Goal: Task Accomplishment & Management: Complete application form

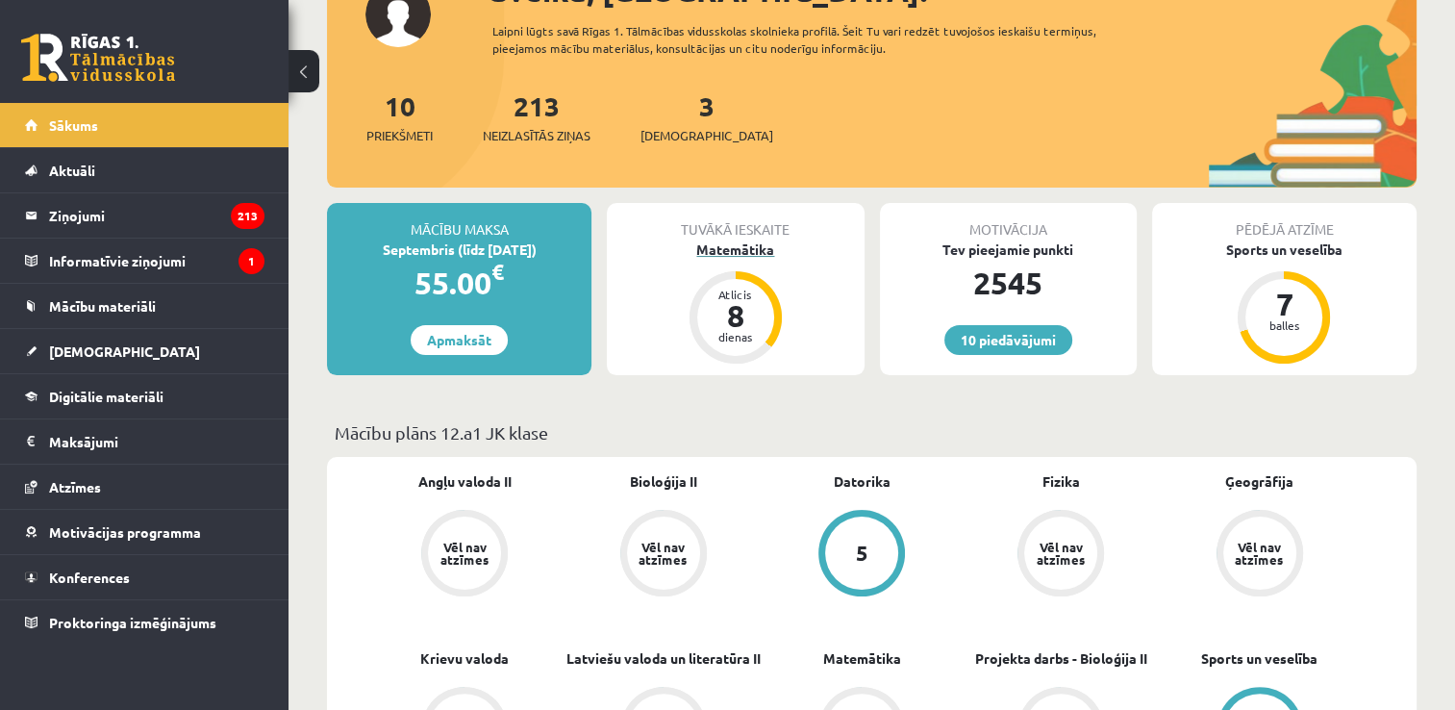
scroll to position [481, 0]
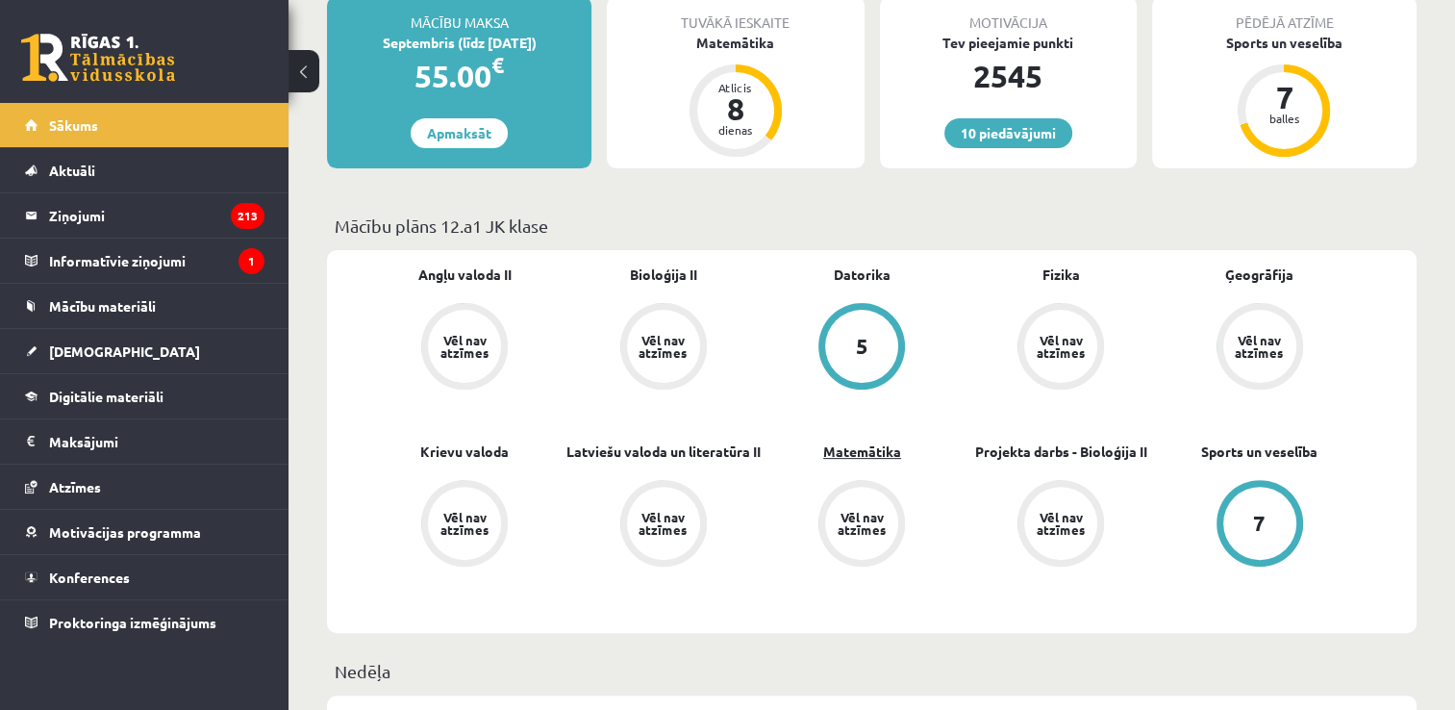
click at [873, 456] on link "Matemātika" at bounding box center [862, 451] width 78 height 20
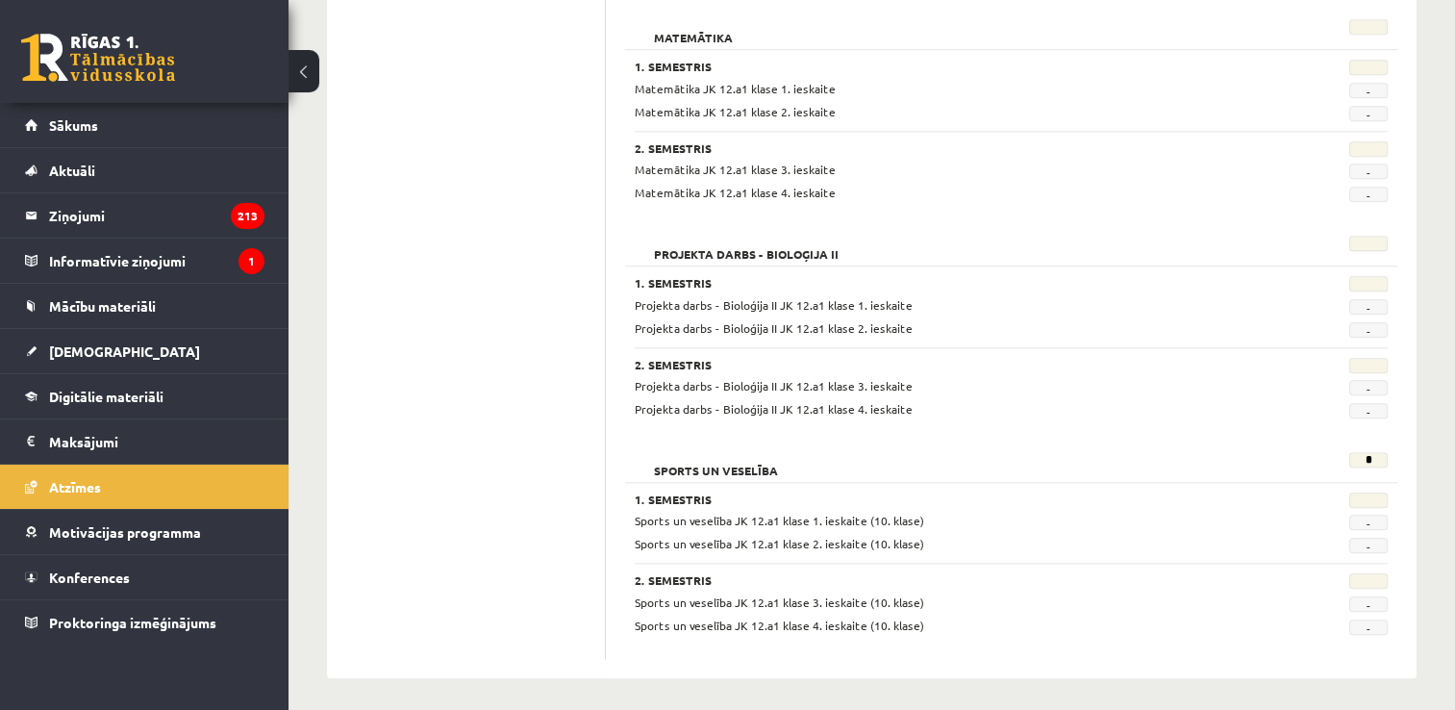
scroll to position [1812, 0]
click at [131, 132] on link "Sākums" at bounding box center [144, 125] width 239 height 44
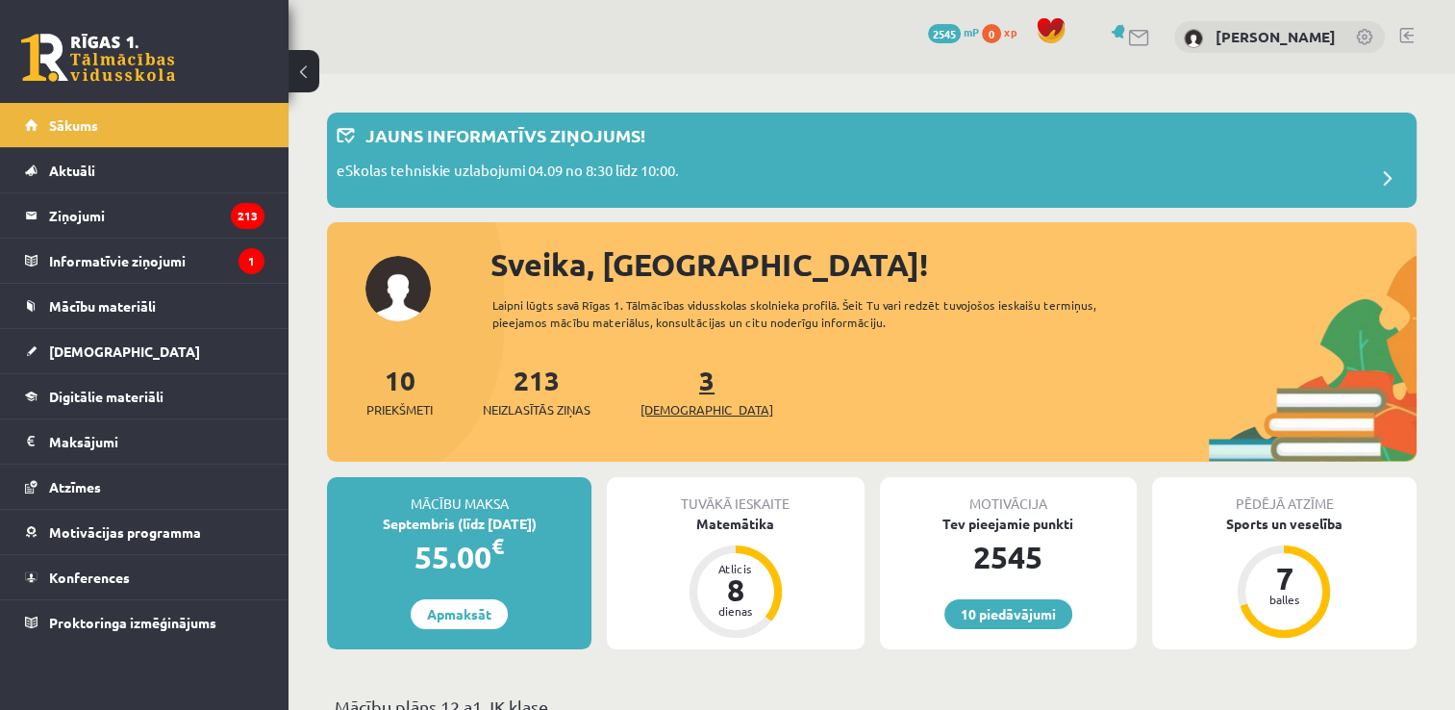
click at [676, 388] on link "3 Ieskaites" at bounding box center [706, 391] width 133 height 57
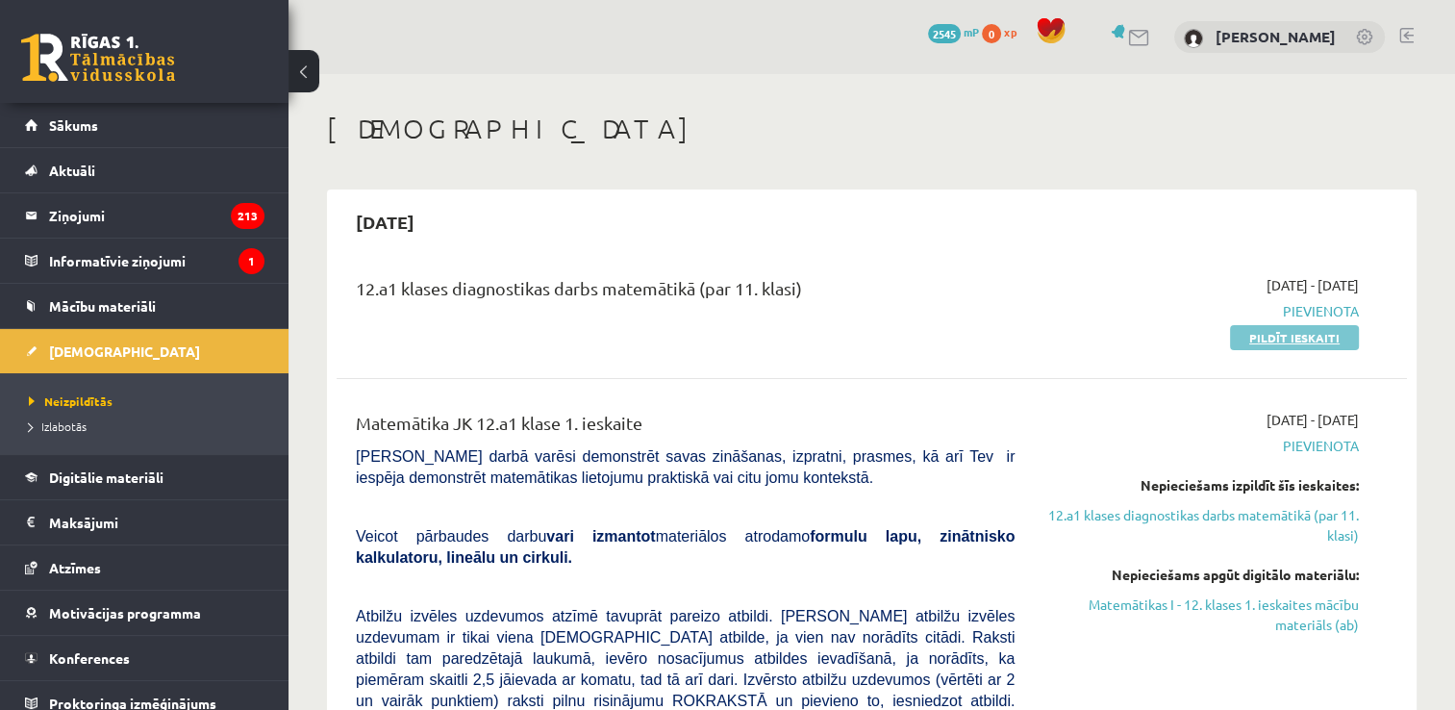
click at [1265, 336] on link "Pildīt ieskaiti" at bounding box center [1294, 337] width 129 height 25
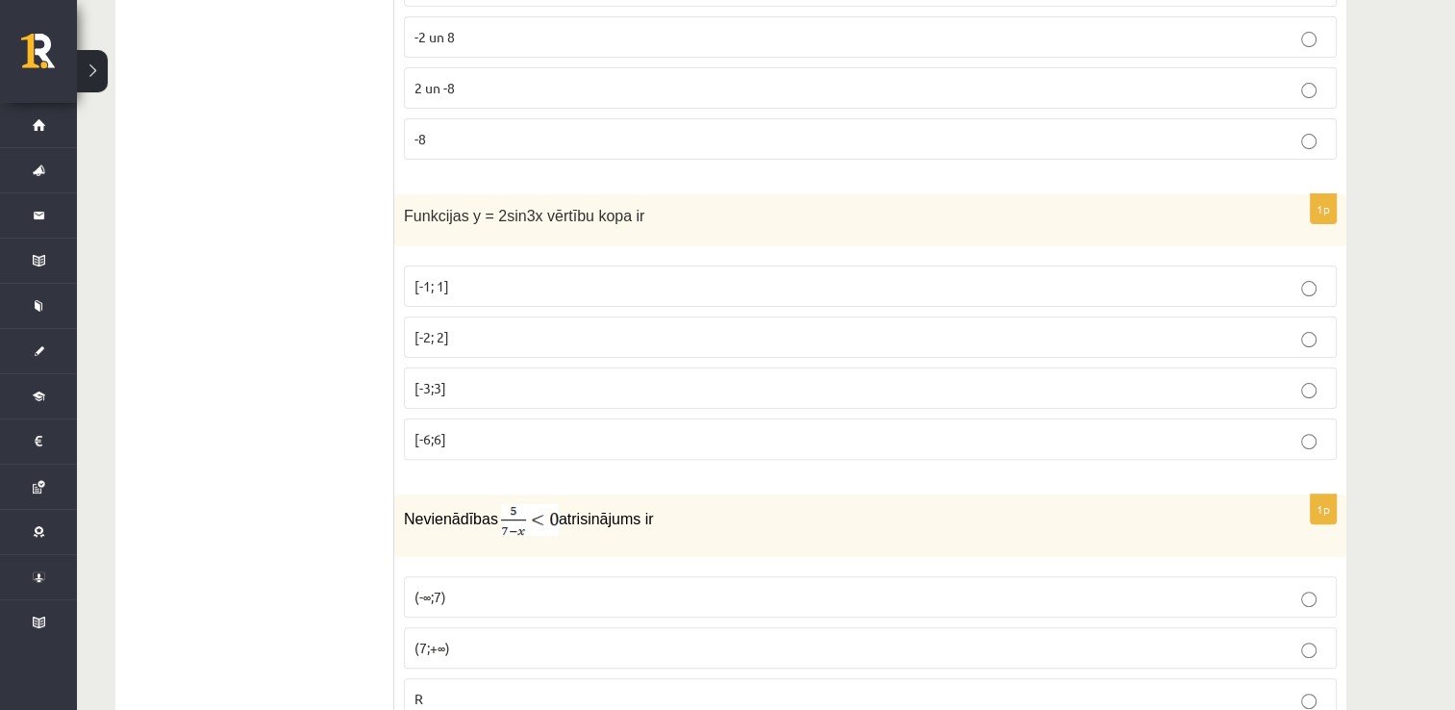
scroll to position [577, 0]
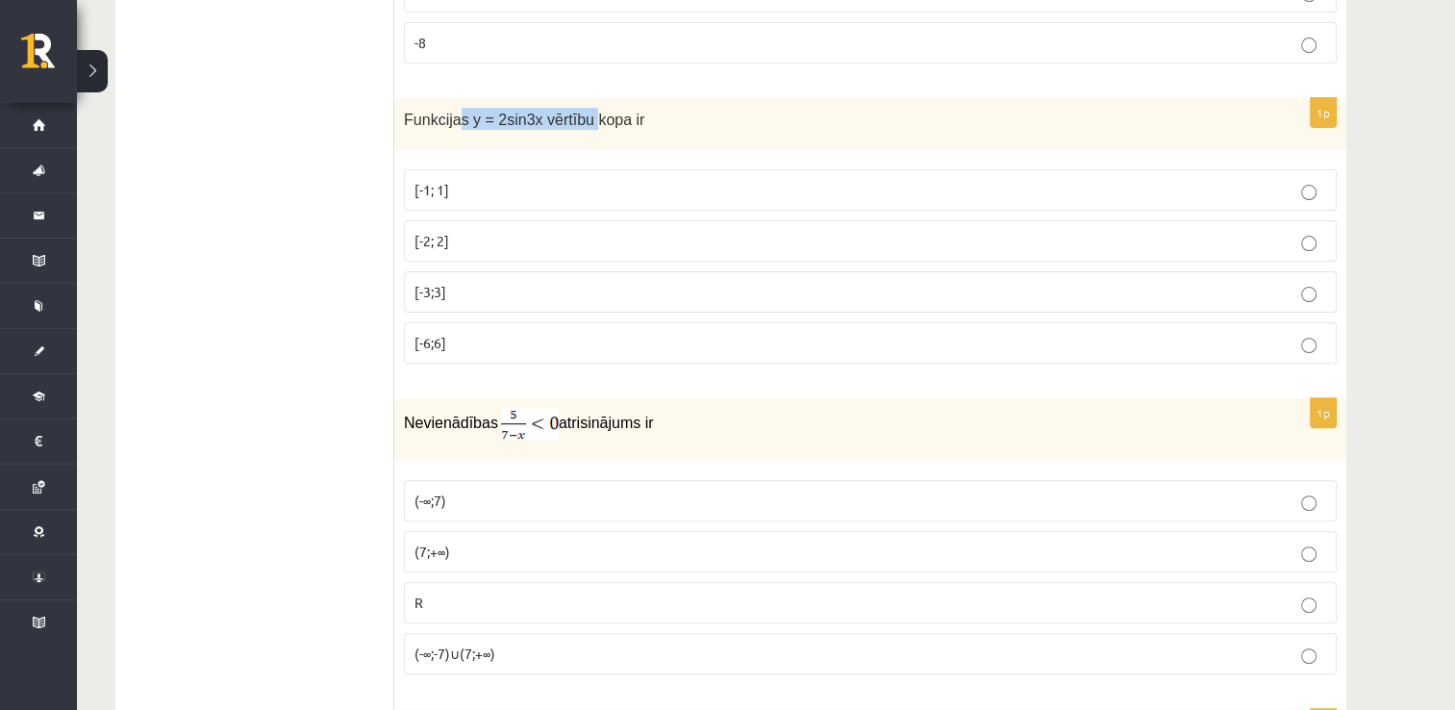
drag, startPoint x: 455, startPoint y: 117, endPoint x: 578, endPoint y: 119, distance: 123.1
click at [578, 119] on span "Funkcijas y = 2sin3x vērtību kopa ir" at bounding box center [524, 120] width 240 height 16
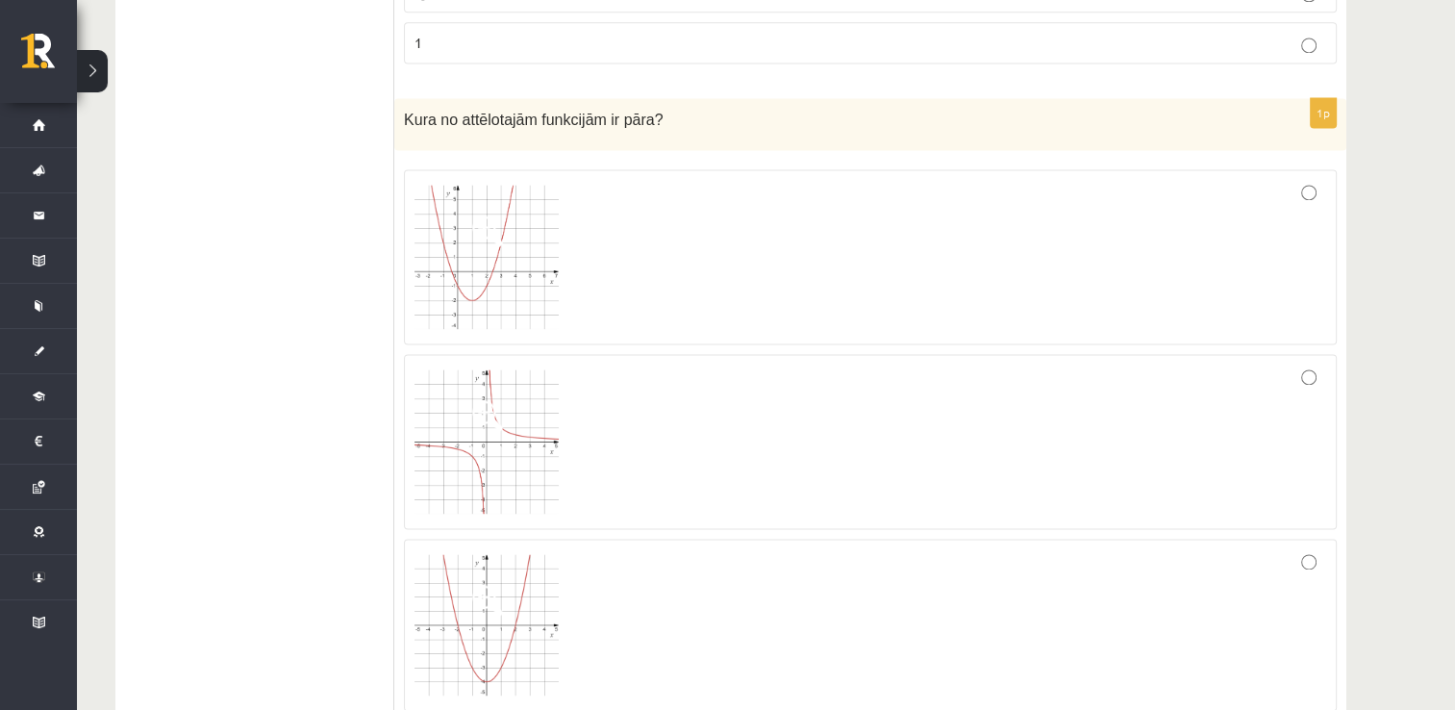
scroll to position [2789, 0]
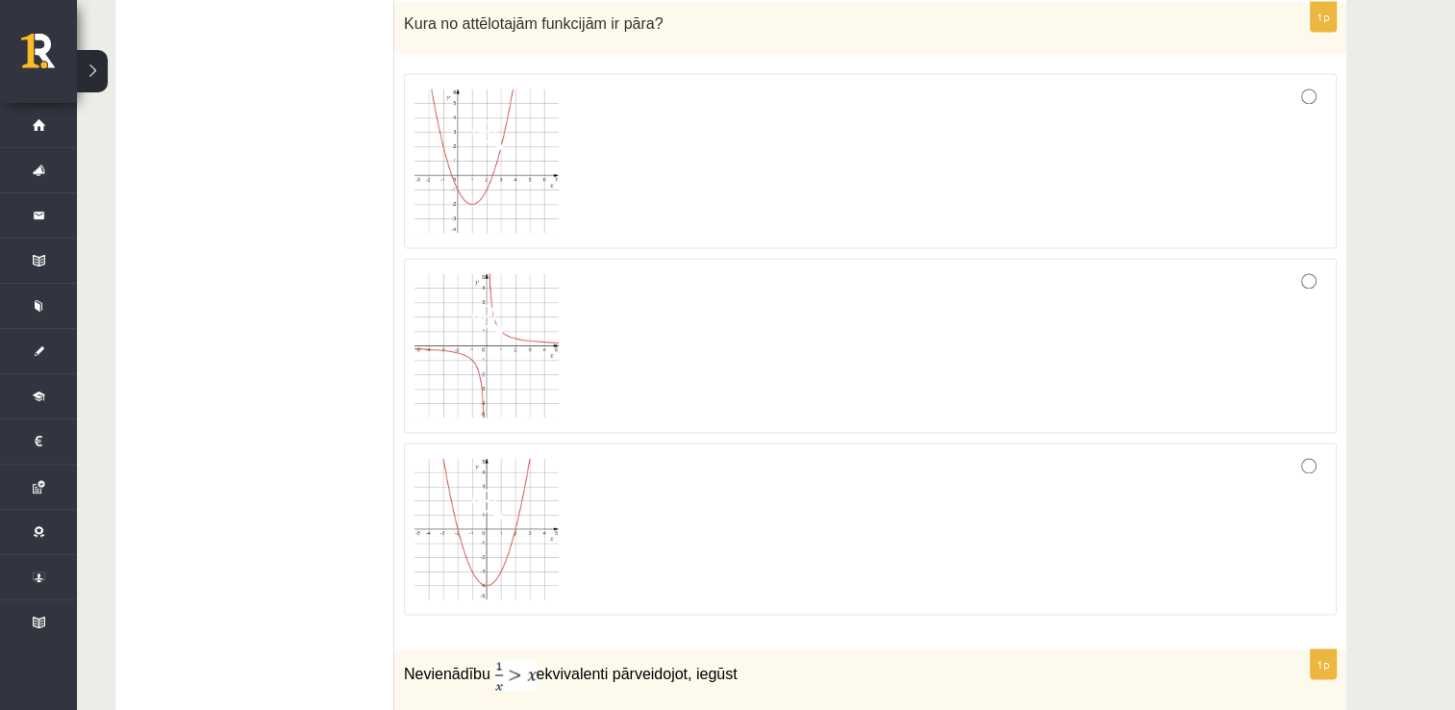
click at [562, 493] on div at bounding box center [870, 529] width 912 height 152
click at [518, 337] on img at bounding box center [486, 345] width 144 height 144
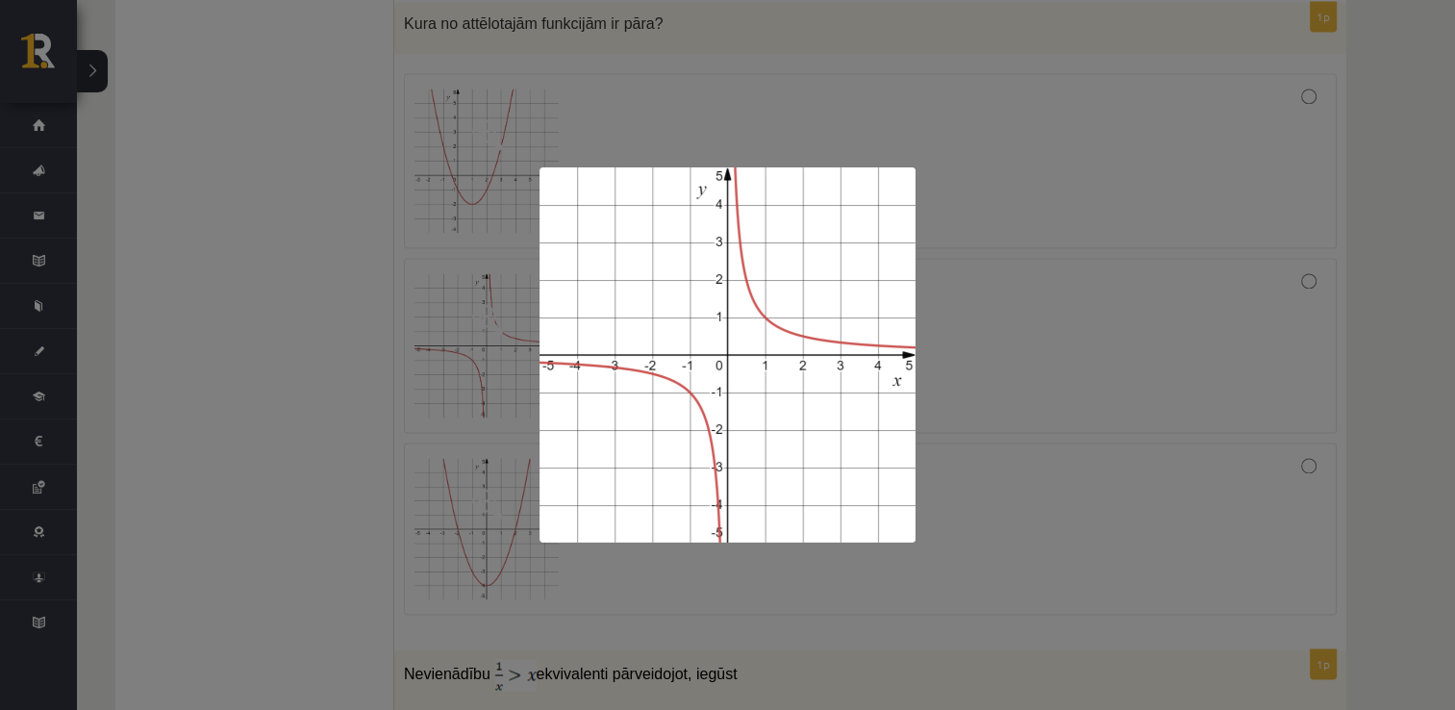
click at [790, 349] on img at bounding box center [727, 354] width 376 height 375
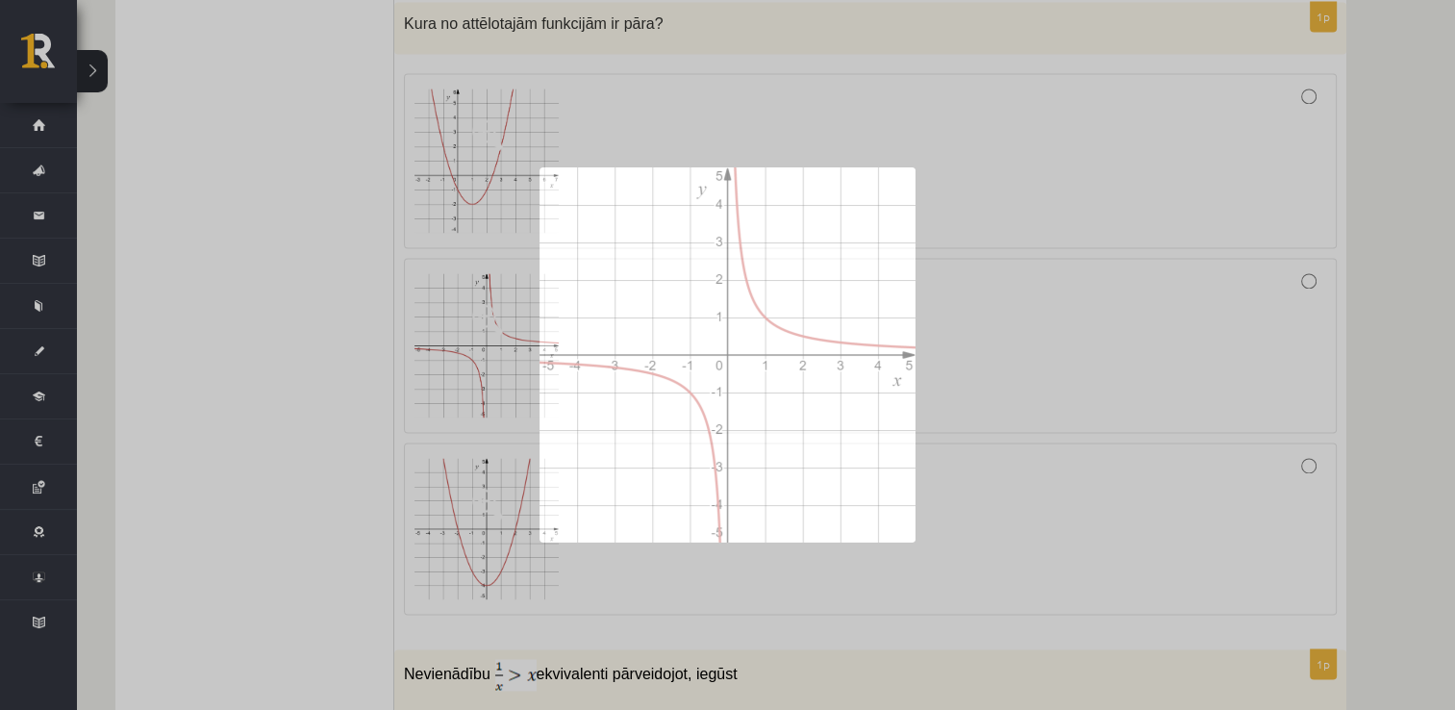
click at [1076, 359] on div at bounding box center [870, 345] width 912 height 154
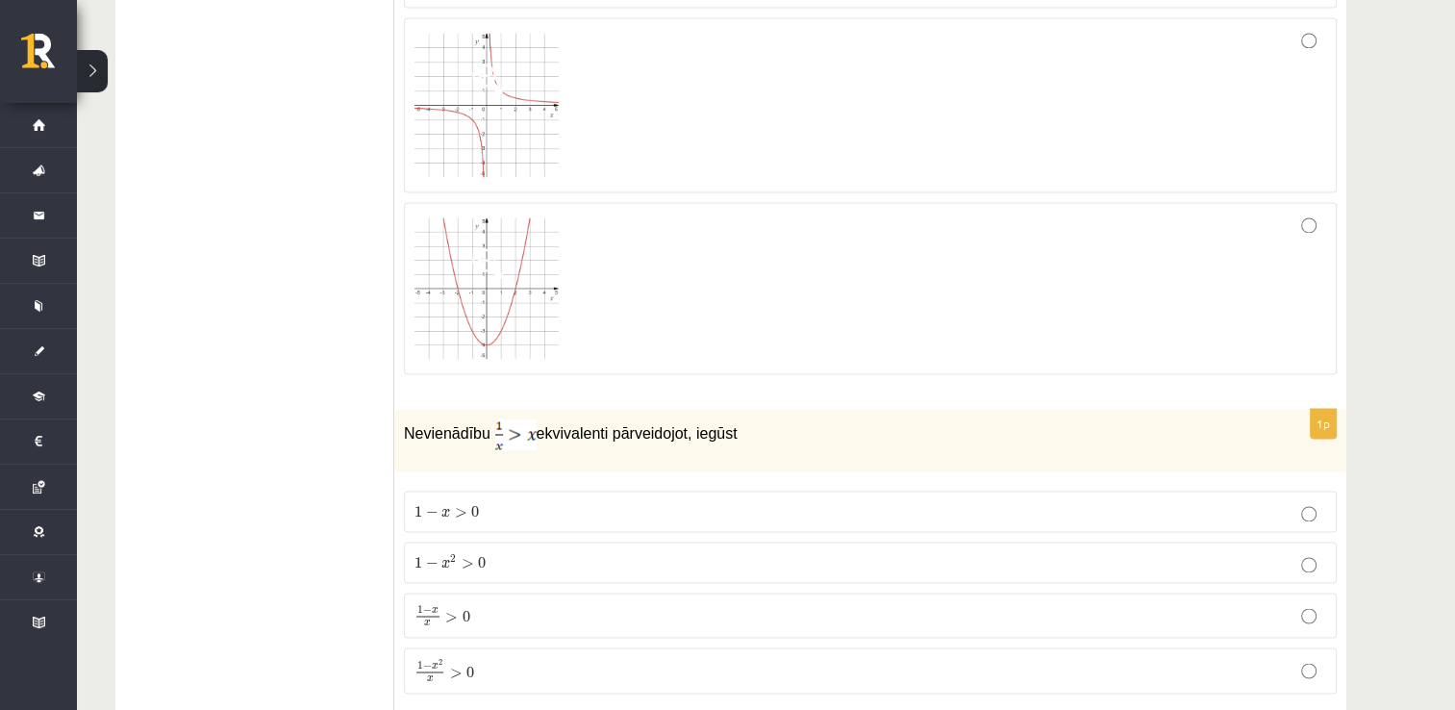
scroll to position [2981, 0]
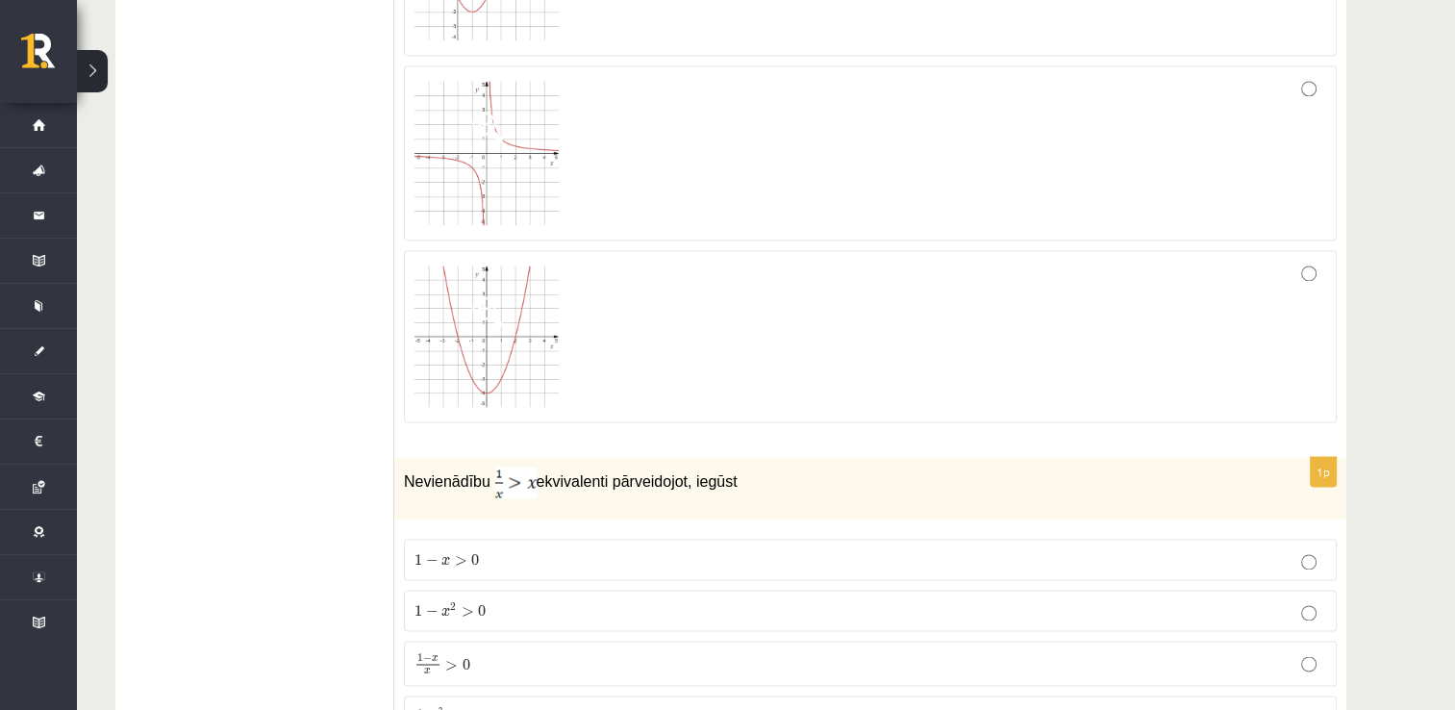
click at [930, 129] on div at bounding box center [870, 153] width 912 height 154
click at [1299, 76] on div at bounding box center [870, 153] width 912 height 154
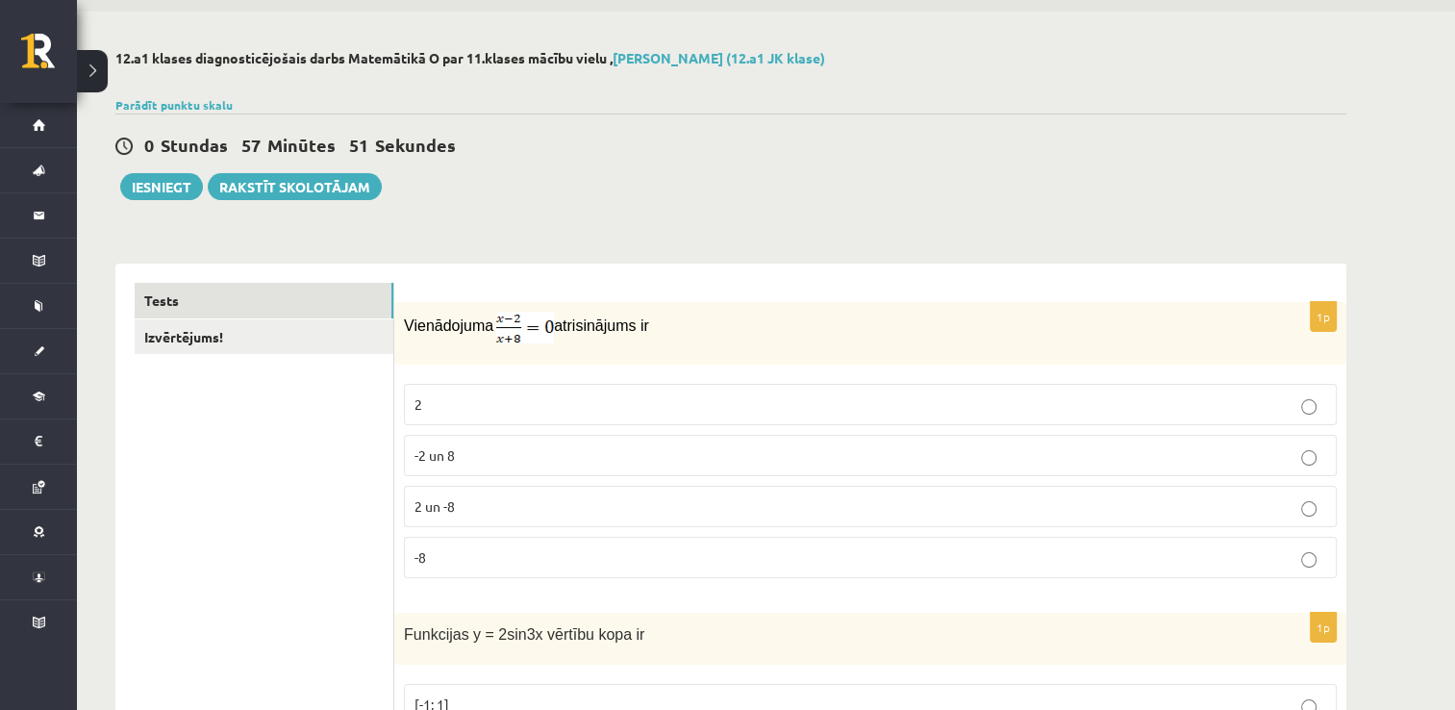
scroll to position [96, 0]
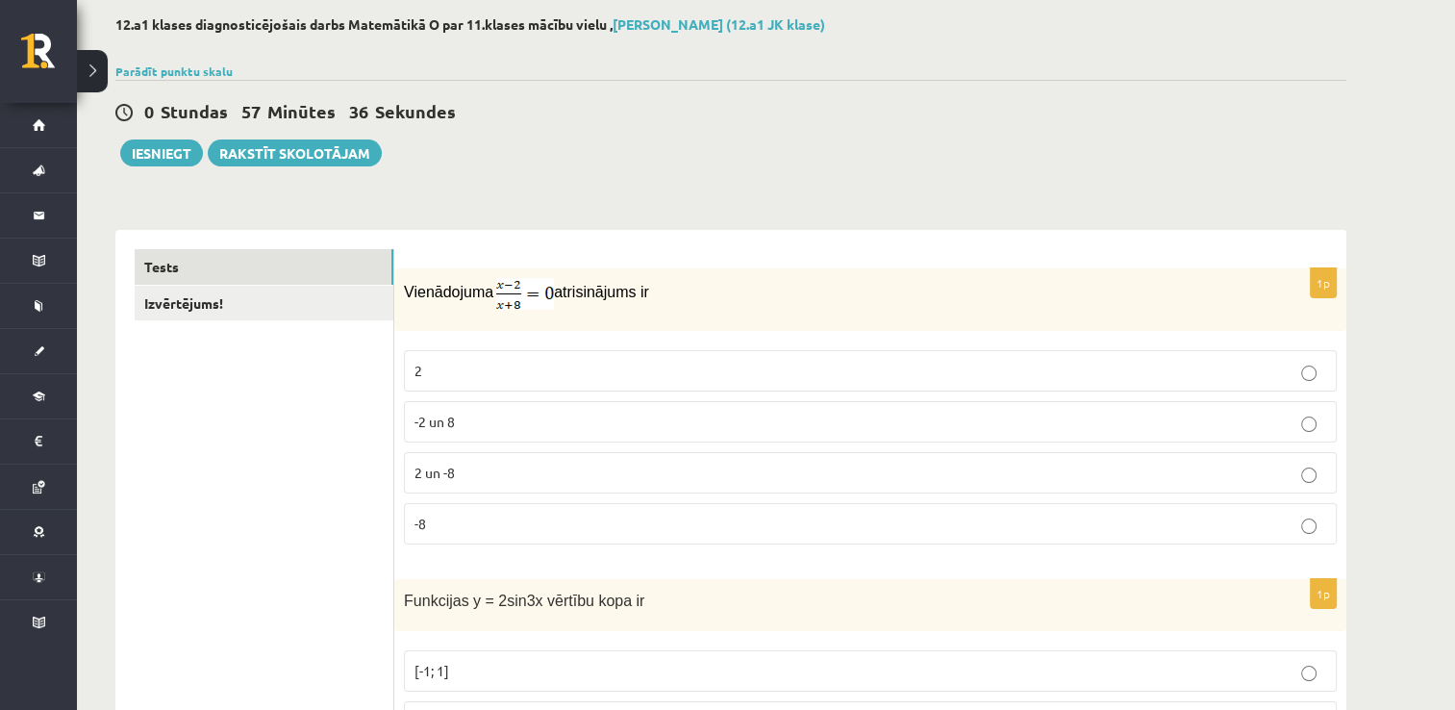
click at [713, 367] on p "2" at bounding box center [870, 371] width 912 height 20
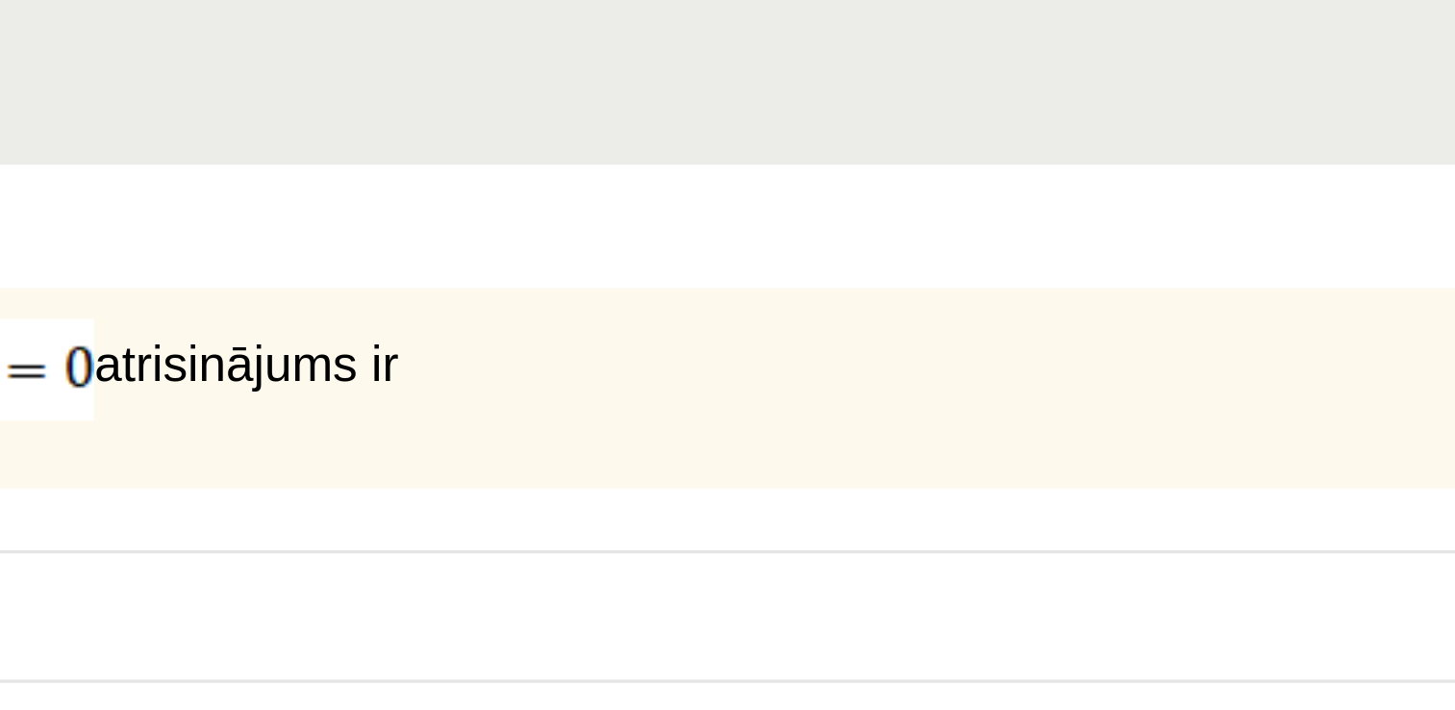
scroll to position [95, 0]
drag, startPoint x: 740, startPoint y: 262, endPoint x: 816, endPoint y: 266, distance: 76.1
drag, startPoint x: 760, startPoint y: 269, endPoint x: 867, endPoint y: 280, distance: 108.2
click at [870, 282] on div "Vienādojuma atrisinājums ir" at bounding box center [870, 300] width 952 height 63
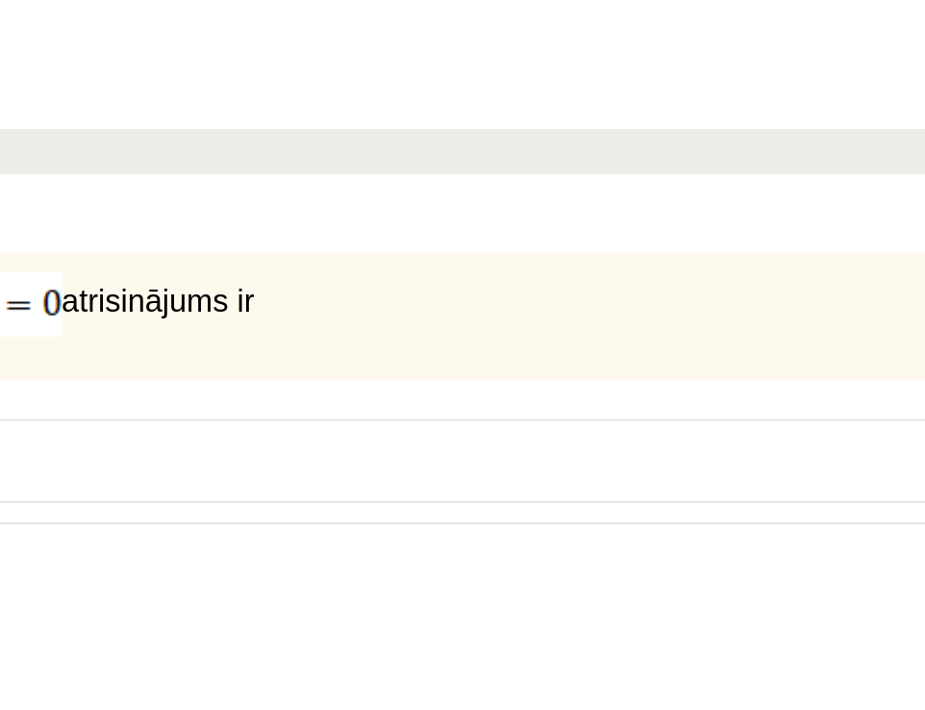
scroll to position [96, 0]
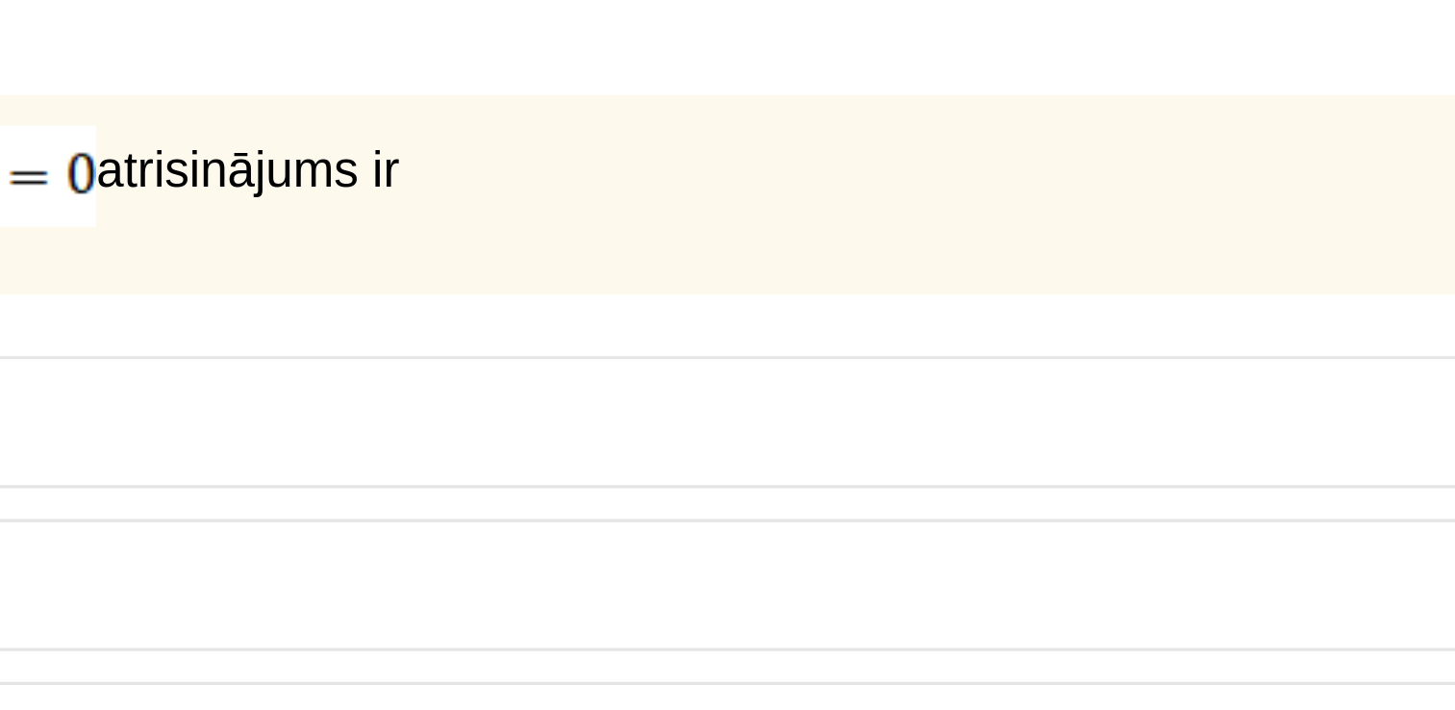
drag, startPoint x: 785, startPoint y: 370, endPoint x: 829, endPoint y: 373, distance: 44.3
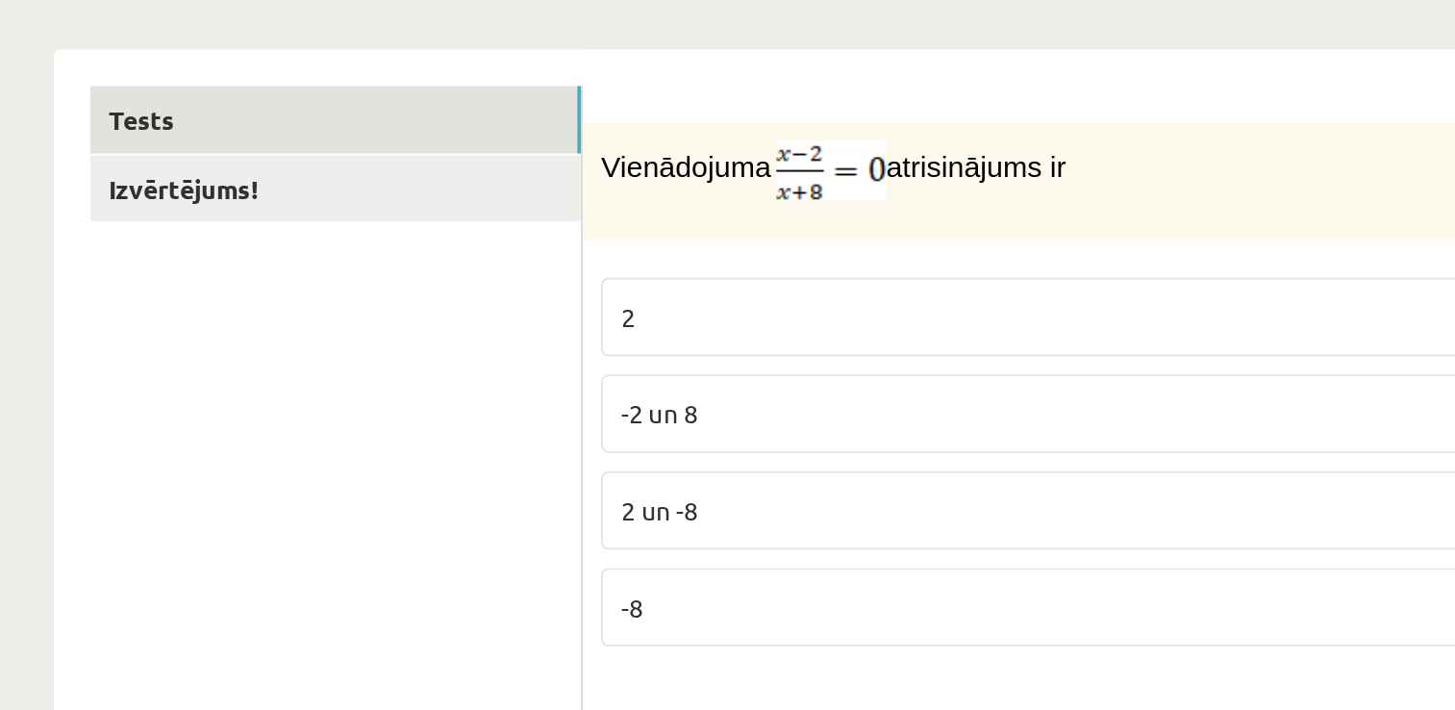
click at [472, 373] on p "2" at bounding box center [870, 371] width 912 height 20
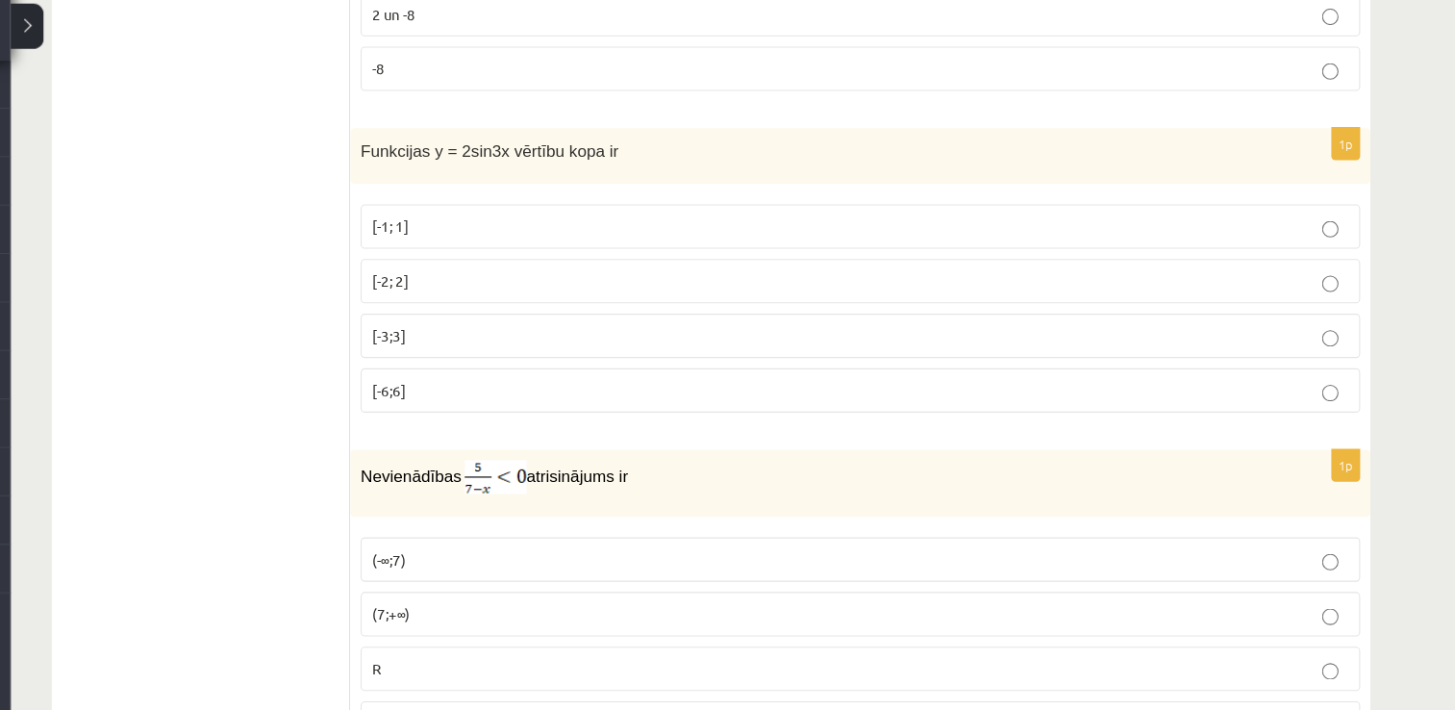
scroll to position [508, 0]
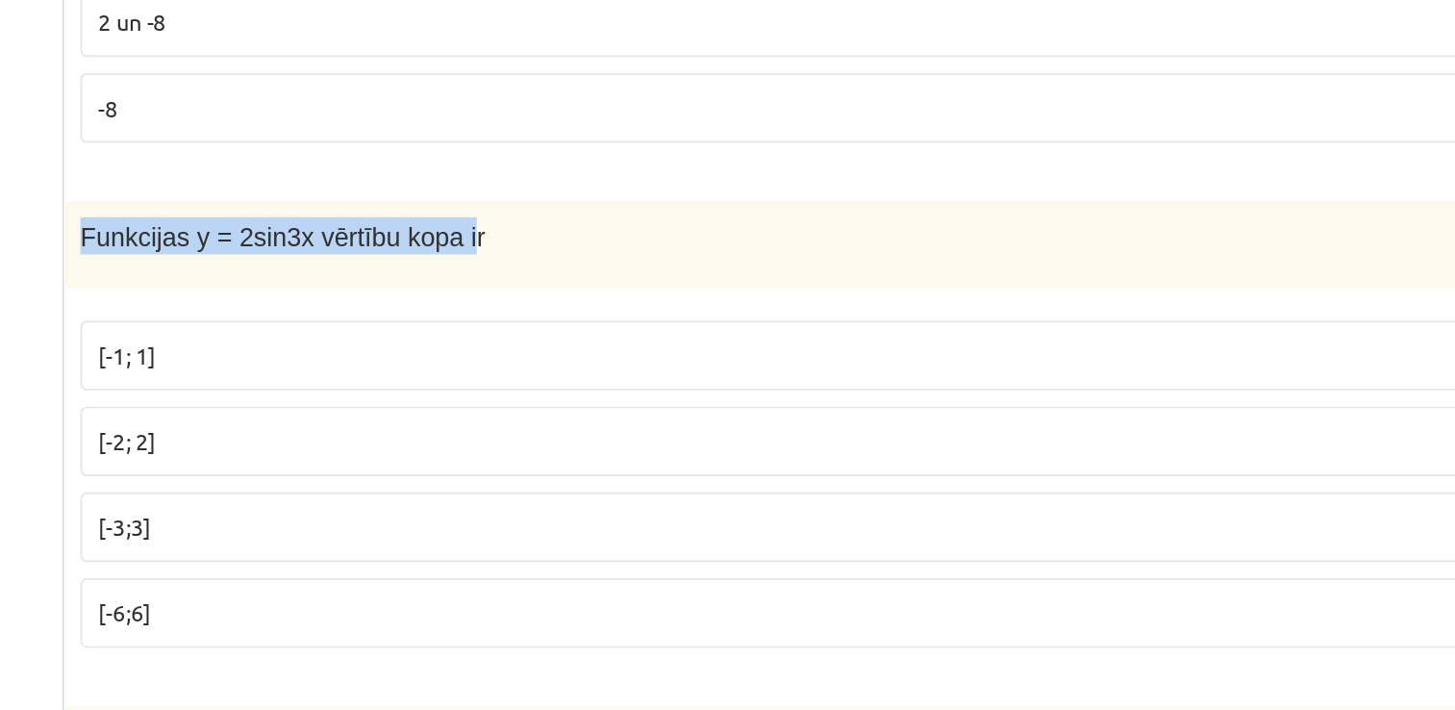
drag, startPoint x: 415, startPoint y: 186, endPoint x: 616, endPoint y: 200, distance: 201.5
click at [616, 200] on div "Funkcijas y = 2sin3x vērtību kopa ir" at bounding box center [870, 193] width 952 height 53
click at [410, 188] on span "Funkcijas y = 2sin3x vērtību kopa ir" at bounding box center [524, 189] width 240 height 16
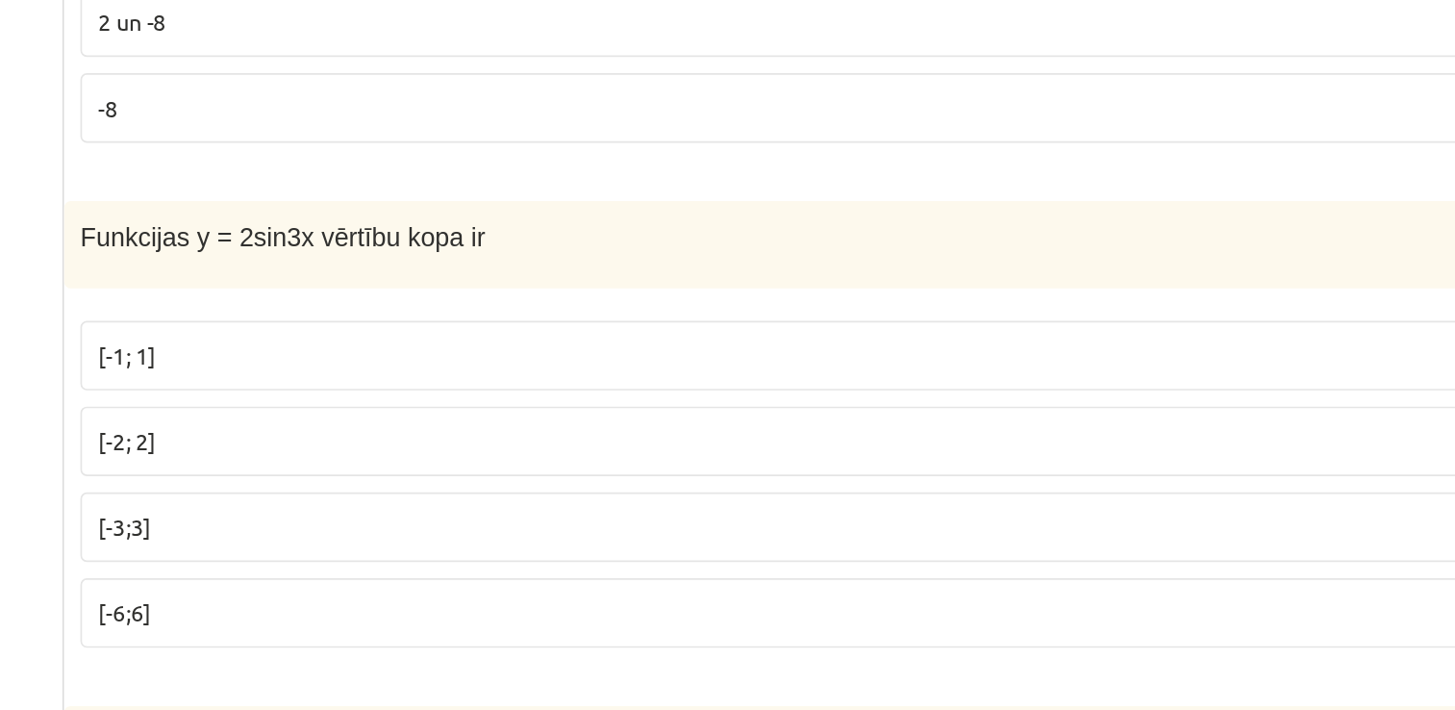
click at [574, 140] on div "1p Vienādojuma atrisinājums ir 2 -2 un 8 2 un -8 -8" at bounding box center [870, 2] width 952 height 291
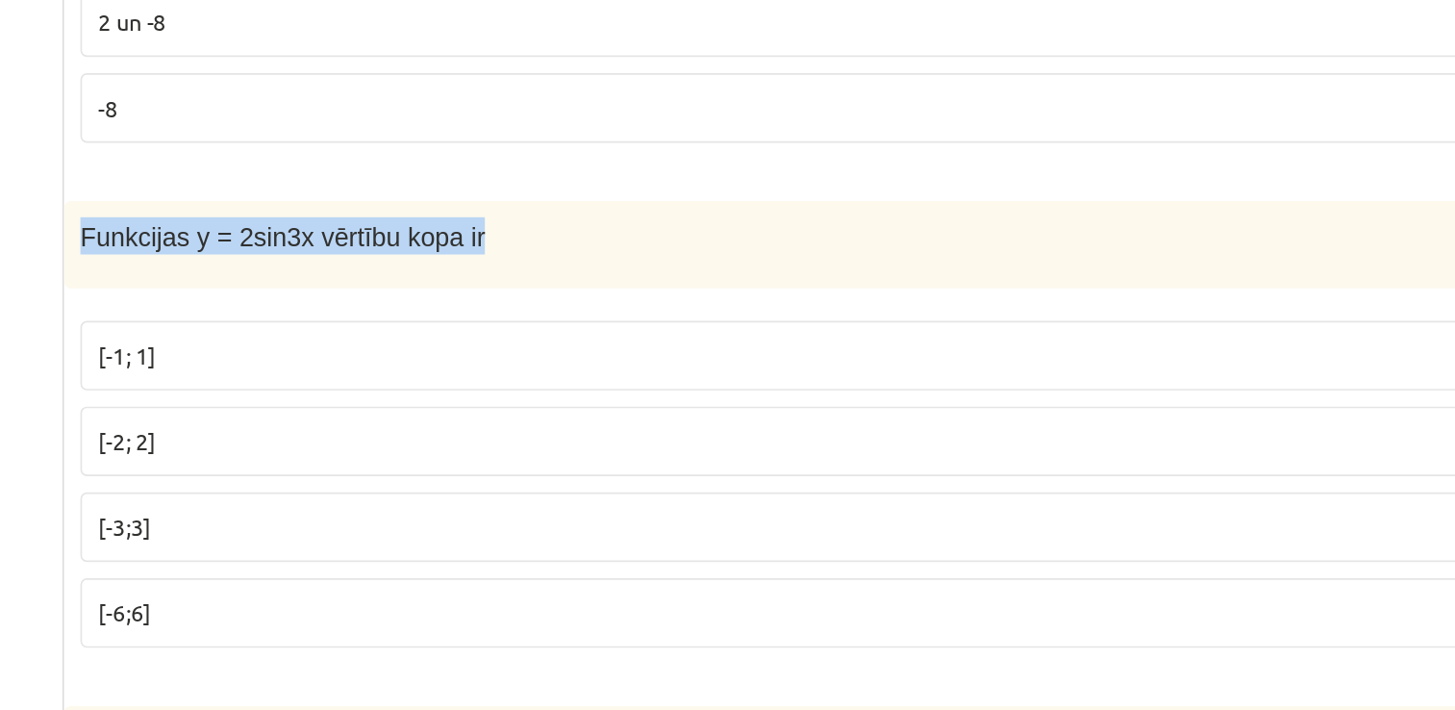
drag, startPoint x: 401, startPoint y: 182, endPoint x: 631, endPoint y: 201, distance: 230.6
click at [631, 201] on div "Funkcijas y = 2sin3x vērtību kopa ir" at bounding box center [870, 193] width 952 height 53
copy span "Funkcijas y = 2sin3x vērtību kopa ir"
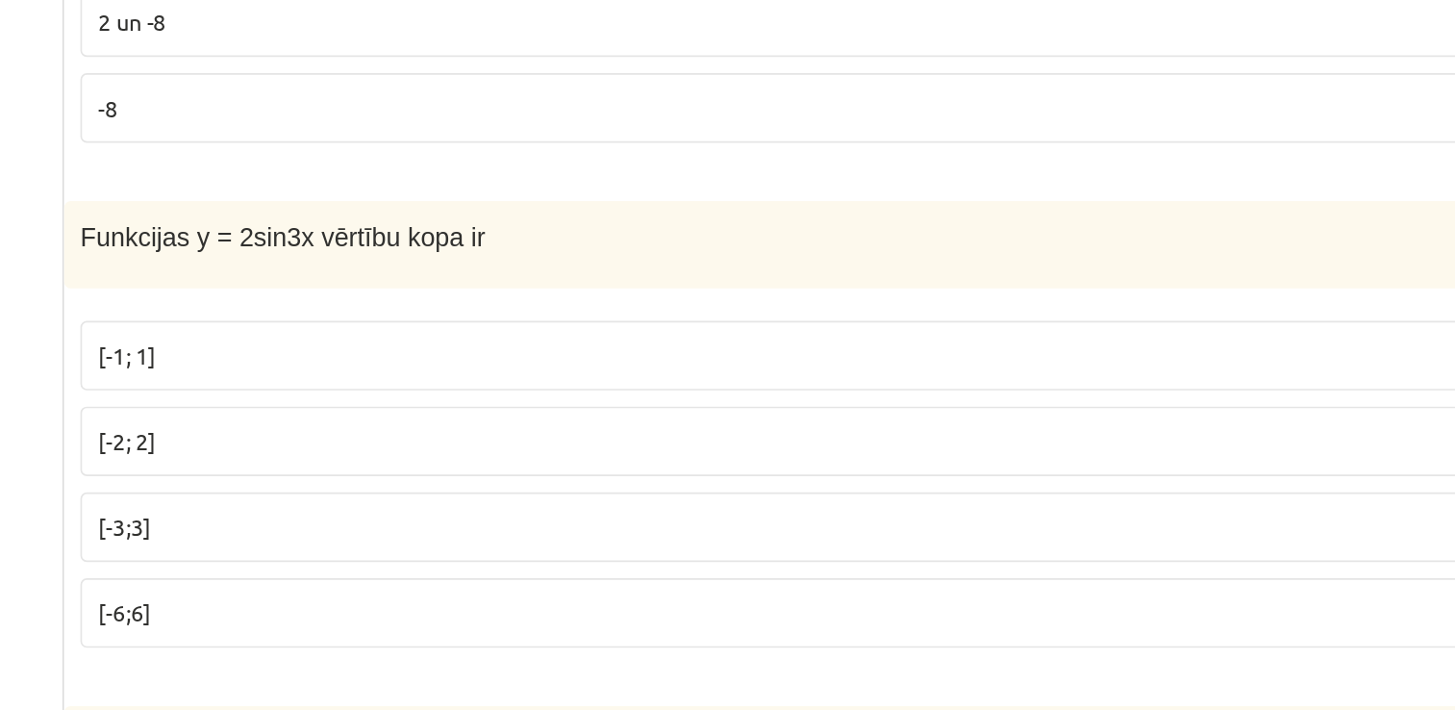
click at [497, 315] on p "[-2; 2]" at bounding box center [870, 310] width 912 height 20
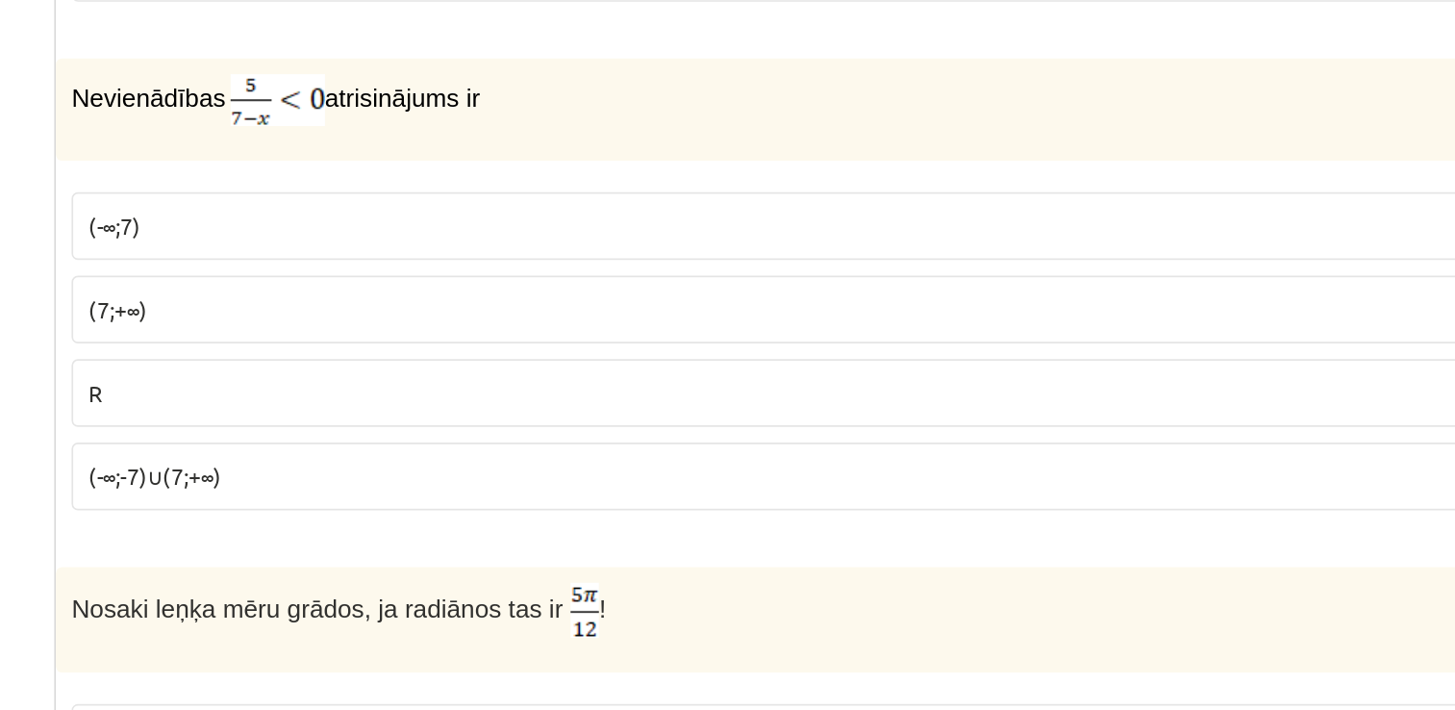
scroll to position [892, 0]
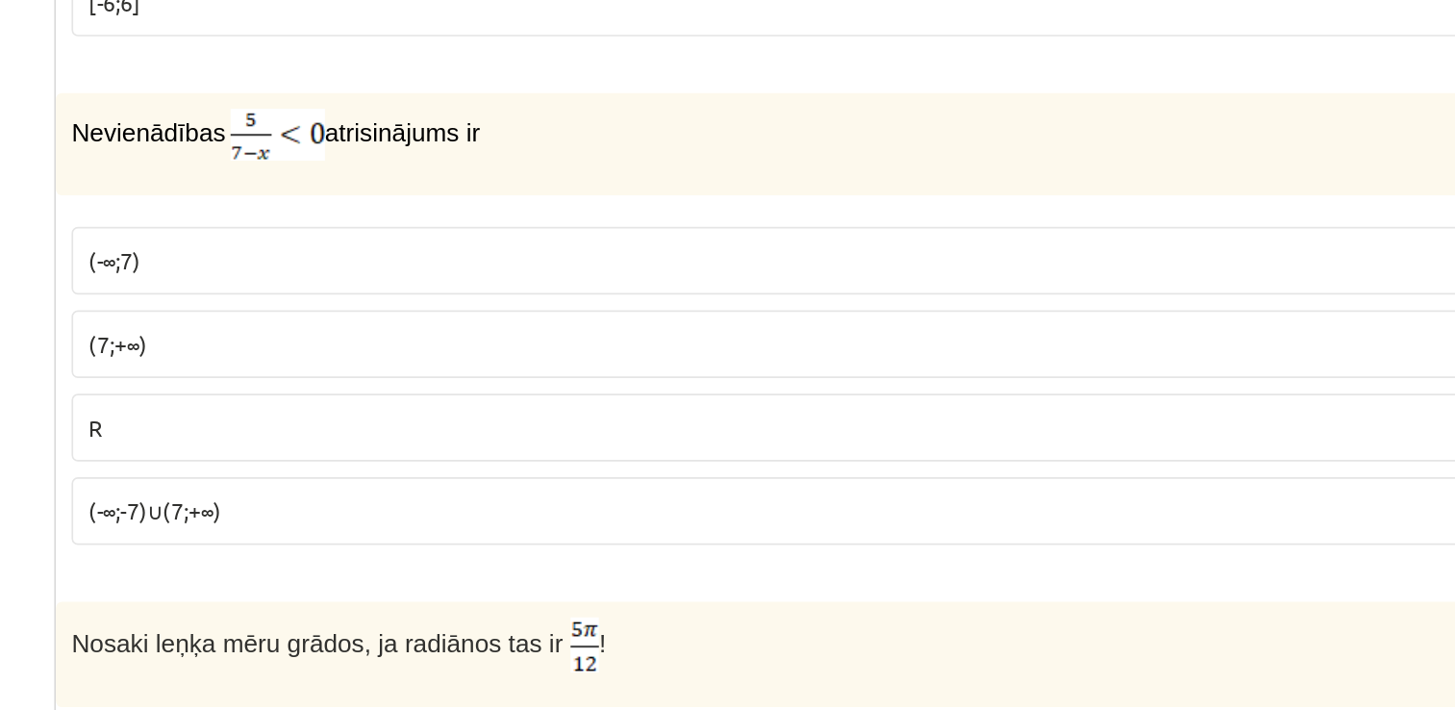
click at [499, 188] on p "(-∞;7)" at bounding box center [870, 185] width 912 height 20
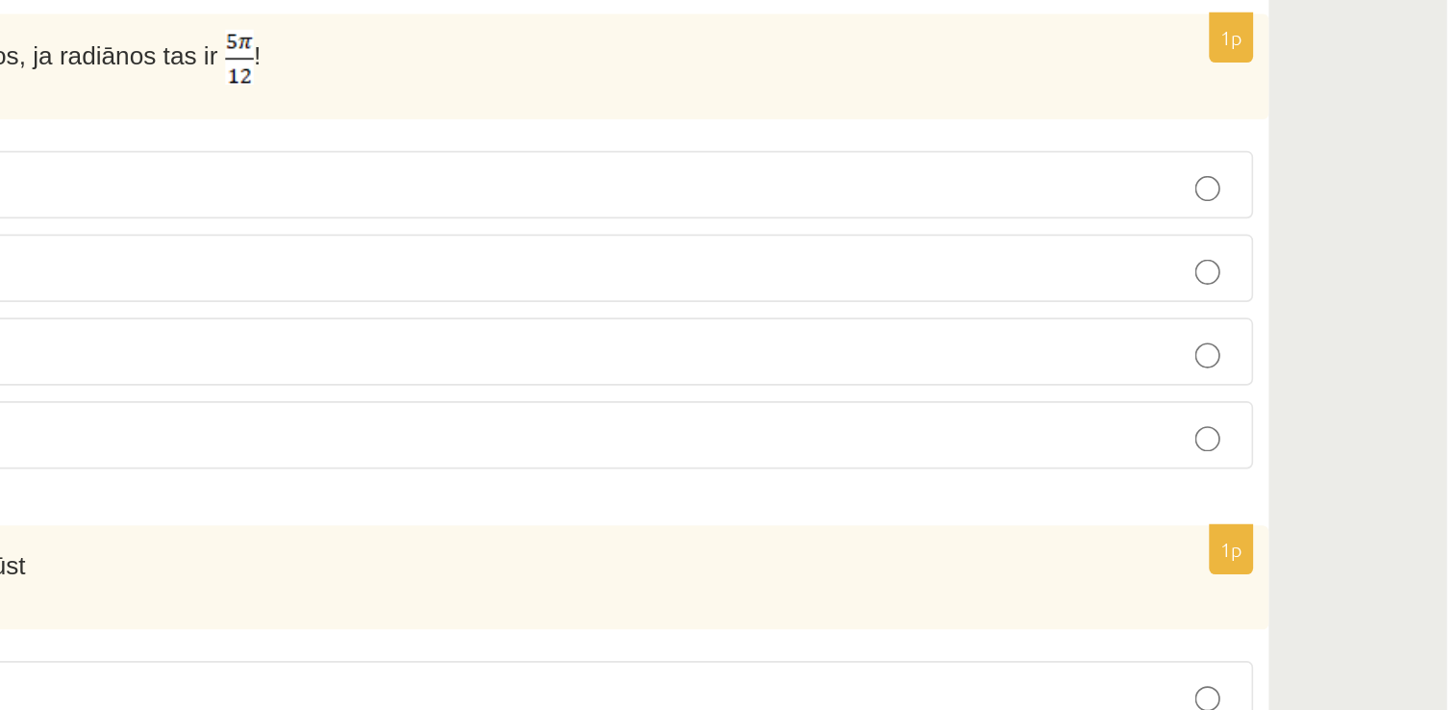
scroll to position [1009, 0]
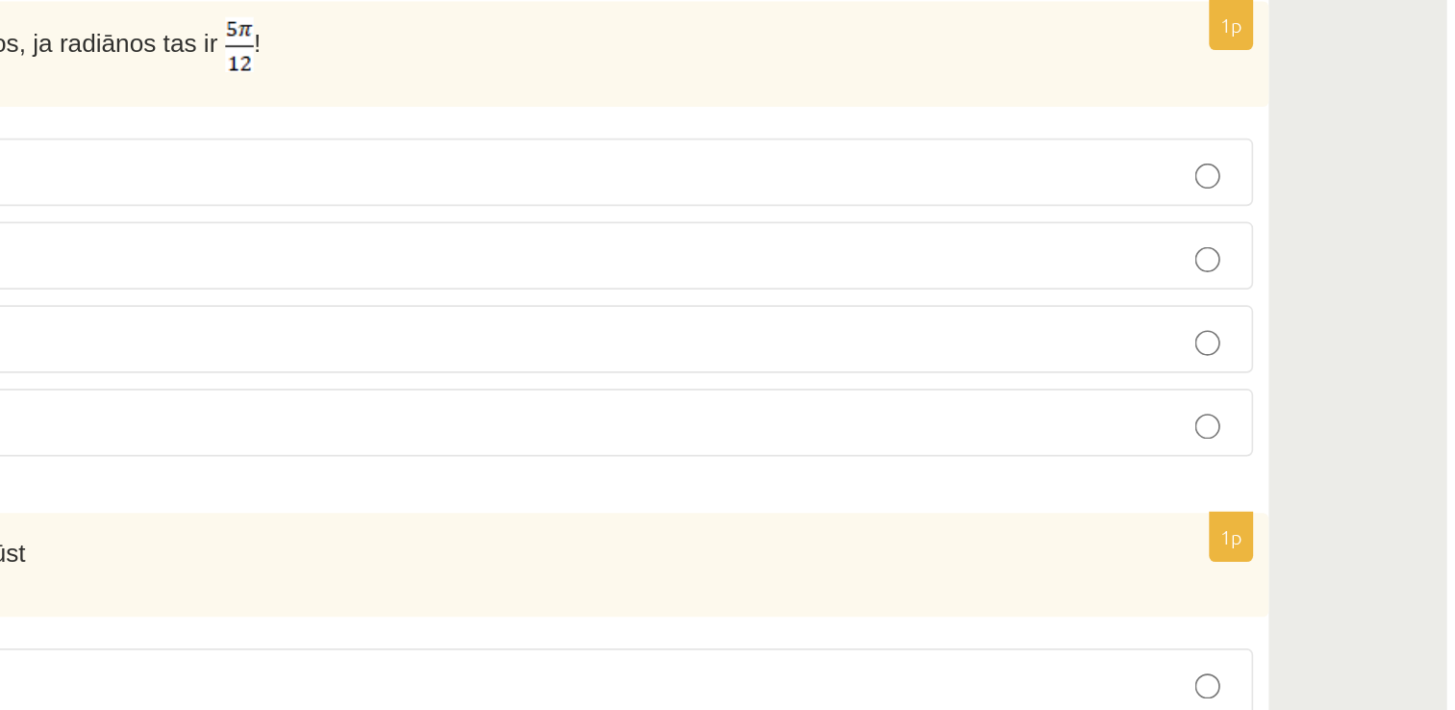
drag, startPoint x: 827, startPoint y: 316, endPoint x: 966, endPoint y: 319, distance: 139.5
click at [966, 319] on div "Nosaki leņķa mēru grādos, ja radiānos tas ir !" at bounding box center [870, 309] width 952 height 64
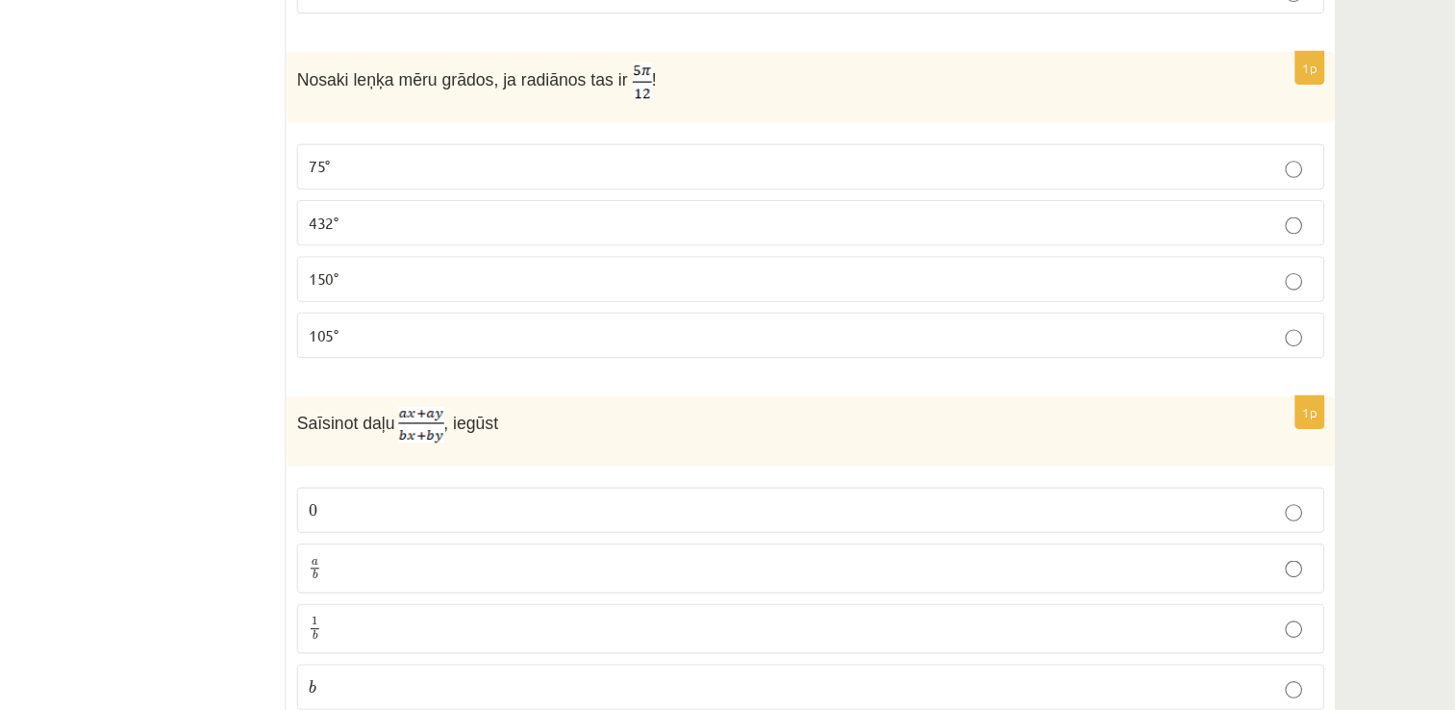
scroll to position [1174, 0]
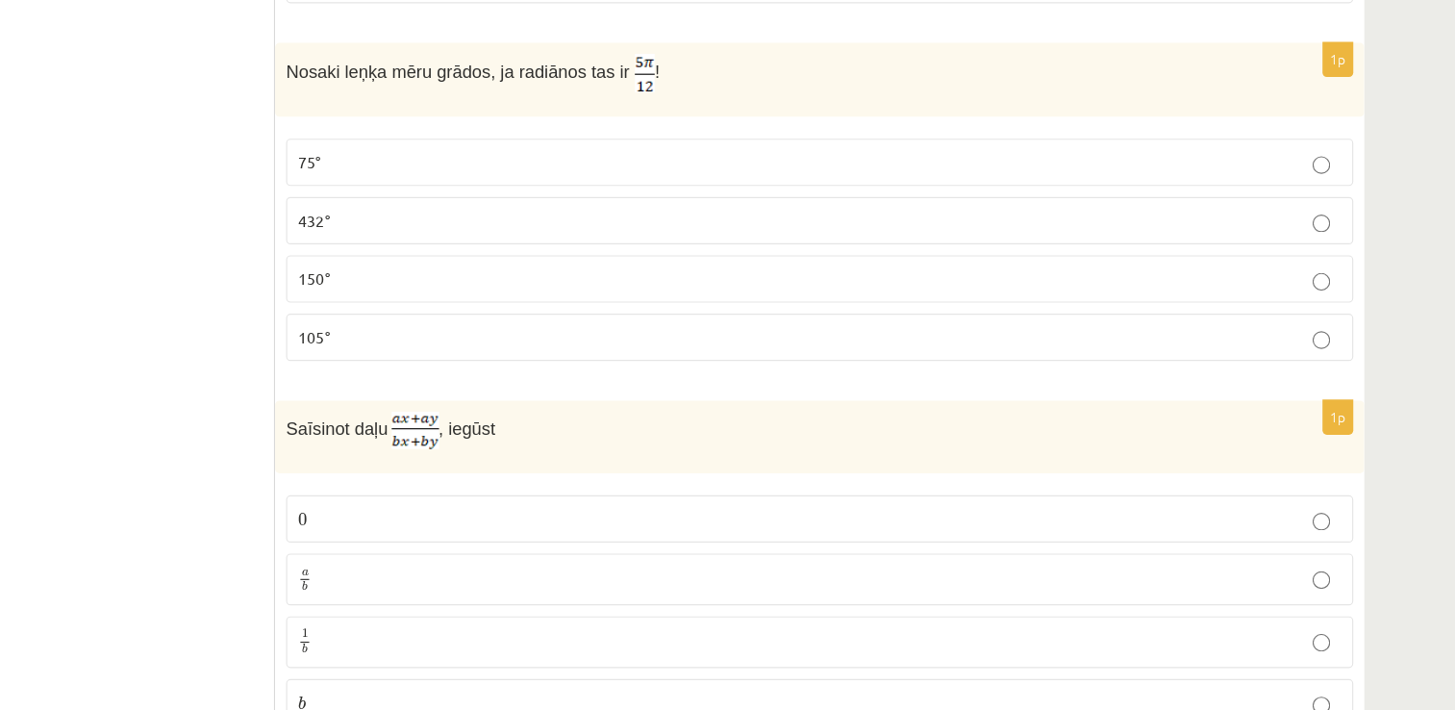
click at [493, 359] on p "105°" at bounding box center [870, 369] width 912 height 20
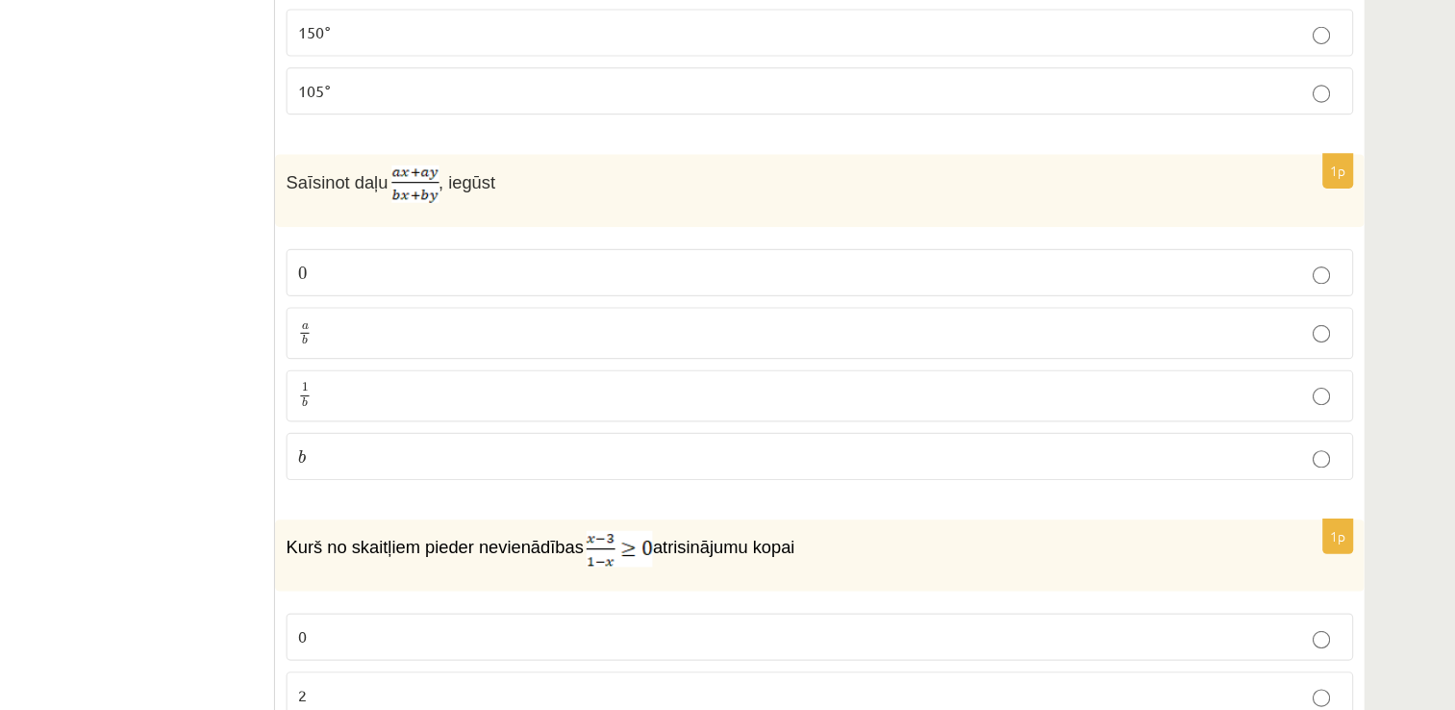
scroll to position [1412, 0]
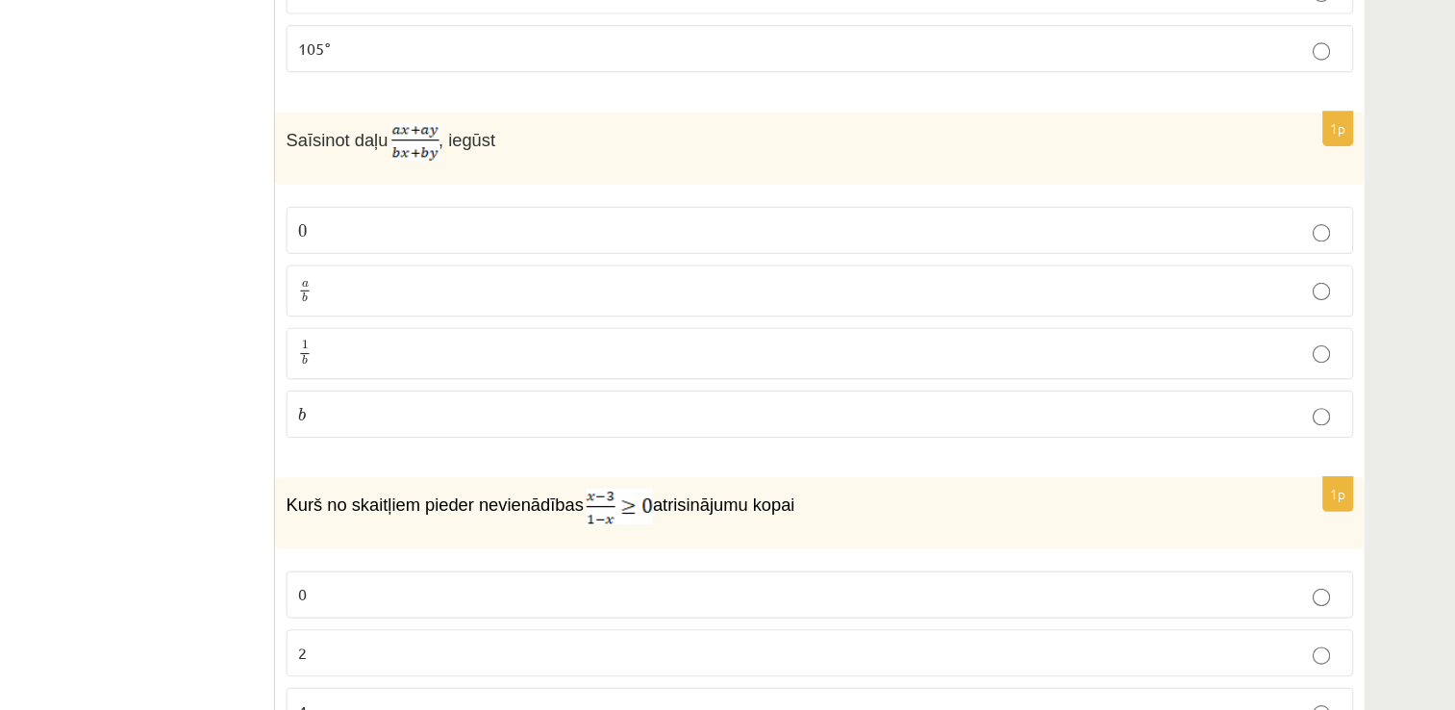
click at [478, 333] on p "a b a b" at bounding box center [870, 343] width 912 height 24
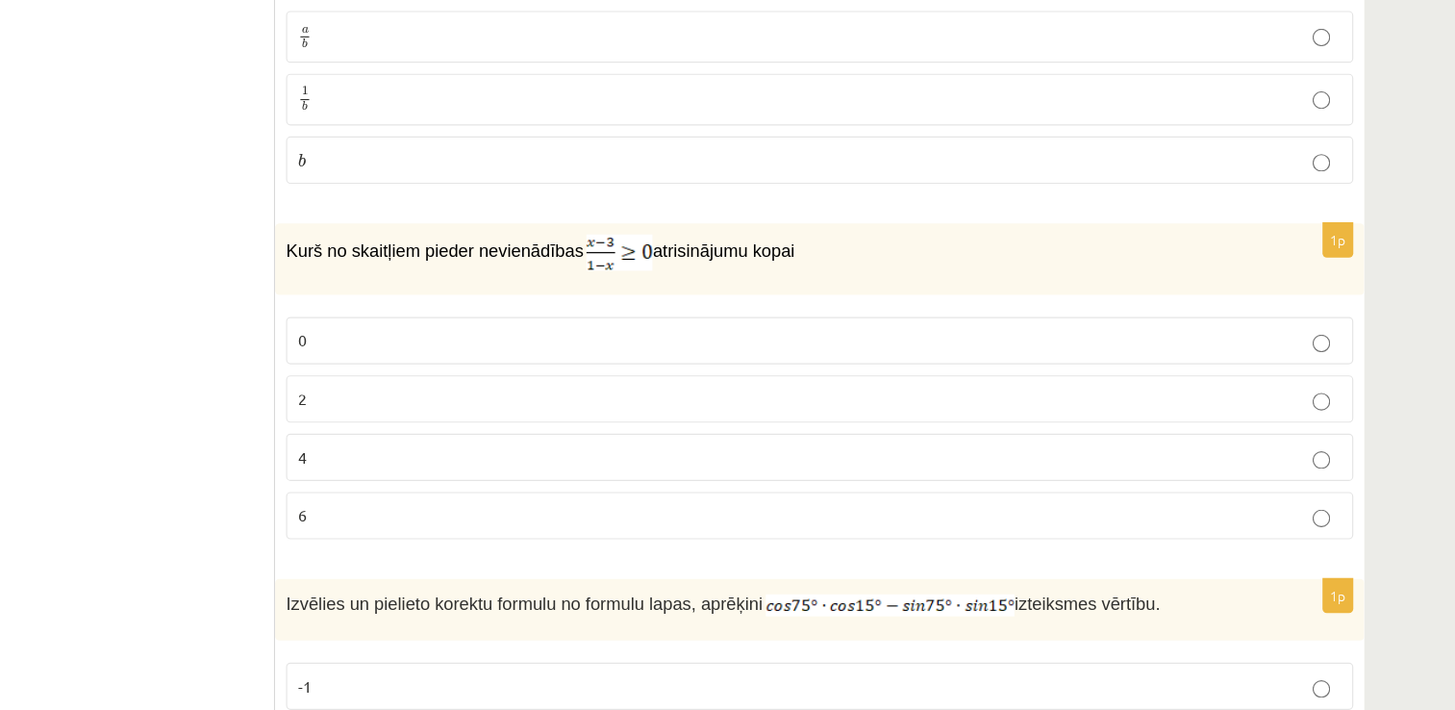
scroll to position [1664, 0]
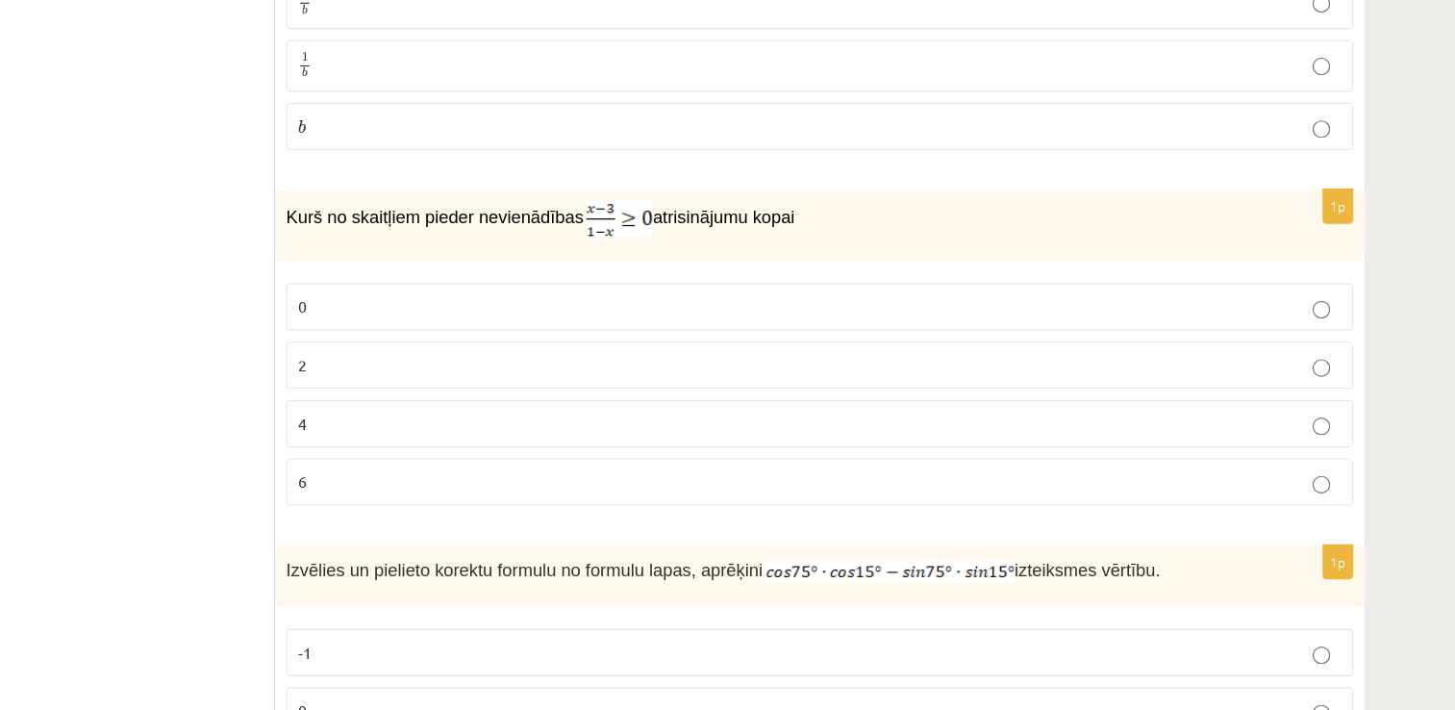
click at [429, 397] on p "2" at bounding box center [870, 407] width 912 height 20
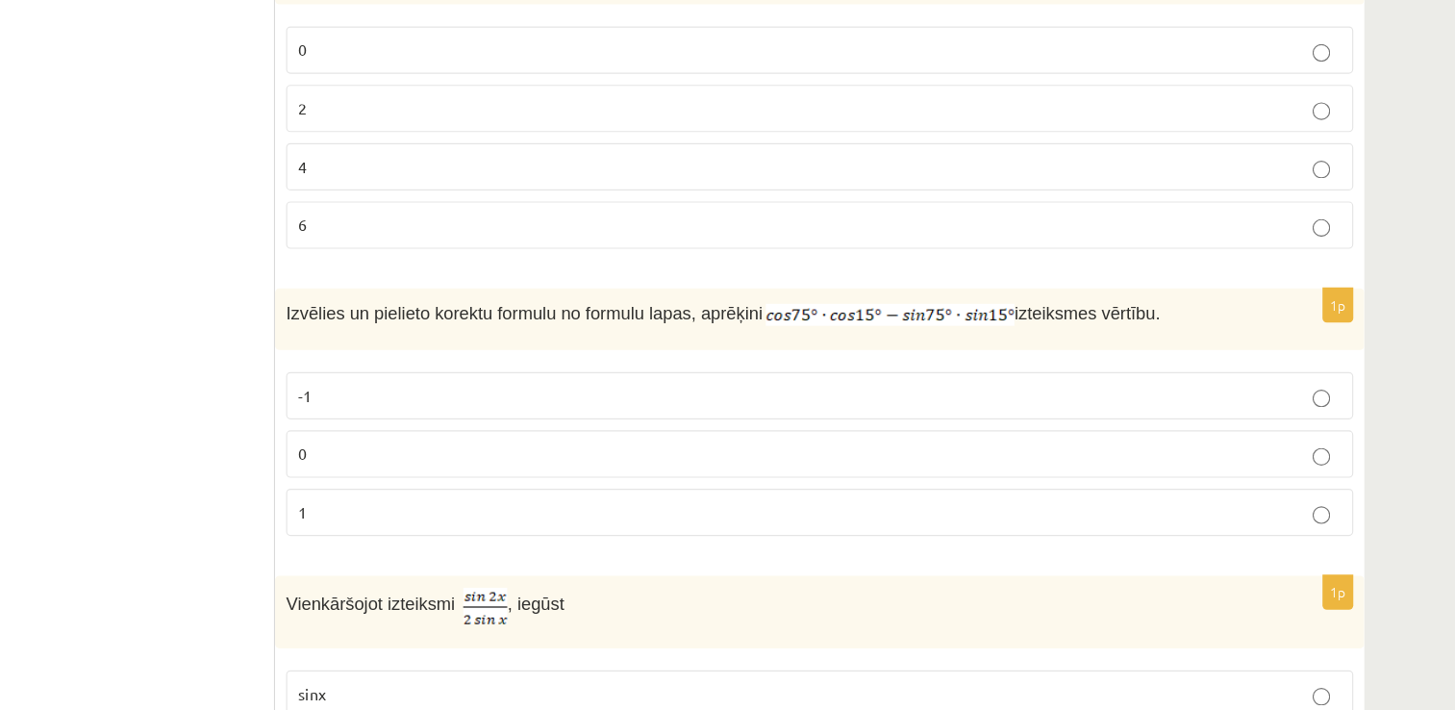
scroll to position [2085, 0]
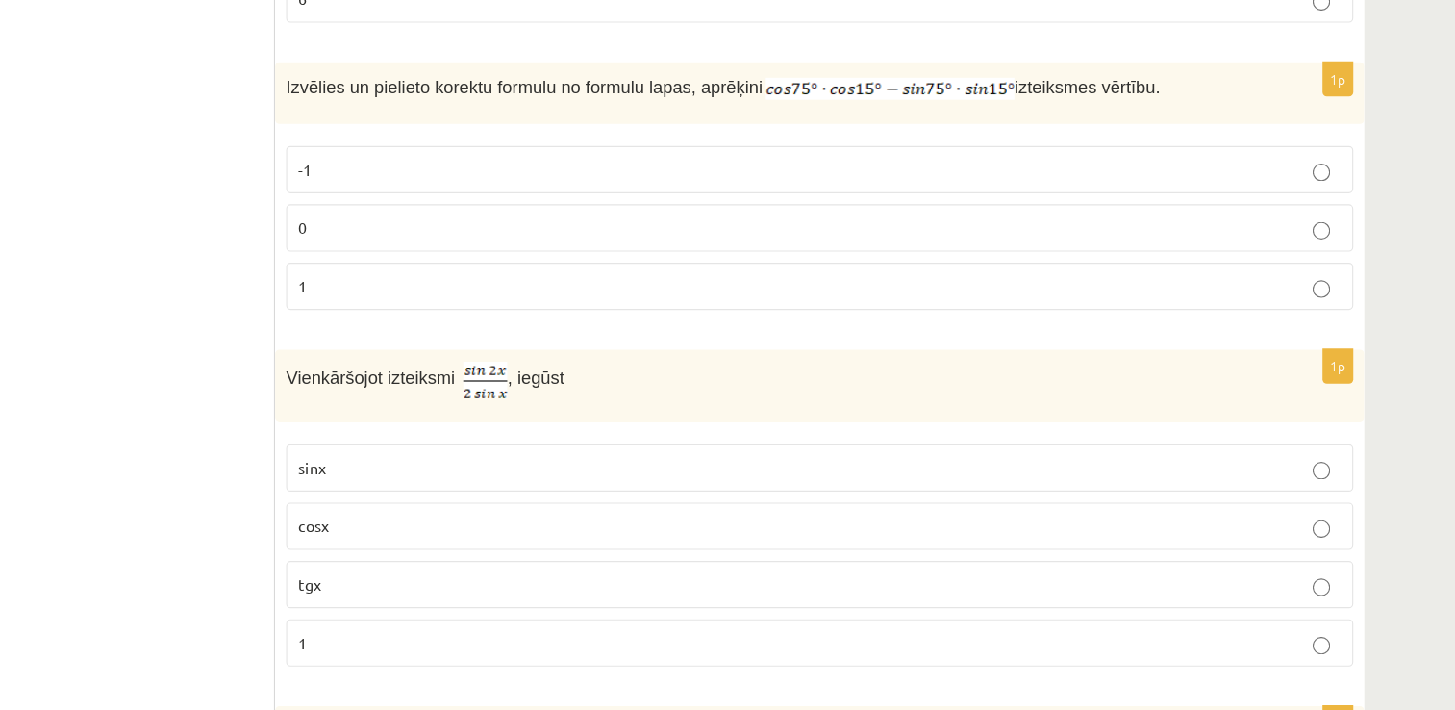
click at [941, 279] on p "0" at bounding box center [870, 288] width 912 height 20
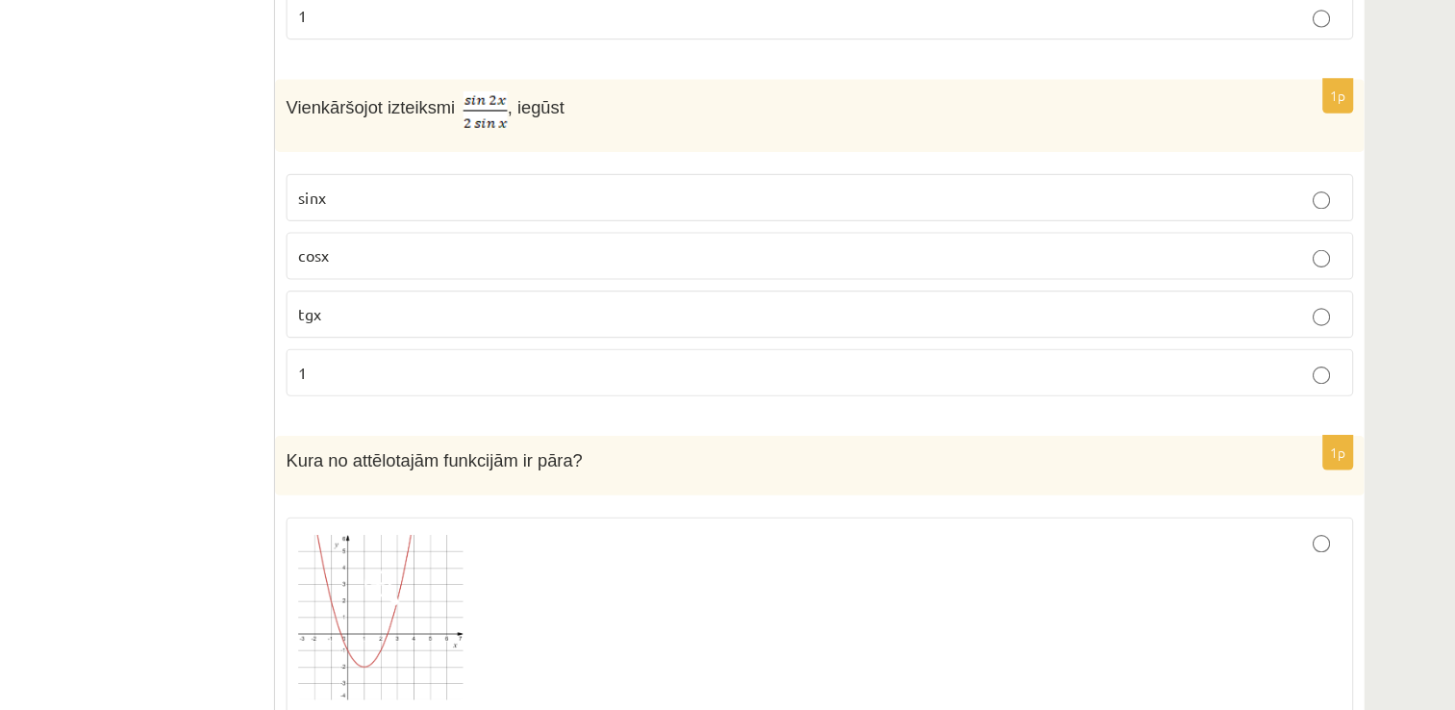
scroll to position [2337, 0]
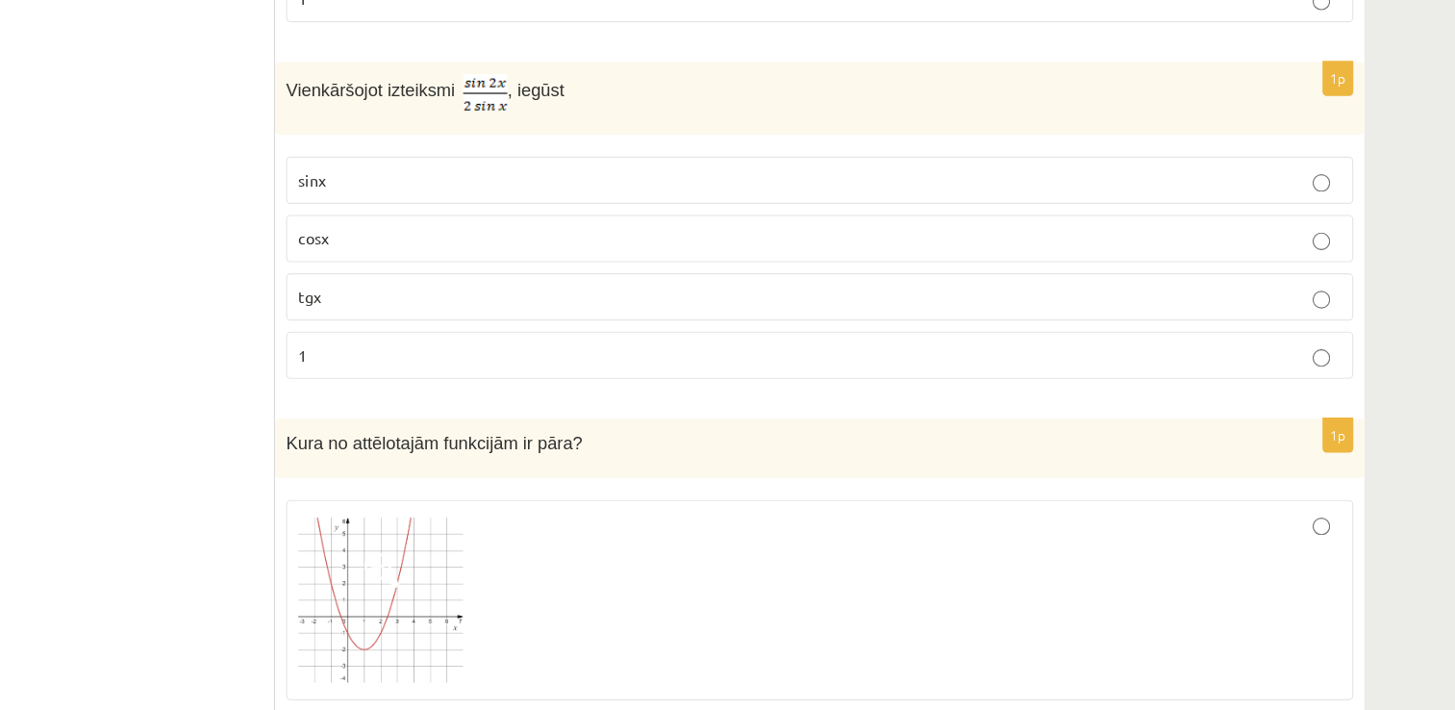
click at [473, 288] on p "cosx" at bounding box center [870, 297] width 912 height 20
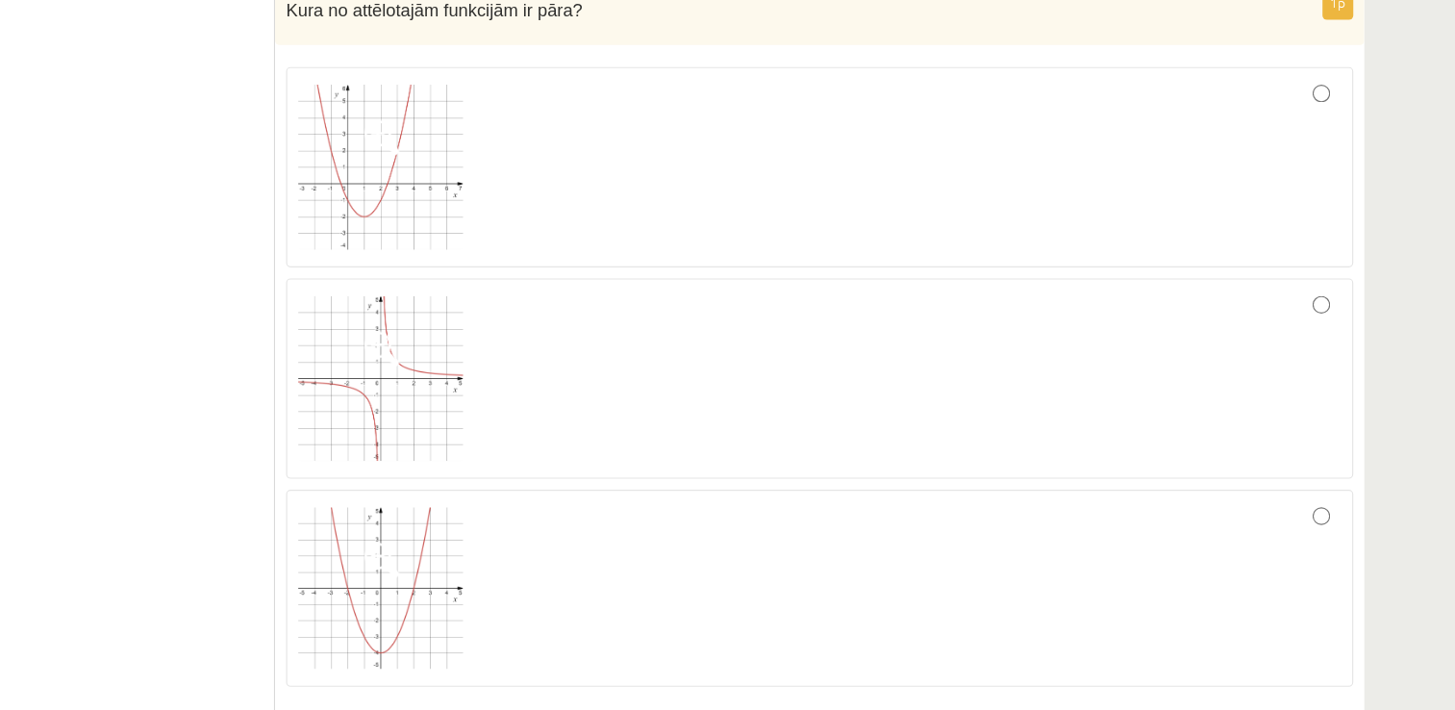
scroll to position [2757, 0]
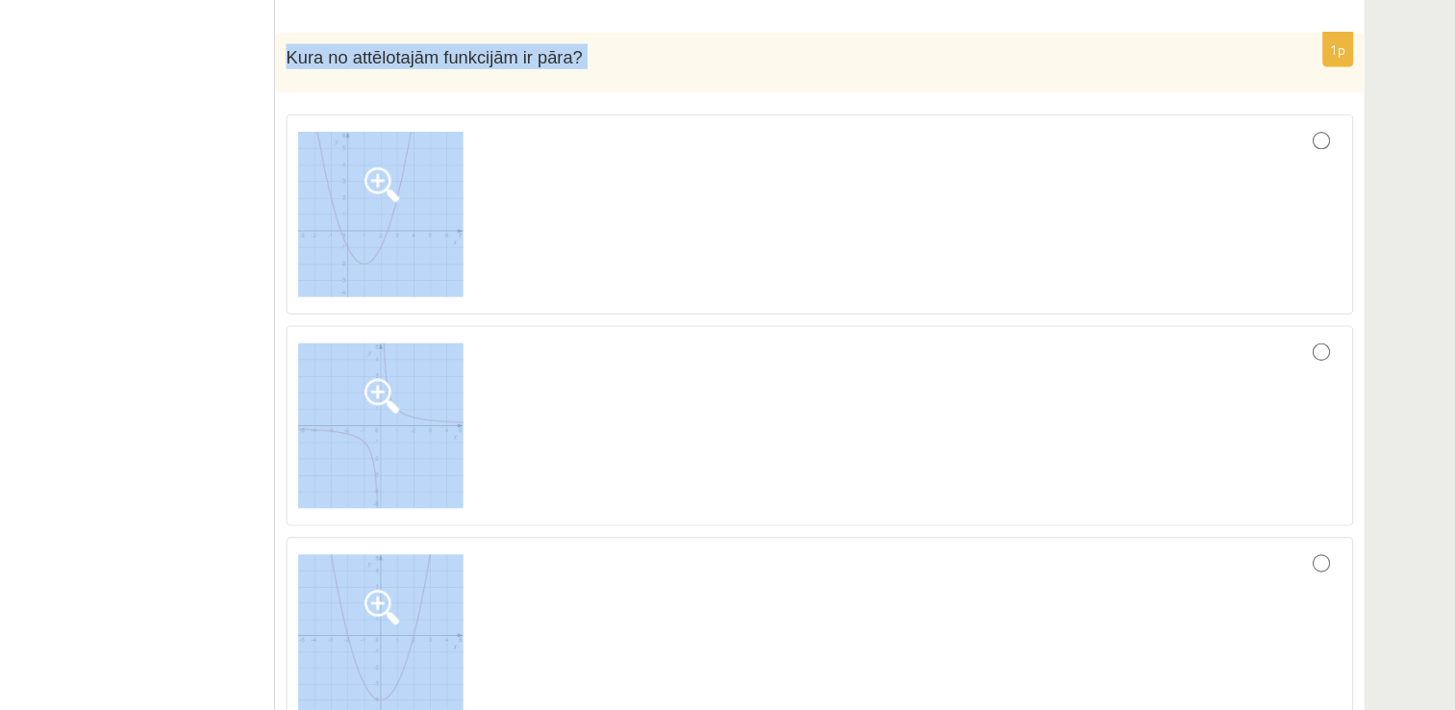
drag, startPoint x: 406, startPoint y: 38, endPoint x: 636, endPoint y: 481, distance: 498.5
click at [636, 481] on div "1p Kura no attēlotajām funkcijām ir pāra?" at bounding box center [870, 348] width 952 height 629
copy div "Kura no attēlotajām funkcijām ir pāra?"
click at [752, 356] on div at bounding box center [870, 377] width 912 height 154
click at [1283, 333] on div at bounding box center [870, 377] width 912 height 154
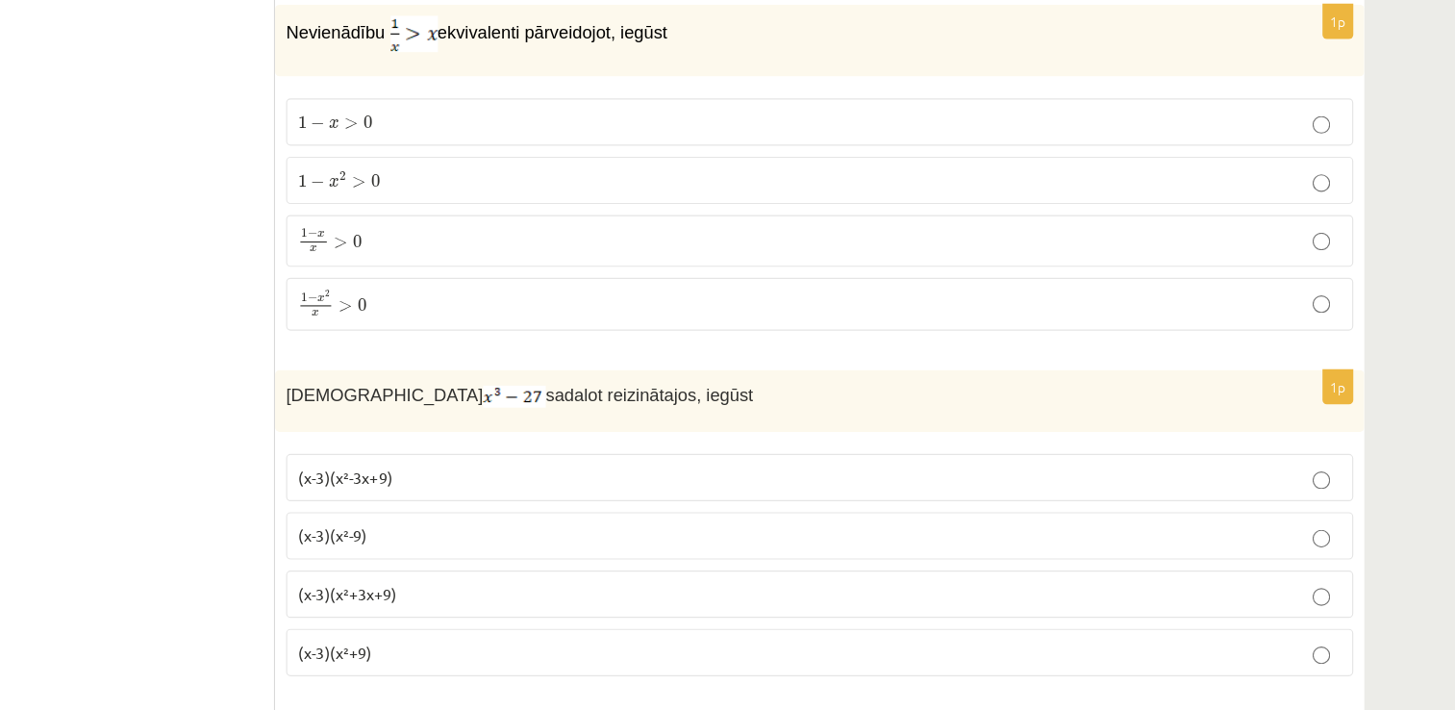
scroll to position [3350, 0]
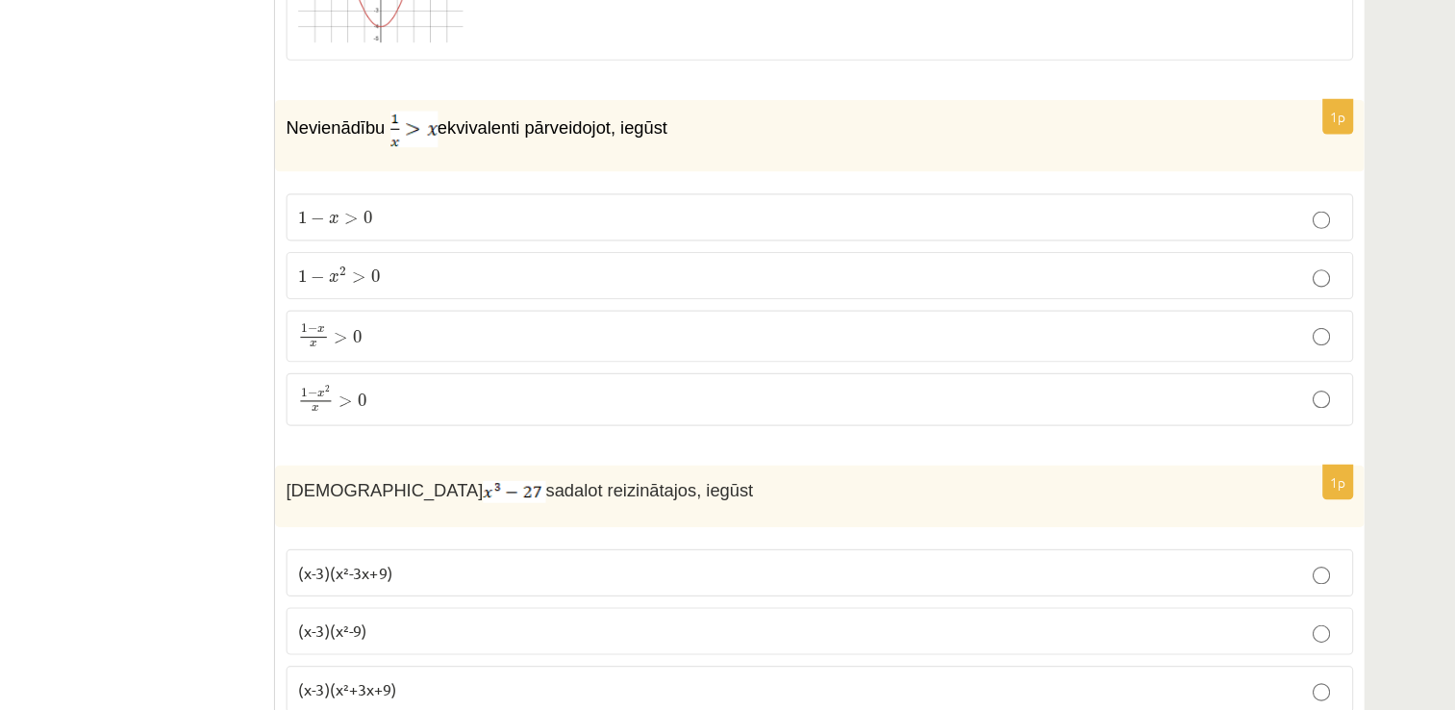
click at [566, 231] on p "1 − x 2 > 0 1 − x 2 > 0" at bounding box center [870, 241] width 912 height 20
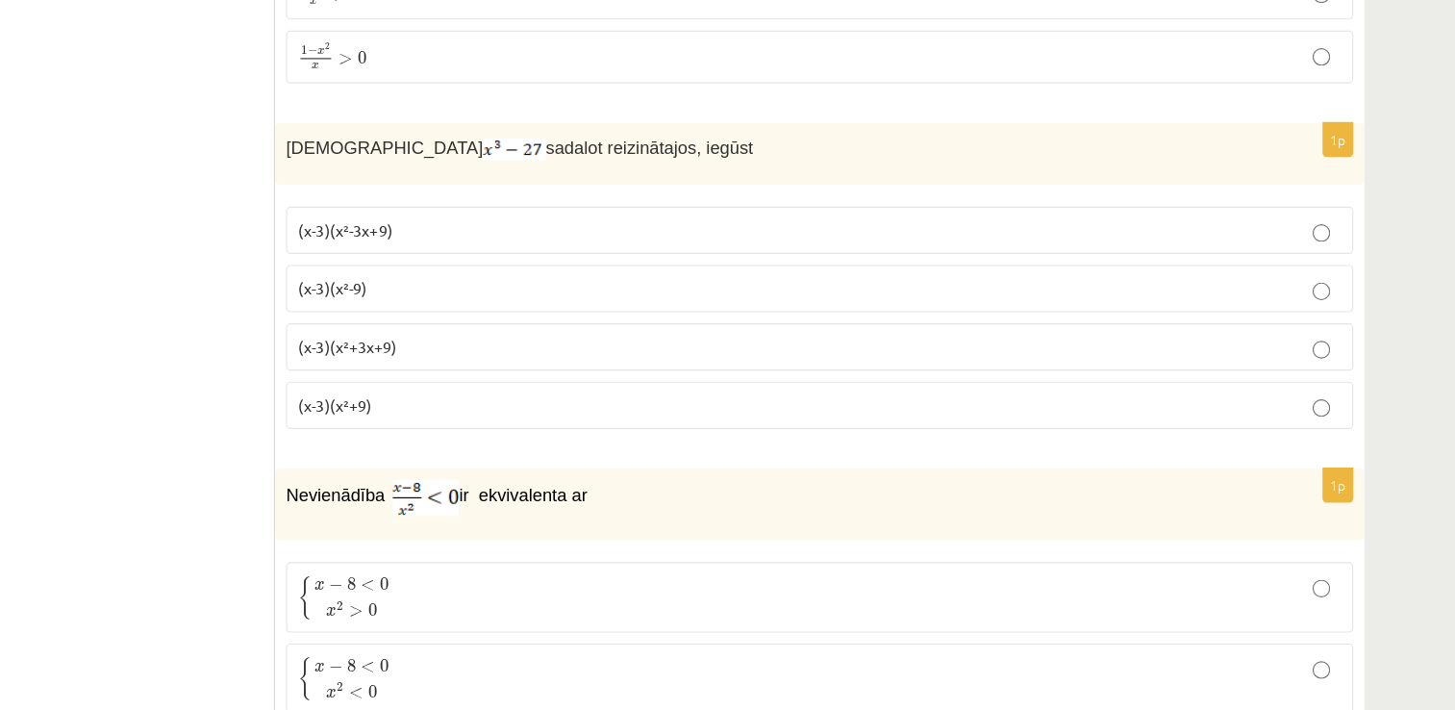
scroll to position [3602, 0]
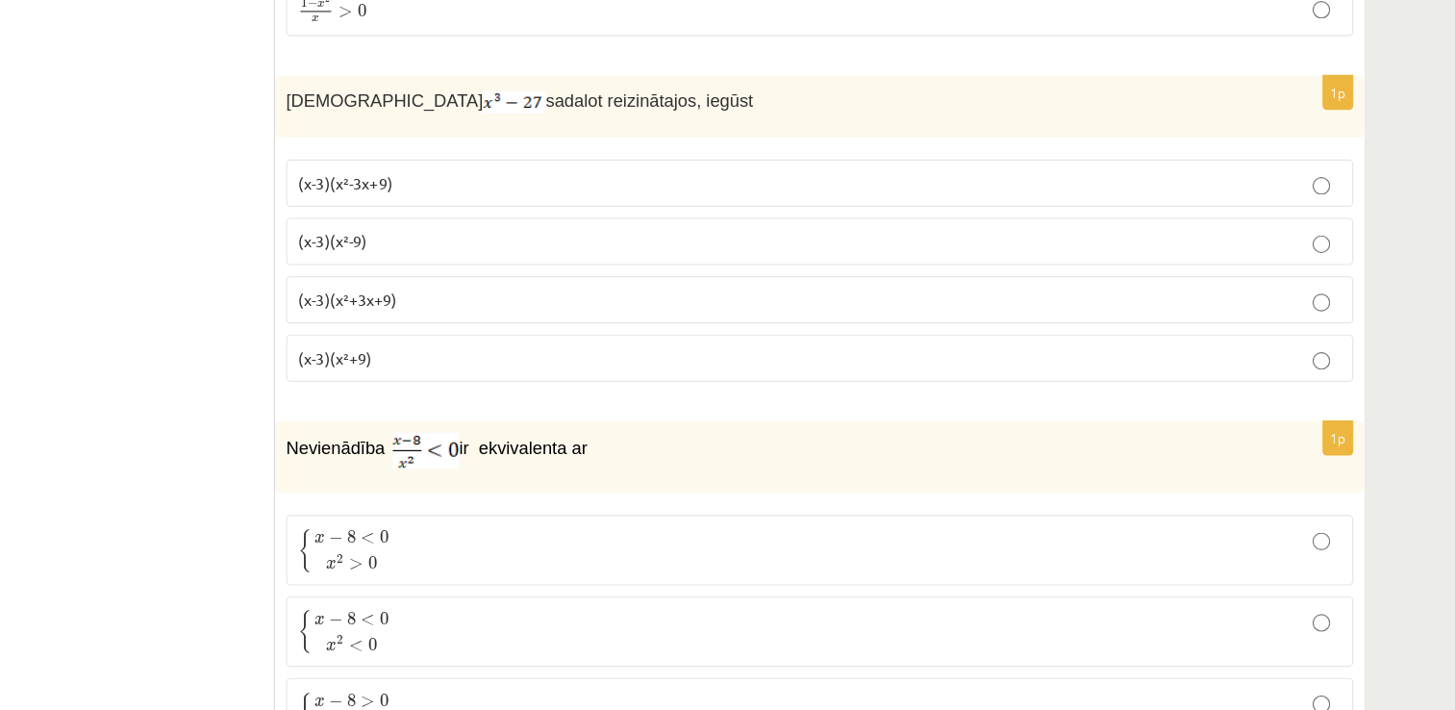
click at [537, 340] on p "(x-3)(x²+3x+9)" at bounding box center [870, 350] width 912 height 20
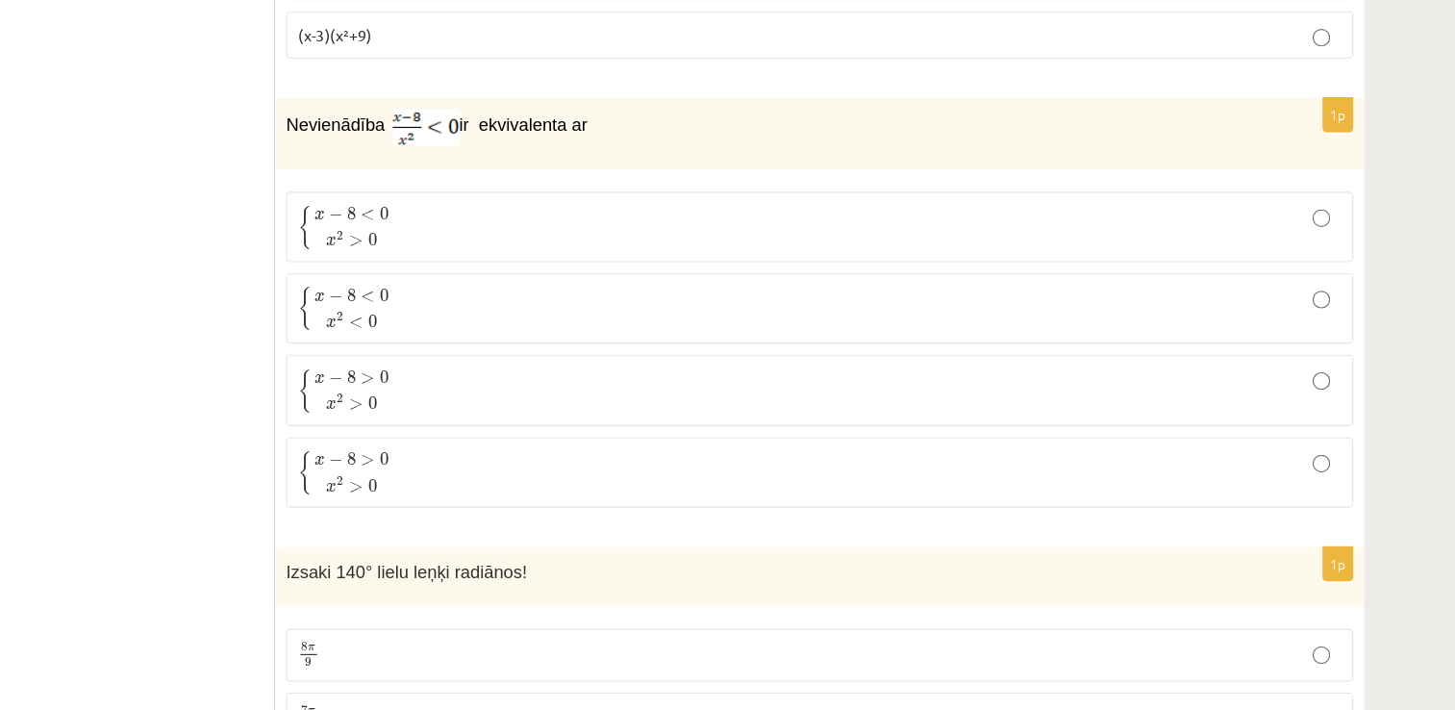
scroll to position [3939, 0]
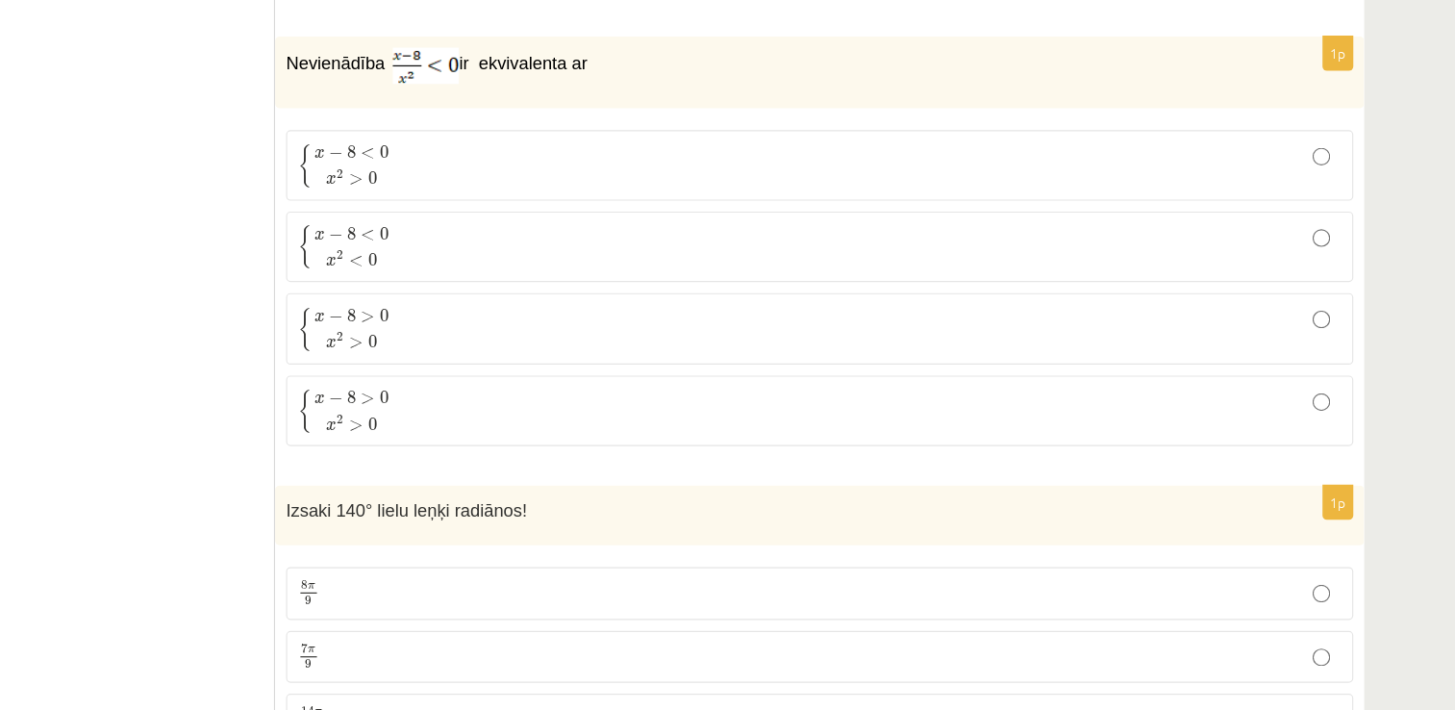
click at [626, 344] on label "{ x − 8 > 0 x 2 > 0 { x − 8 > 0 x 2 > 0" at bounding box center [870, 375] width 933 height 62
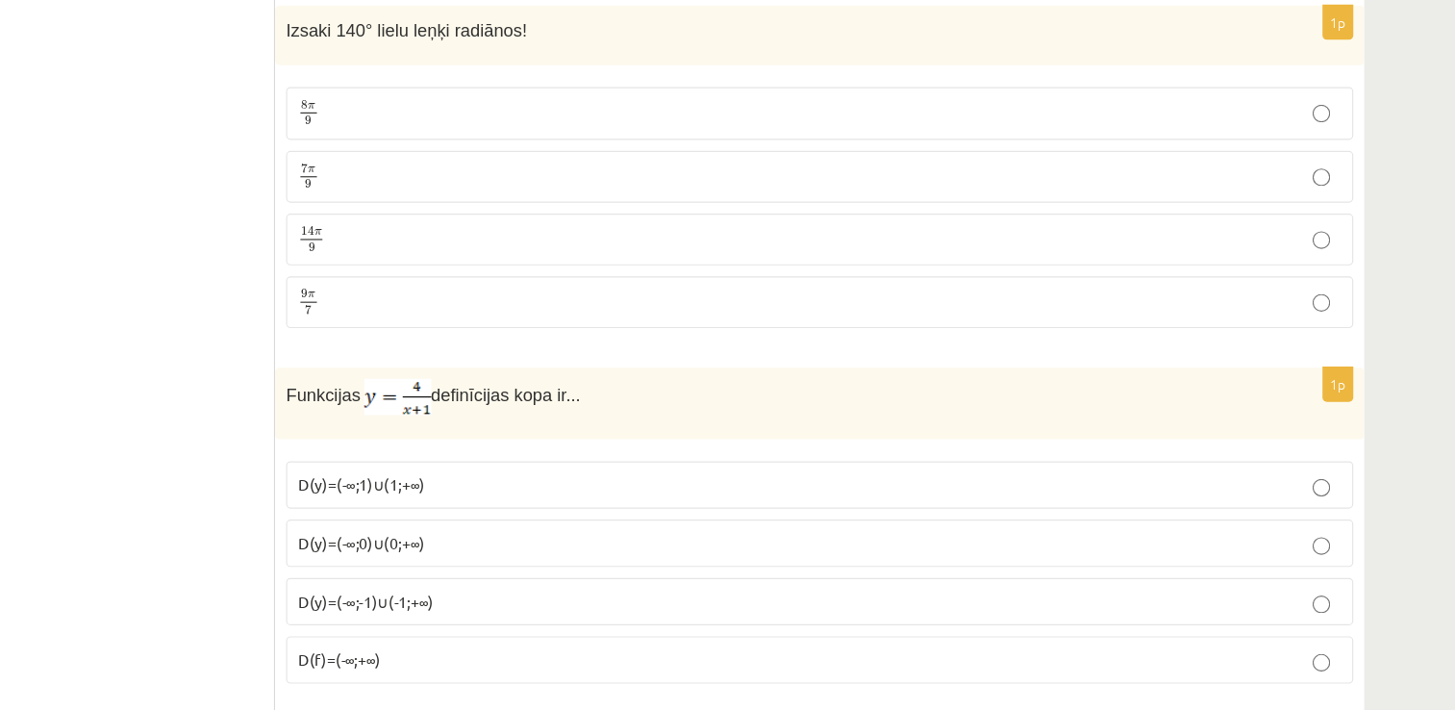
scroll to position [4358, 0]
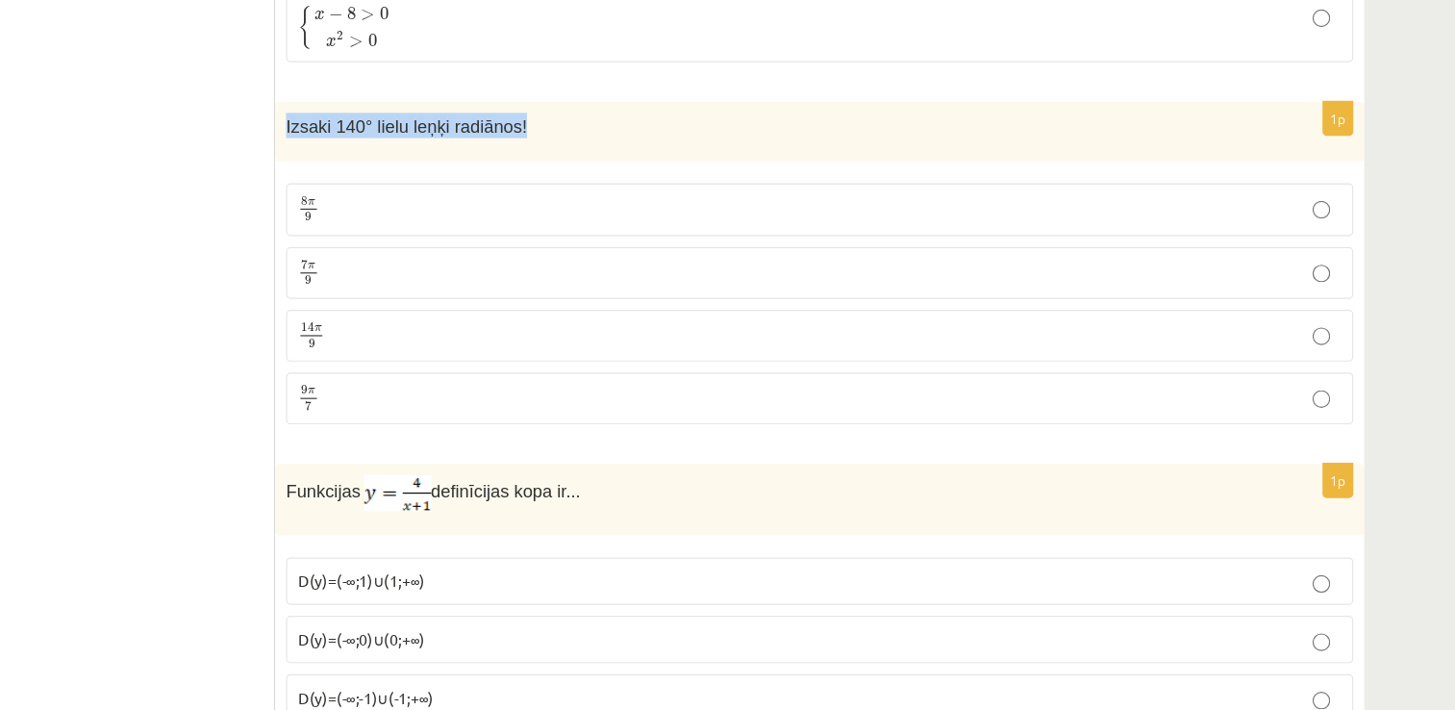
drag, startPoint x: 409, startPoint y: 92, endPoint x: 599, endPoint y: 106, distance: 190.9
click at [599, 106] on div "Izsaki 140° lielu leņķi radiānos!" at bounding box center [870, 119] width 952 height 53
copy span "Izsaki 140° lielu leņķi radiānos!"
click at [482, 231] on p "7 π 9 7 π 9" at bounding box center [870, 243] width 912 height 24
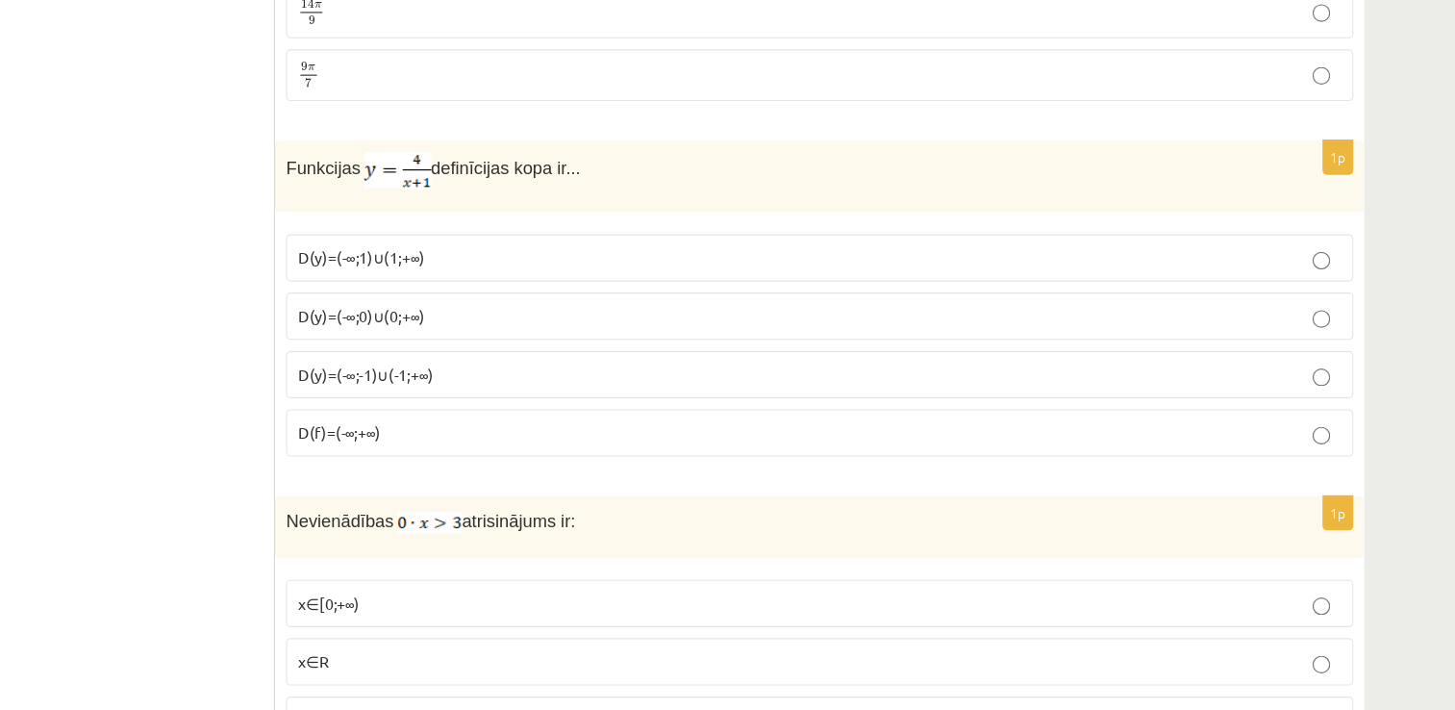
scroll to position [4611, 0]
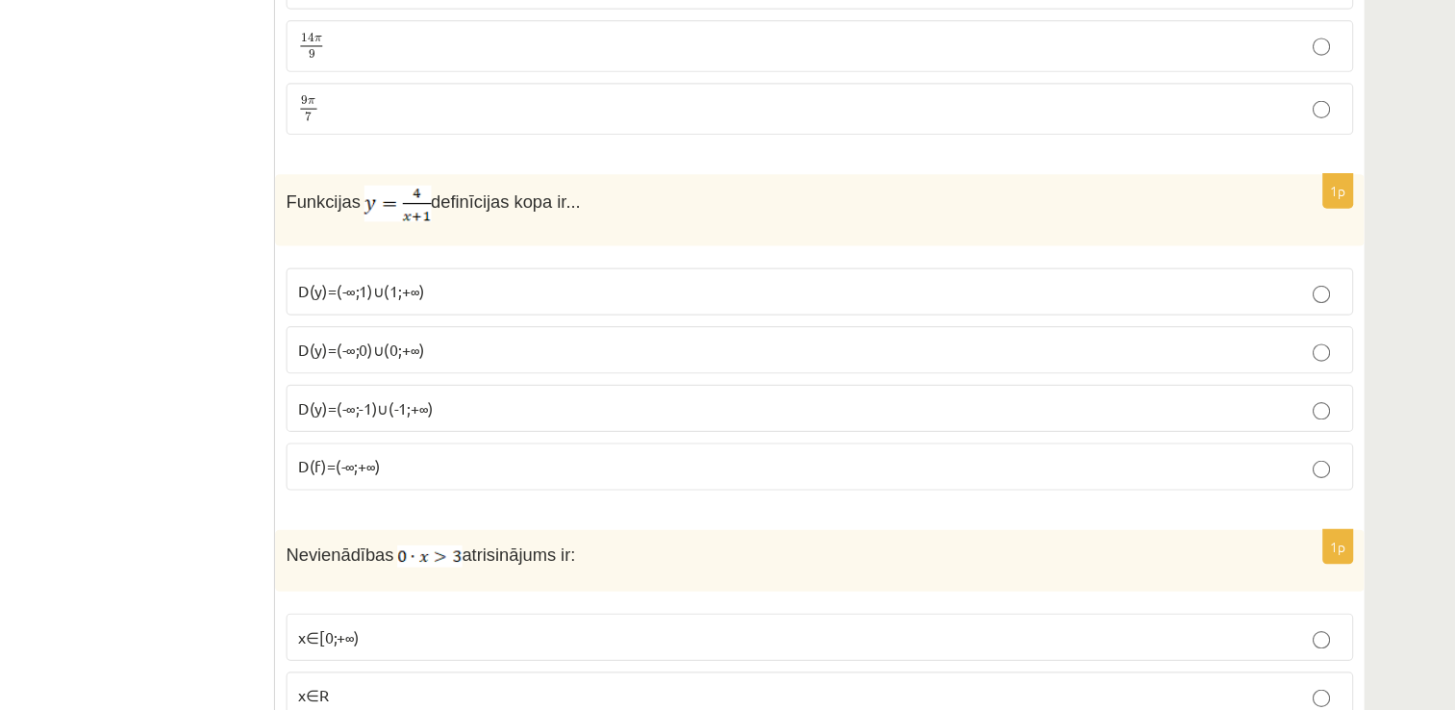
click at [478, 340] on label "D(y)=(-∞;-1)∪(-1;+∞)" at bounding box center [870, 360] width 933 height 41
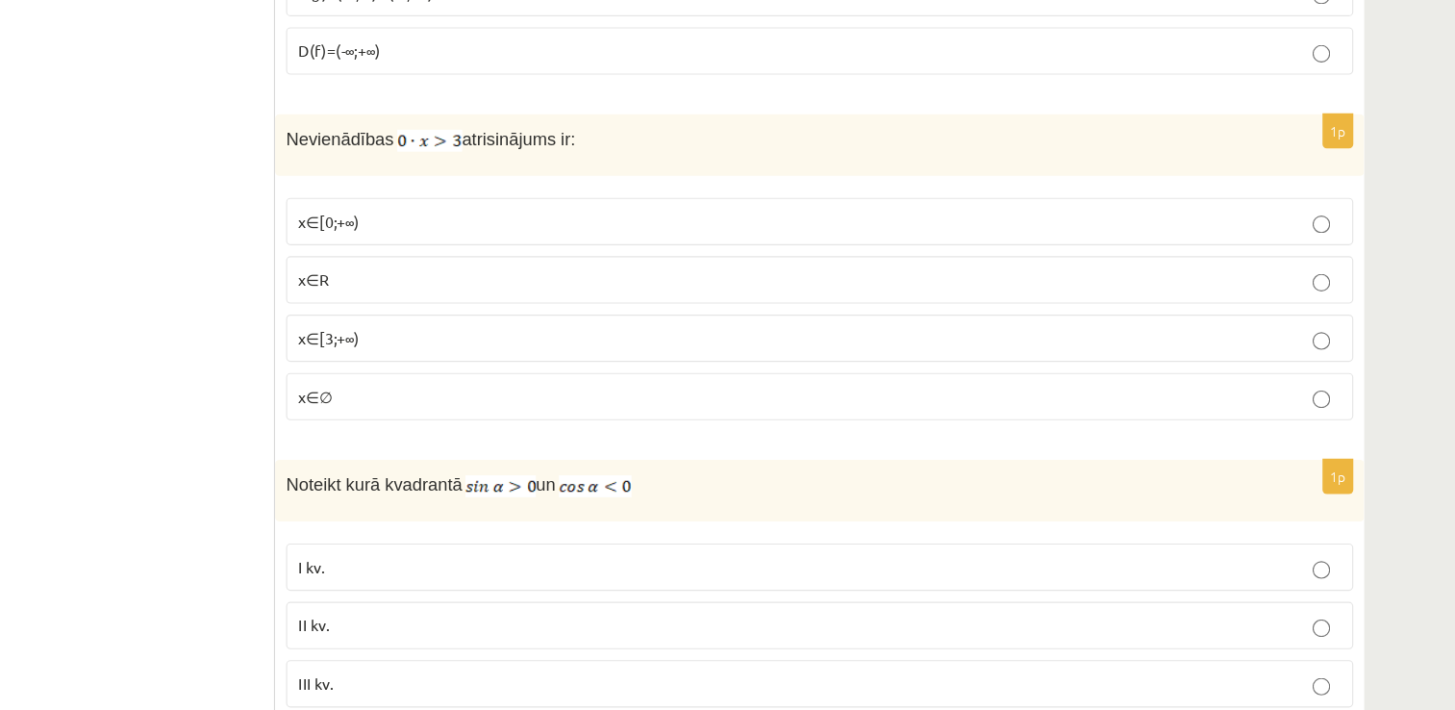
scroll to position [4951, 0]
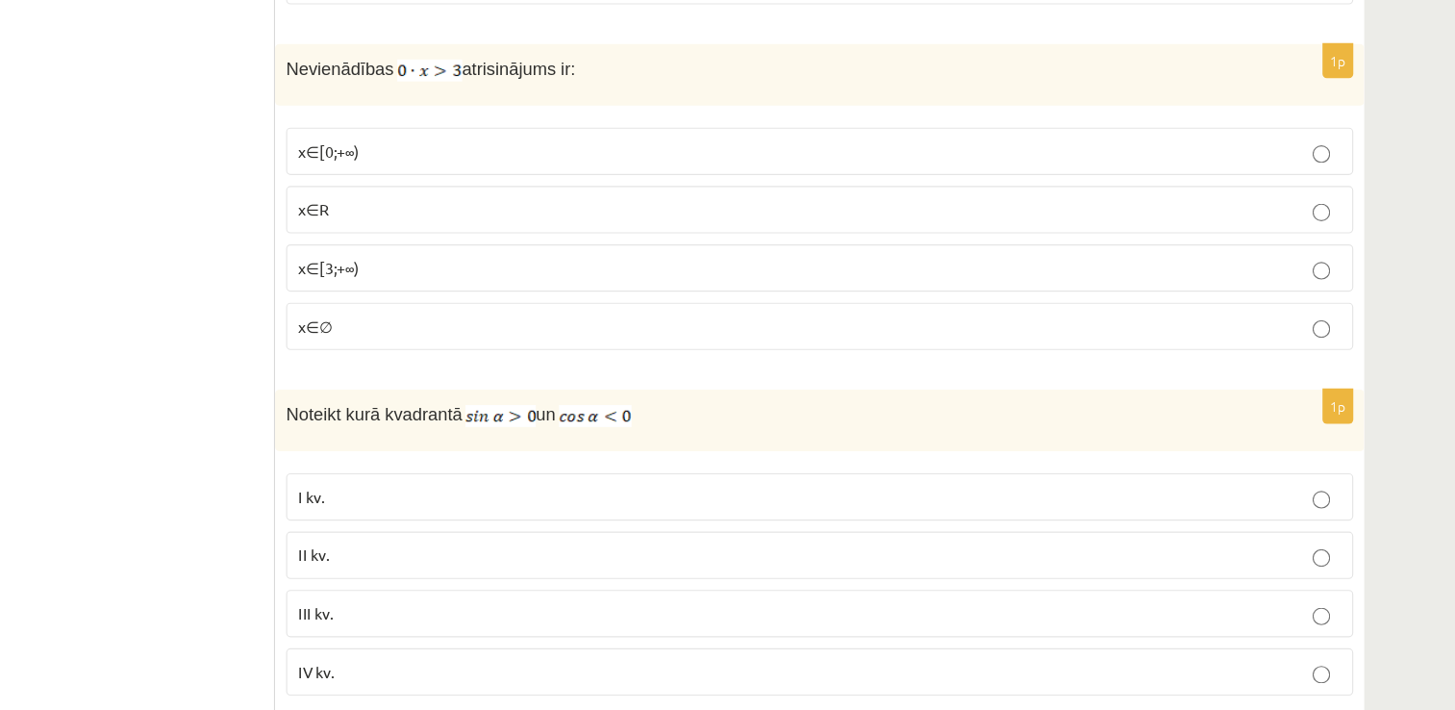
click at [449, 363] on p "x∈∅" at bounding box center [870, 373] width 912 height 20
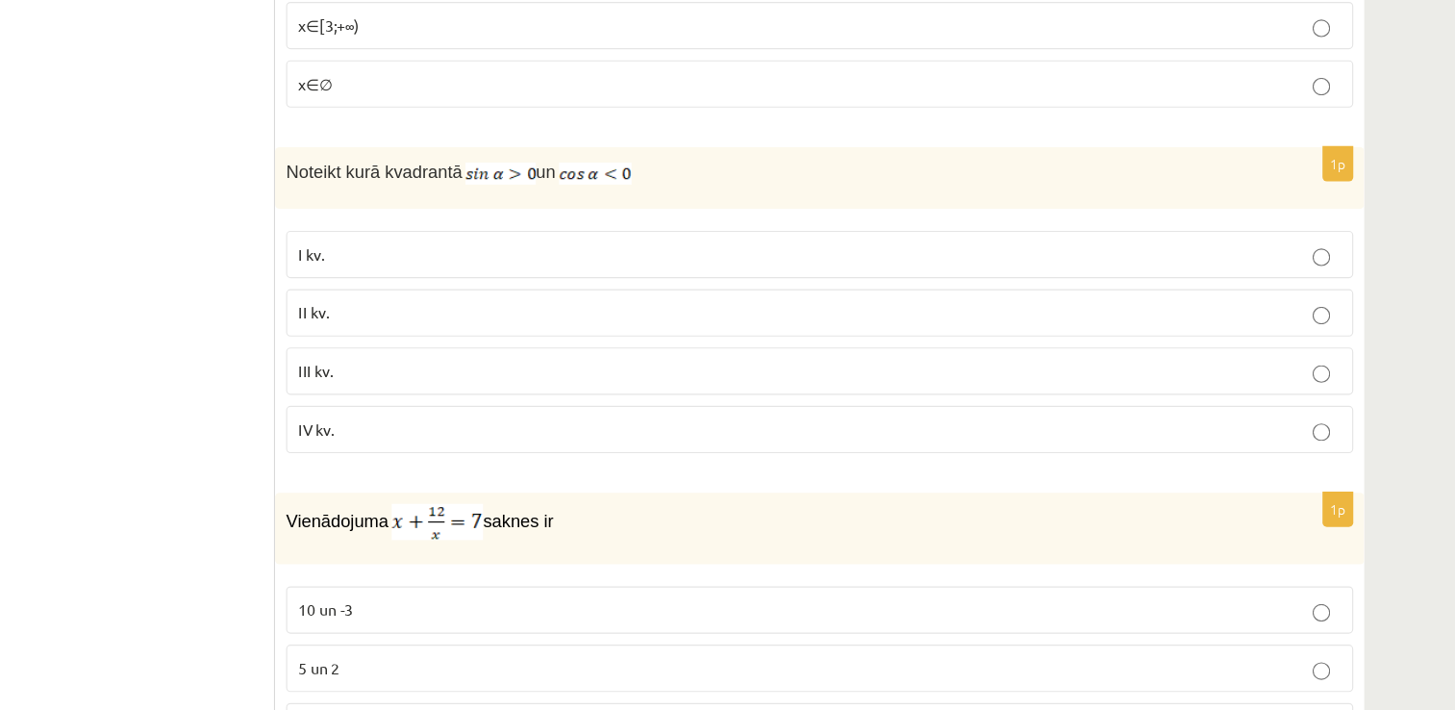
scroll to position [5204, 0]
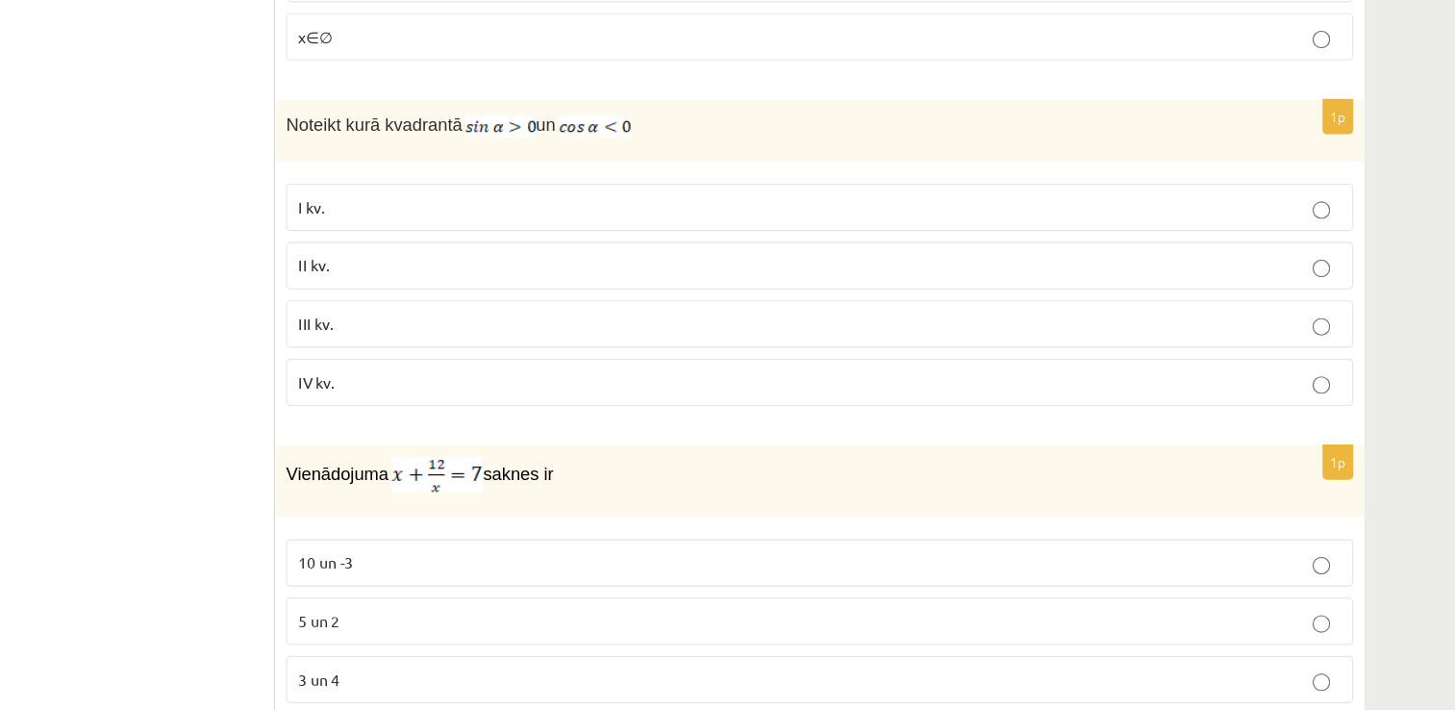
click at [456, 311] on p "II kv." at bounding box center [870, 321] width 912 height 20
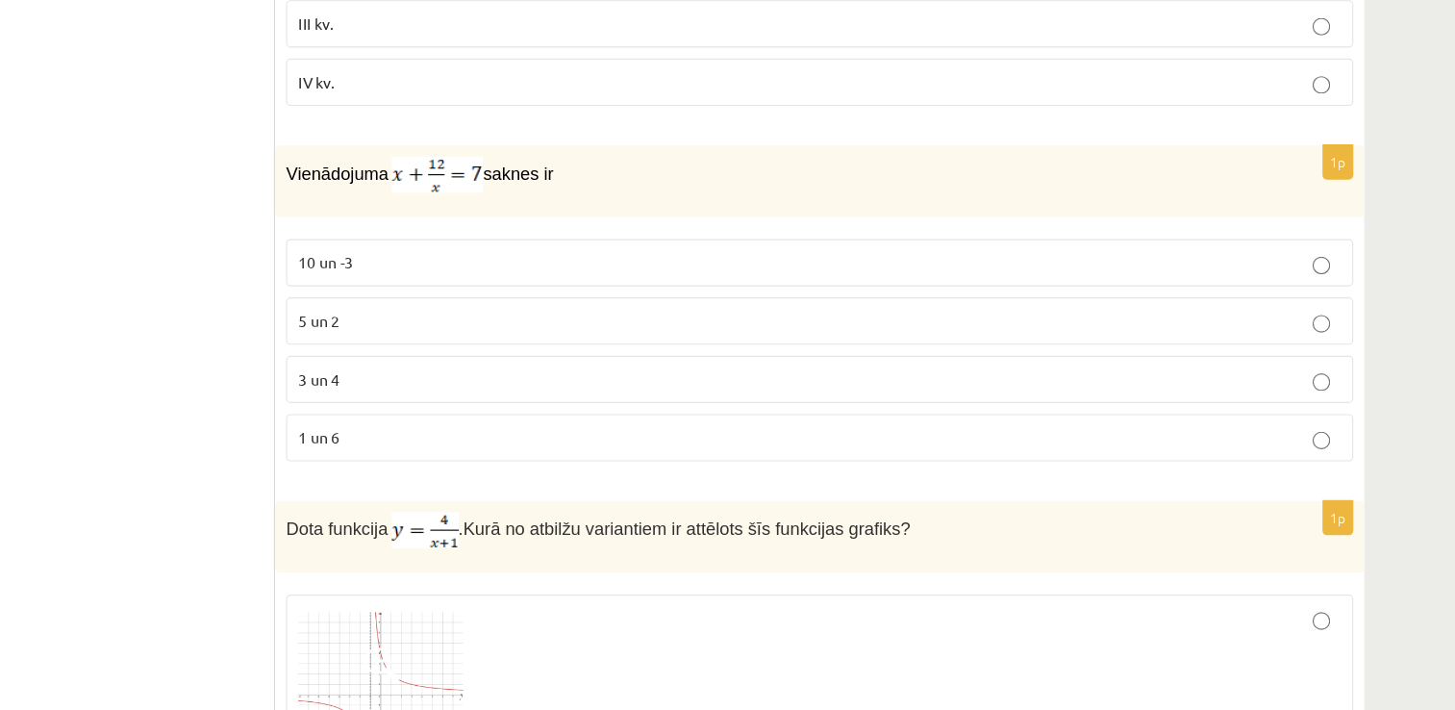
scroll to position [5540, 0]
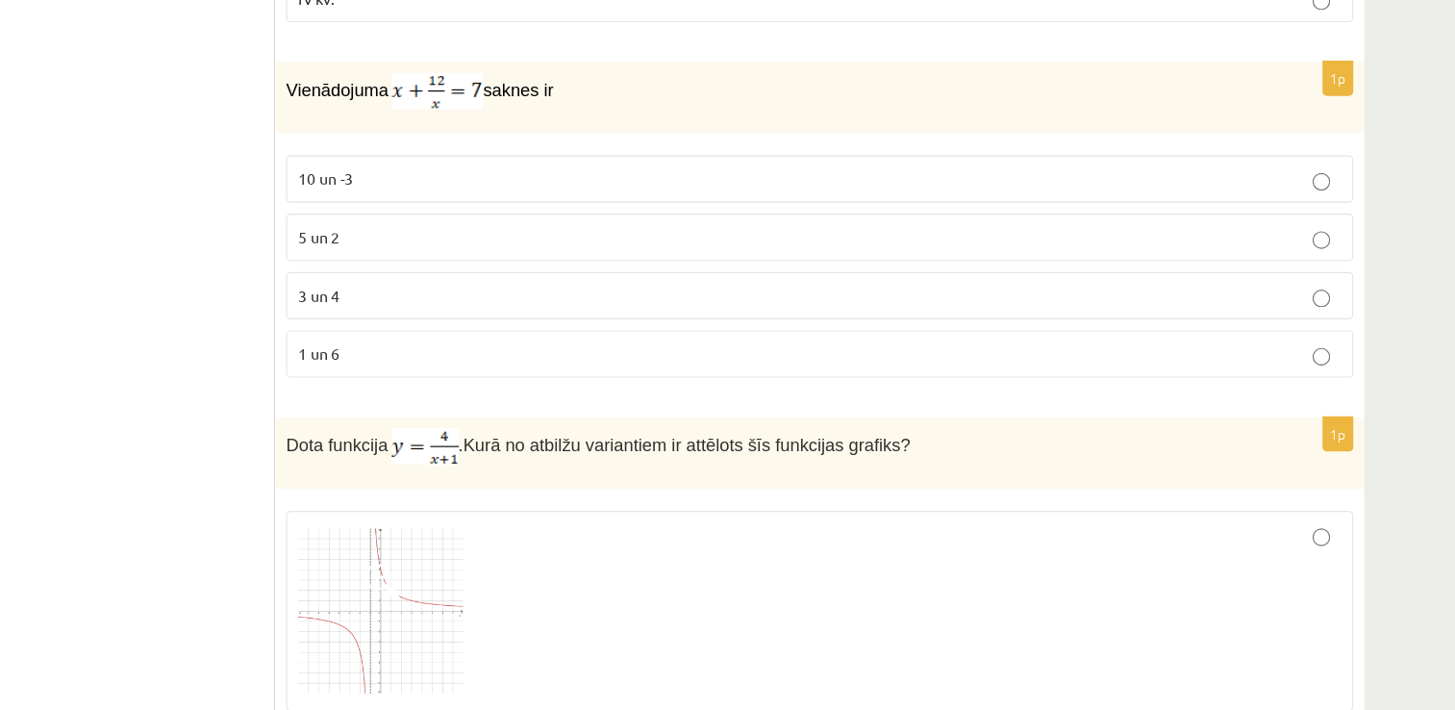
click at [469, 337] on p "3 un 4" at bounding box center [870, 347] width 912 height 20
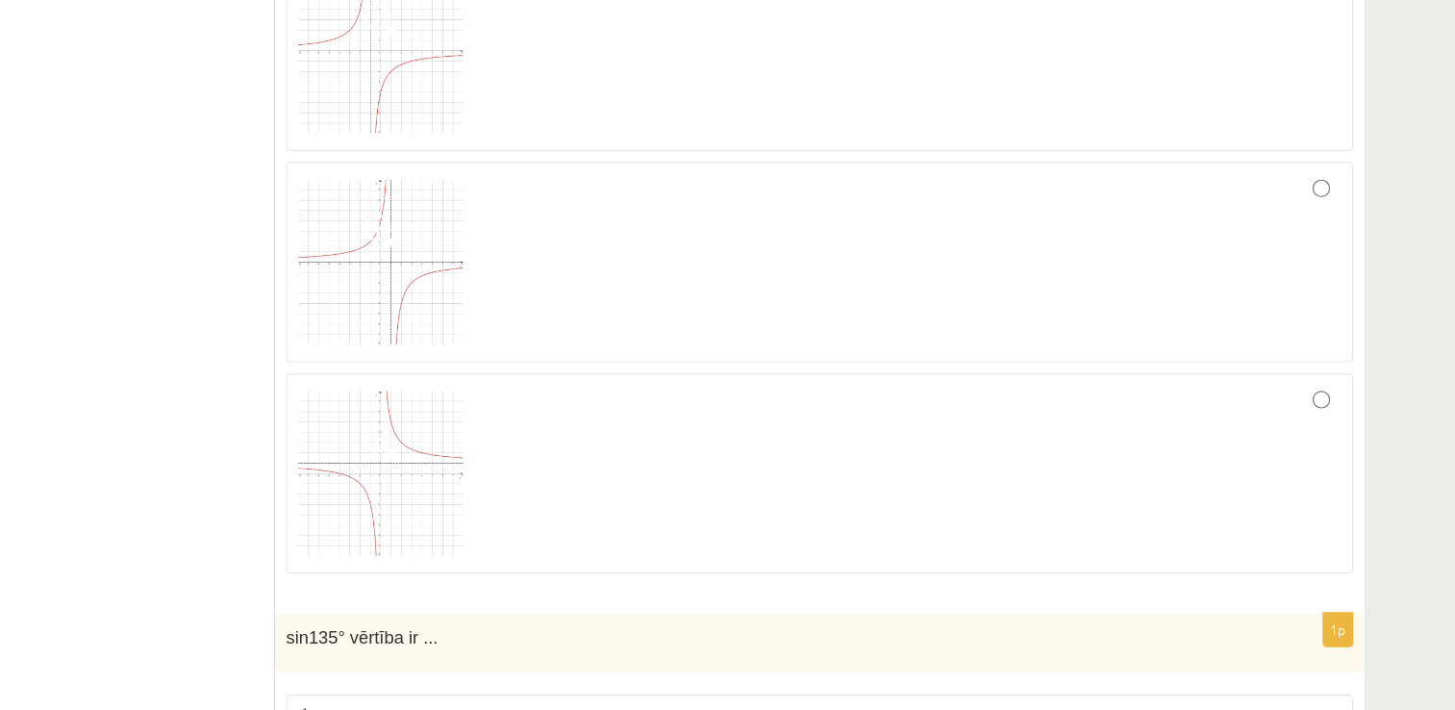
scroll to position [6297, 0]
click at [1063, 414] on div at bounding box center [870, 419] width 912 height 154
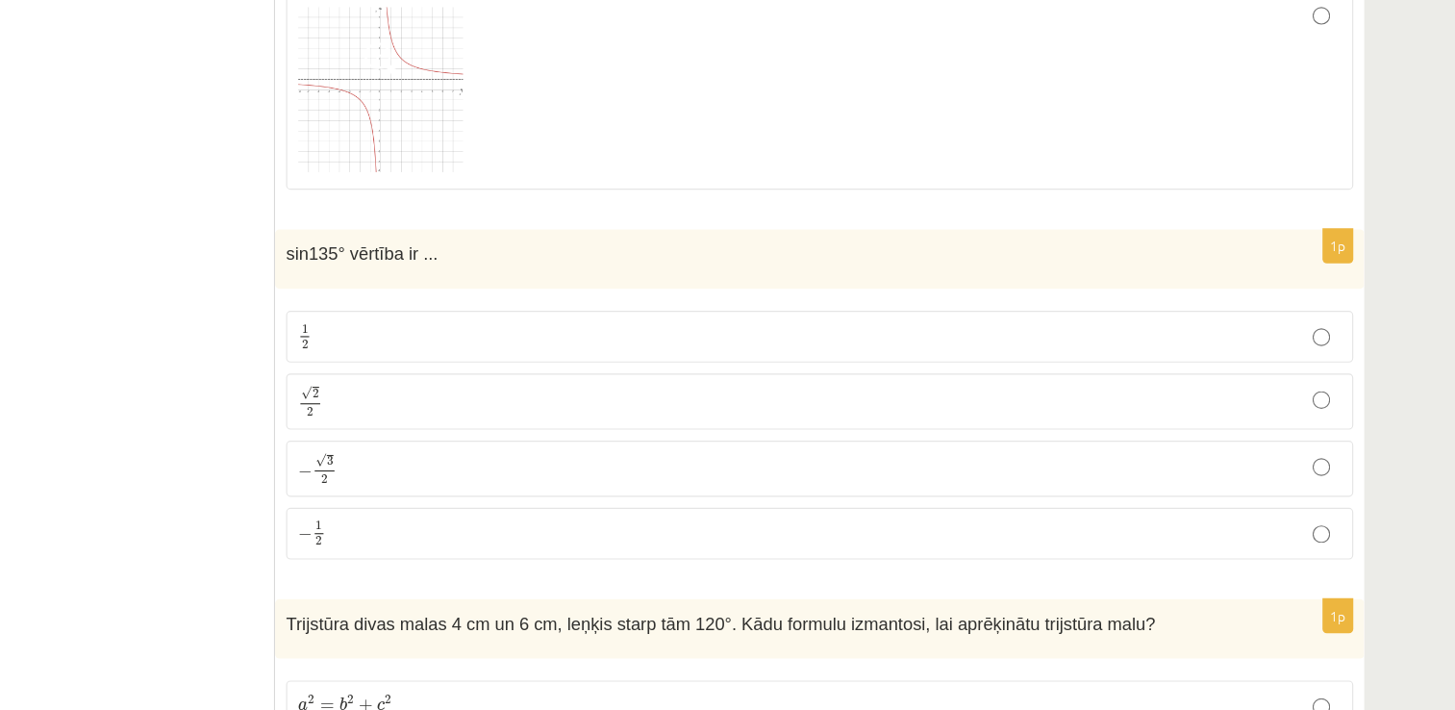
scroll to position [6633, 0]
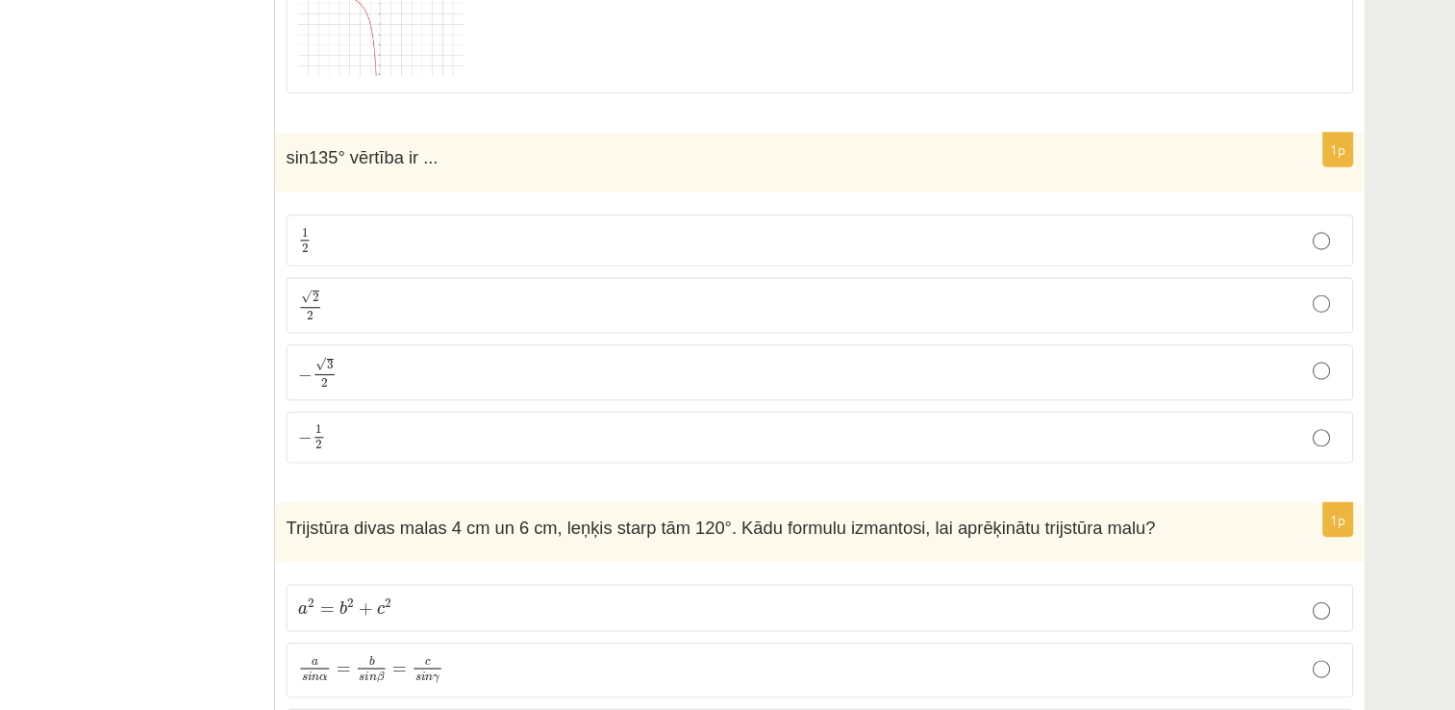
click at [445, 341] on p "√ 2 2 2 2" at bounding box center [870, 355] width 912 height 28
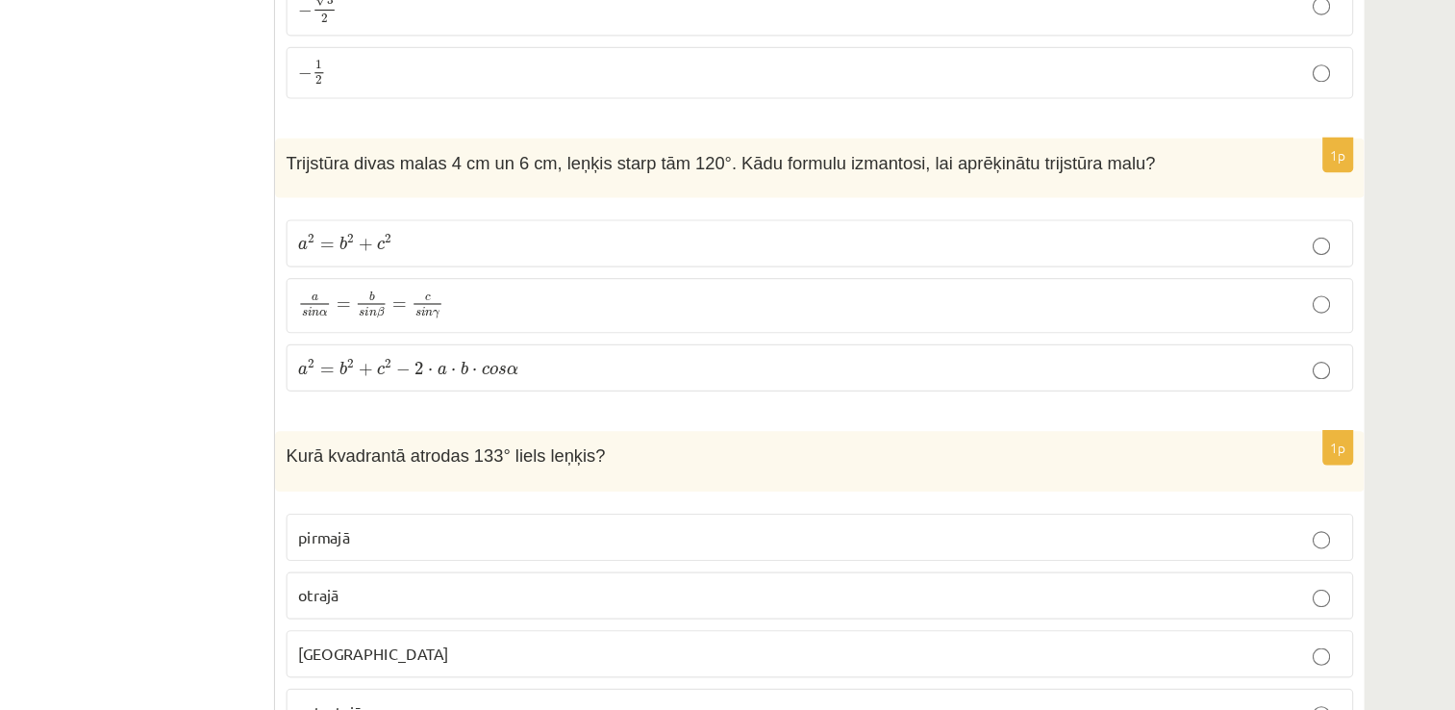
scroll to position [6970, 0]
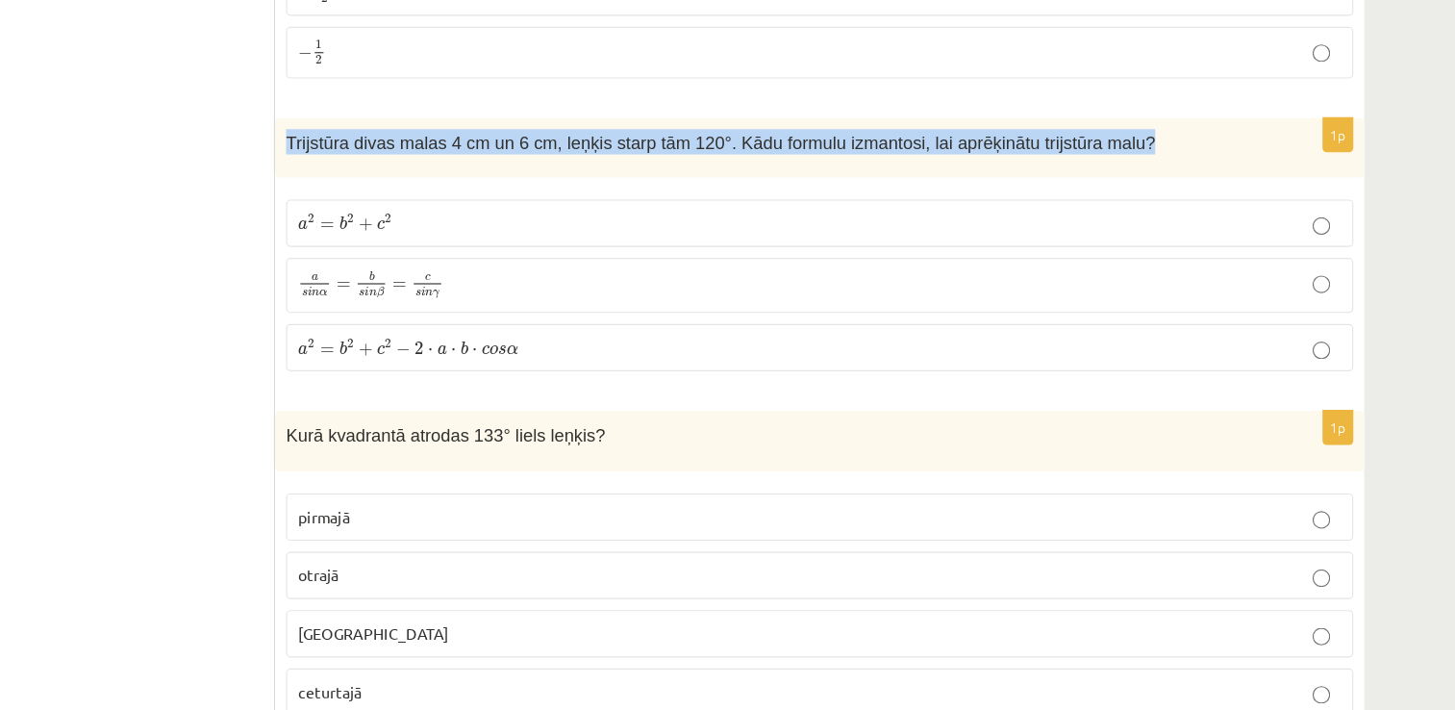
drag, startPoint x: 402, startPoint y: 181, endPoint x: 1125, endPoint y: 187, distance: 723.2
click at [1125, 191] on div "Trijstūra divas malas 4 cm un 6 cm, leņķis starp tām 120°. Kādu formulu izmanto…" at bounding box center [870, 217] width 952 height 53
copy span "Trijstūra divas malas 4 cm un 6 cm, leņķis starp tām 120°. Kādu formulu izmanto…"
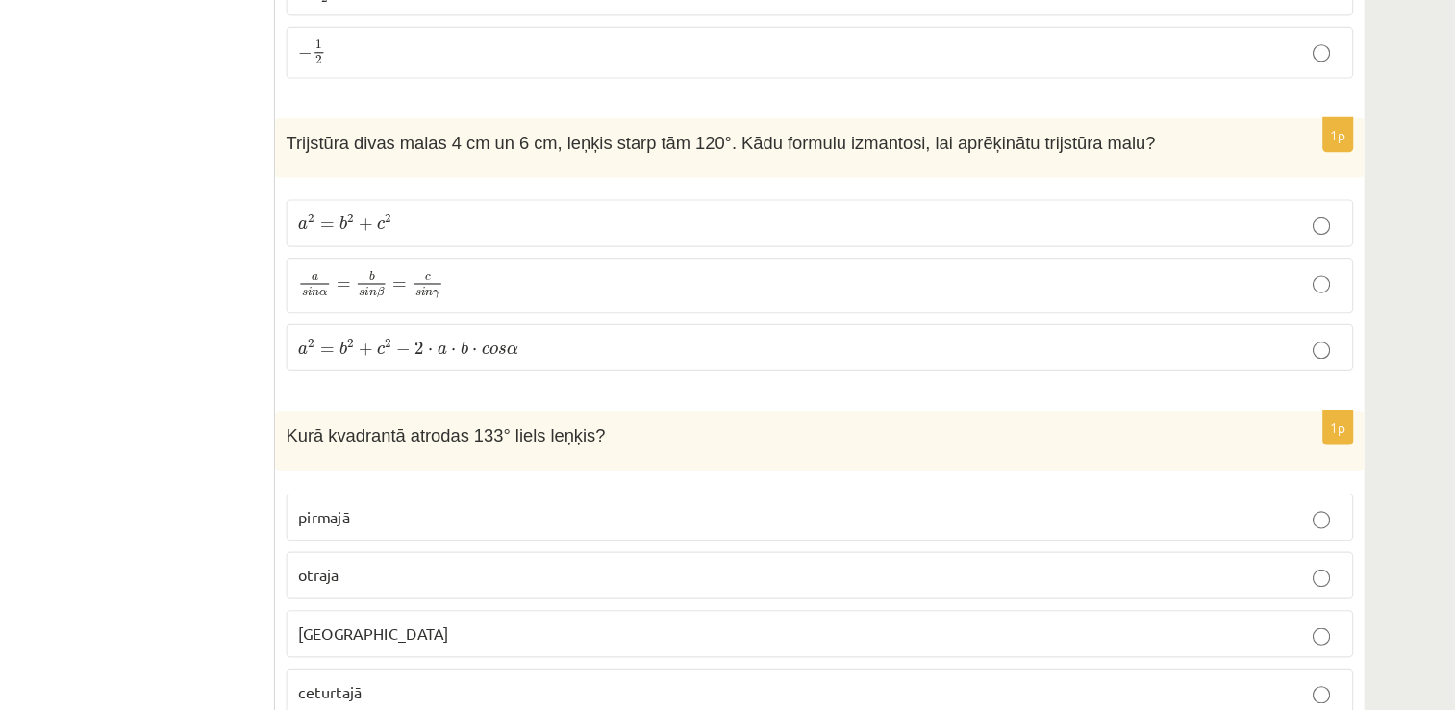
click at [547, 324] on p "a s i n α = b s i n β = c s i n γ a s i n α = b s i n β = c s i n γ" at bounding box center [870, 337] width 912 height 27
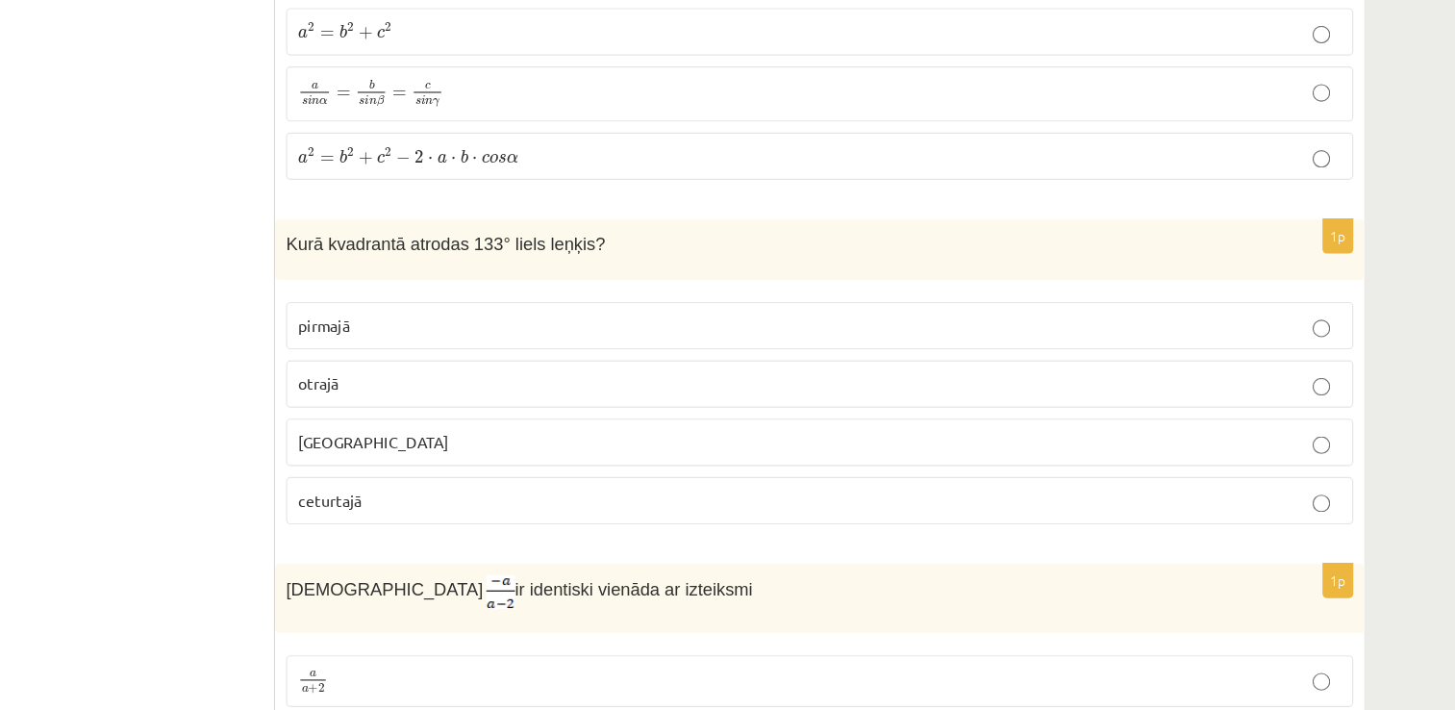
scroll to position [7222, 0]
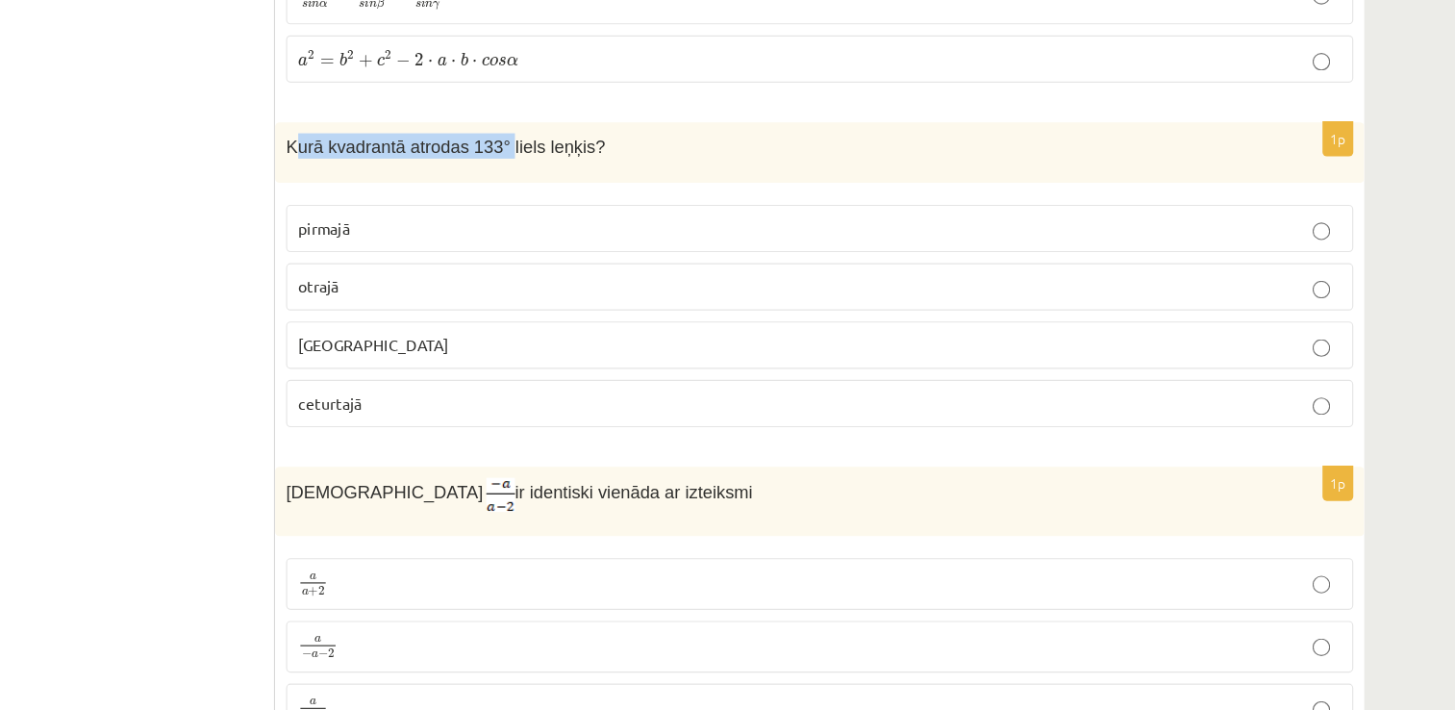
drag, startPoint x: 410, startPoint y: 181, endPoint x: 572, endPoint y: 178, distance: 162.5
click at [572, 209] on span "Kurā kvadrantā atrodas 133° liels leņķis?" at bounding box center [543, 217] width 279 height 16
click at [398, 195] on div "Kurā kvadrantā atrodas 133° liels leņķis?" at bounding box center [870, 221] width 952 height 53
drag, startPoint x: 405, startPoint y: 183, endPoint x: 675, endPoint y: 207, distance: 271.3
click at [675, 207] on div "Kurā kvadrantā atrodas 133° liels leņķis?" at bounding box center [870, 221] width 952 height 53
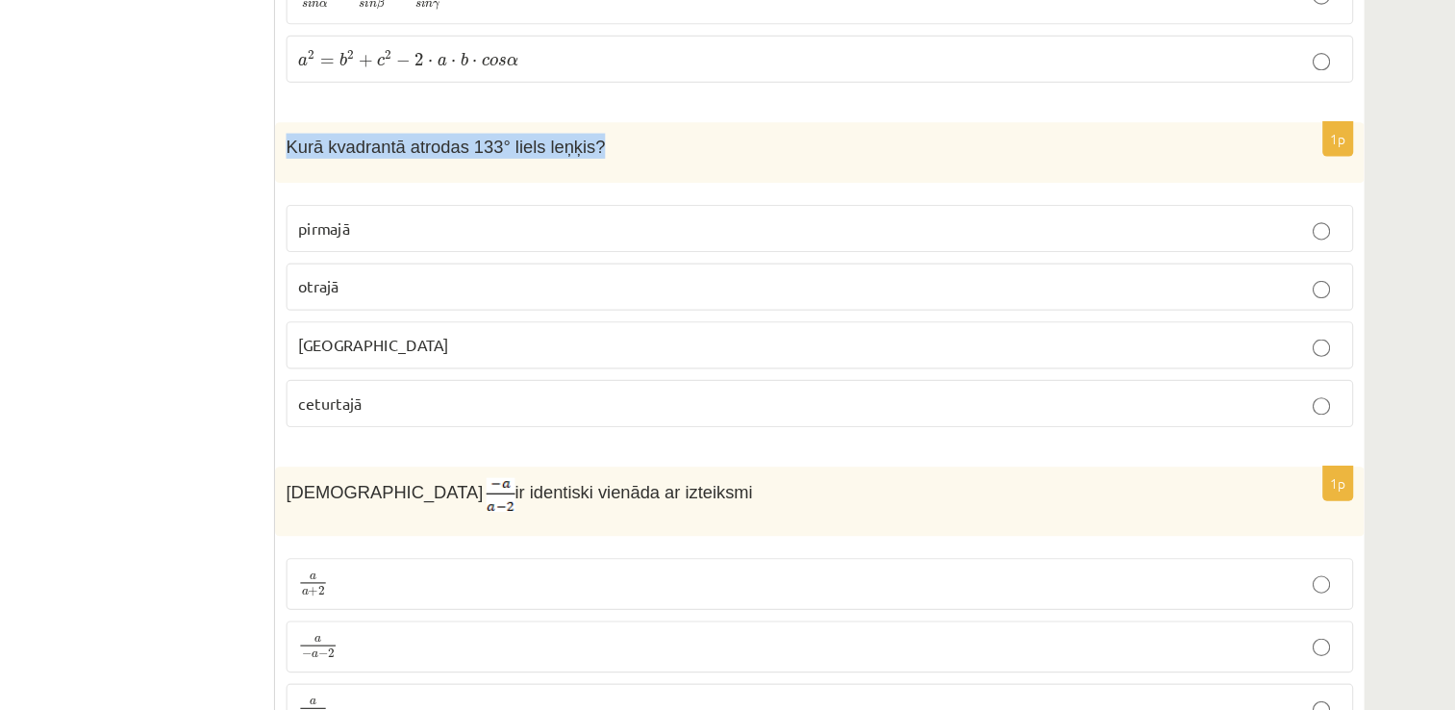
copy span "Kurā kvadrantā atrodas 133° liels leņķis?"
click at [497, 318] on label "otrajā" at bounding box center [870, 338] width 933 height 41
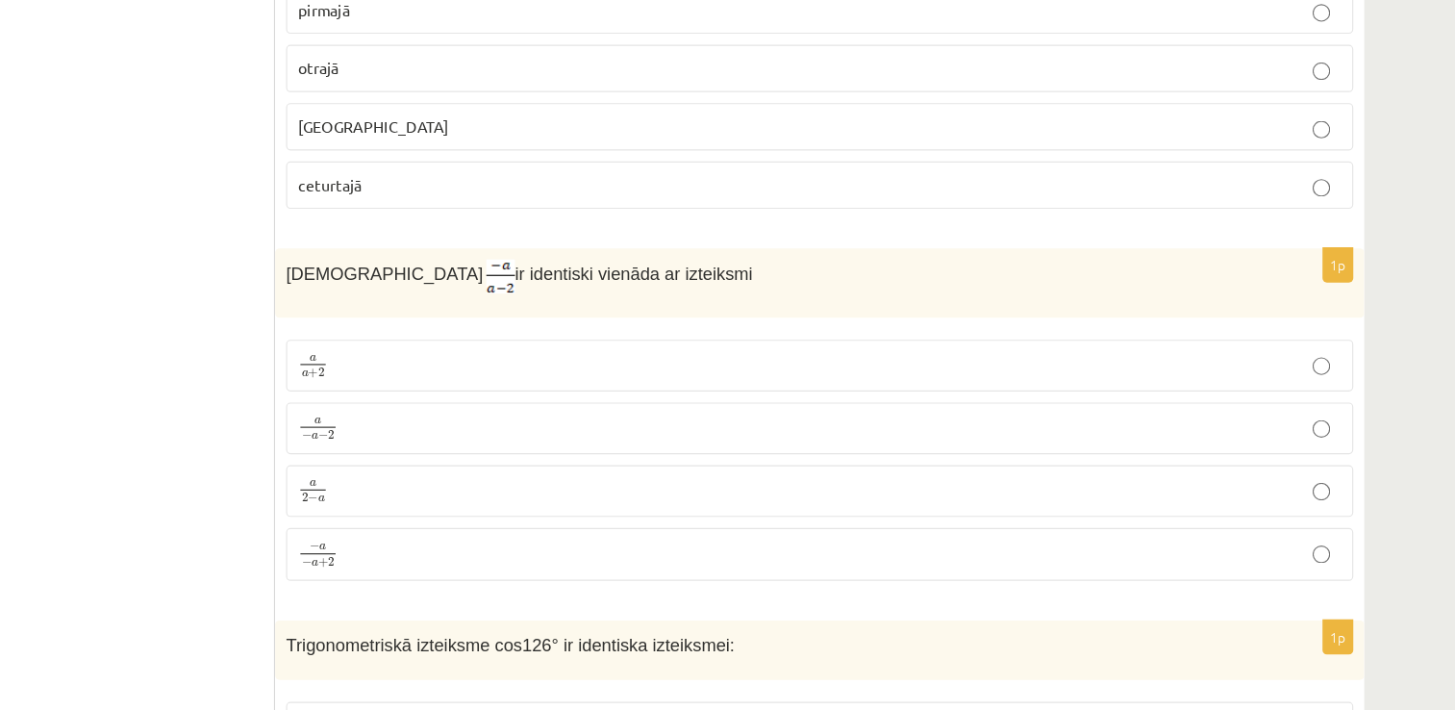
scroll to position [7474, 0]
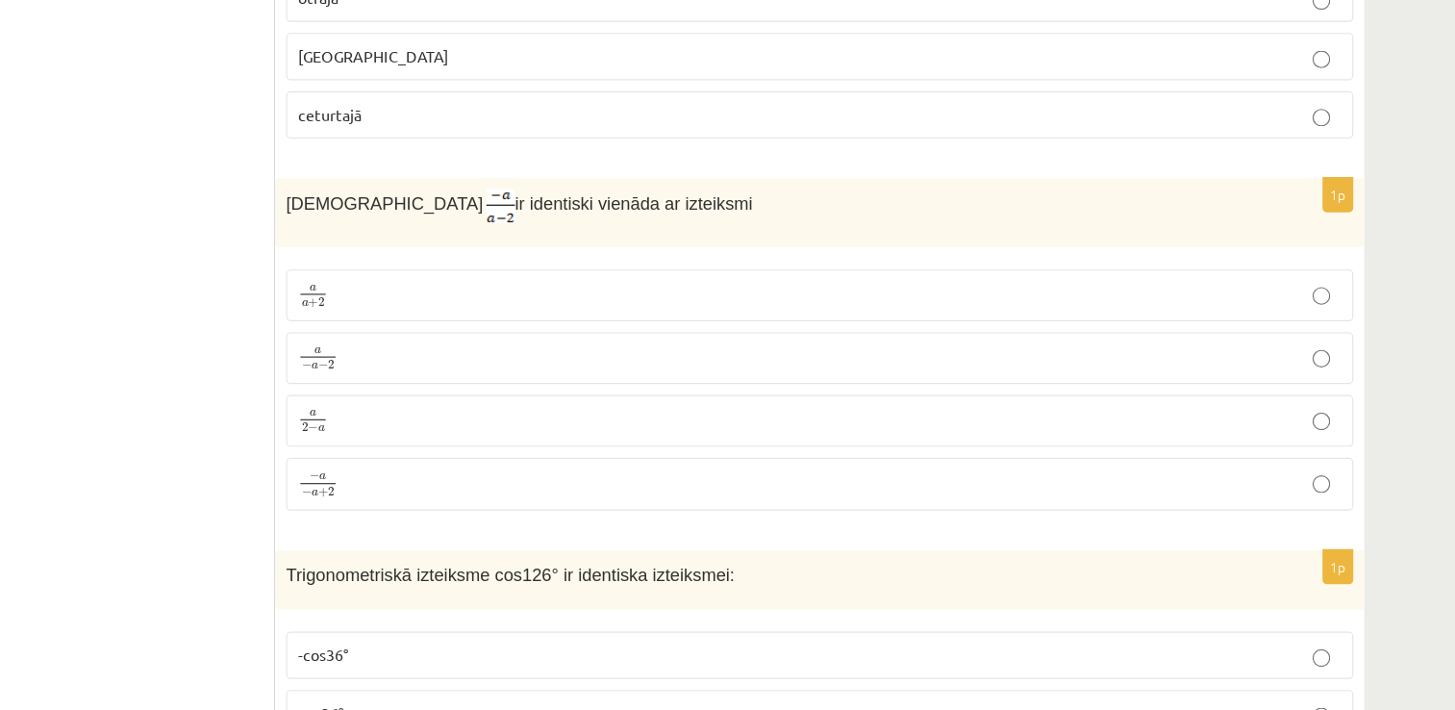
click at [476, 499] on p "− a − a + 2 − a − a + 2" at bounding box center [870, 511] width 912 height 25
click at [437, 447] on span "a" at bounding box center [427, 450] width 22 height 7
click at [467, 499] on p "− a − a + 2 − a − a + 2" at bounding box center [870, 511] width 912 height 25
click at [467, 389] on p "a − a − 2 a − a − 2" at bounding box center [870, 401] width 912 height 24
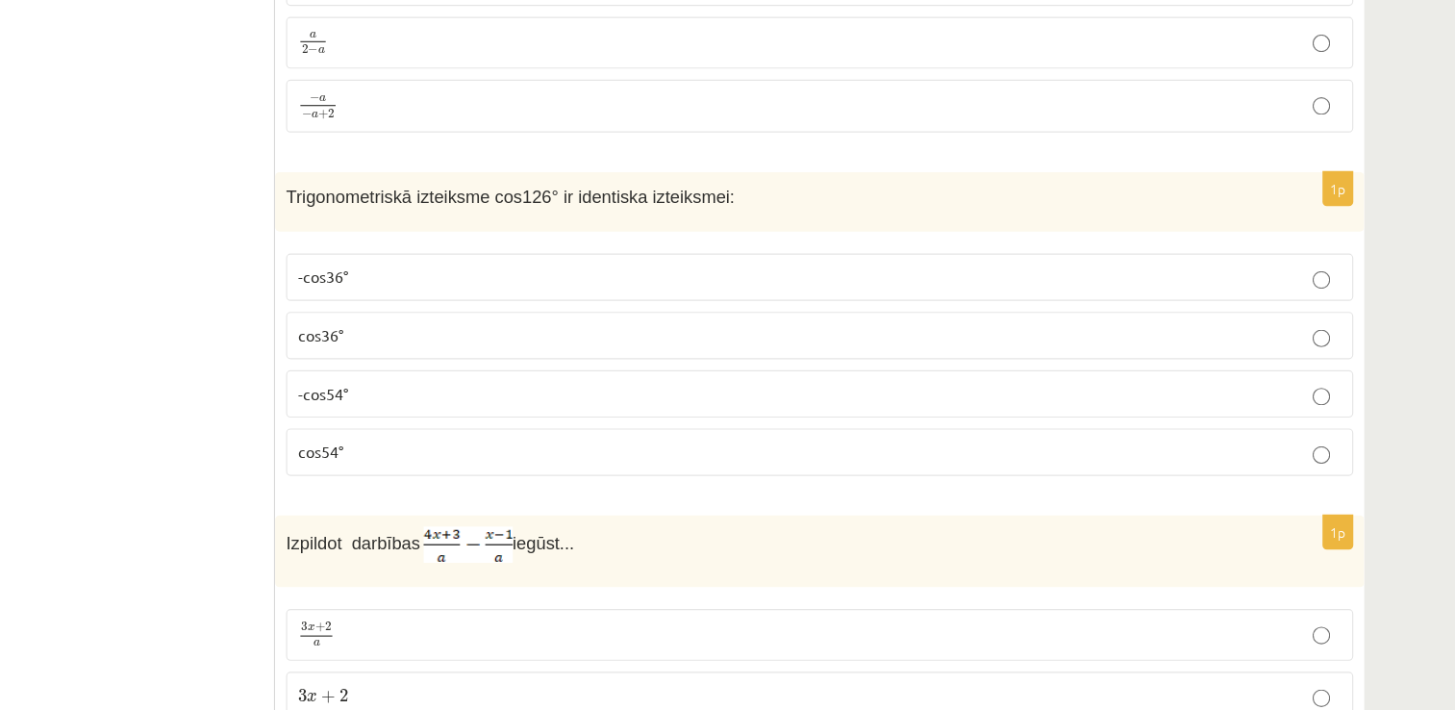
scroll to position [7810, 0]
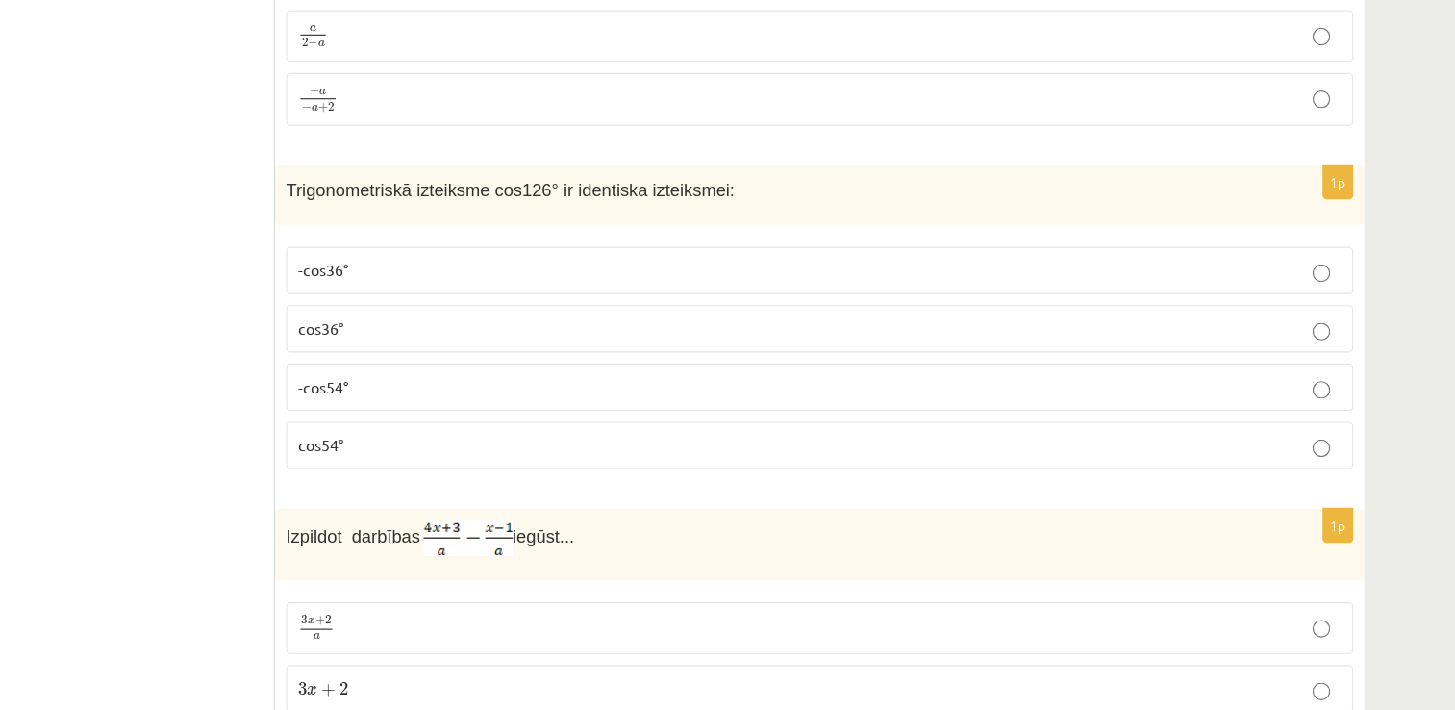
drag, startPoint x: 477, startPoint y: 227, endPoint x: 753, endPoint y: 231, distance: 276.0
drag, startPoint x: 753, startPoint y: 231, endPoint x: 820, endPoint y: 187, distance: 80.5
click at [874, 233] on div "Trigonometriskā izteiksme cos126° ir identiska izteiksmei:" at bounding box center [870, 259] width 952 height 53
drag, startPoint x: 408, startPoint y: 213, endPoint x: 627, endPoint y: 230, distance: 219.9
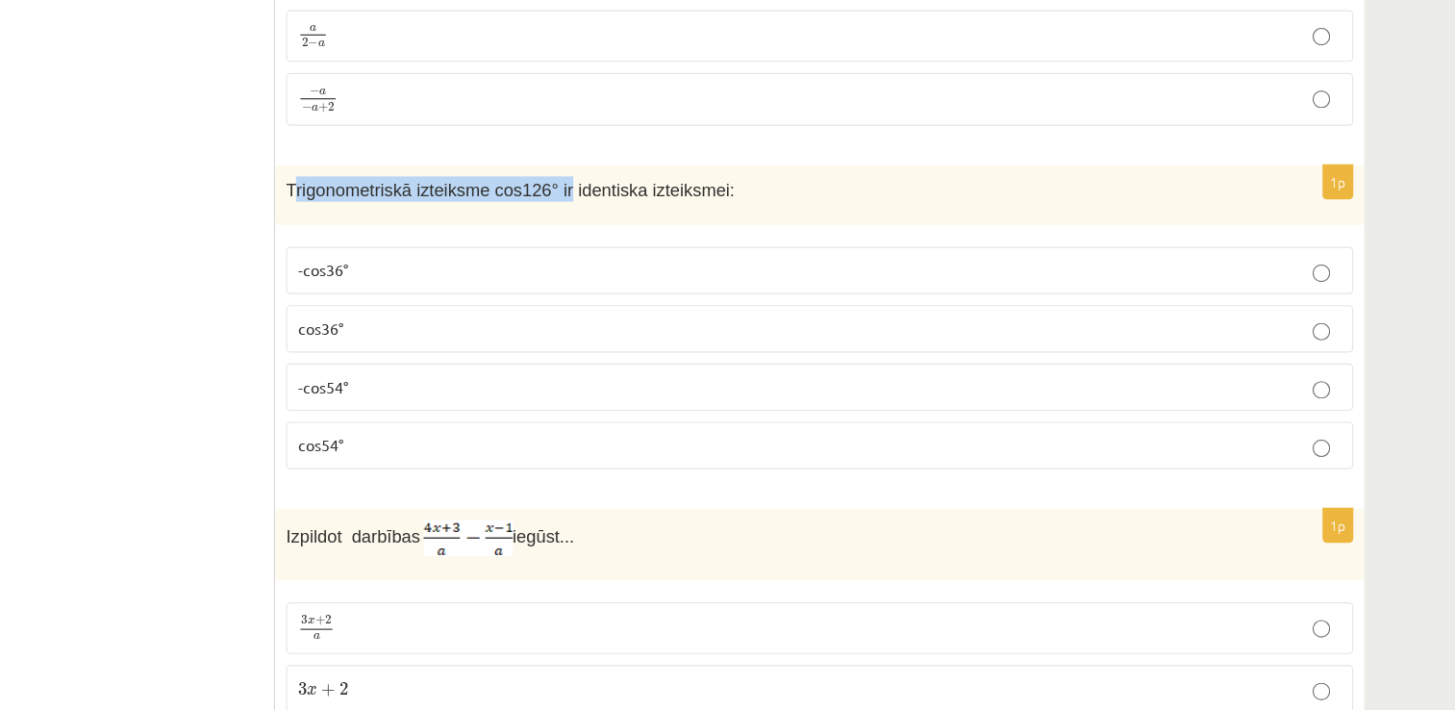
click at [627, 233] on div "Trigonometriskā izteiksme cos126° ir identiska izteiksmei:" at bounding box center [870, 259] width 952 height 53
click at [406, 246] on span "Trigonometriskā izteiksme cos126° ir identiska izteiksmei:" at bounding box center [600, 254] width 392 height 16
drag, startPoint x: 401, startPoint y: 213, endPoint x: 769, endPoint y: 230, distance: 368.7
click at [769, 233] on div "Trigonometriskā izteiksme cos126° ir identiska izteiksmei:" at bounding box center [870, 259] width 952 height 53
copy span "Trigonometriskā izteiksme cos126° ir identiska izteiksmei:"
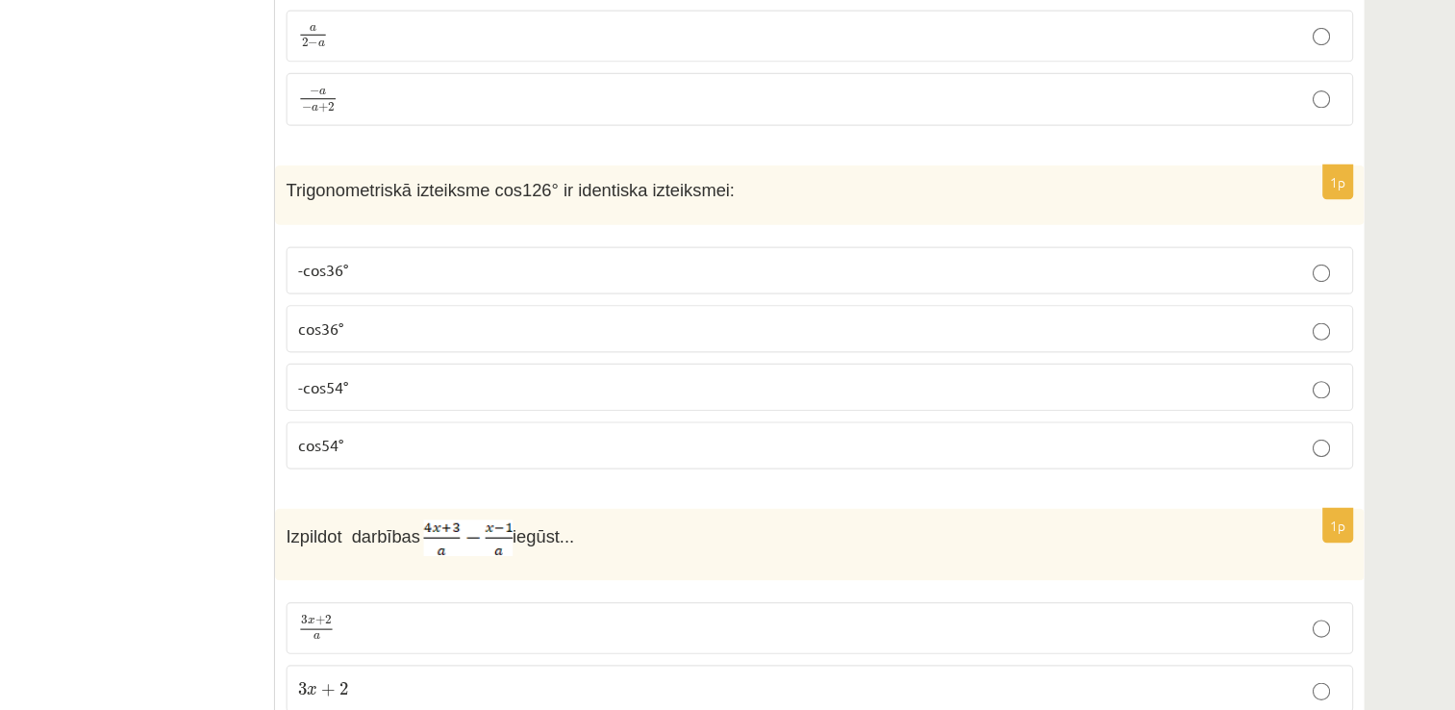
click at [462, 416] on p "-cos54°" at bounding box center [870, 426] width 912 height 20
click at [488, 467] on p "cos54°" at bounding box center [870, 477] width 912 height 20
click at [515, 416] on p "-cos54°" at bounding box center [870, 426] width 912 height 20
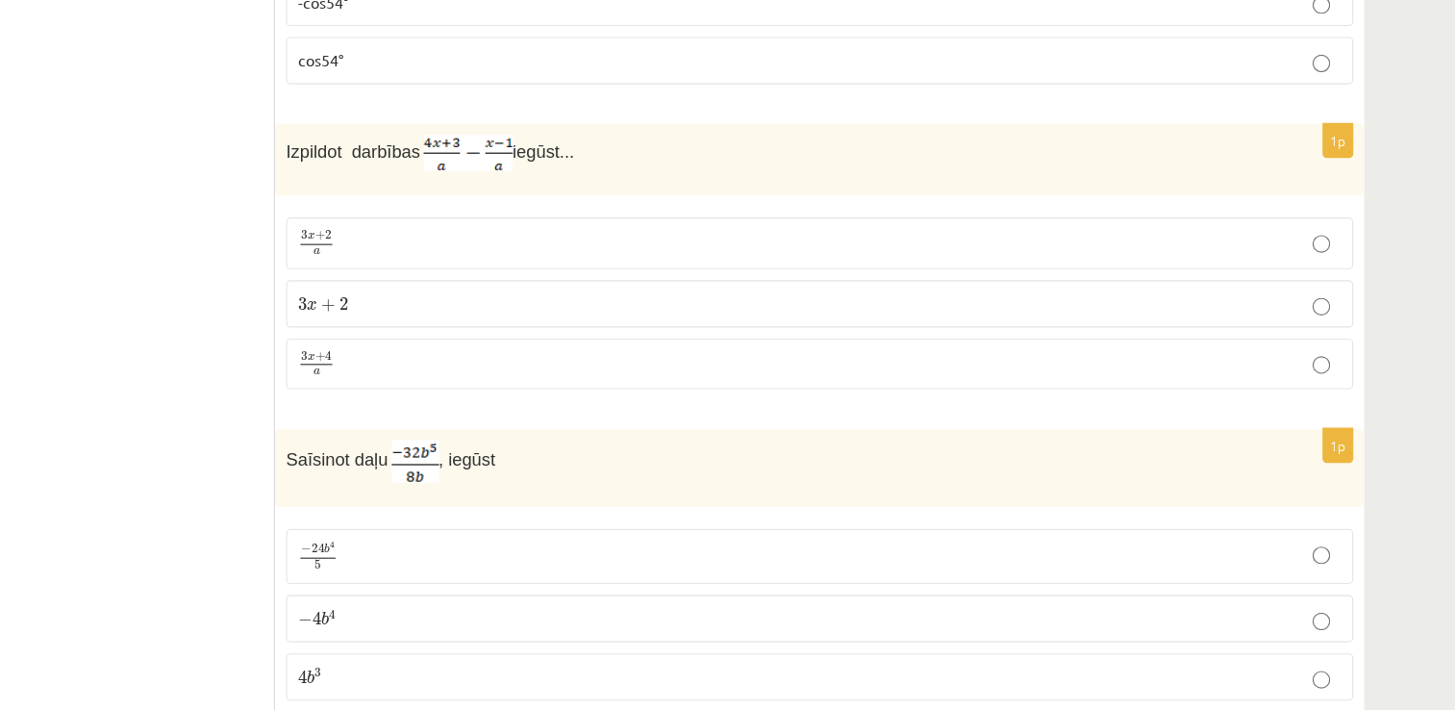
scroll to position [8147, 0]
click at [478, 394] on p "3 x + 4 a 3 x + 4 a" at bounding box center [870, 406] width 912 height 24
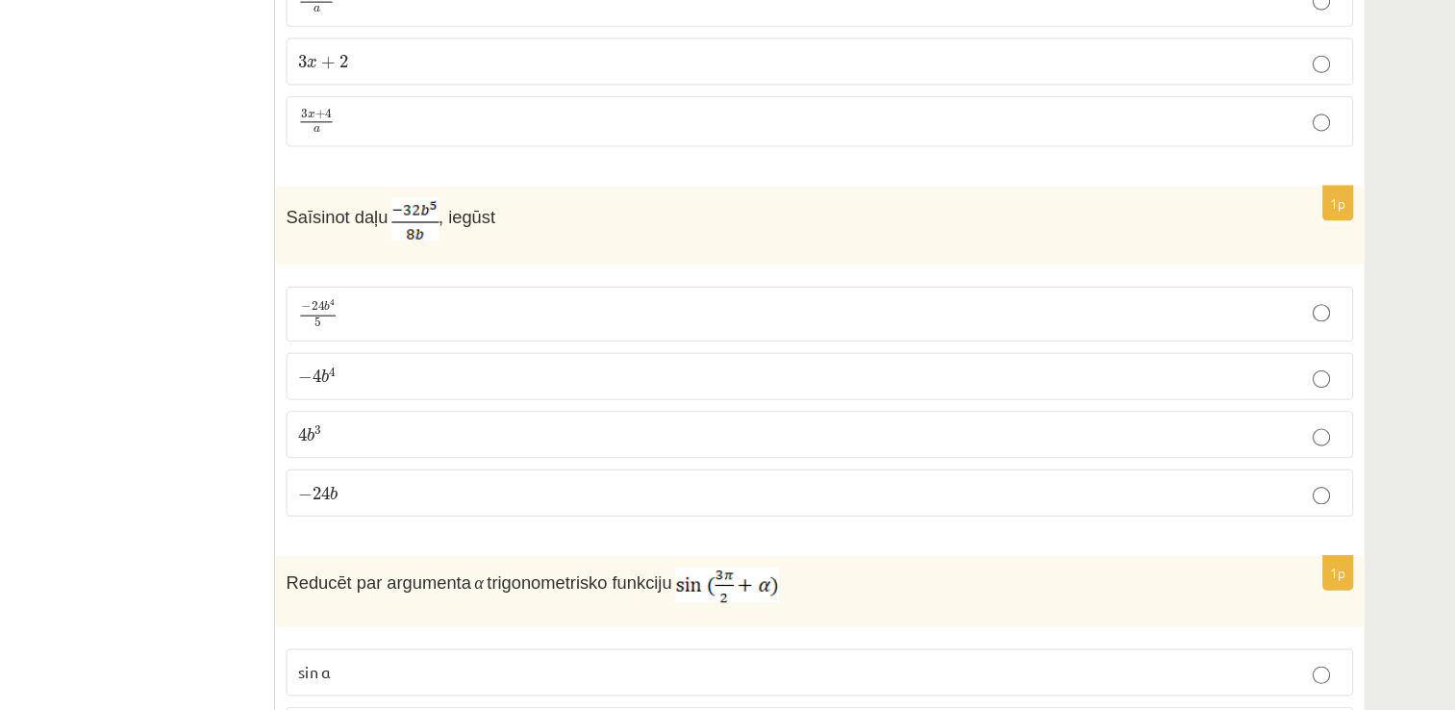
scroll to position [8399, 0]
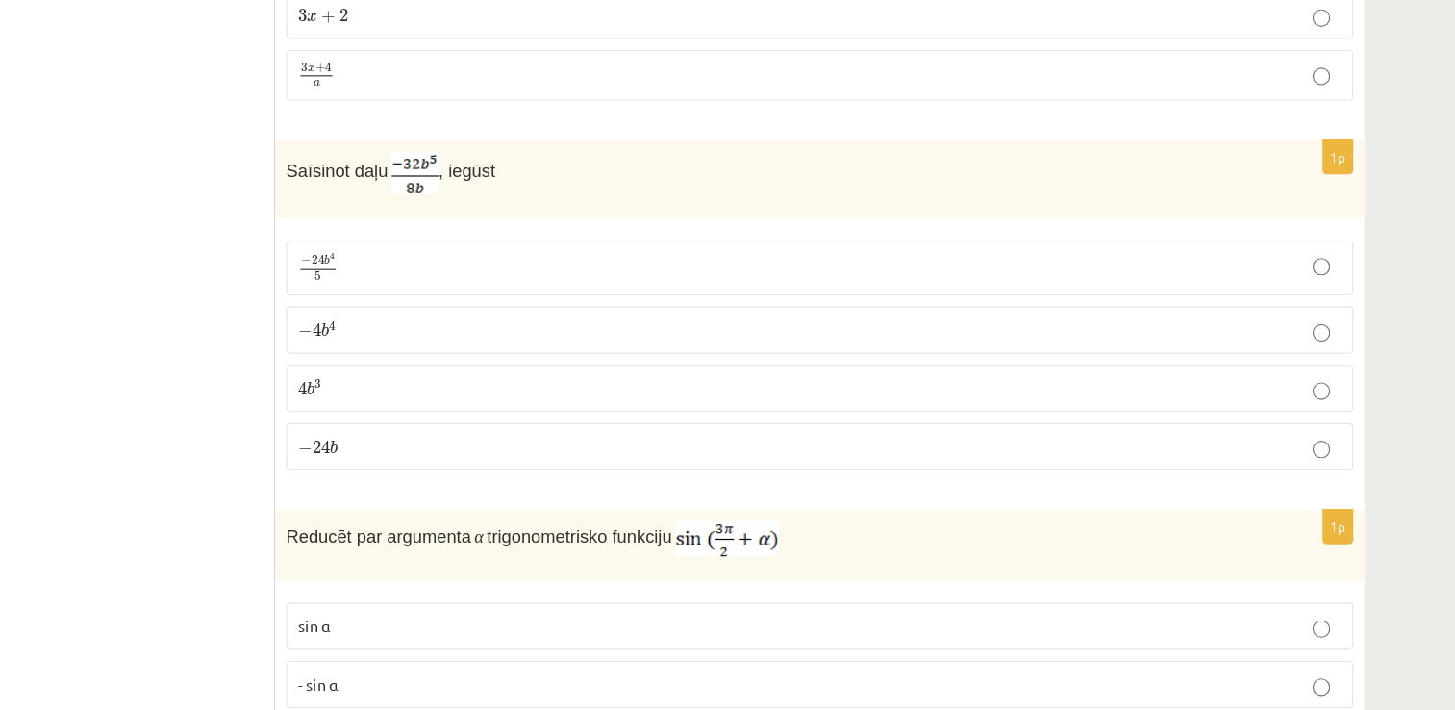
click at [536, 366] on p "− 4 b 4 − 4 b 4" at bounding box center [870, 376] width 912 height 20
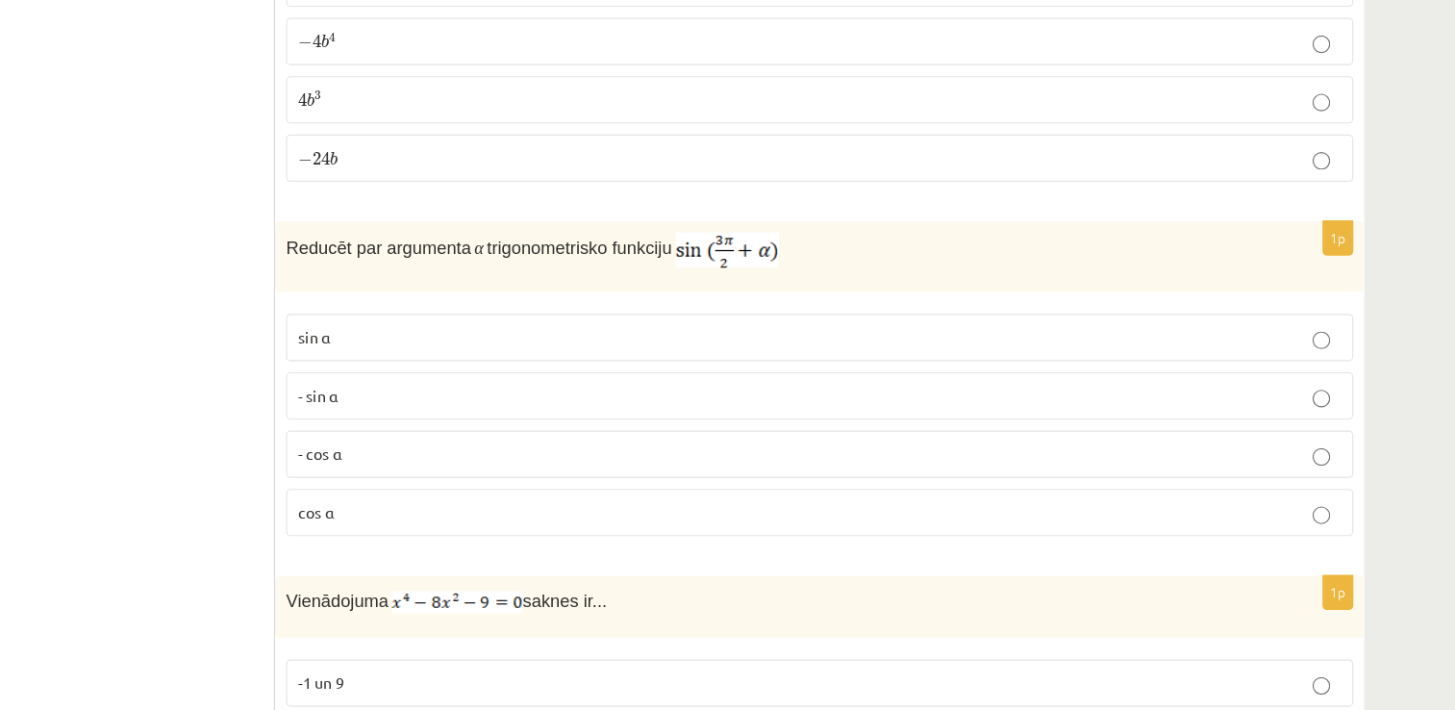
scroll to position [8735, 0]
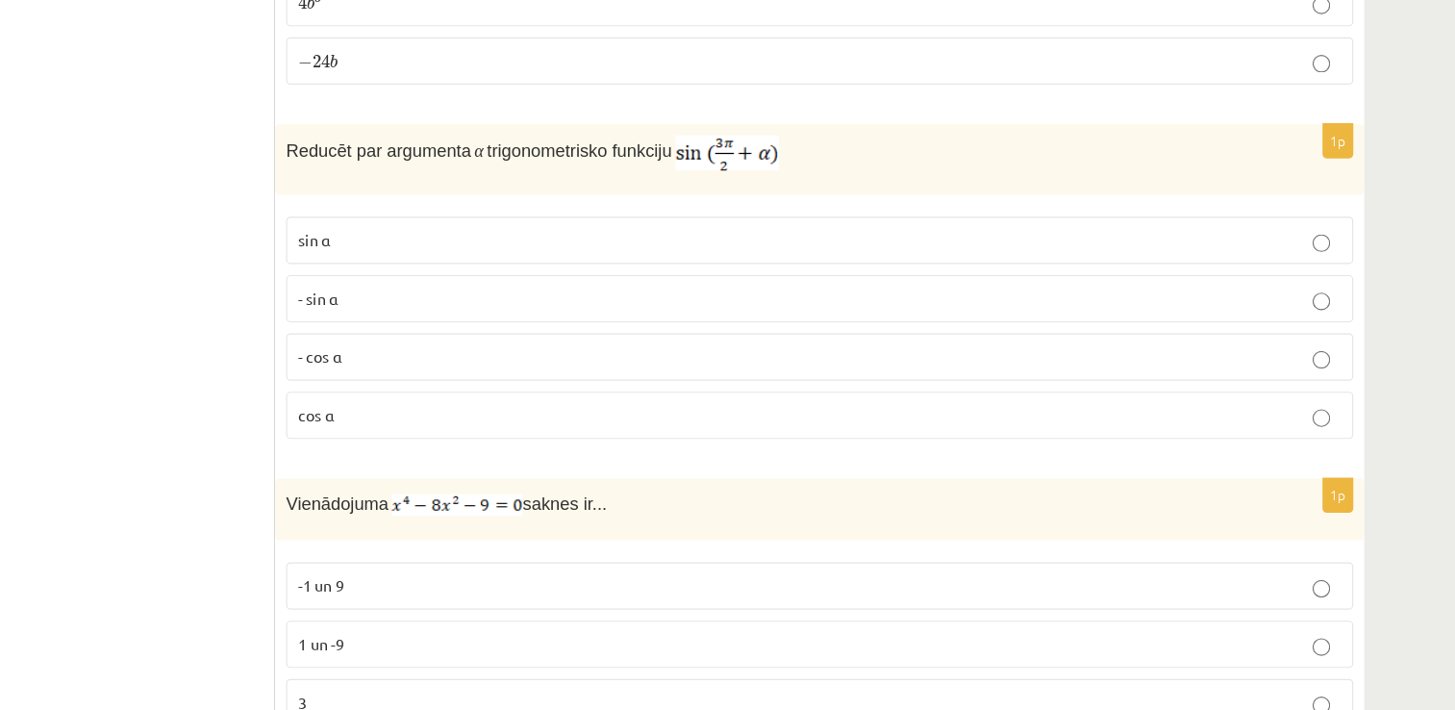
click at [458, 390] on p "- cos ⁡α" at bounding box center [870, 400] width 912 height 20
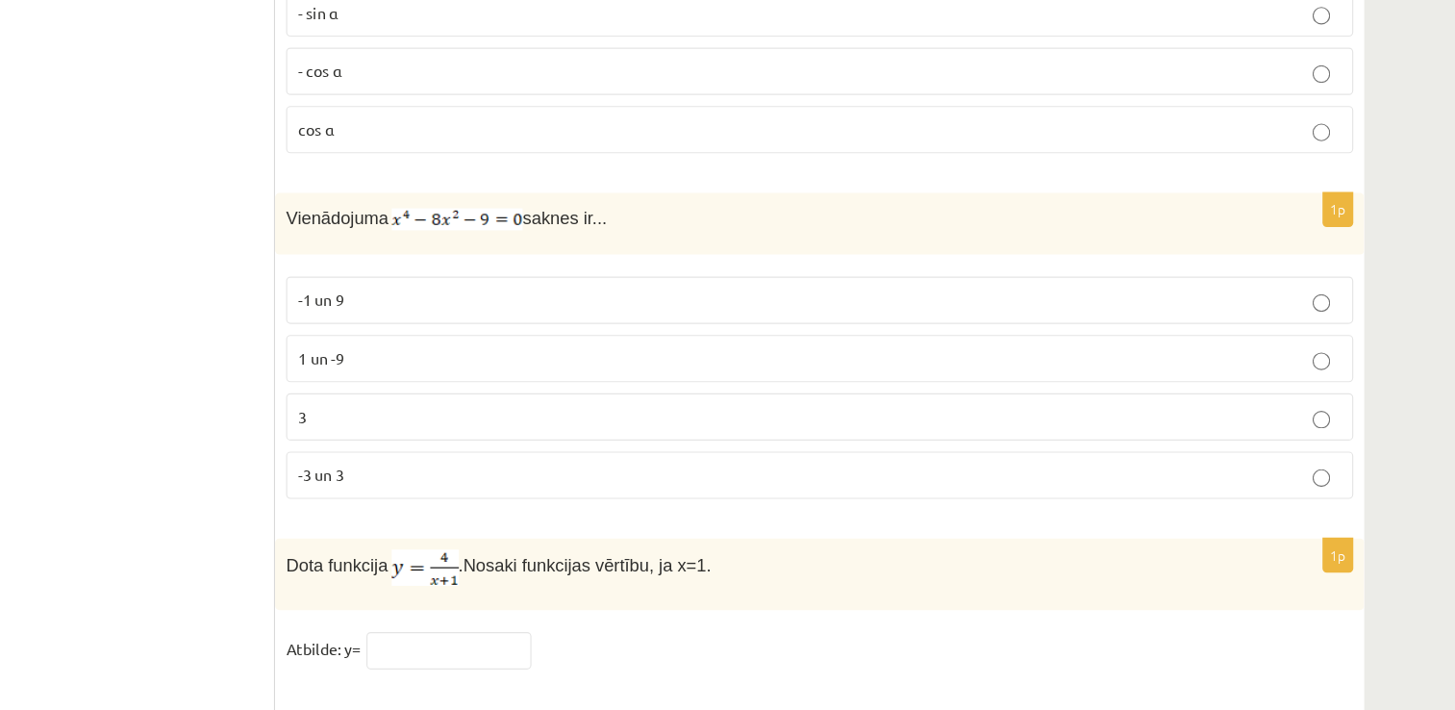
scroll to position [8987, 0]
drag, startPoint x: 395, startPoint y: 233, endPoint x: 690, endPoint y: 230, distance: 295.2
click at [690, 255] on div "Vienādojuma saknes ir..." at bounding box center [870, 282] width 952 height 54
click at [480, 379] on label "1 un -9" at bounding box center [870, 399] width 933 height 41
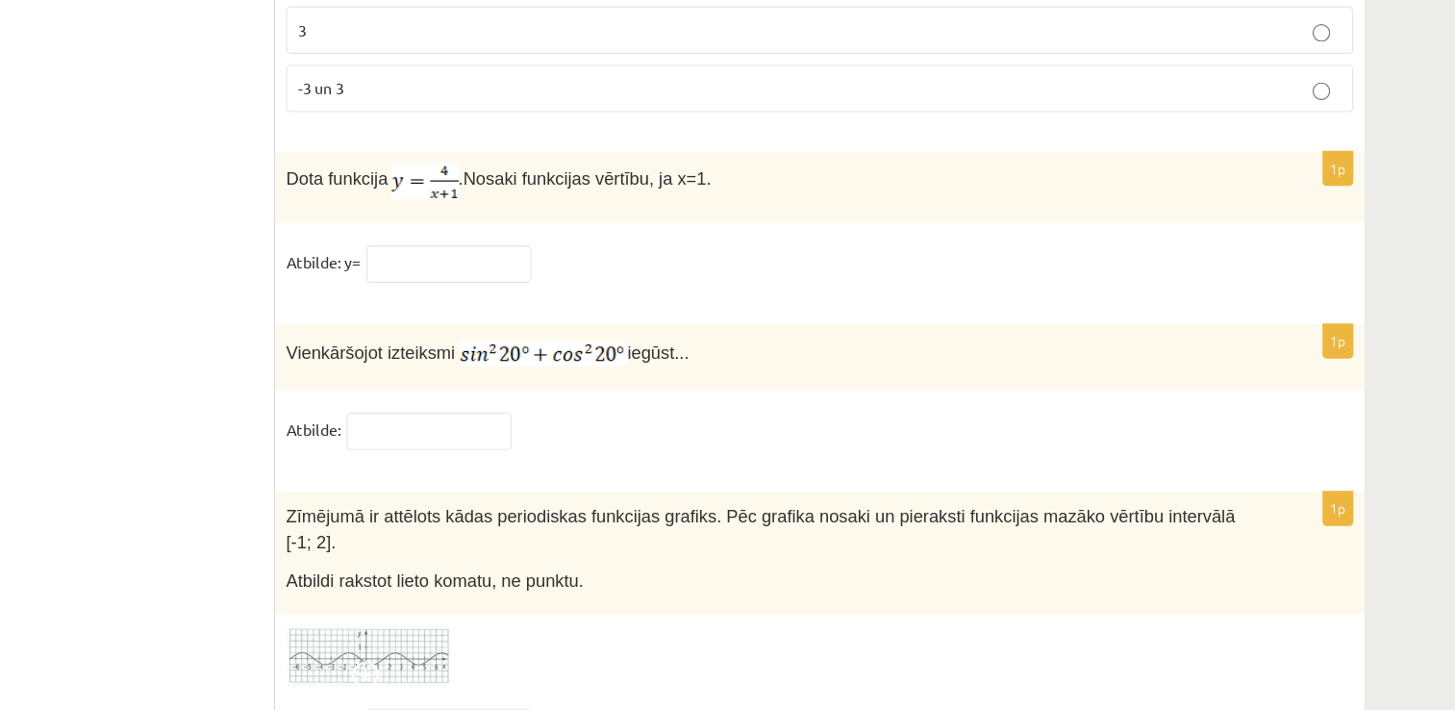
scroll to position [9324, 0]
click at [530, 448] on input "text" at bounding box center [529, 464] width 144 height 33
click at [522, 302] on input "text" at bounding box center [546, 318] width 144 height 33
click at [539, 302] on input "text" at bounding box center [546, 318] width 144 height 33
type input "**"
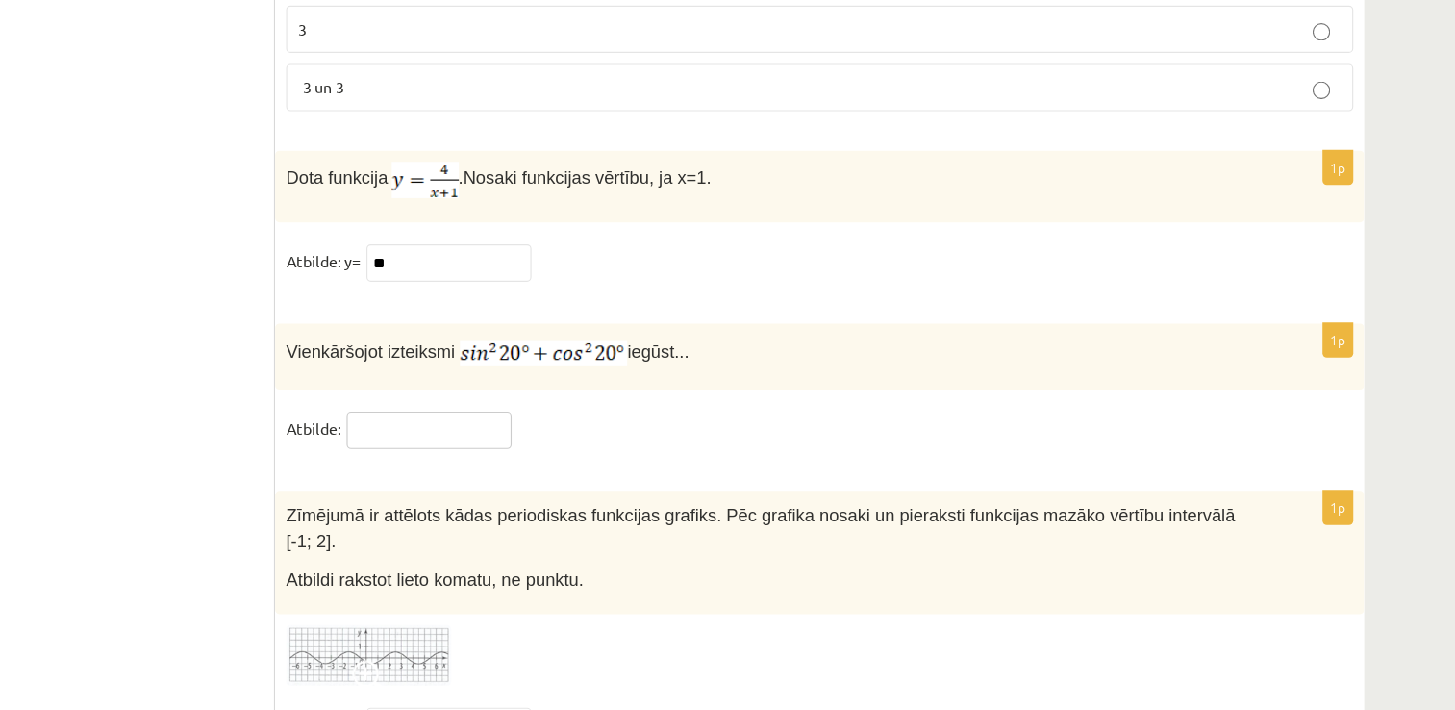
click at [544, 448] on input "text" at bounding box center [529, 464] width 144 height 33
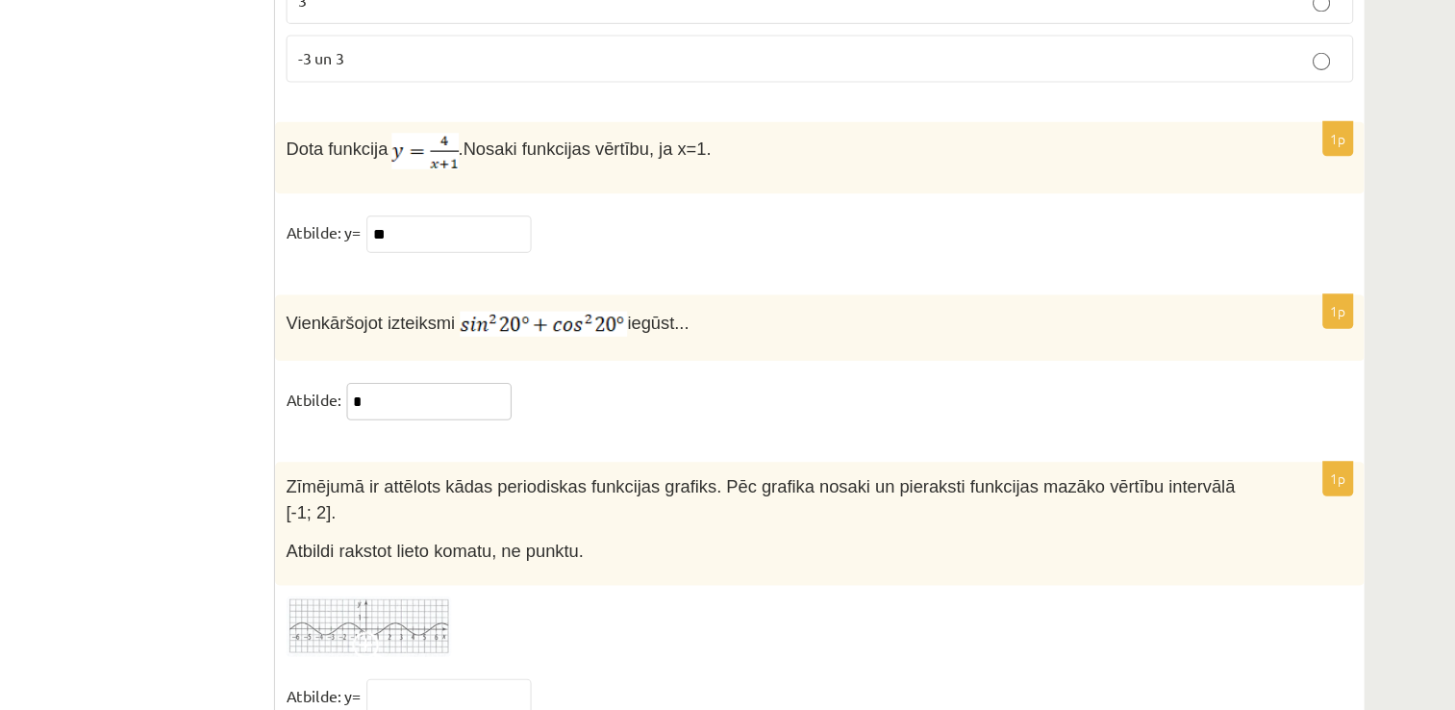
scroll to position [9362, 0]
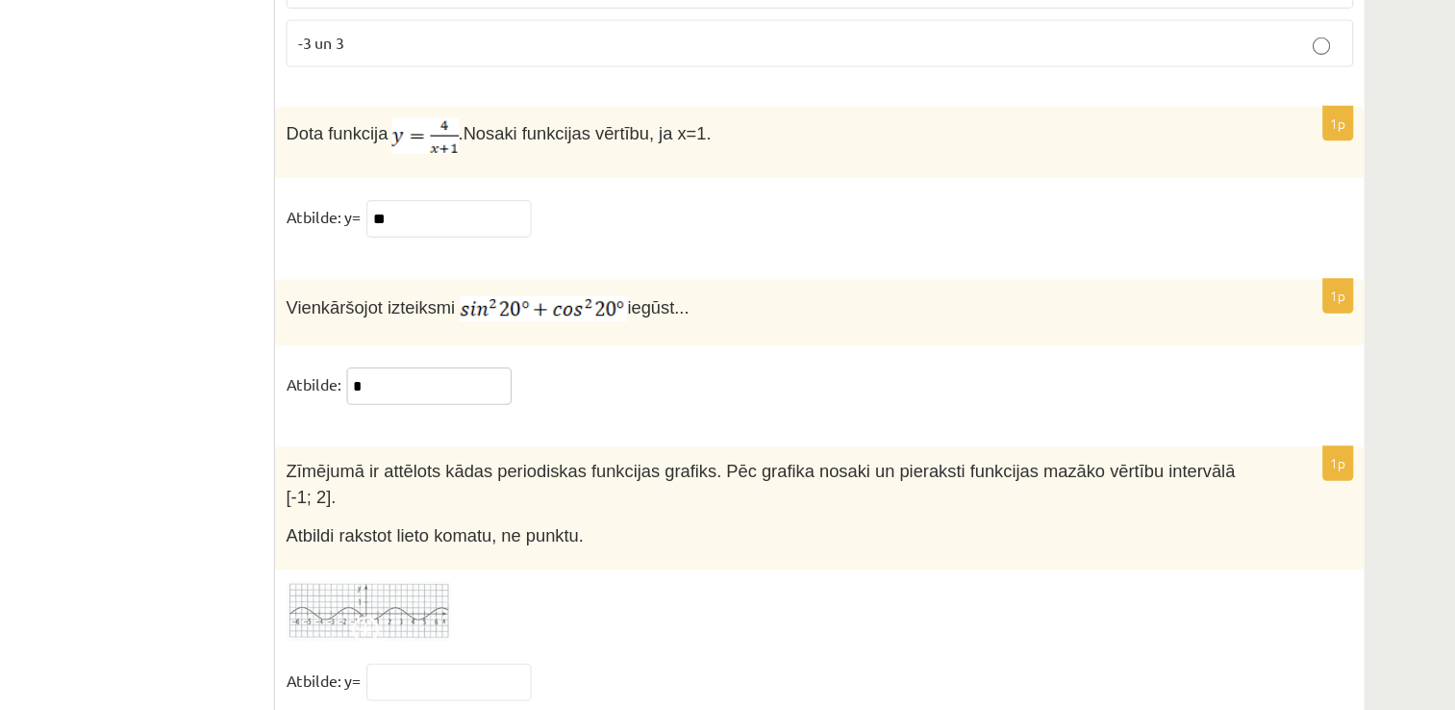
type input "*"
click at [571, 668] on input "text" at bounding box center [546, 684] width 144 height 33
click at [495, 596] on img at bounding box center [476, 622] width 144 height 53
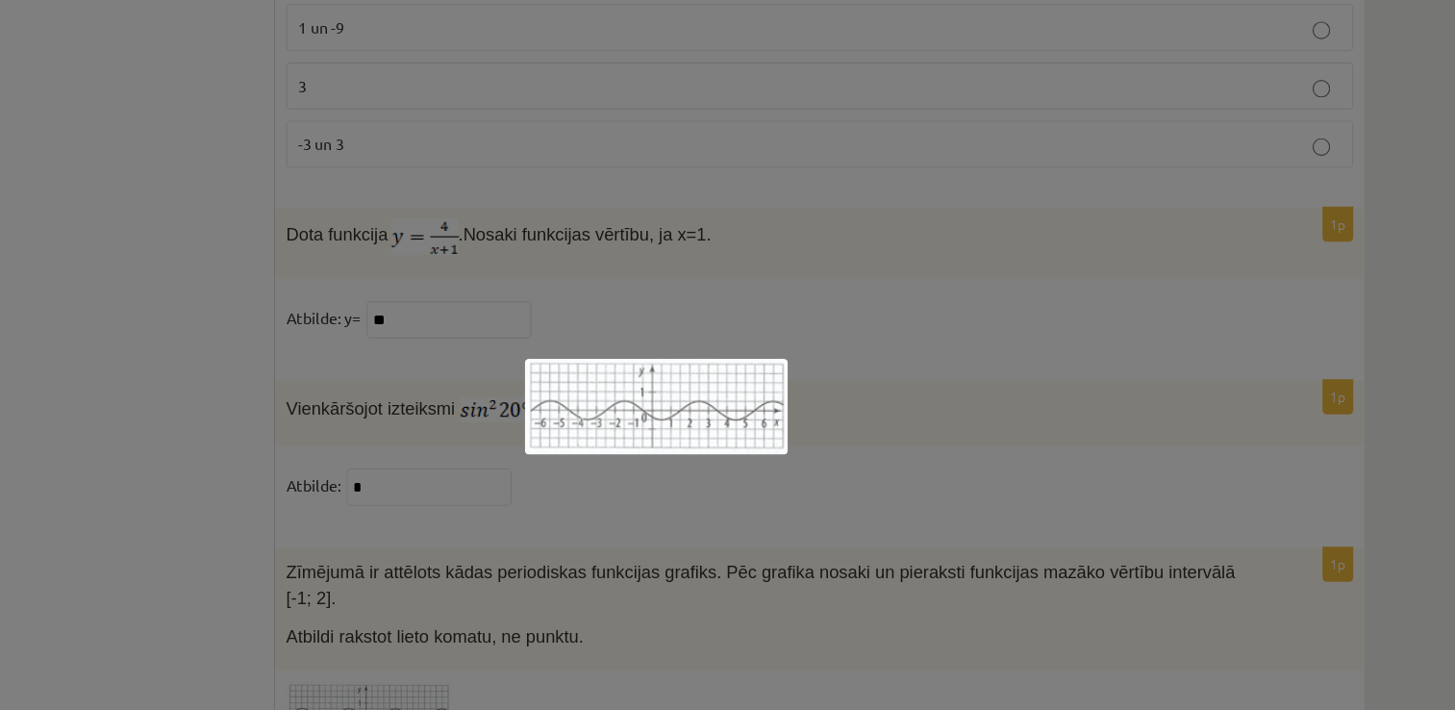
click at [749, 361] on img at bounding box center [728, 355] width 230 height 84
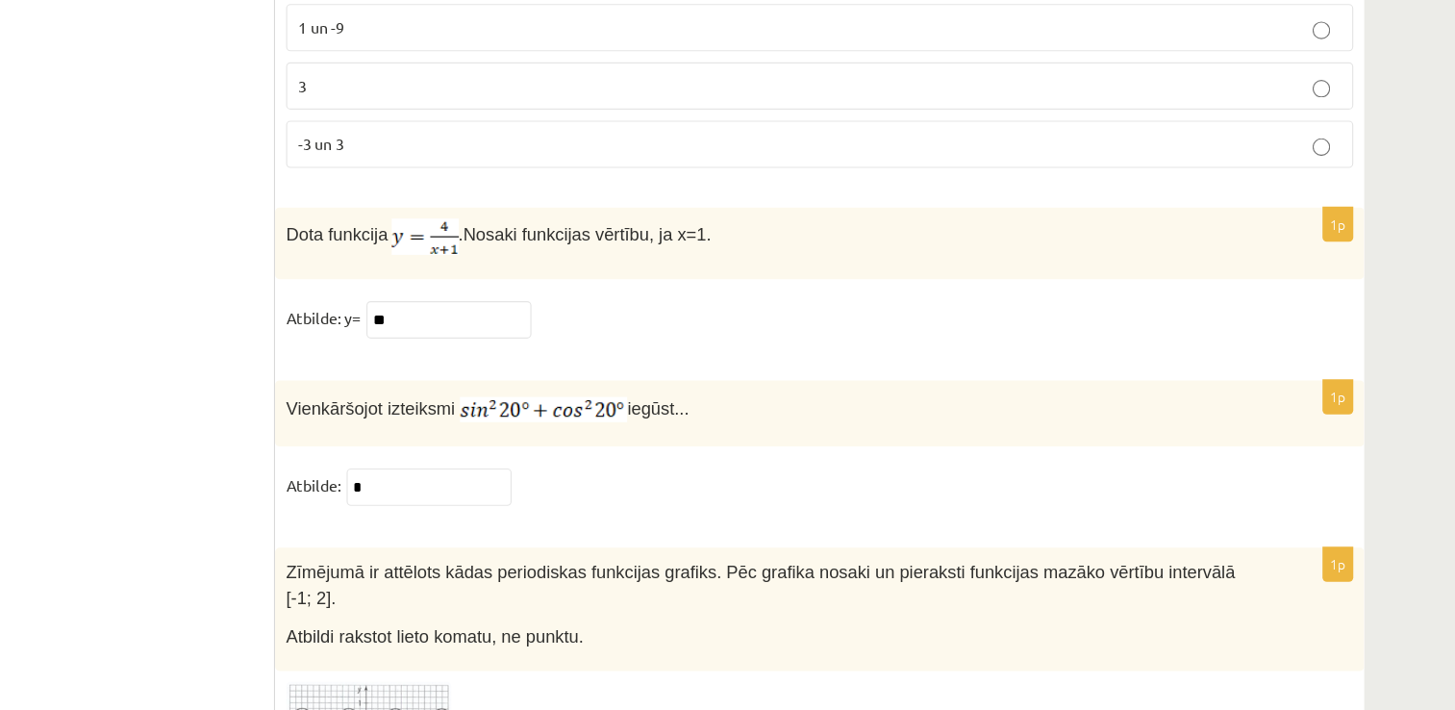
click at [495, 596] on img at bounding box center [476, 622] width 144 height 53
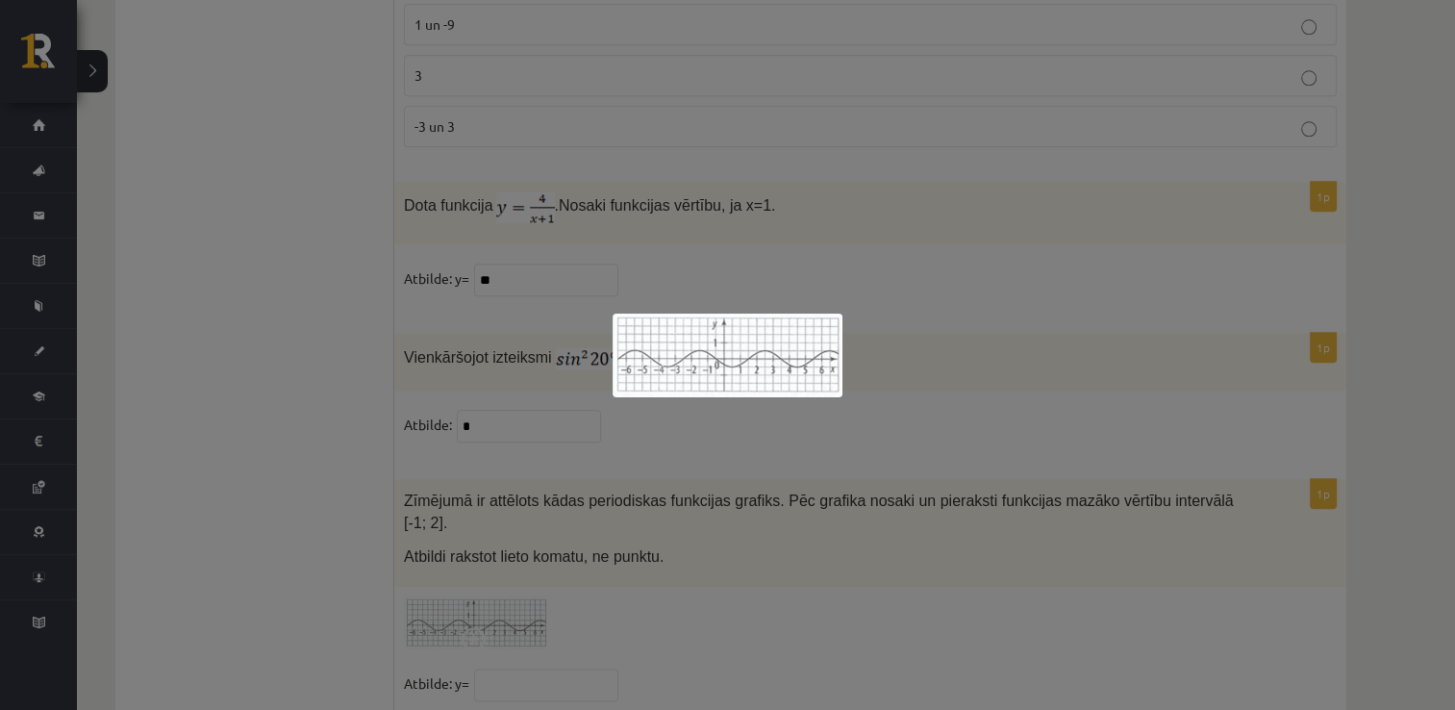
click at [1077, 371] on div at bounding box center [727, 355] width 1455 height 710
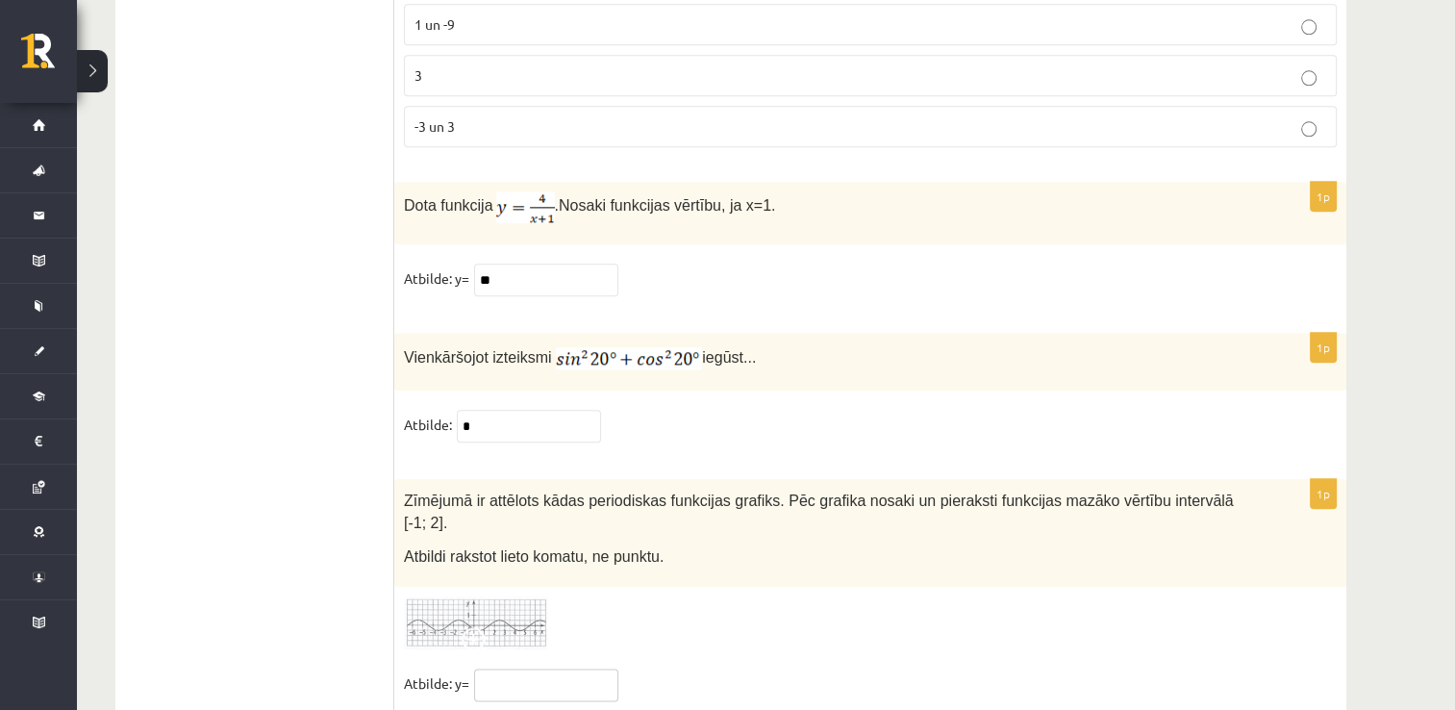
click at [569, 668] on input "text" at bounding box center [546, 684] width 144 height 33
click at [515, 596] on img at bounding box center [476, 622] width 144 height 53
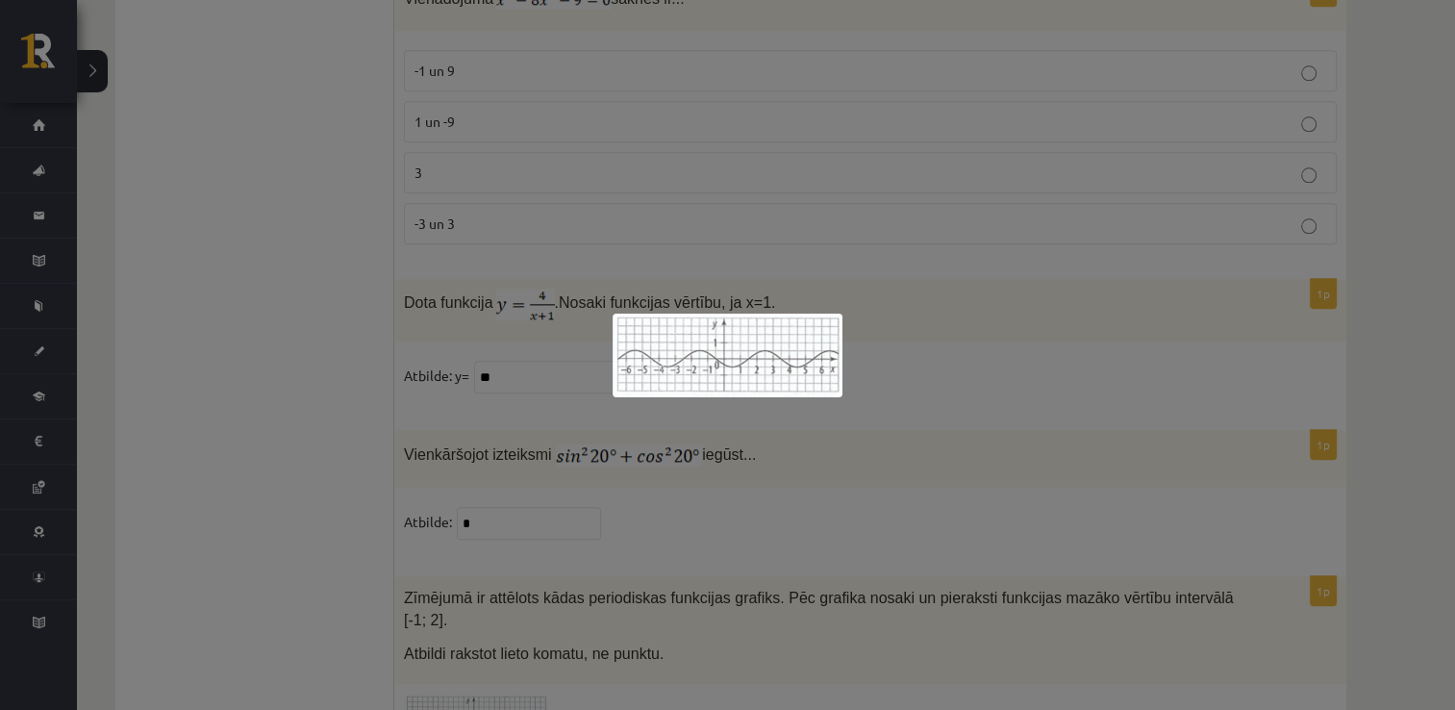
scroll to position [9266, 0]
click at [707, 493] on div at bounding box center [727, 355] width 1455 height 710
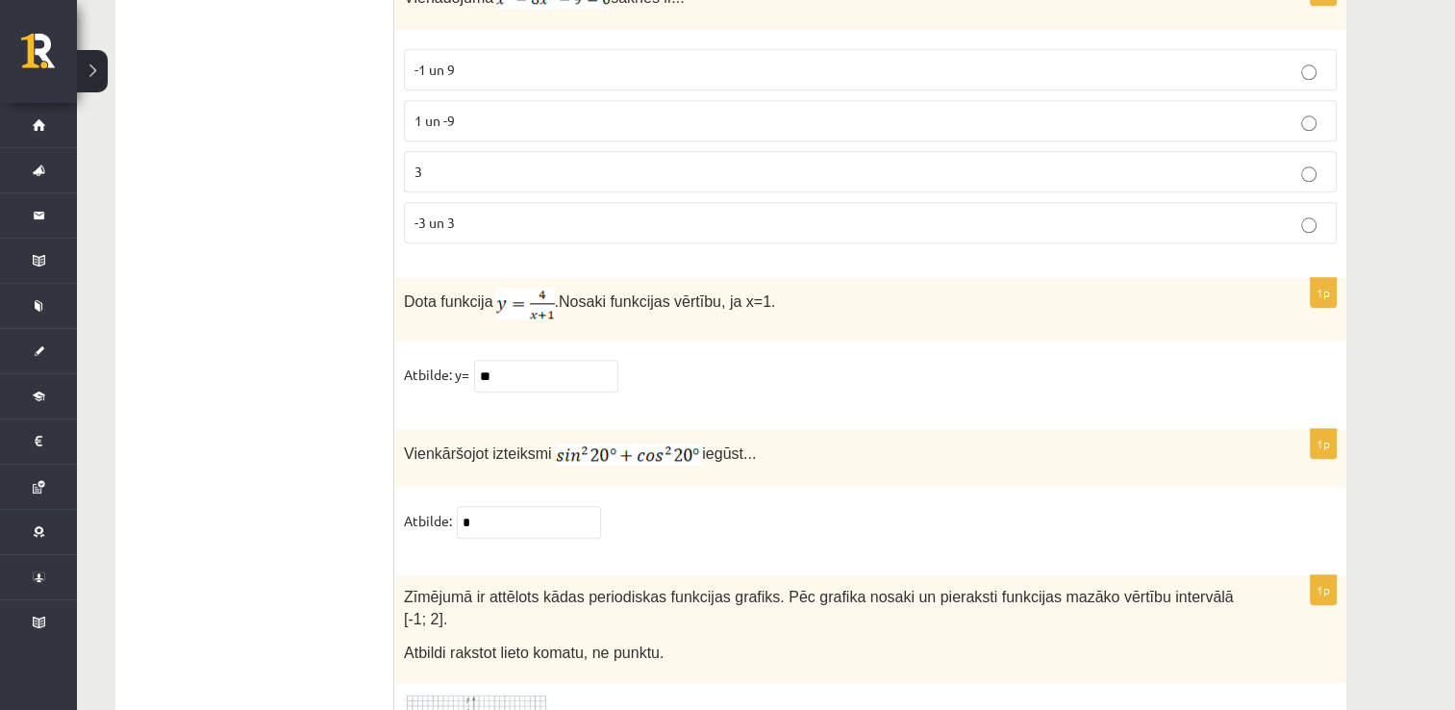
drag, startPoint x: 629, startPoint y: 532, endPoint x: 627, endPoint y: 369, distance: 162.5
drag, startPoint x: 627, startPoint y: 369, endPoint x: 593, endPoint y: 497, distance: 132.2
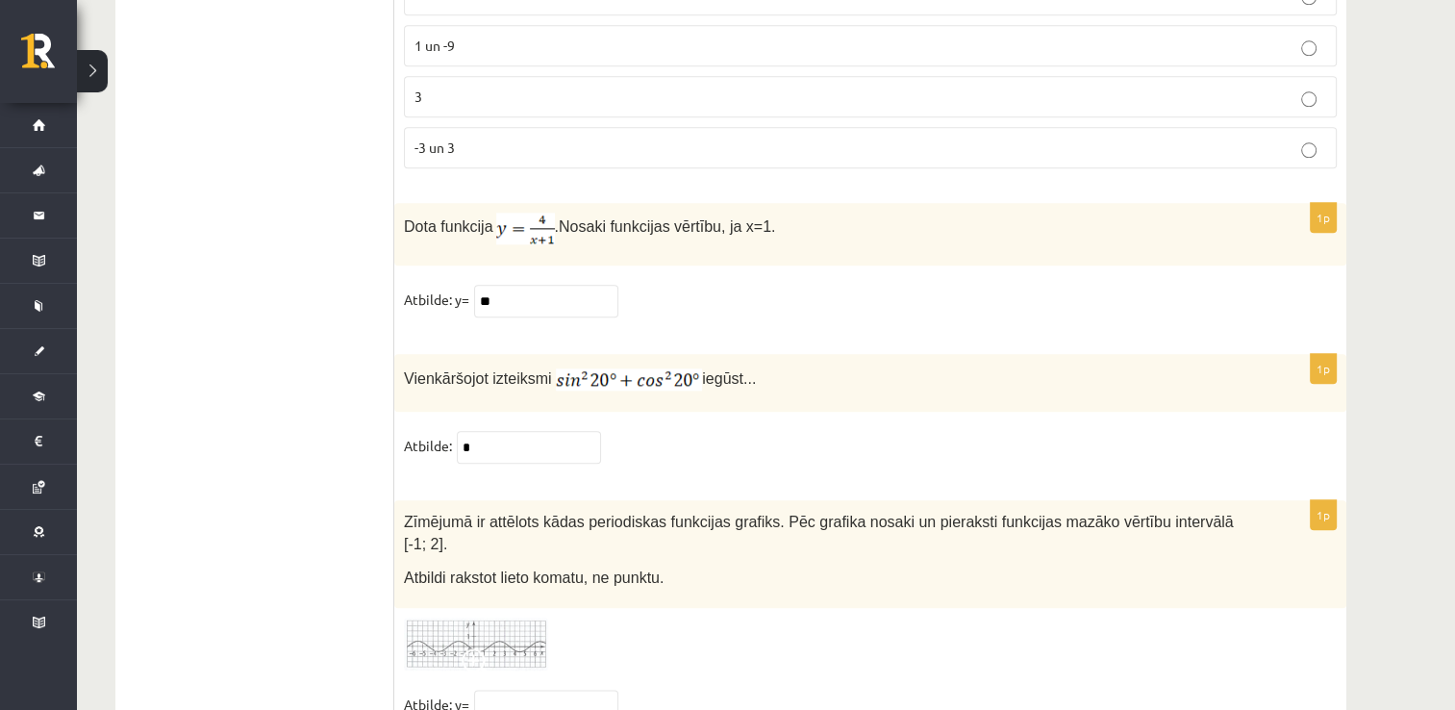
scroll to position [9362, 0]
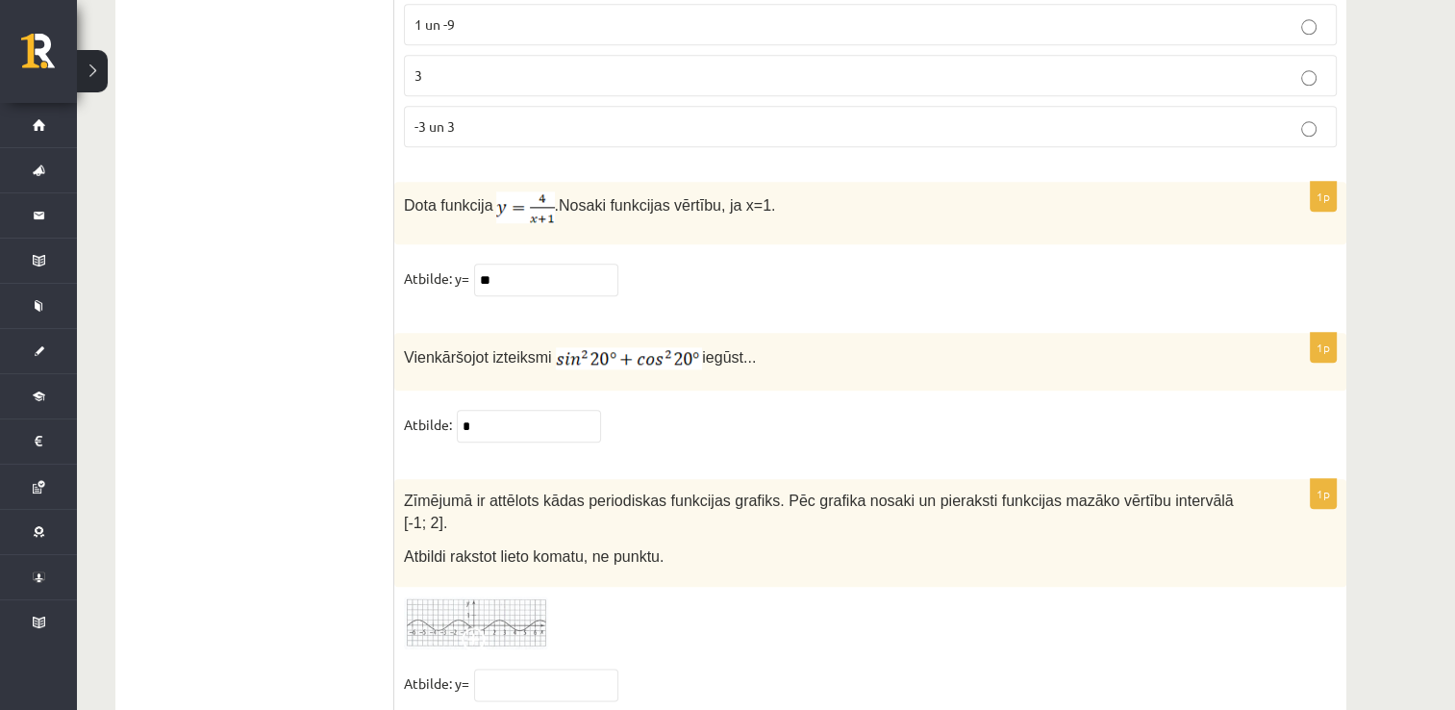
click at [536, 598] on div "1p Zīmējumā ir attēlots kādas periodiskas funkcijas grafiks. Pēc grafika nosaki…" at bounding box center [870, 598] width 952 height 238
click at [535, 668] on input "text" at bounding box center [546, 684] width 144 height 33
type input "*"
click at [711, 544] on p "Atbildi rakstot lieto komatu, ne punktu." at bounding box center [822, 555] width 837 height 22
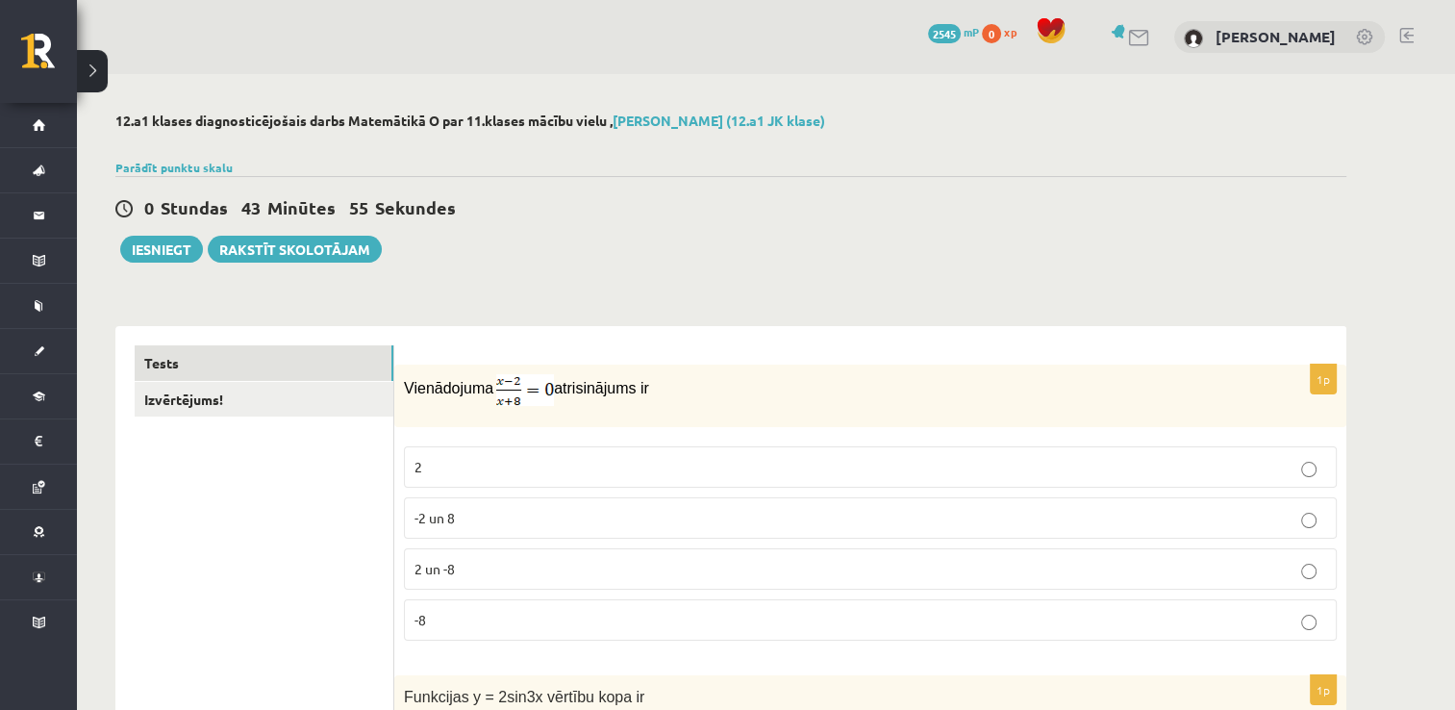
scroll to position [0, 0]
click at [290, 395] on link "Izvērtējums!" at bounding box center [264, 400] width 259 height 36
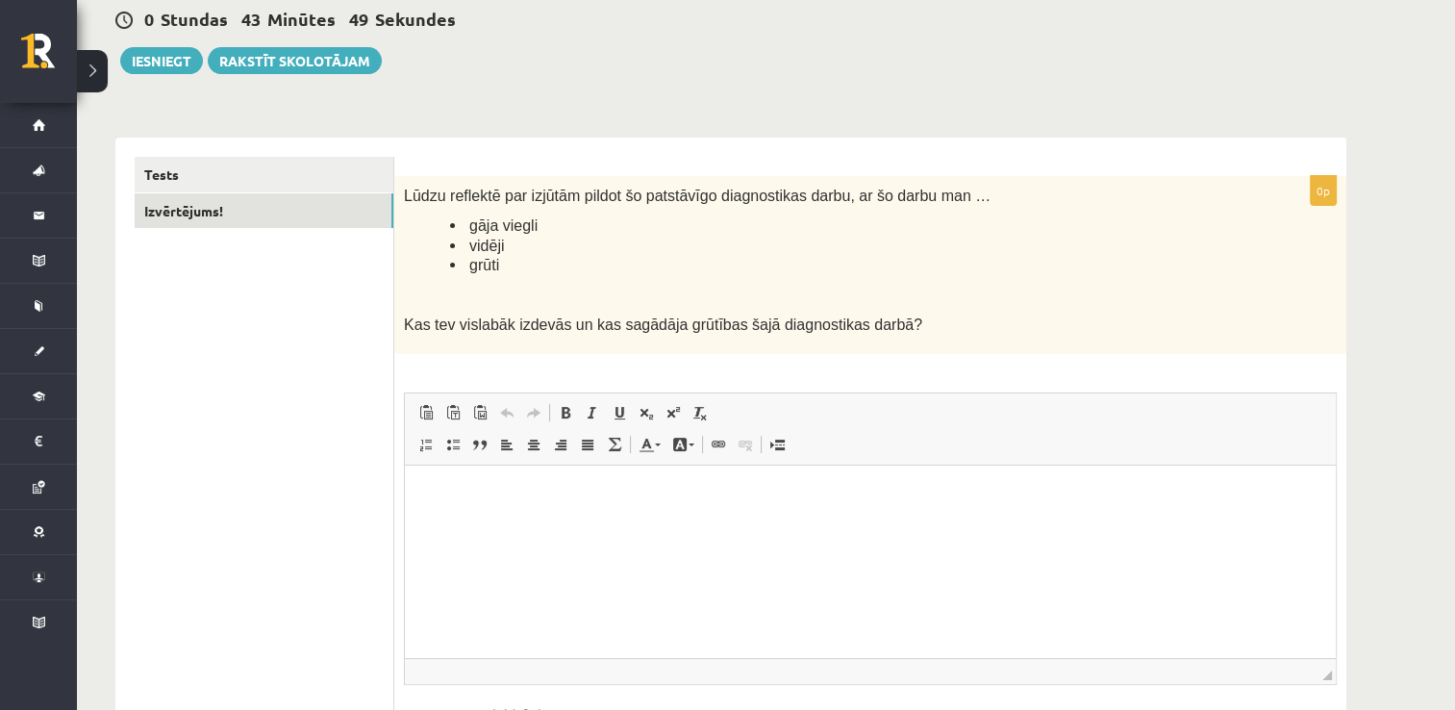
scroll to position [232, 0]
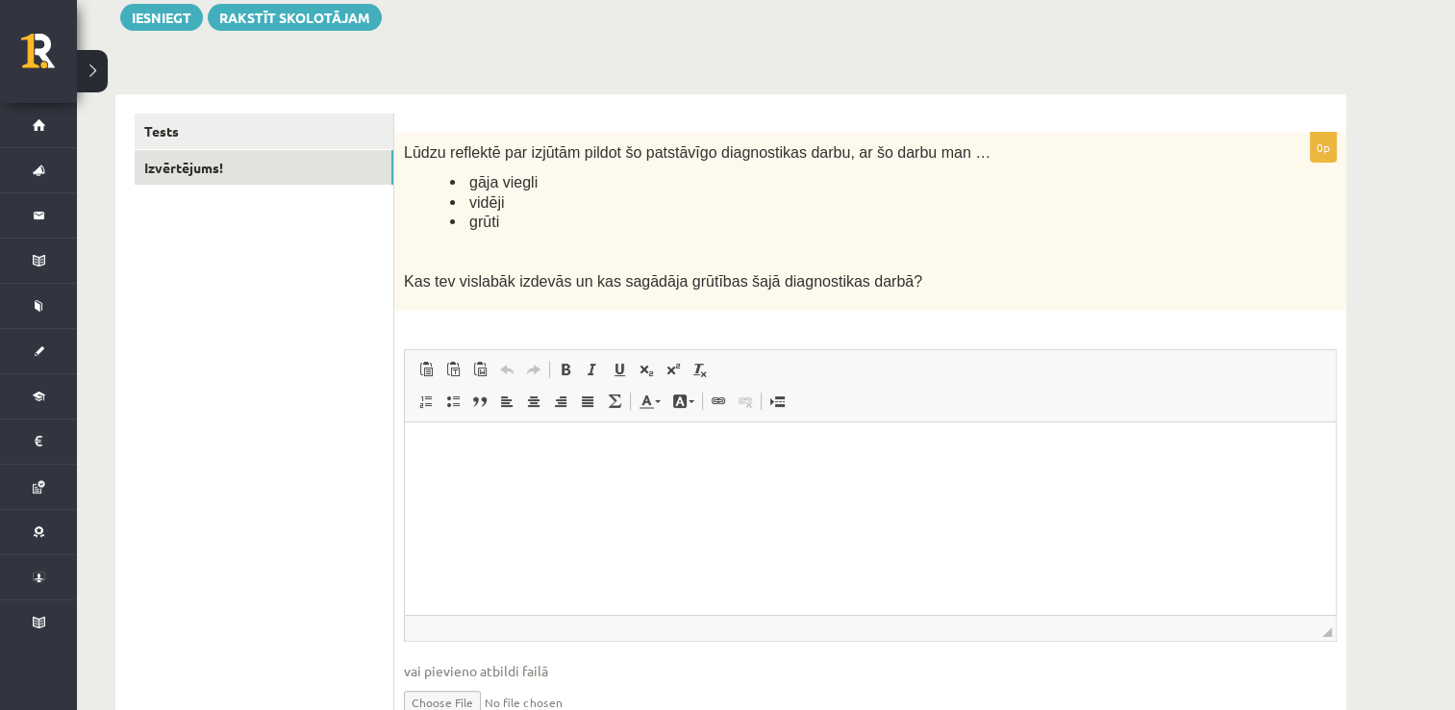
click at [527, 481] on html at bounding box center [870, 451] width 931 height 59
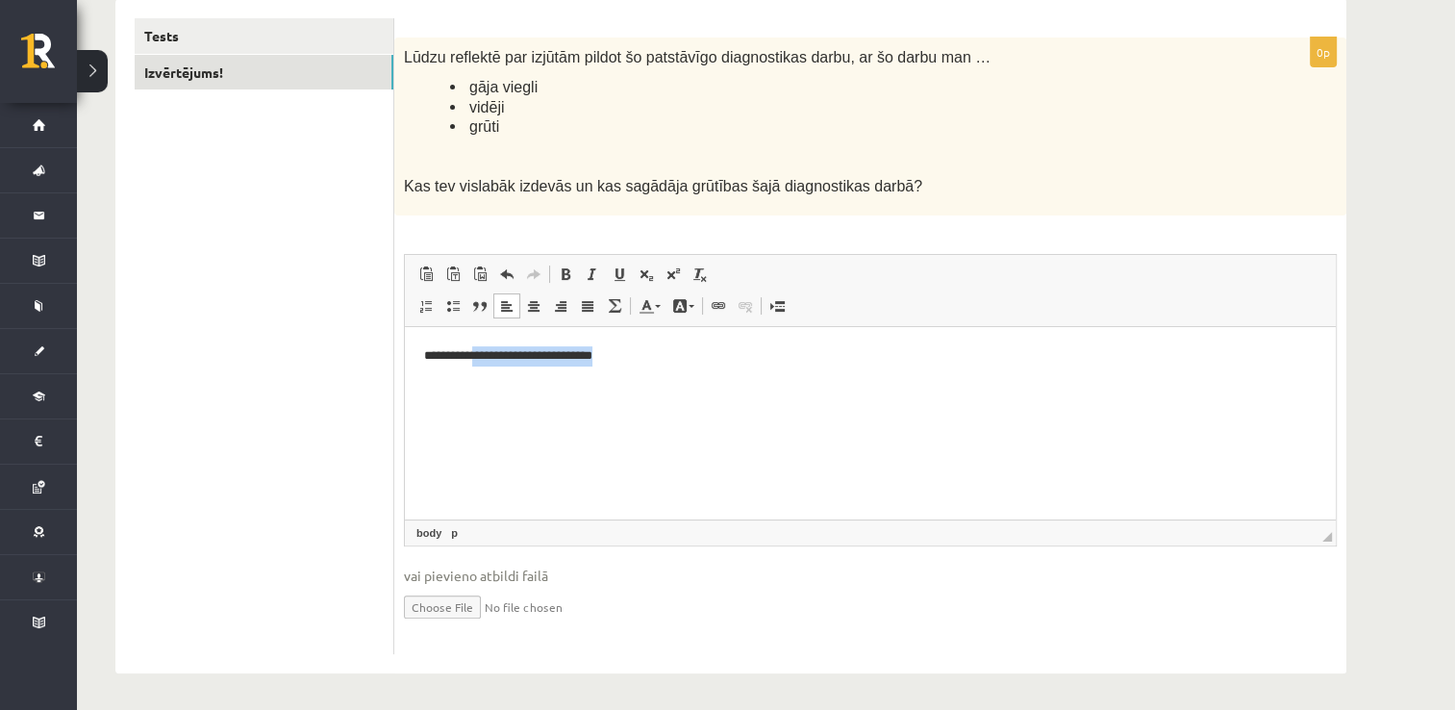
drag, startPoint x: 867, startPoint y: 437, endPoint x: 474, endPoint y: 373, distance: 398.4
click at [474, 373] on html "**********" at bounding box center [870, 356] width 931 height 59
click at [674, 369] on html "**********" at bounding box center [870, 356] width 931 height 59
click at [616, 361] on p "**********" at bounding box center [870, 356] width 893 height 20
drag, startPoint x: 691, startPoint y: 352, endPoint x: 663, endPoint y: 356, distance: 29.1
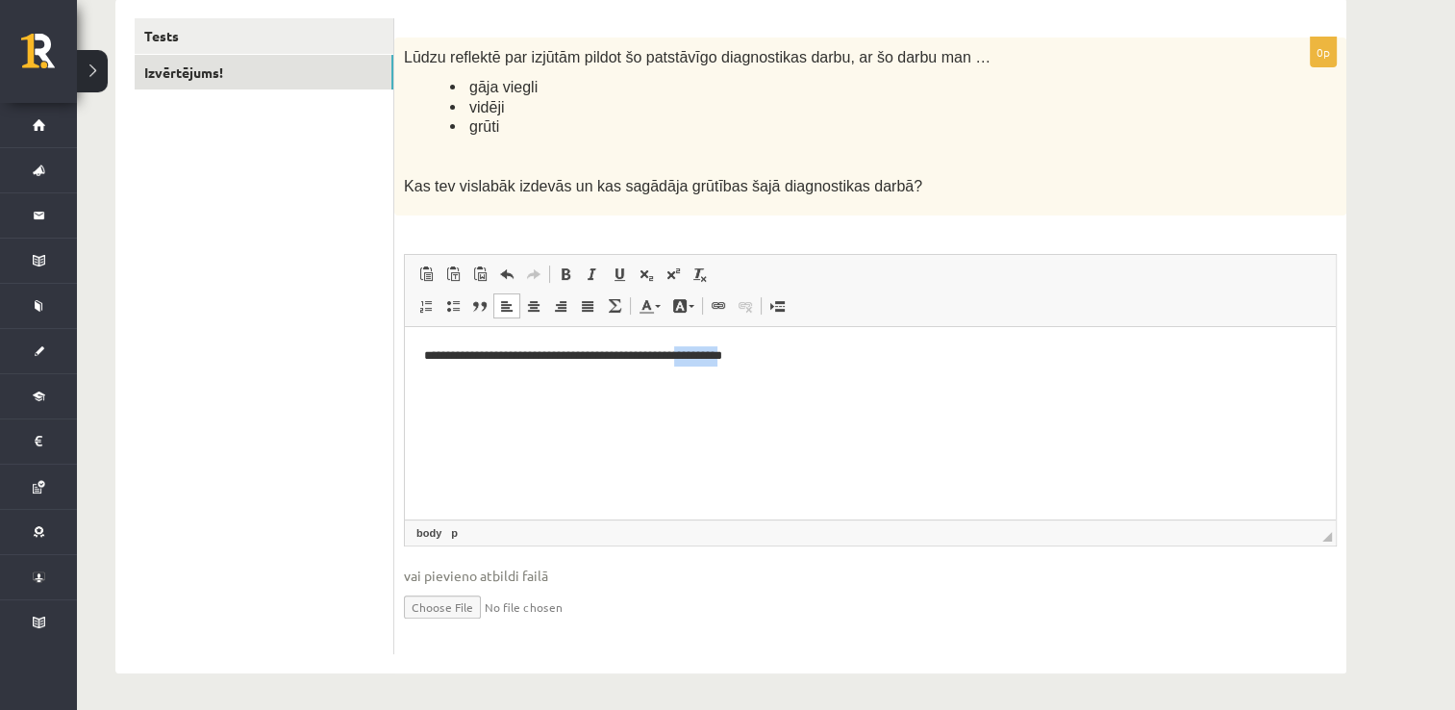
click at [663, 356] on p "**********" at bounding box center [870, 356] width 893 height 20
drag, startPoint x: 710, startPoint y: 357, endPoint x: 595, endPoint y: 355, distance: 114.4
click at [595, 355] on p "**********" at bounding box center [870, 356] width 893 height 20
copy p "**********"
click at [715, 346] on p "**********" at bounding box center [870, 356] width 893 height 20
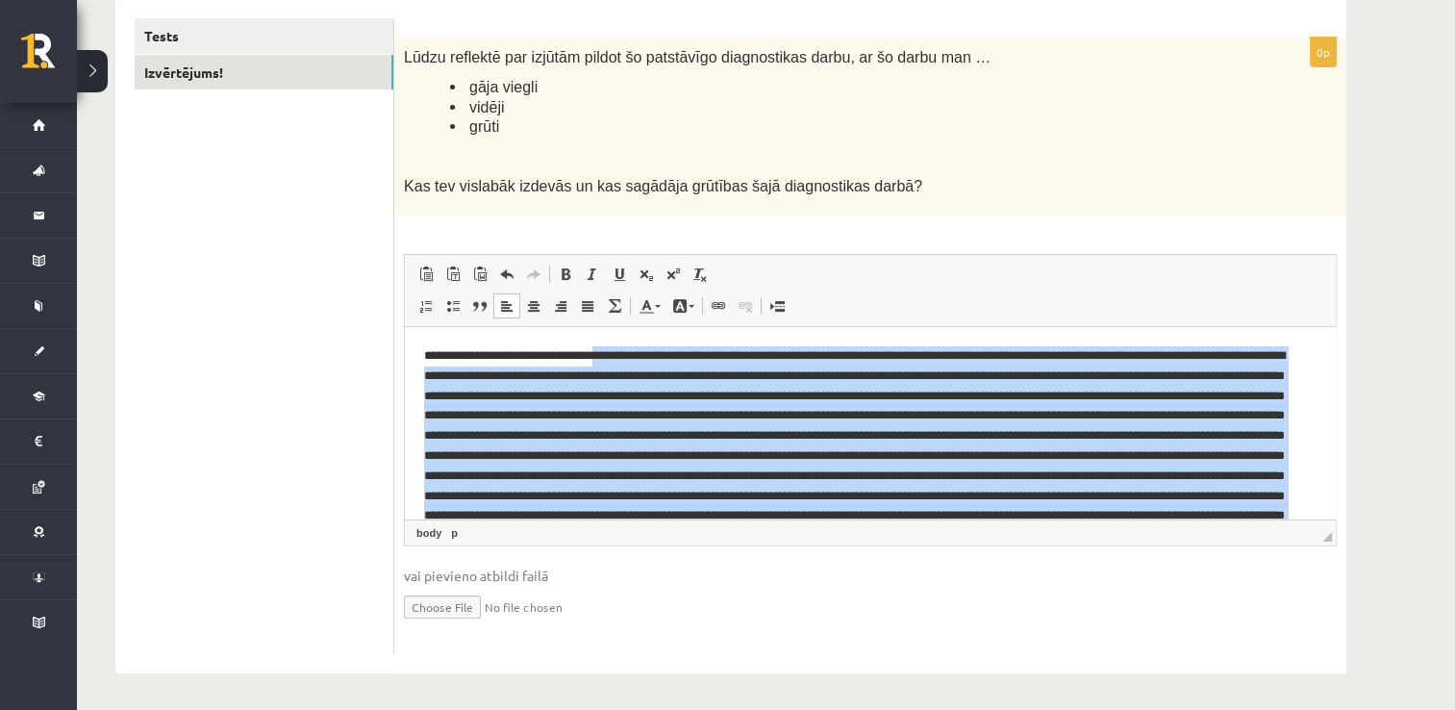
scroll to position [46, 0]
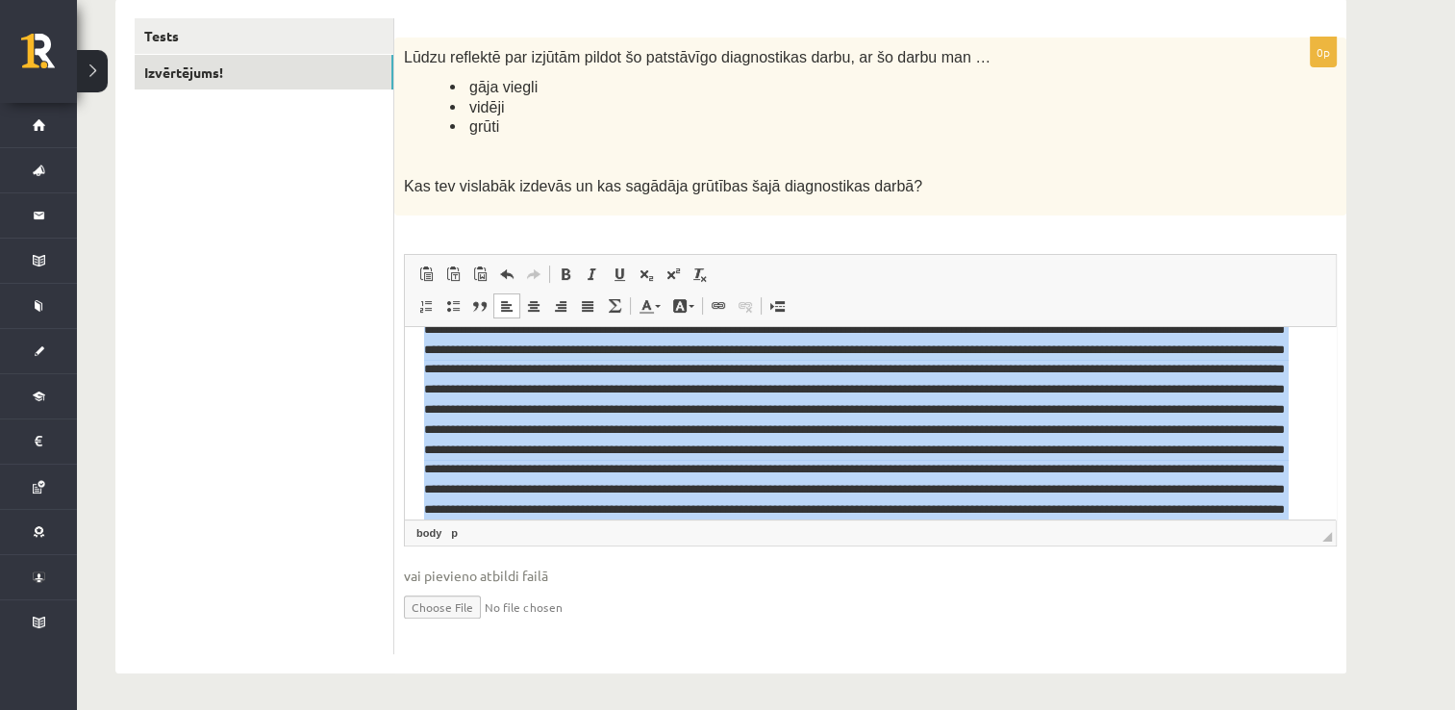
drag, startPoint x: 478, startPoint y: 375, endPoint x: 829, endPoint y: 616, distance: 426.0
click at [829, 519] on html at bounding box center [870, 400] width 931 height 238
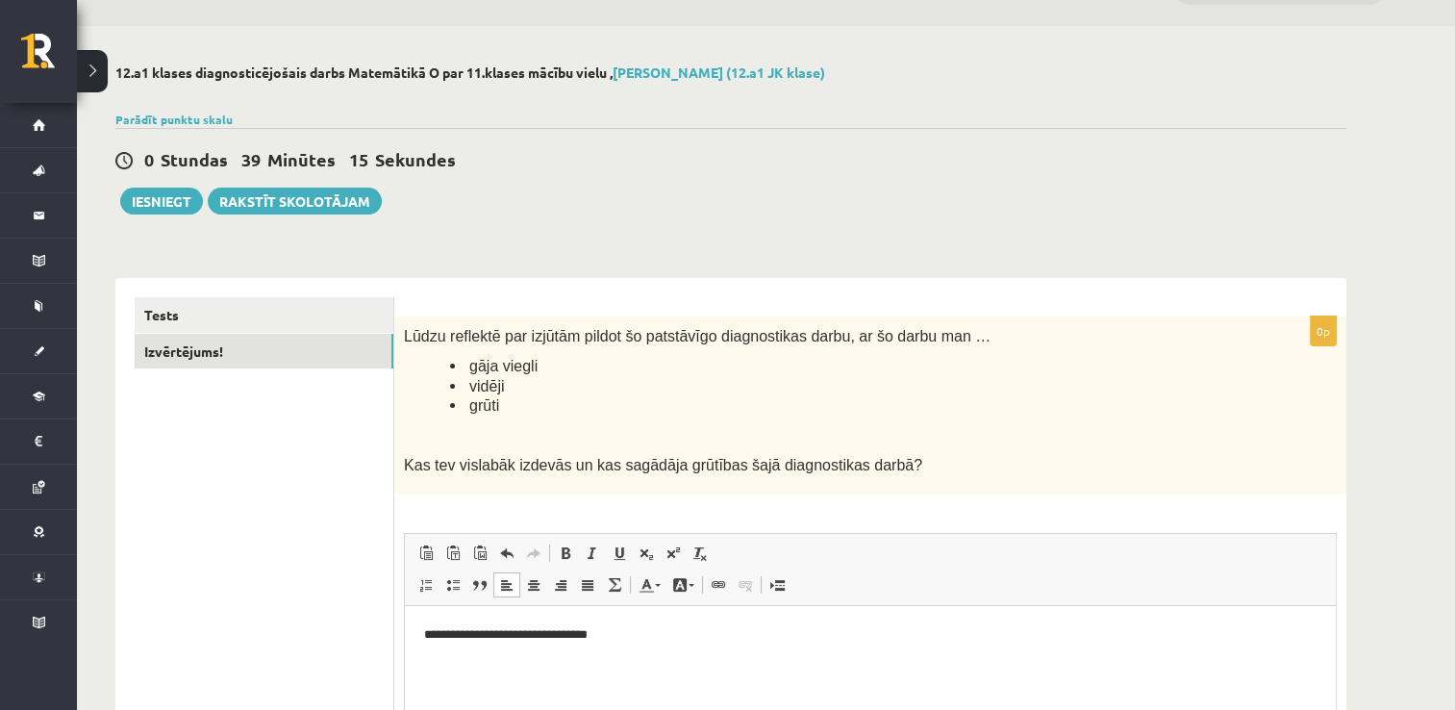
scroll to position [0, 0]
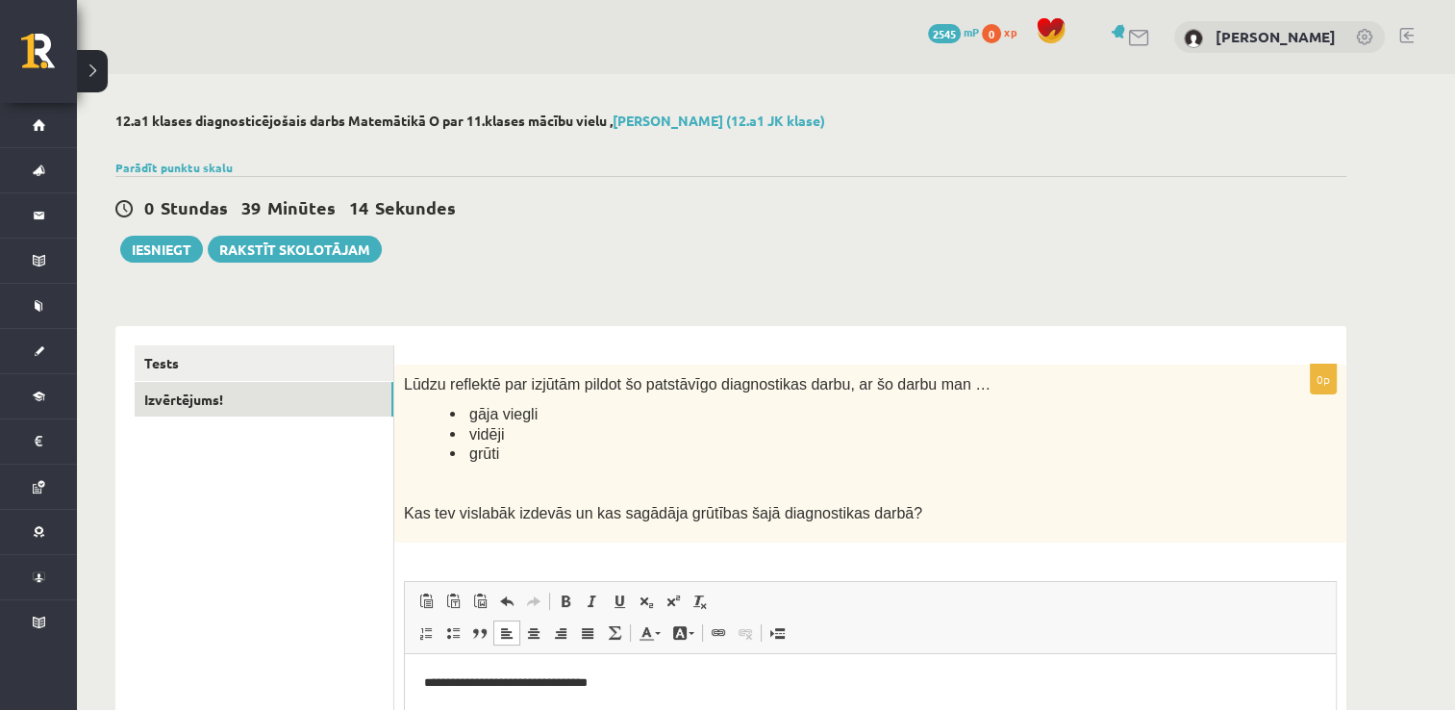
click at [819, 223] on div "0 Stundas 39 Minūtes 14 Sekundes Ieskaite saglabāta! Iesniegt Rakstīt skolotājam" at bounding box center [730, 219] width 1231 height 87
click at [244, 334] on div "Tests Izvērtējums!" at bounding box center [254, 663] width 279 height 674
click at [152, 248] on button "Iesniegt" at bounding box center [161, 249] width 83 height 27
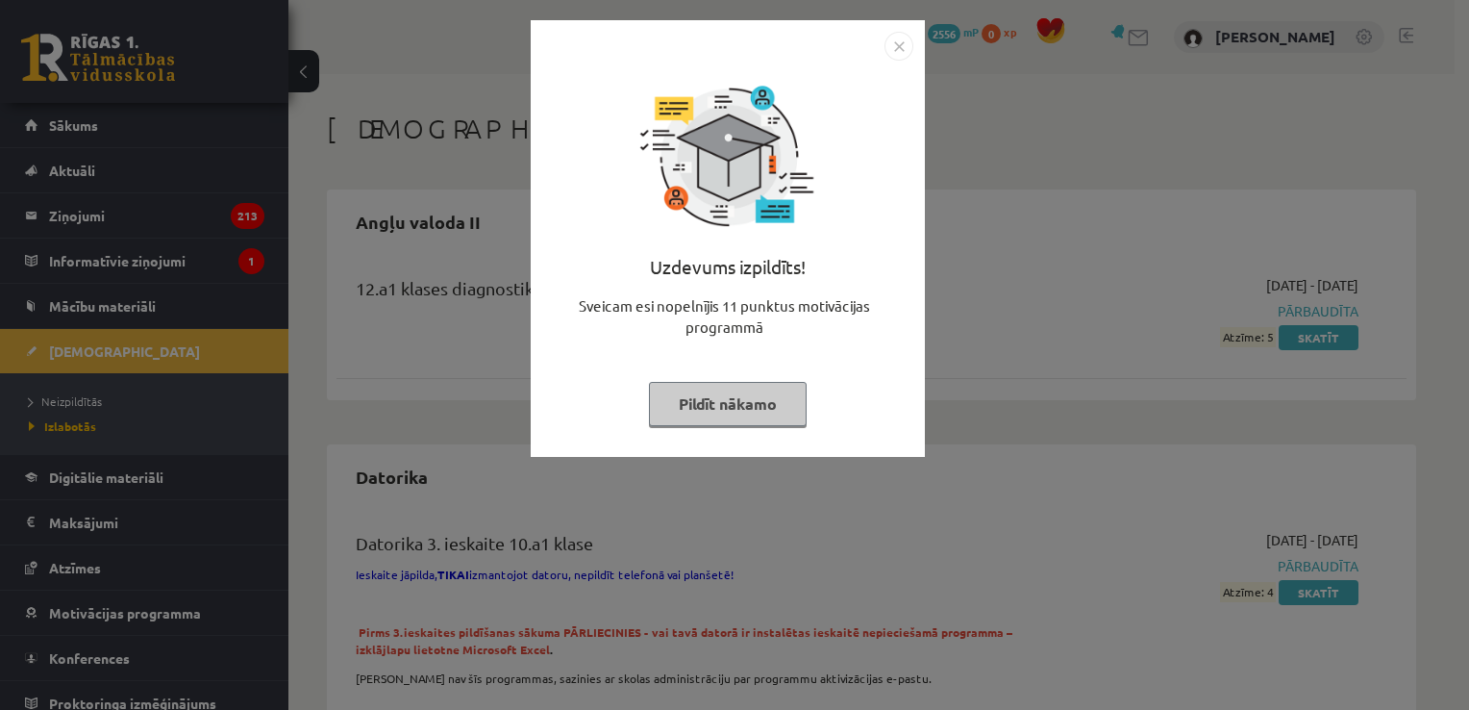
click at [749, 405] on button "Pildīt nākamo" at bounding box center [728, 404] width 158 height 44
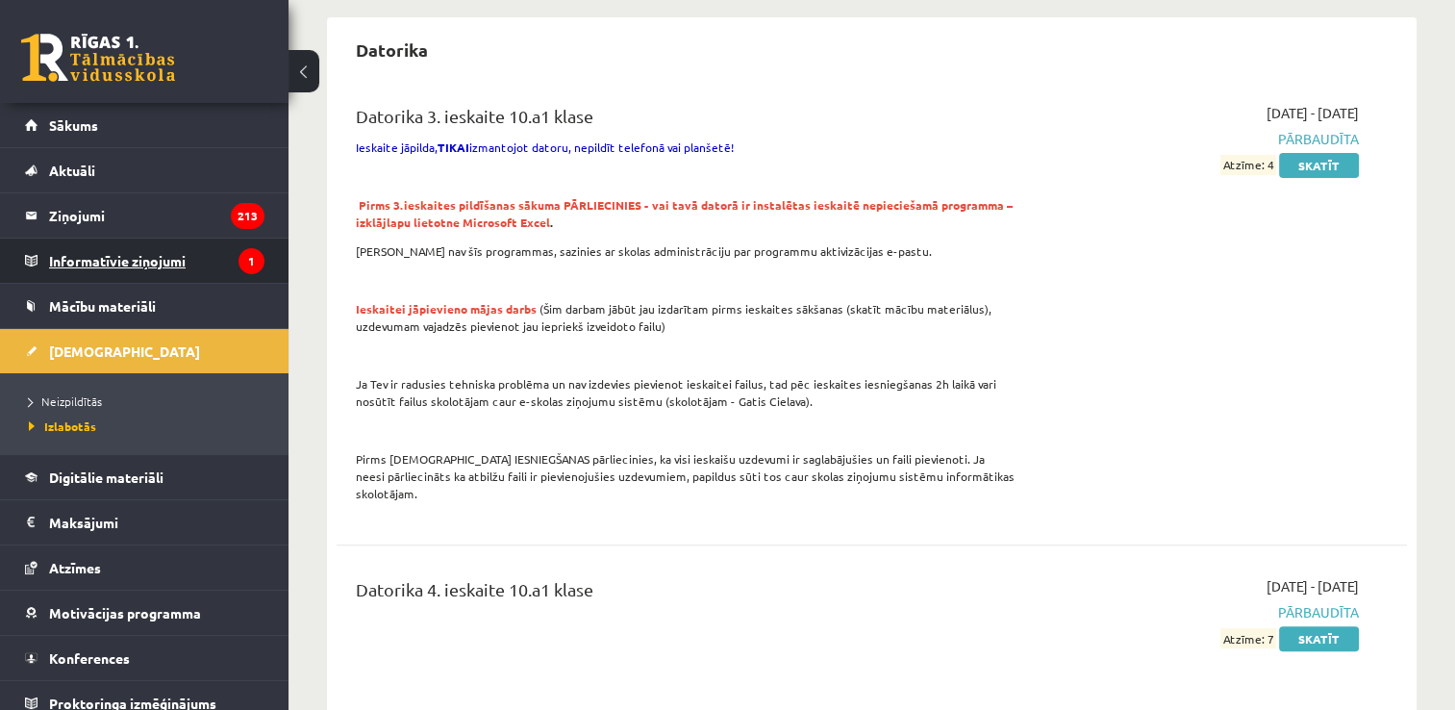
scroll to position [288, 0]
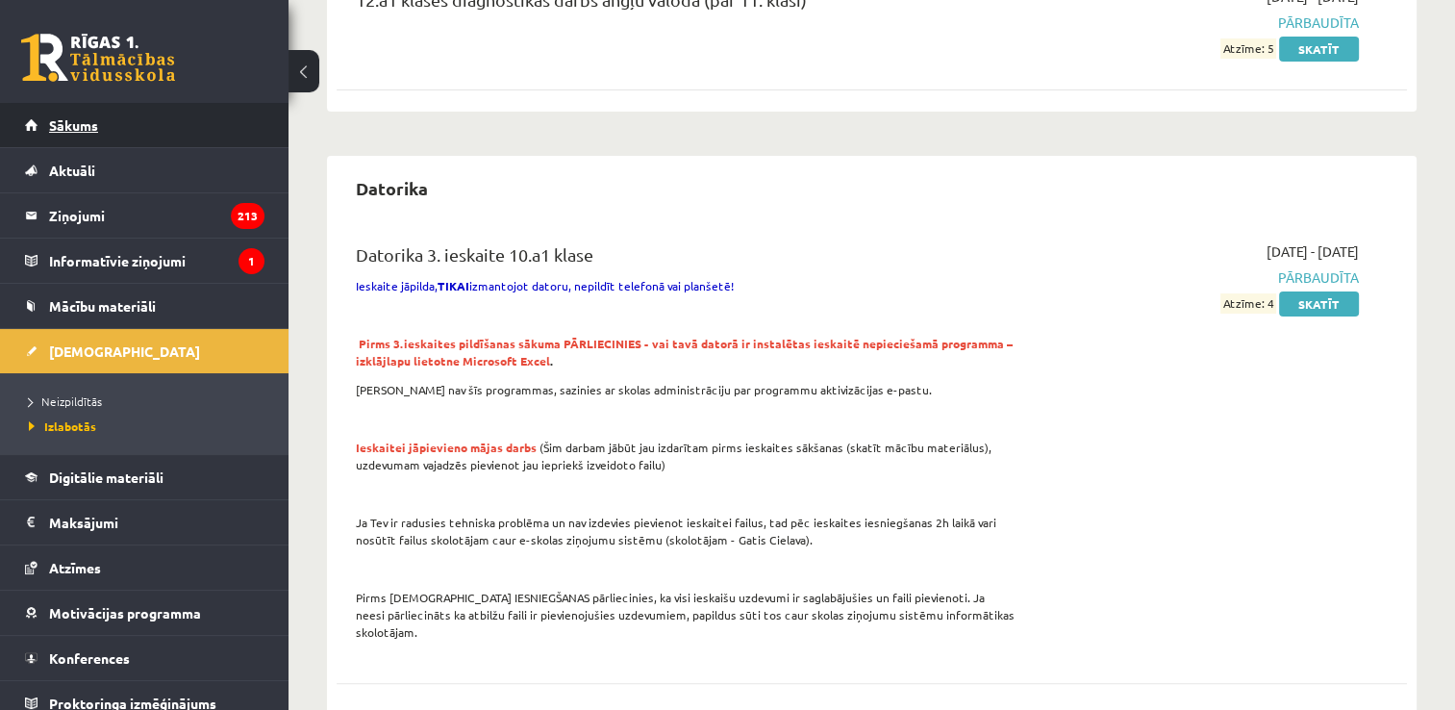
click at [92, 146] on link "Sākums" at bounding box center [144, 125] width 239 height 44
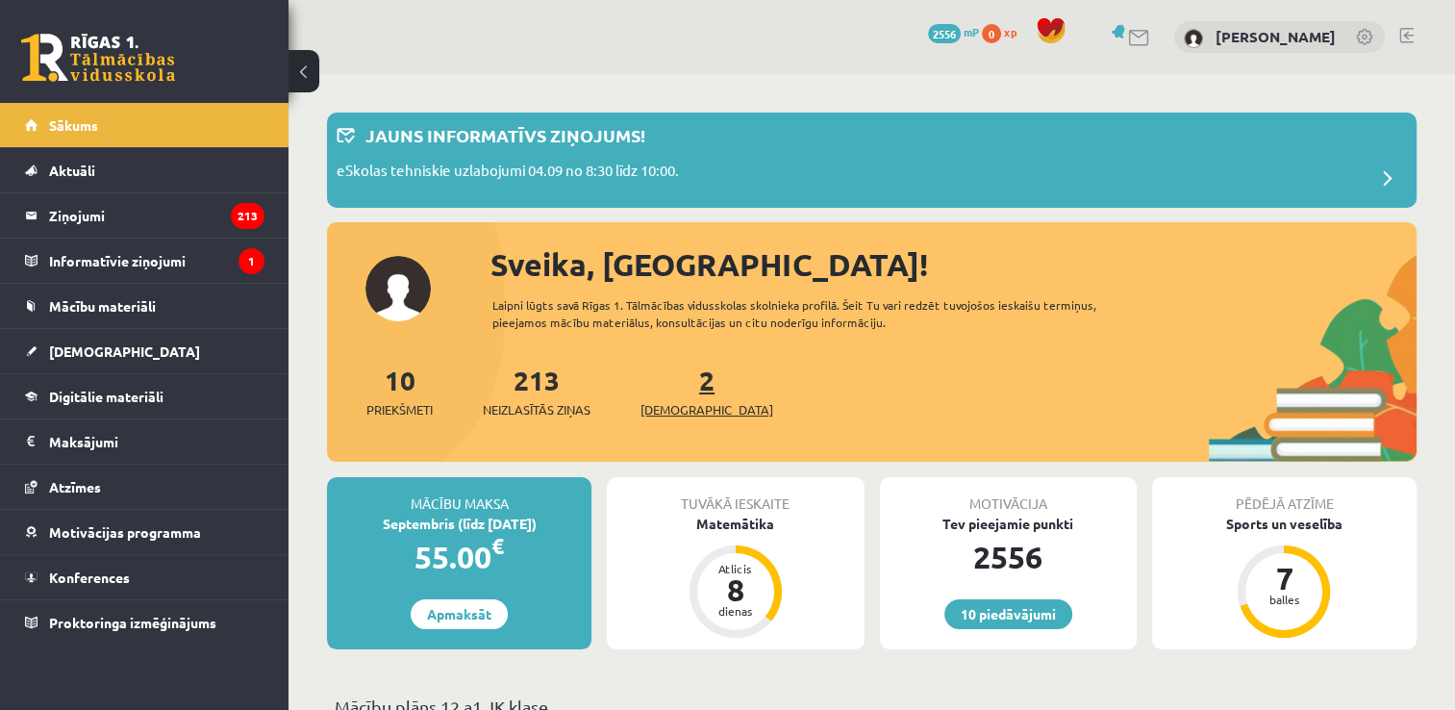
click at [678, 383] on link "2 Ieskaites" at bounding box center [706, 391] width 133 height 57
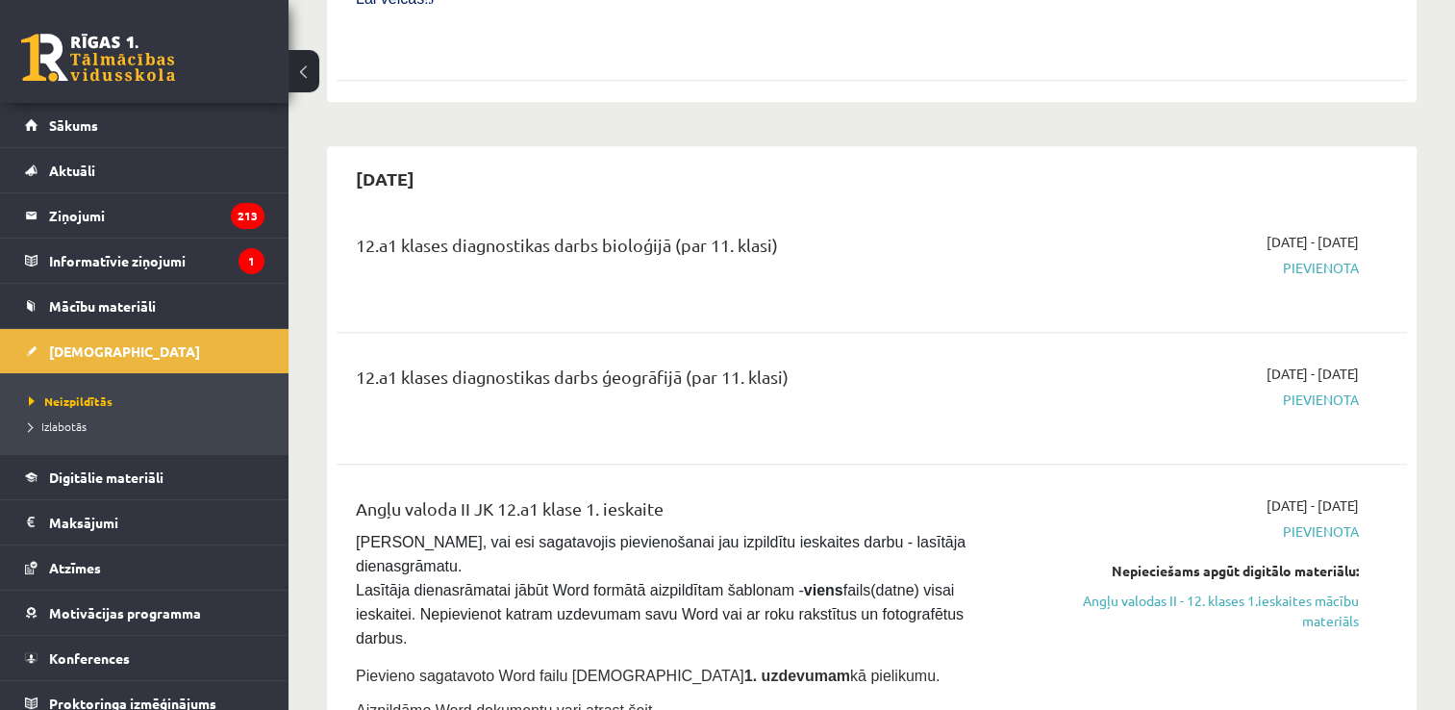
scroll to position [962, 0]
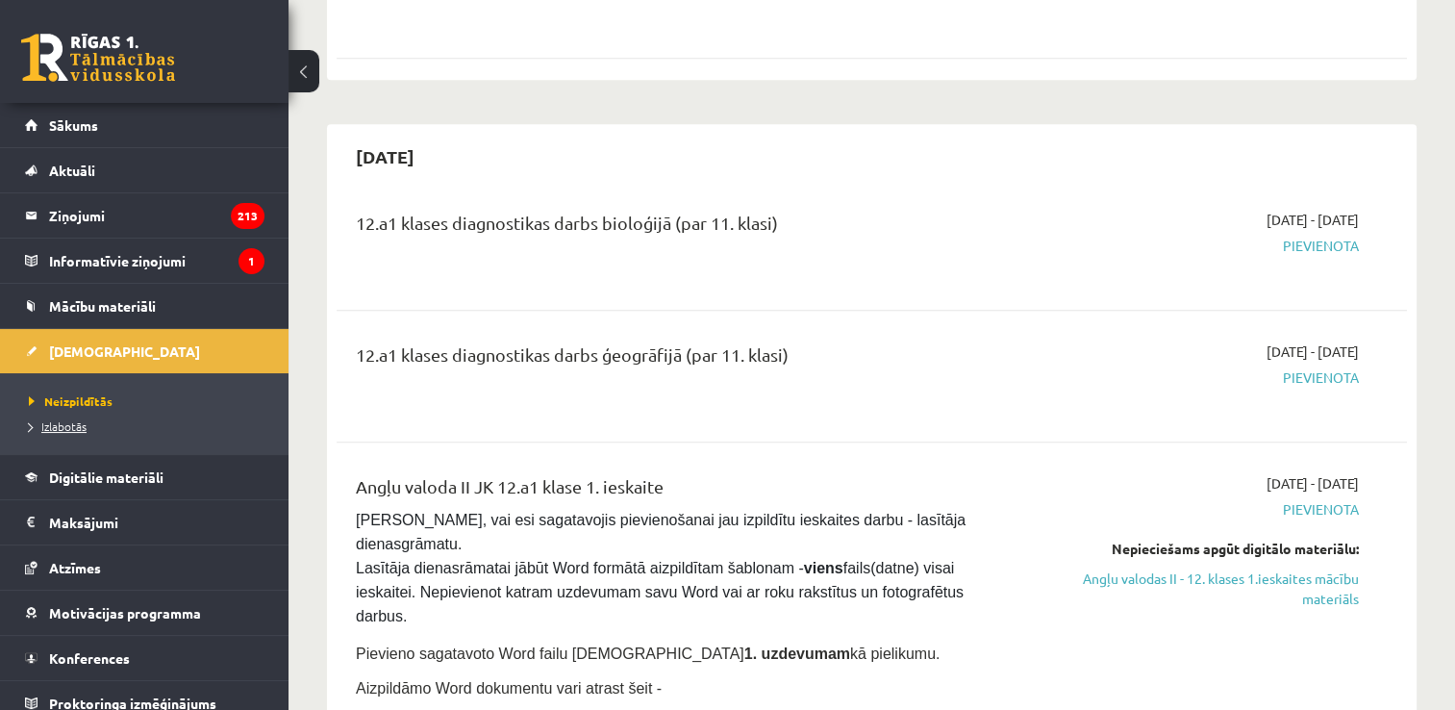
click at [86, 422] on span "Izlabotās" at bounding box center [58, 425] width 58 height 15
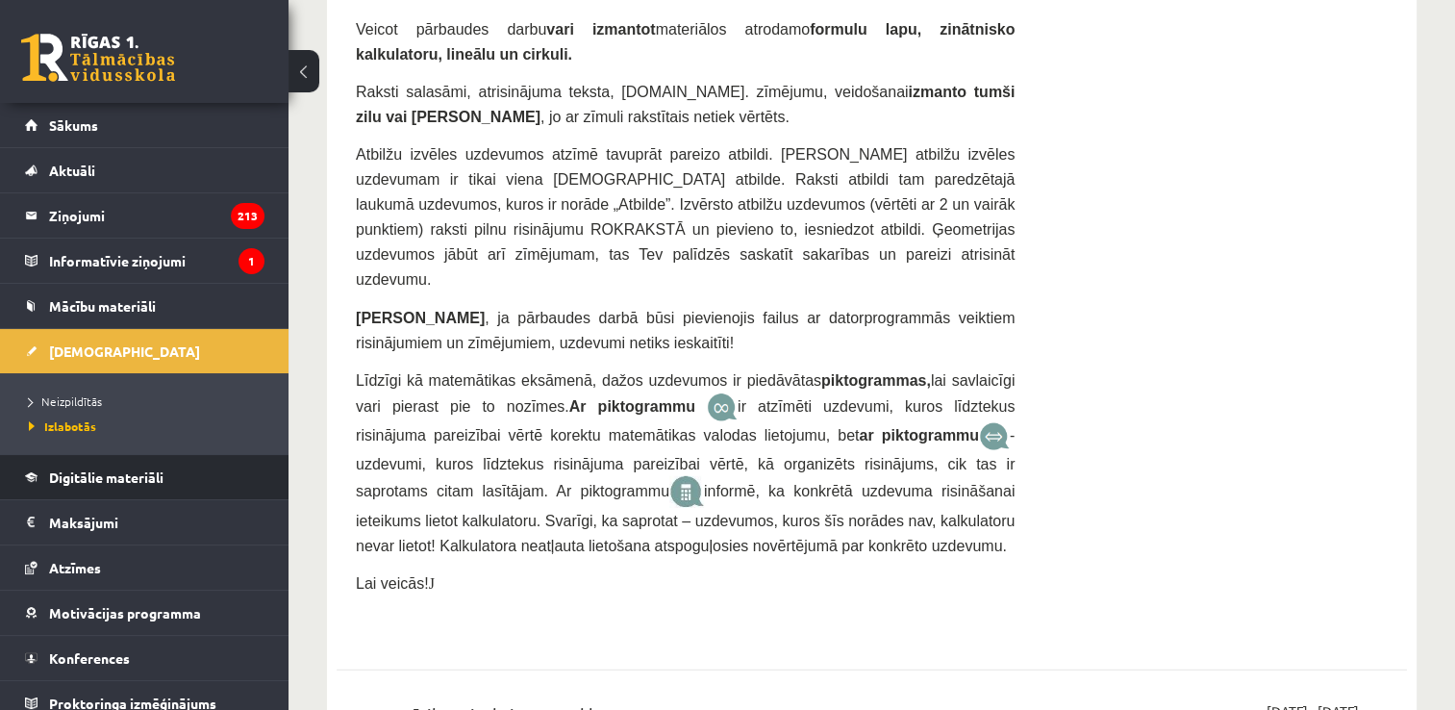
scroll to position [5866, 0]
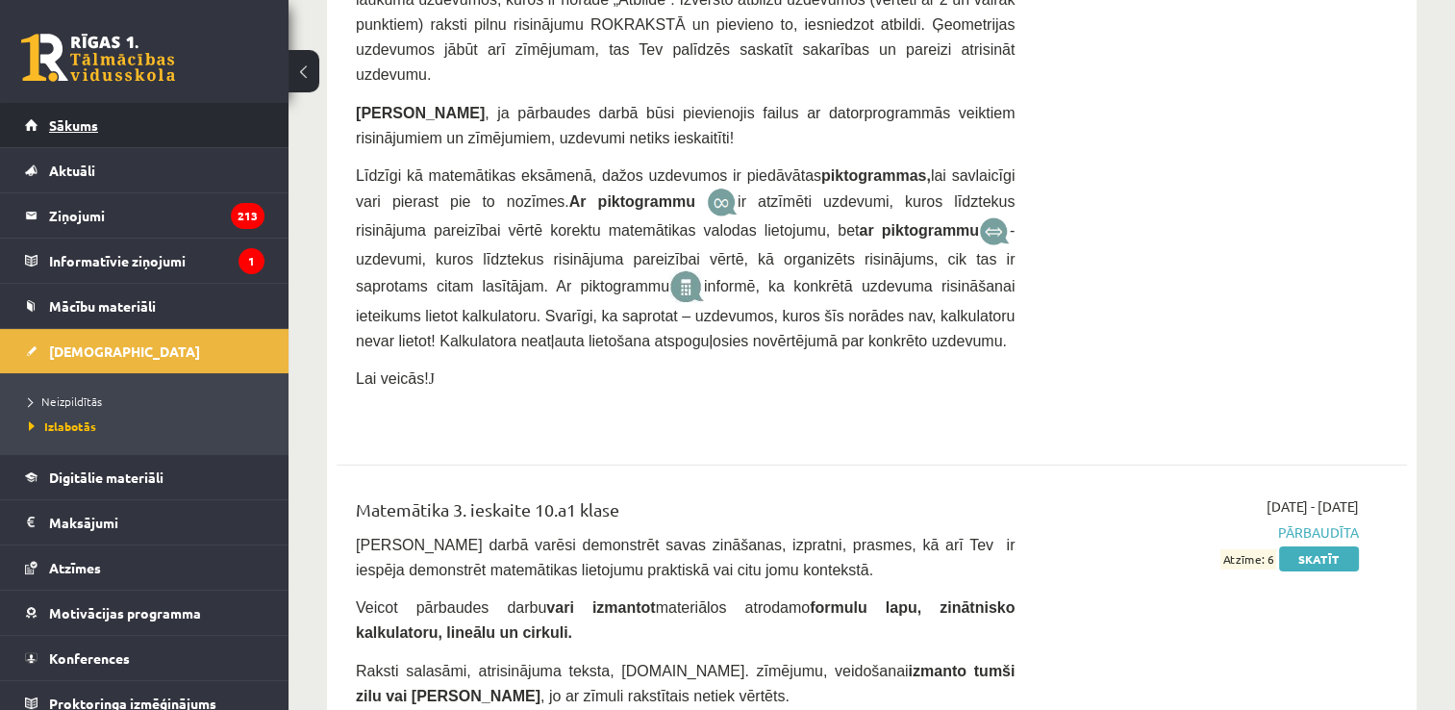
click at [36, 121] on link "Sākums" at bounding box center [144, 125] width 239 height 44
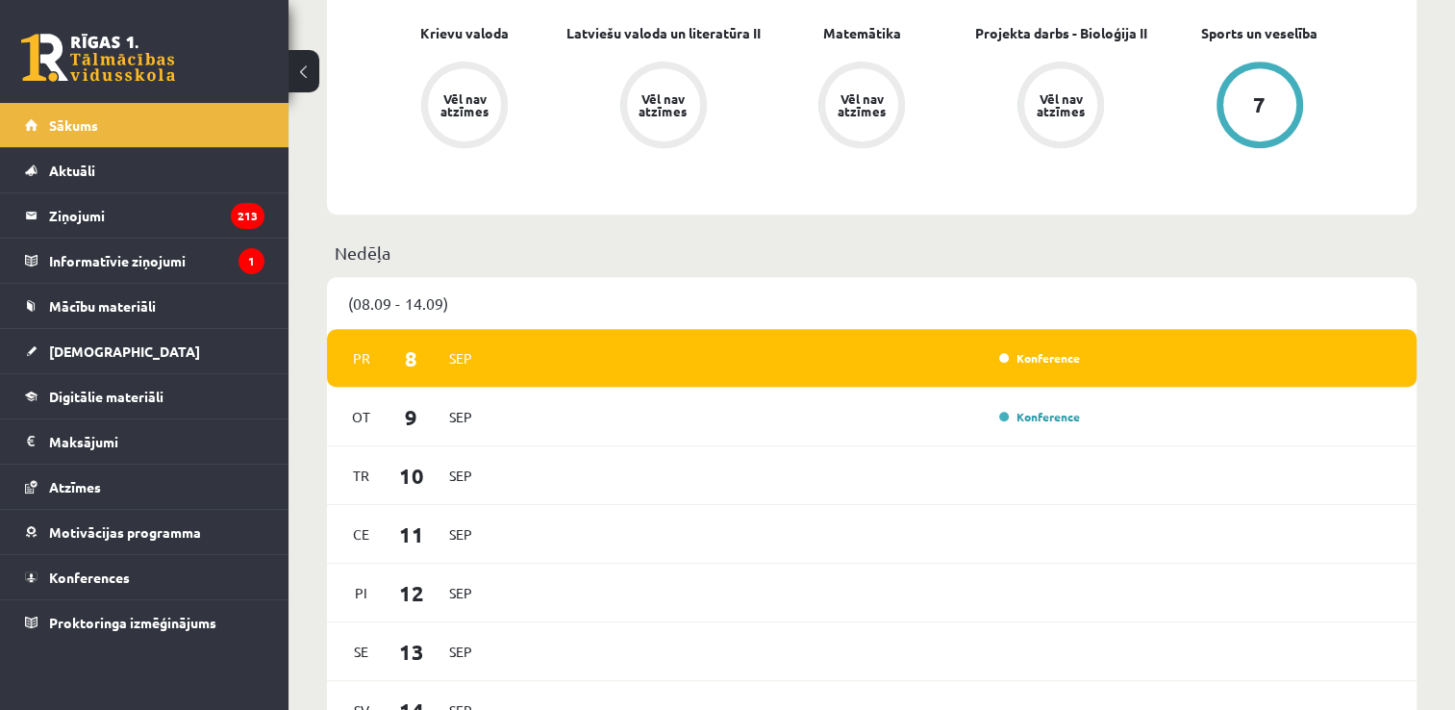
scroll to position [962, 0]
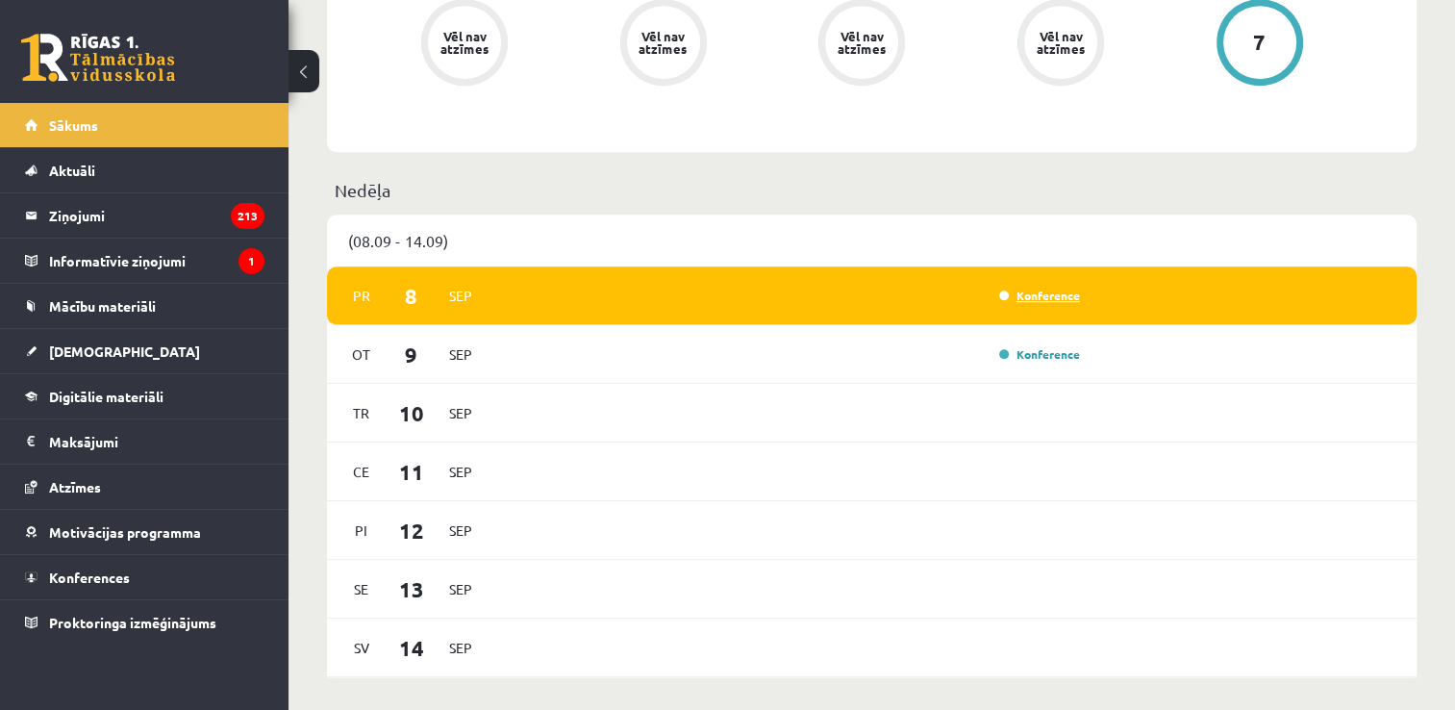
click at [1050, 298] on link "Konference" at bounding box center [1039, 295] width 81 height 15
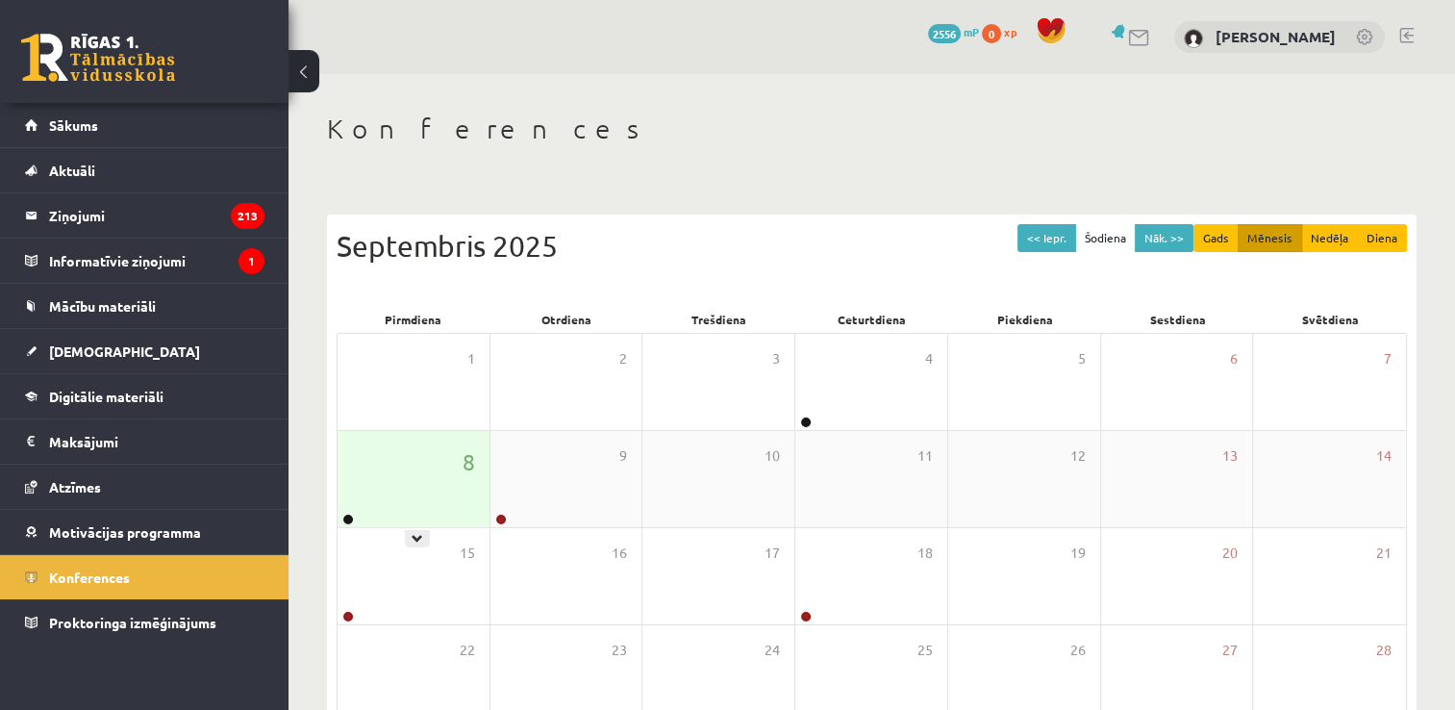
click at [389, 508] on div "8" at bounding box center [414, 479] width 152 height 96
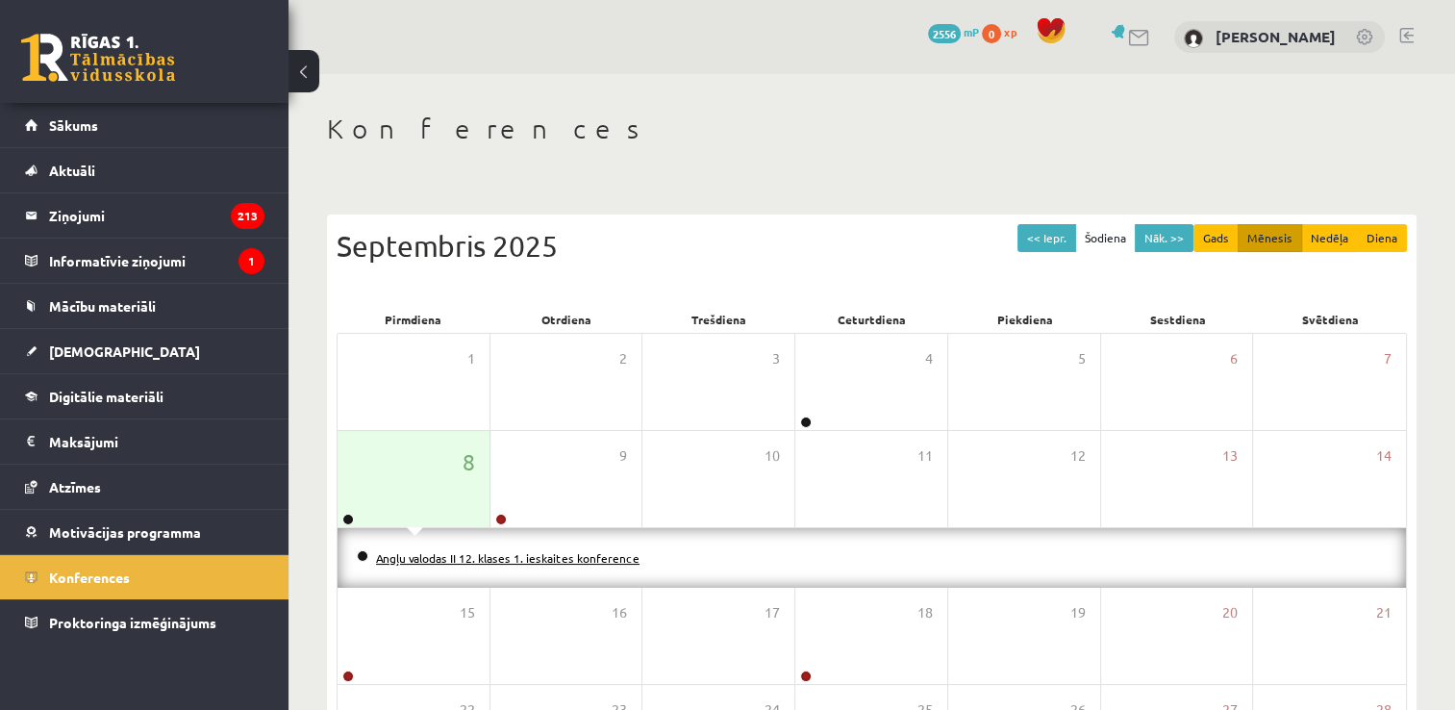
click at [430, 560] on link "Angļu valodas II 12. klases 1. ieskaites konference" at bounding box center [507, 557] width 263 height 15
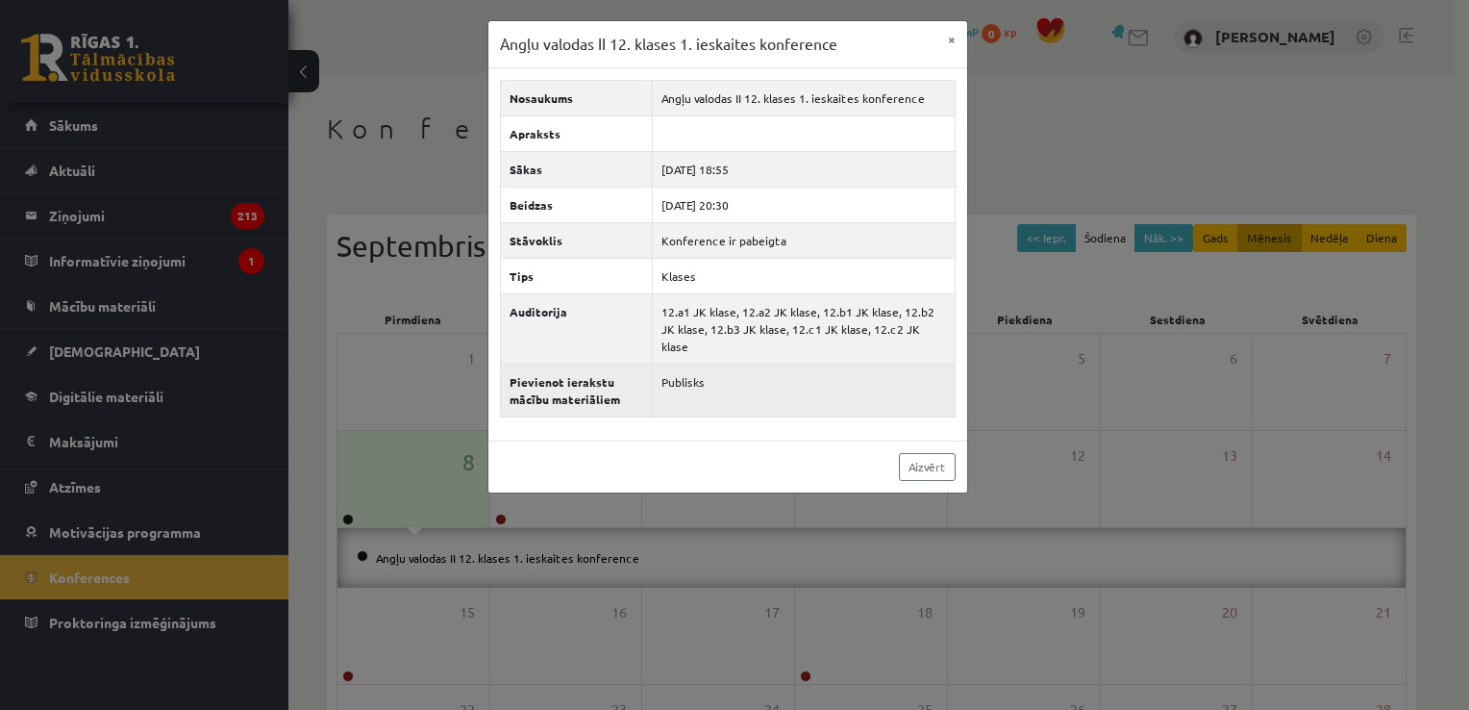
click at [690, 373] on td "Publisks" at bounding box center [804, 389] width 302 height 53
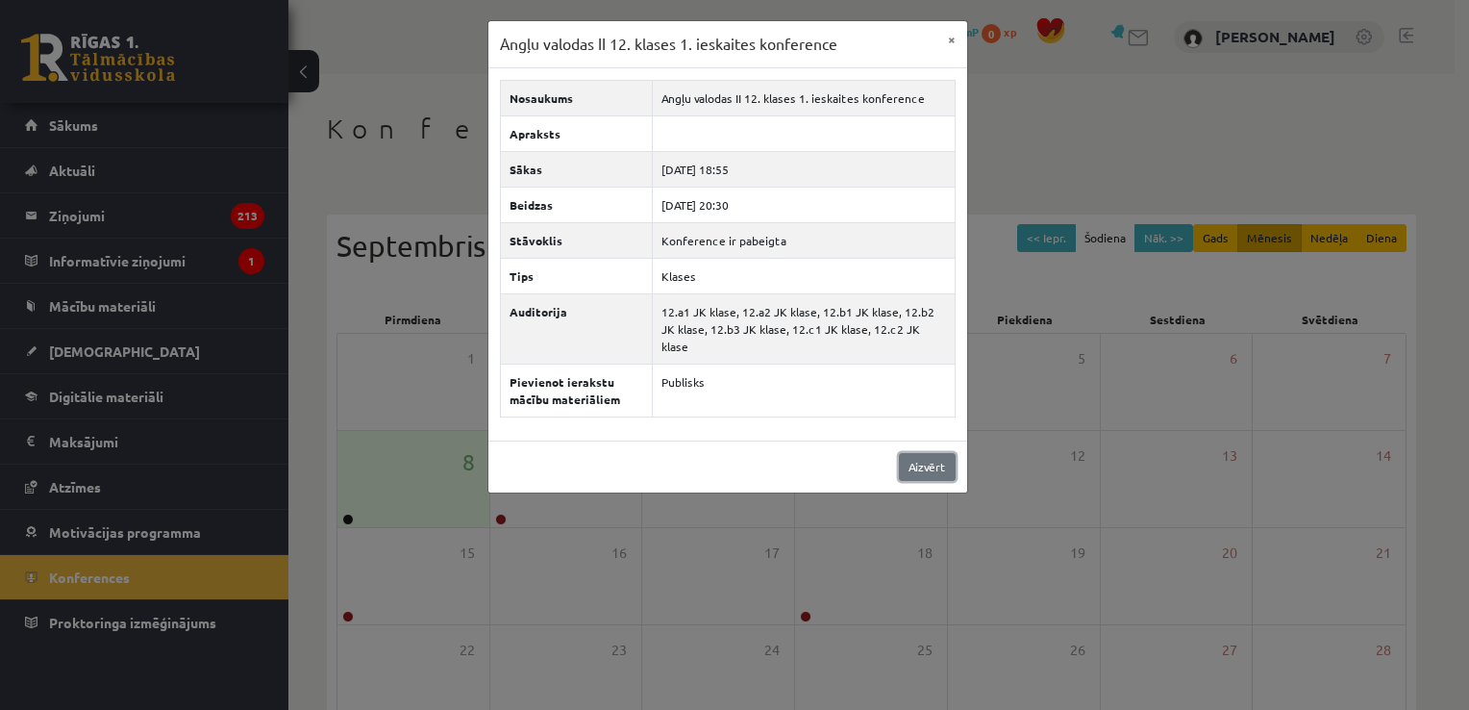
click at [921, 453] on link "Aizvērt" at bounding box center [927, 467] width 57 height 28
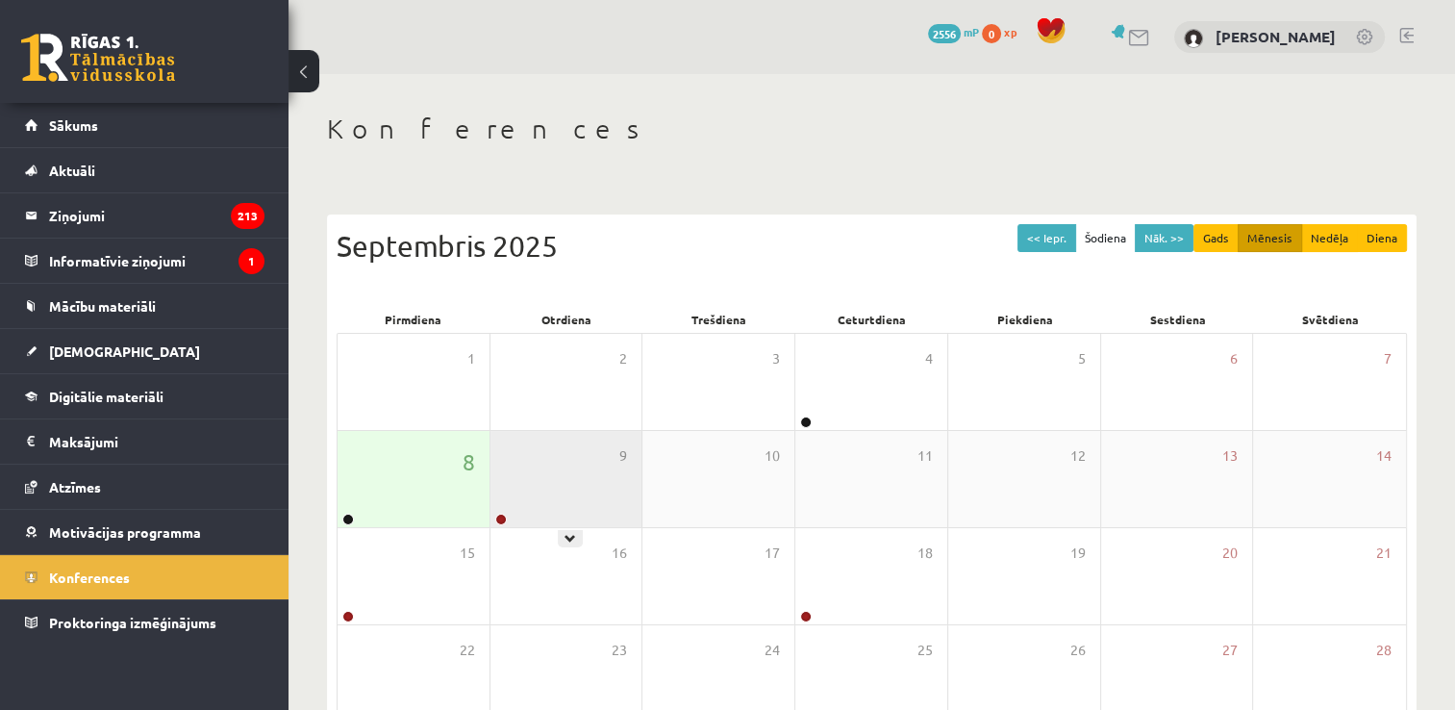
click at [598, 488] on div "9" at bounding box center [566, 479] width 152 height 96
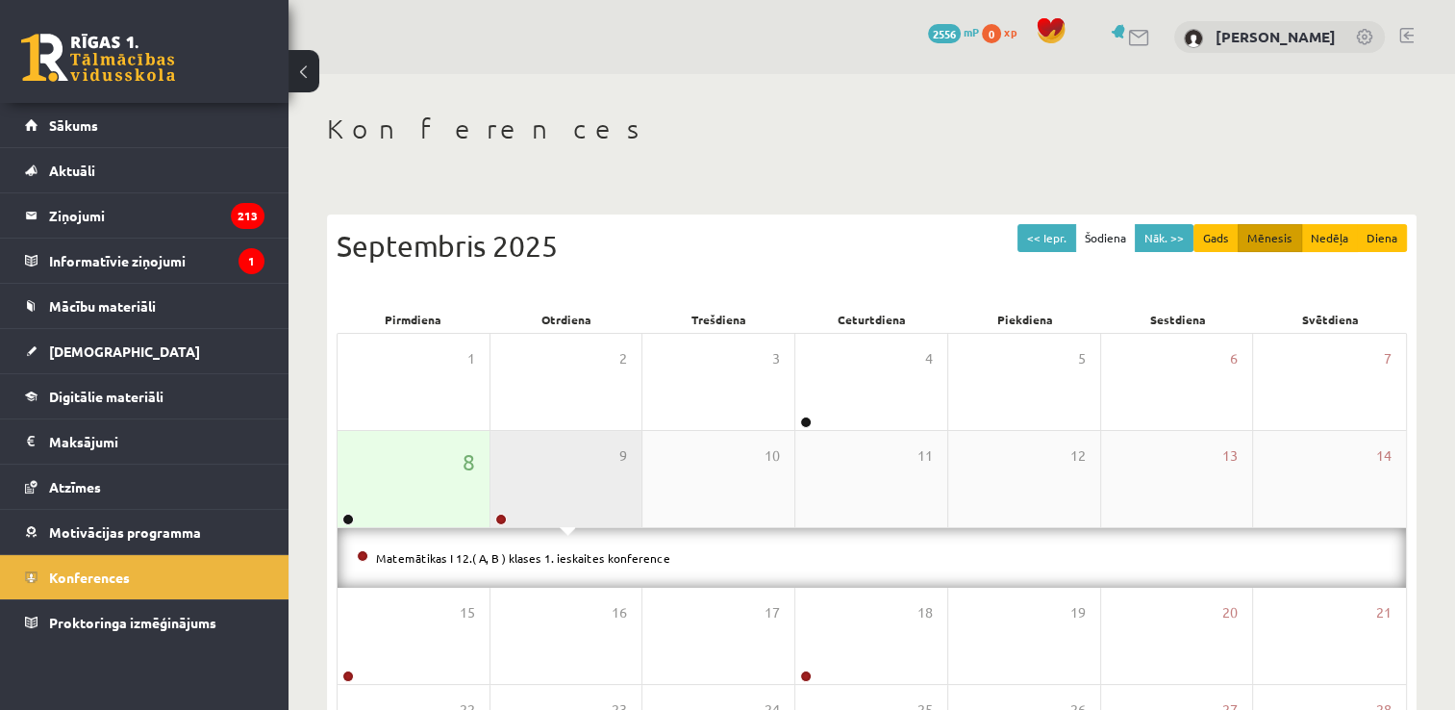
scroll to position [96, 0]
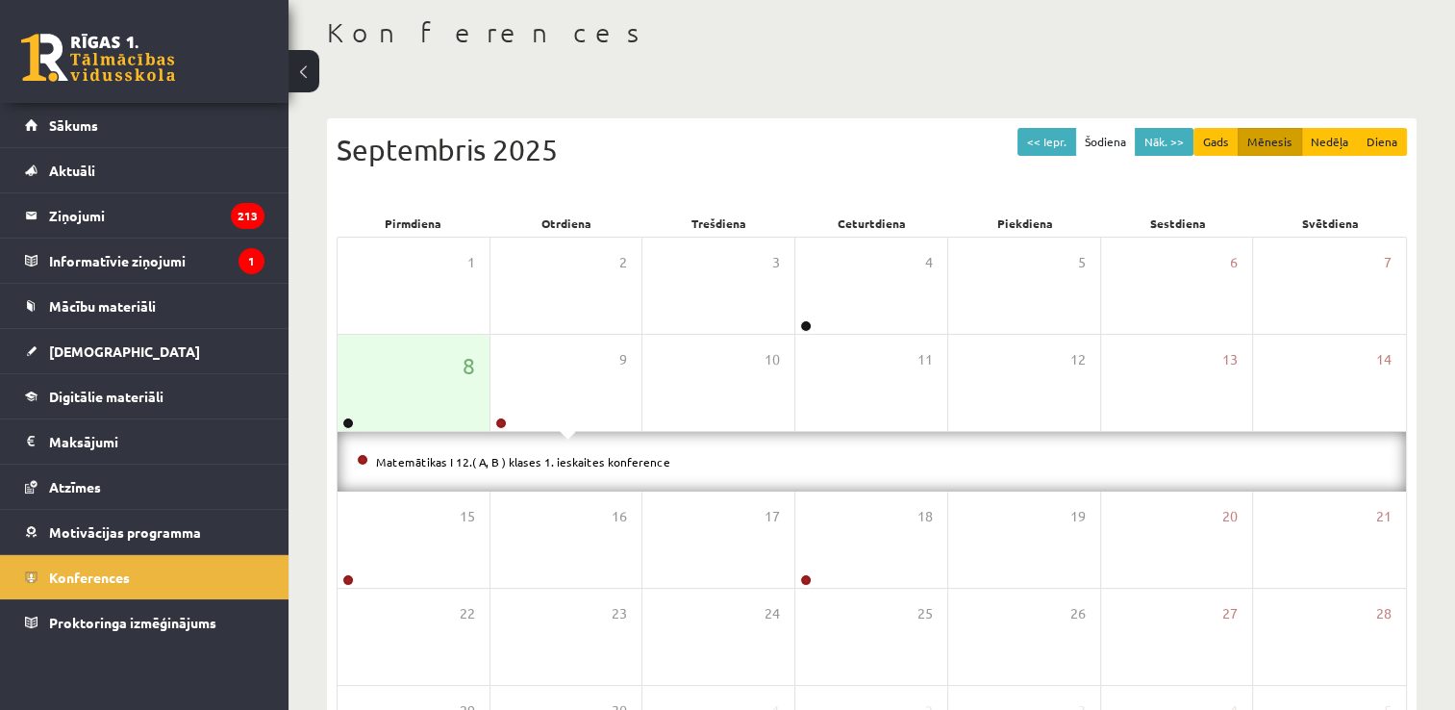
click at [661, 65] on div "Konferences << Iepr. Šodiena Nāk. >> Gads Mēnesis Nedēļa Diena Septembris 2025 …" at bounding box center [871, 430] width 1166 height 904
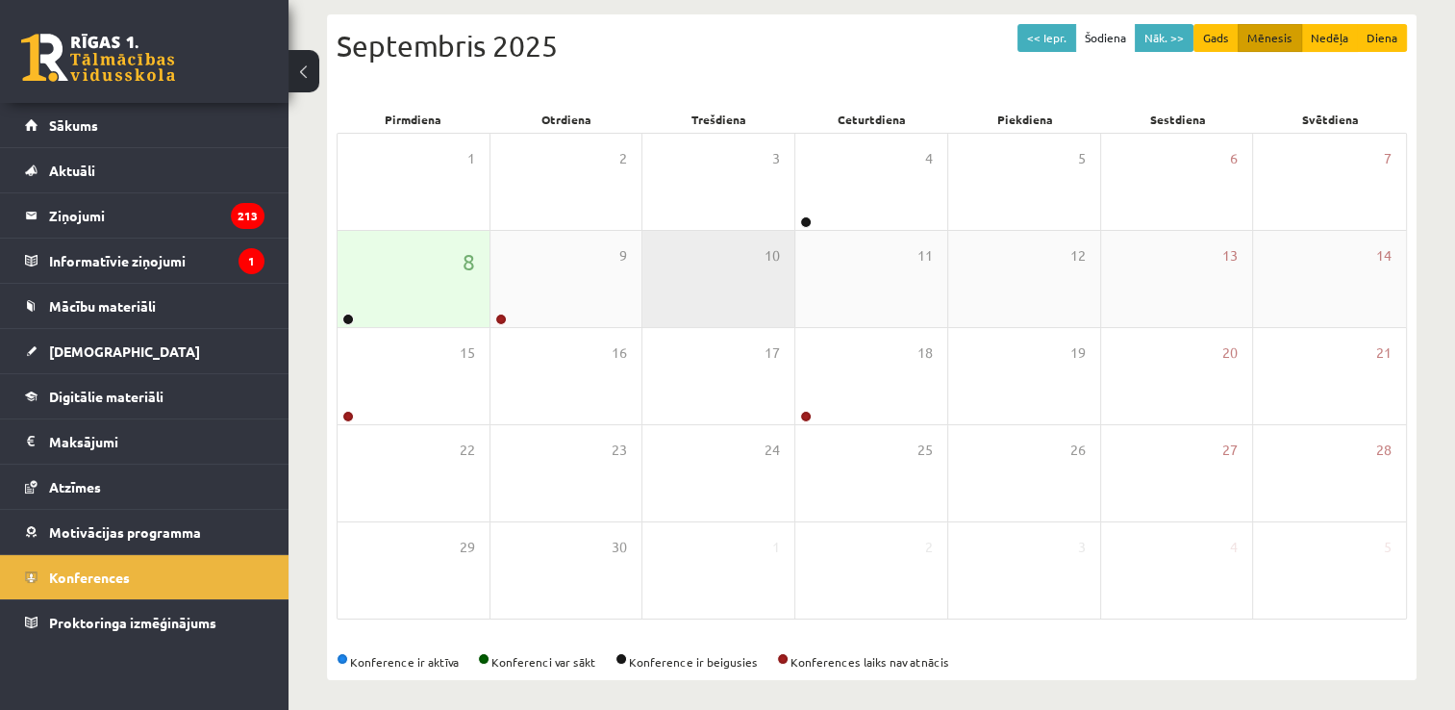
scroll to position [208, 0]
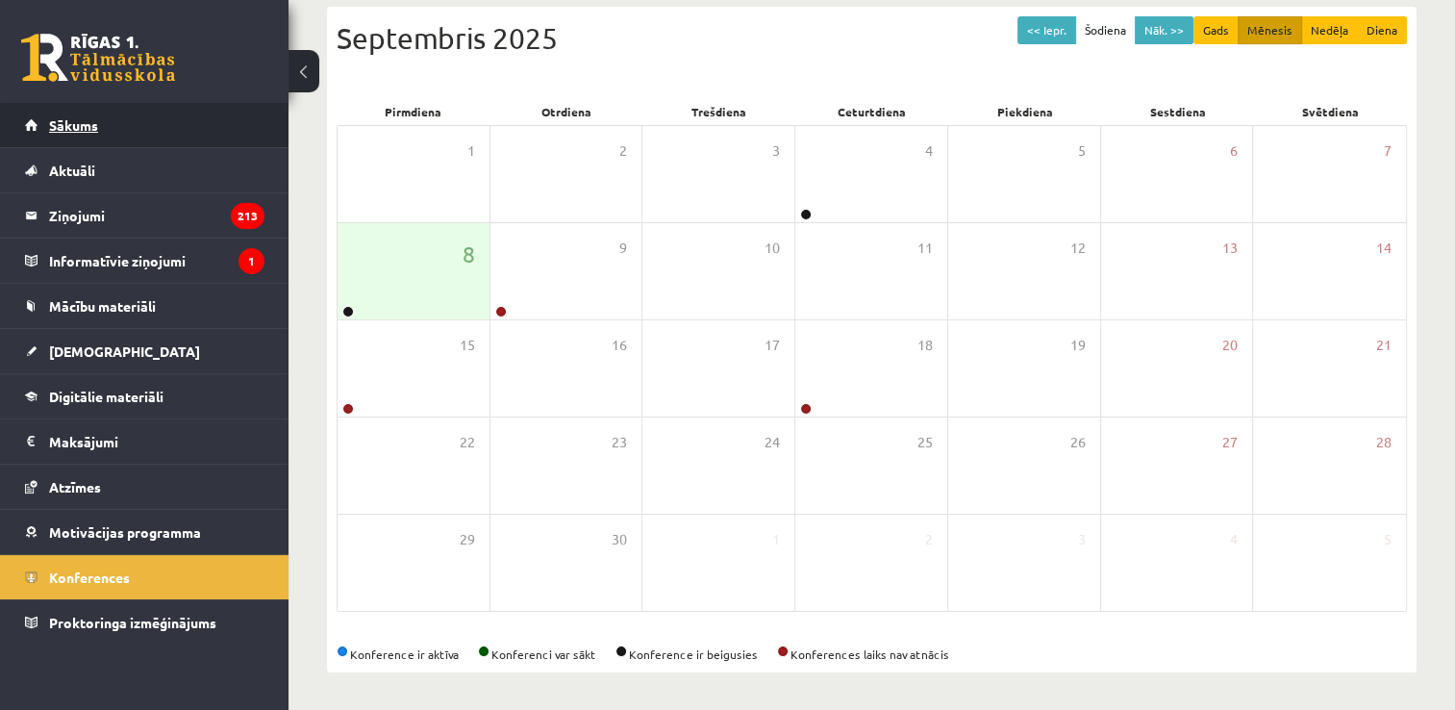
click at [196, 130] on link "Sākums" at bounding box center [144, 125] width 239 height 44
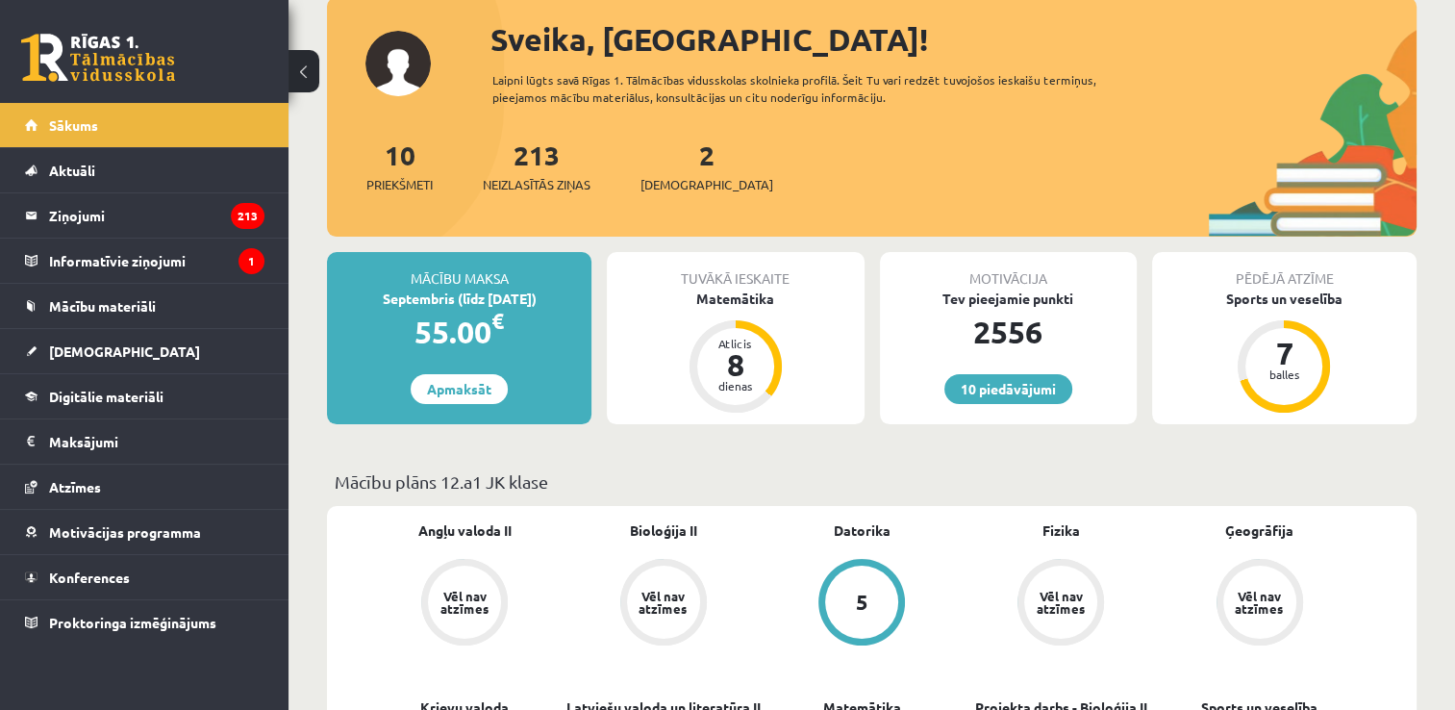
scroll to position [192, 0]
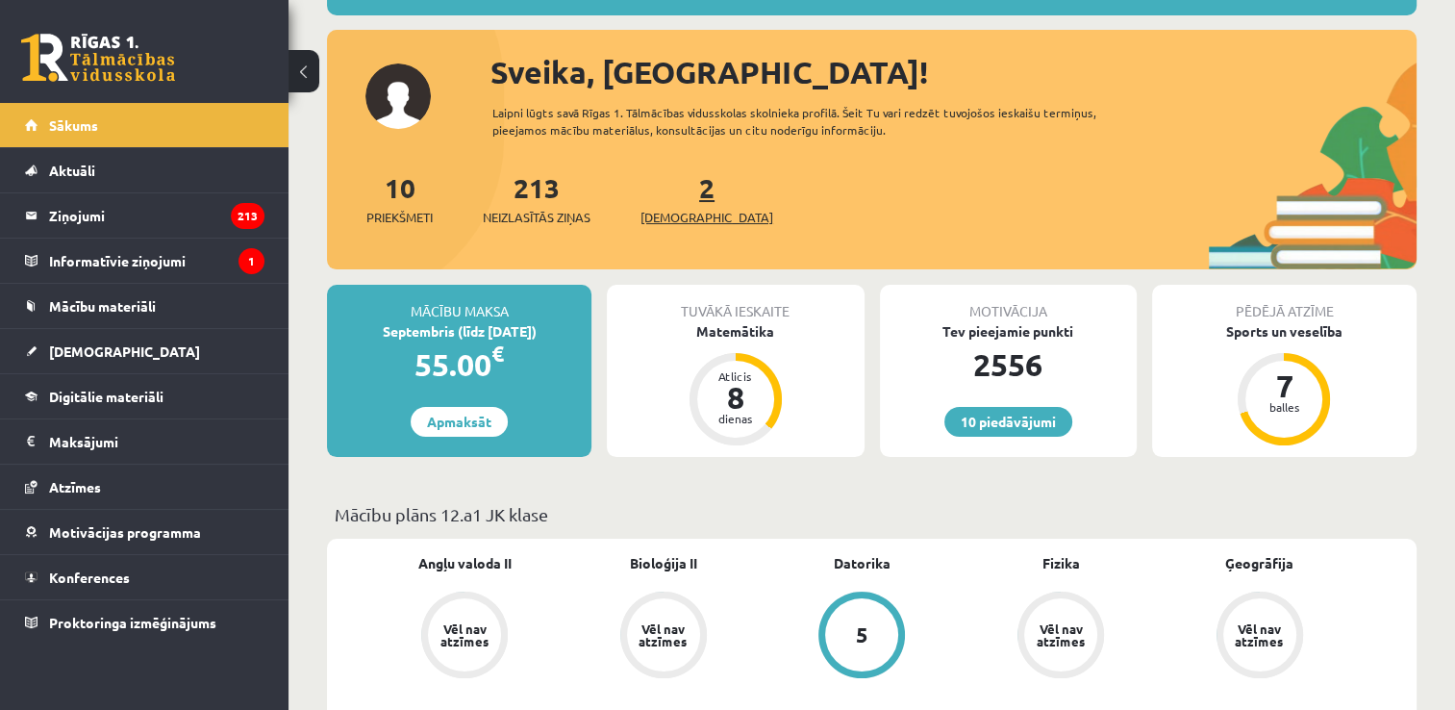
click at [685, 218] on span "[DEMOGRAPHIC_DATA]" at bounding box center [706, 217] width 133 height 19
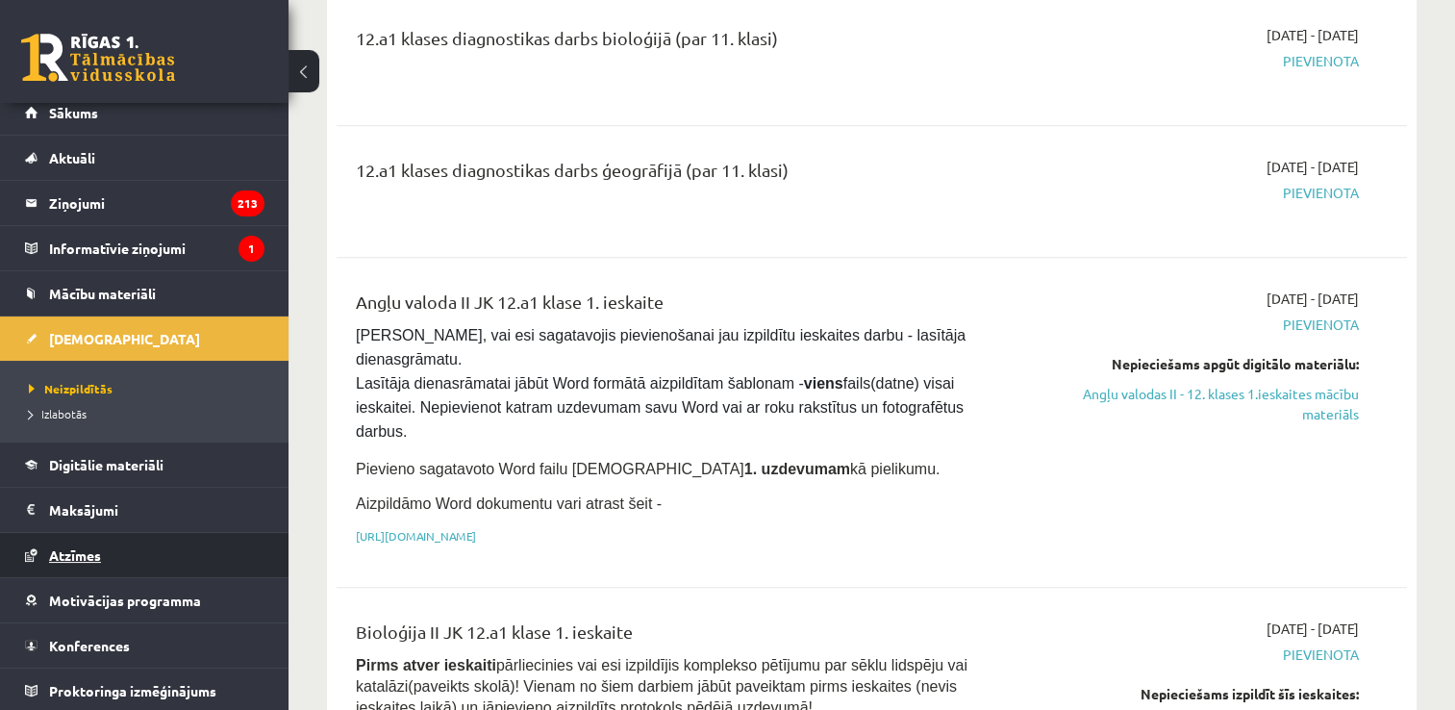
scroll to position [1154, 0]
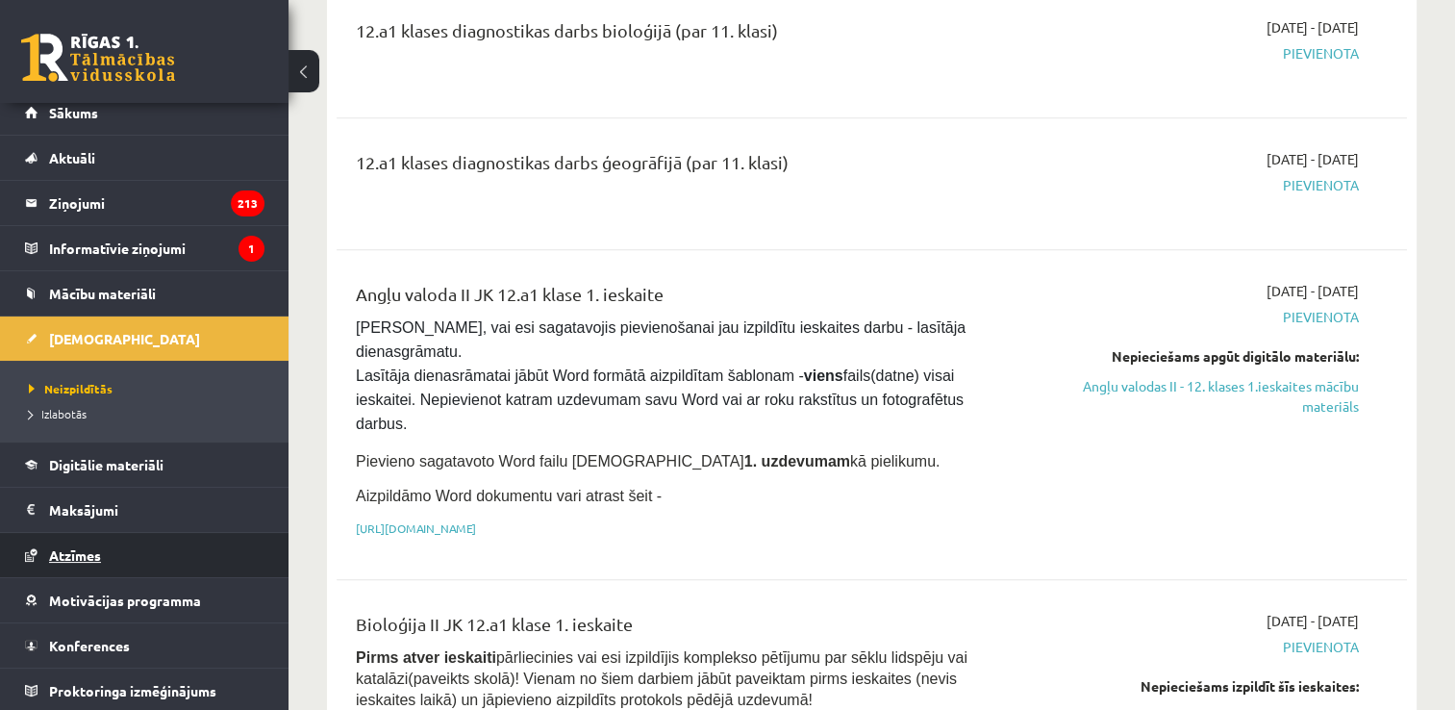
click at [115, 550] on link "Atzīmes" at bounding box center [144, 555] width 239 height 44
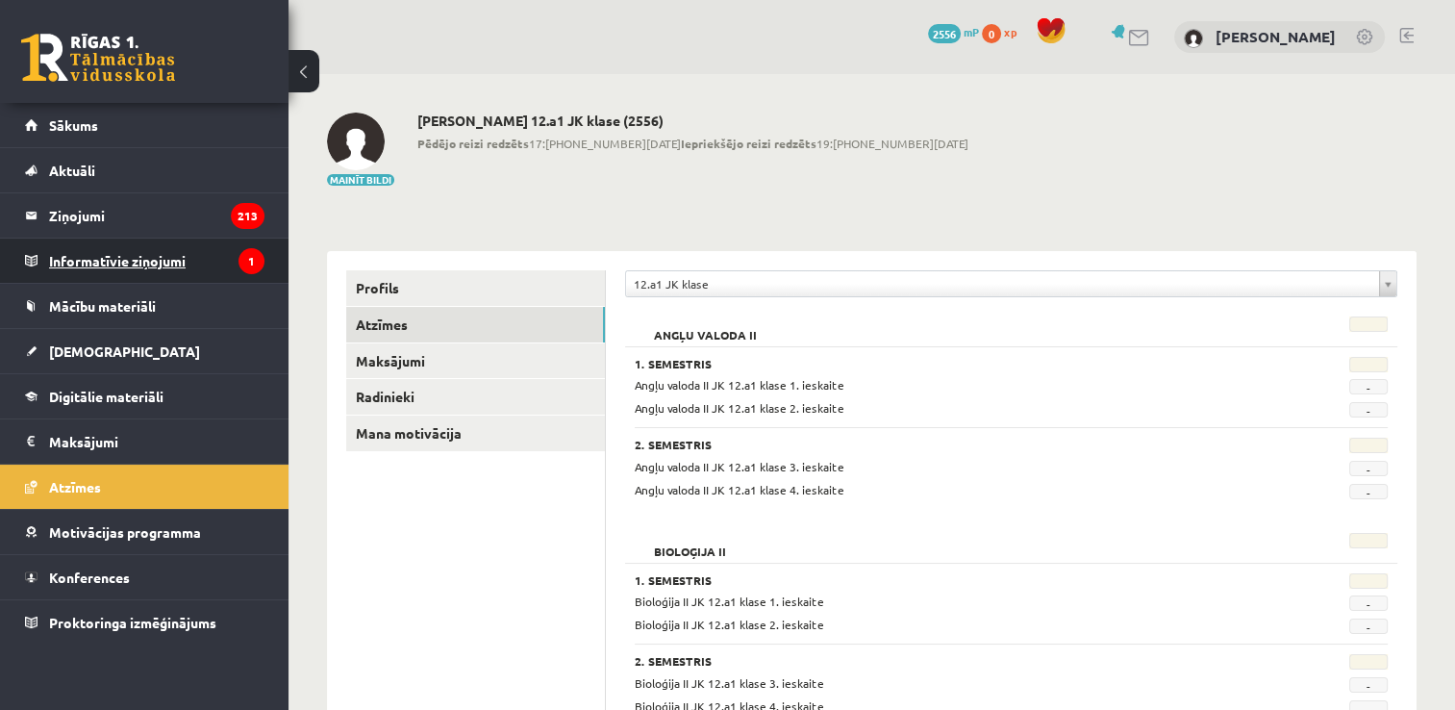
click at [110, 261] on legend "Informatīvie ziņojumi 1" at bounding box center [156, 260] width 215 height 44
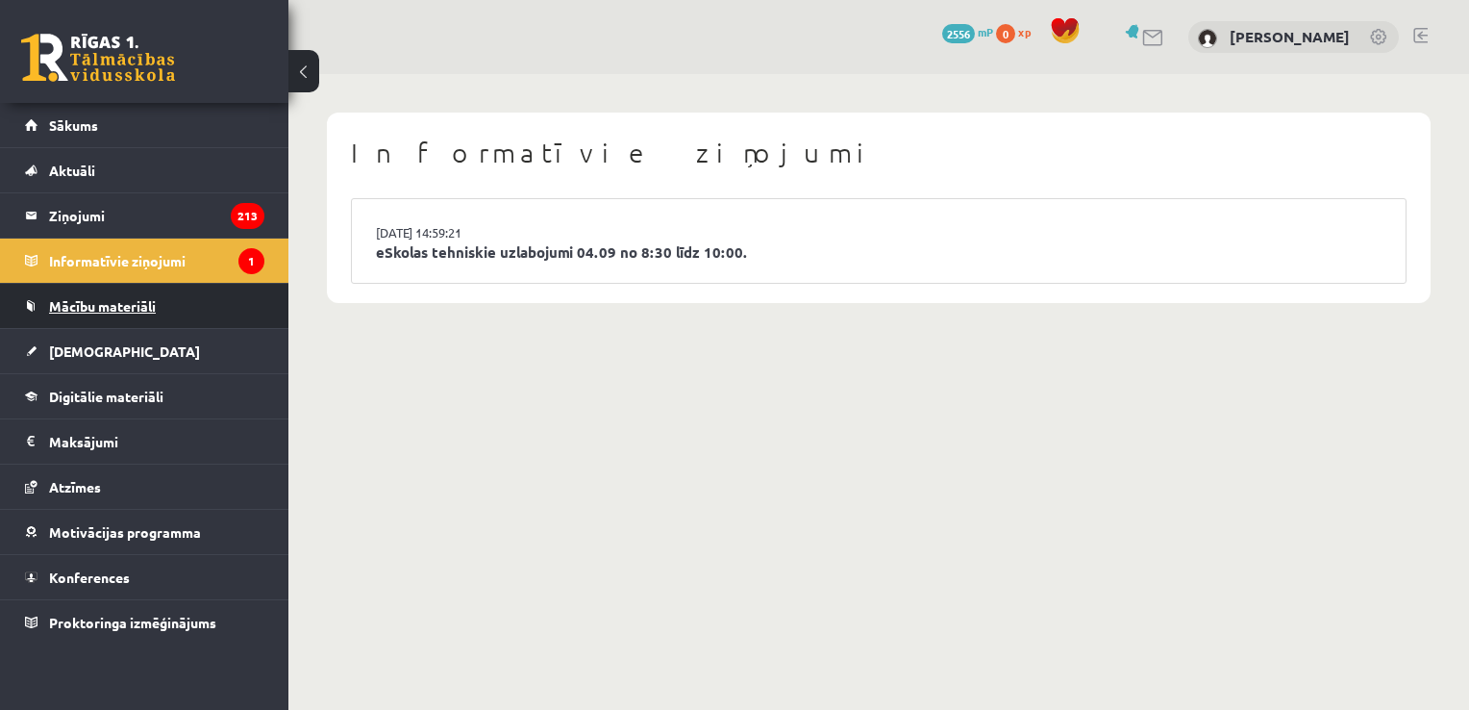
click at [115, 303] on span "Mācību materiāli" at bounding box center [102, 305] width 107 height 17
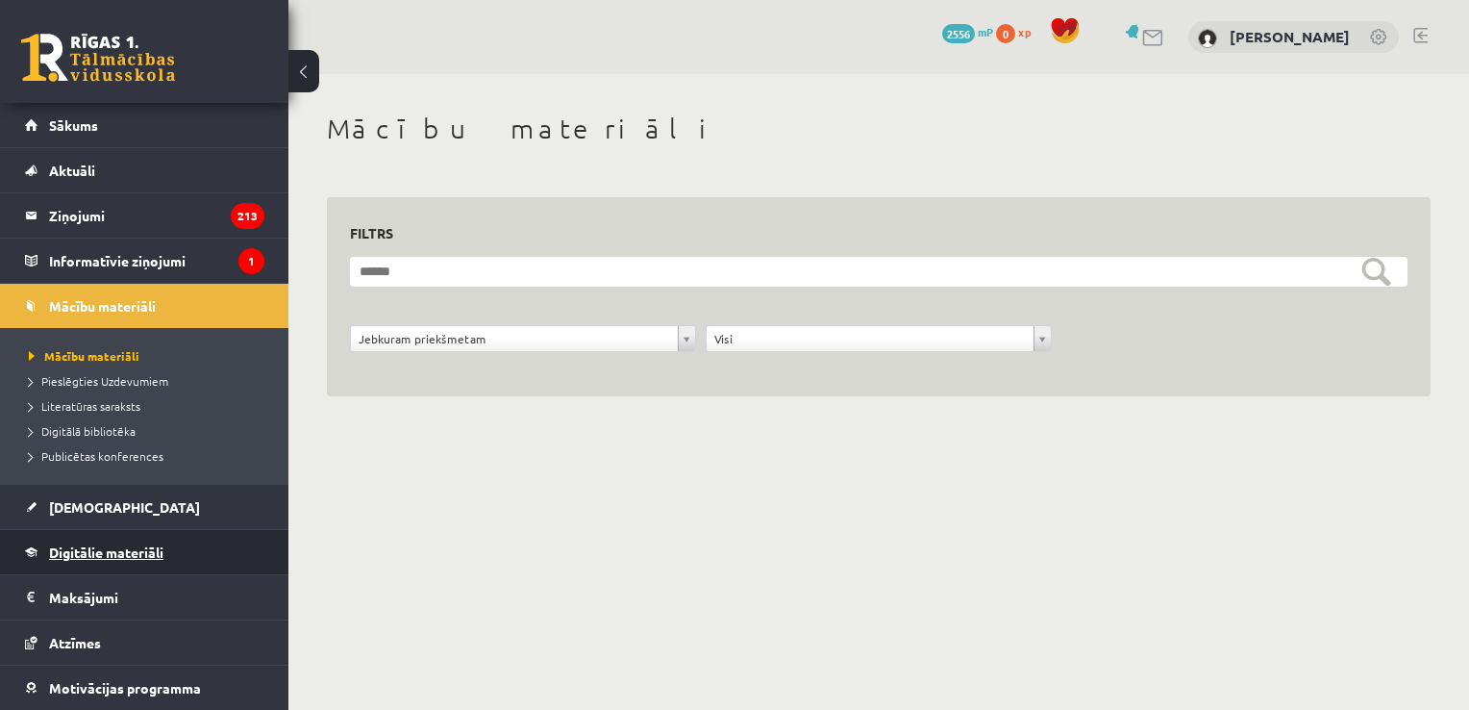
click at [122, 550] on span "Digitālie materiāli" at bounding box center [106, 551] width 114 height 17
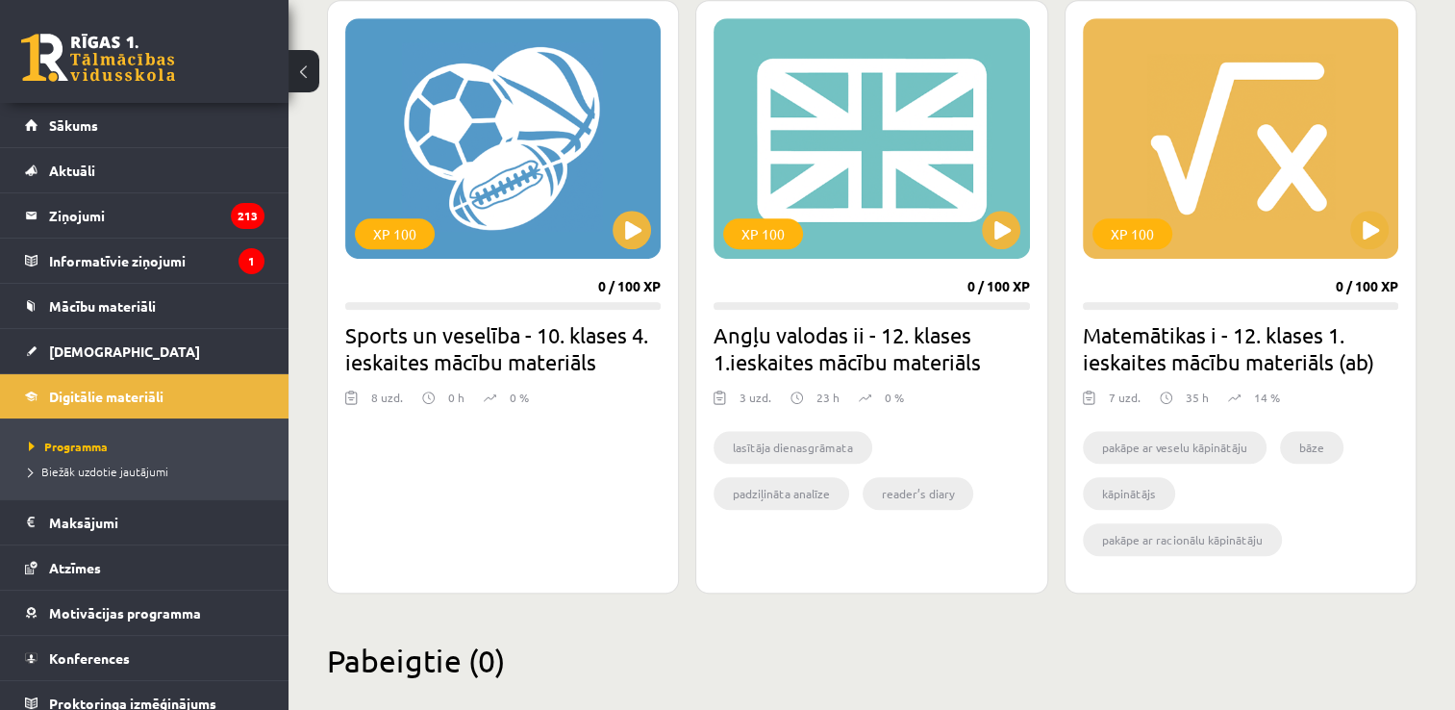
scroll to position [1188, 0]
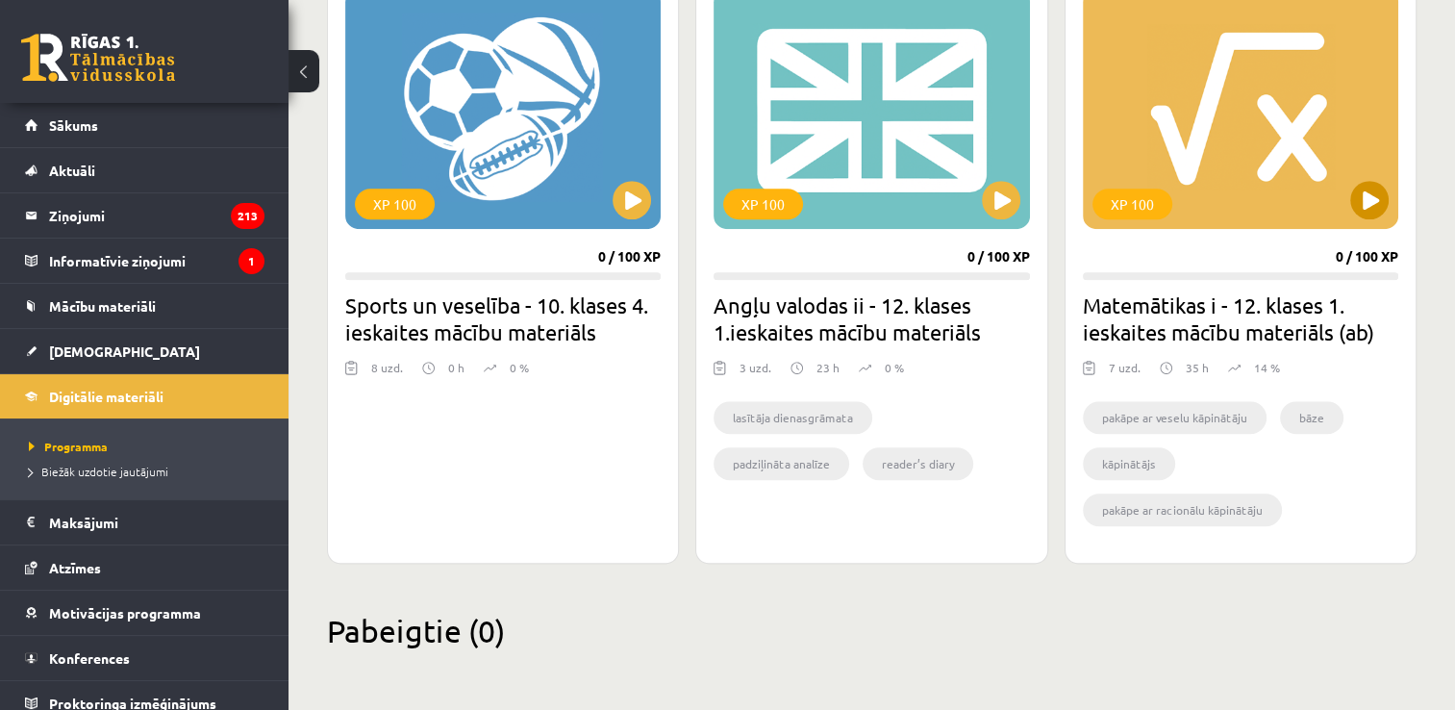
click at [1208, 82] on div "XP 100" at bounding box center [1240, 108] width 315 height 240
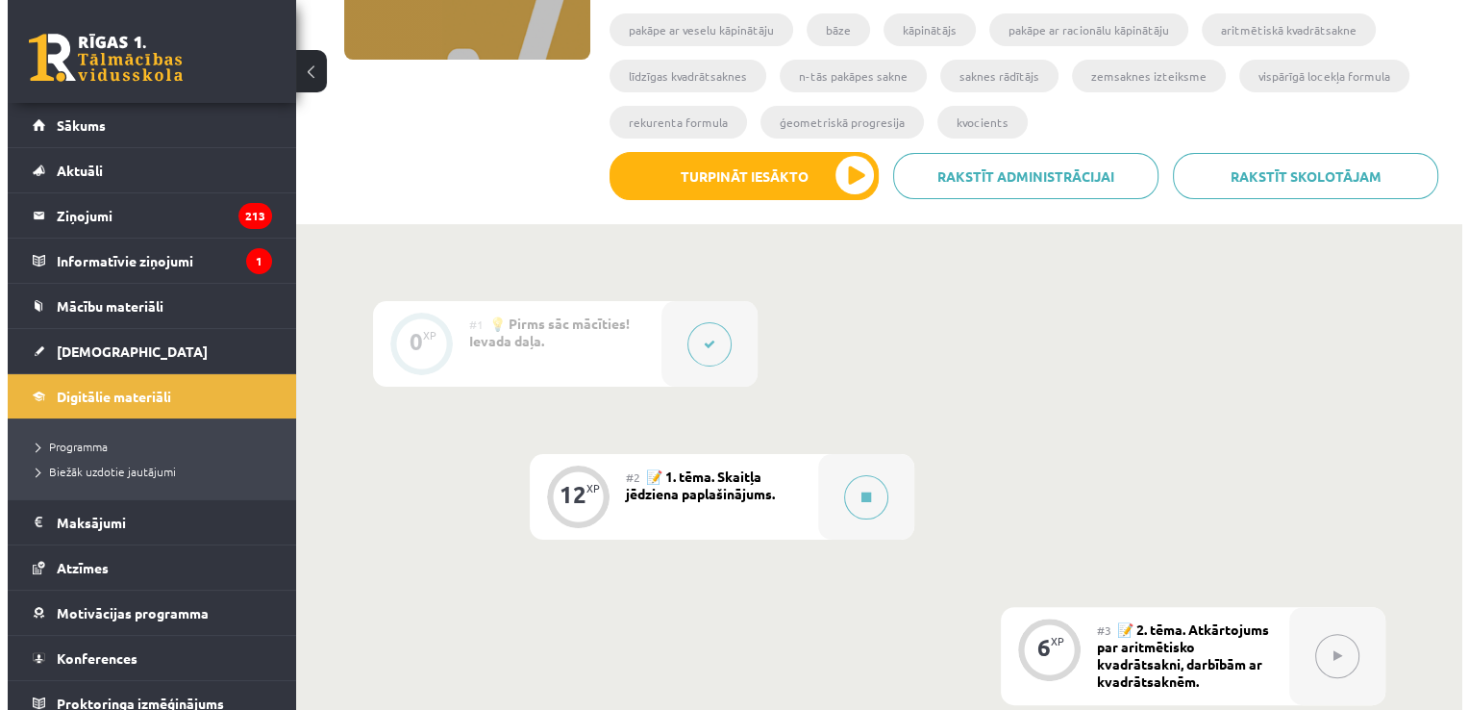
scroll to position [231, 0]
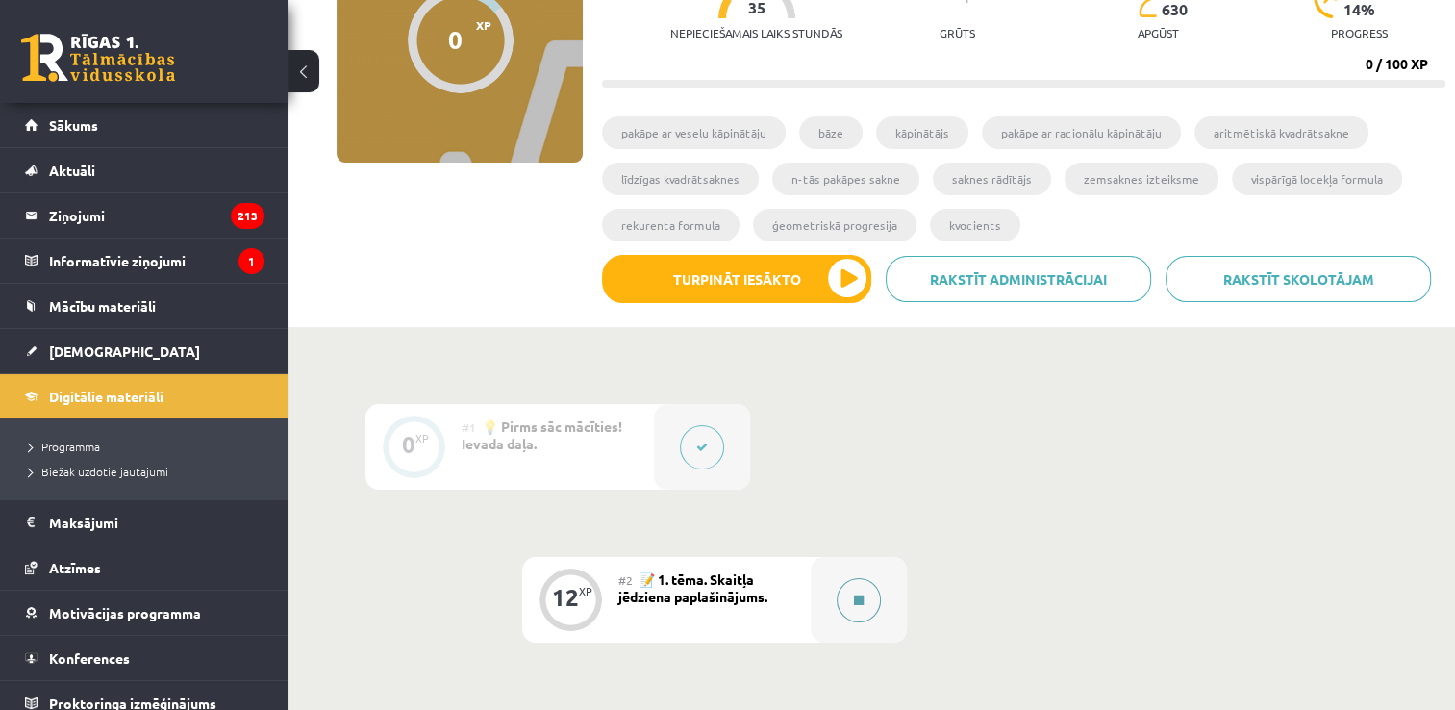
click at [862, 597] on icon at bounding box center [859, 600] width 10 height 12
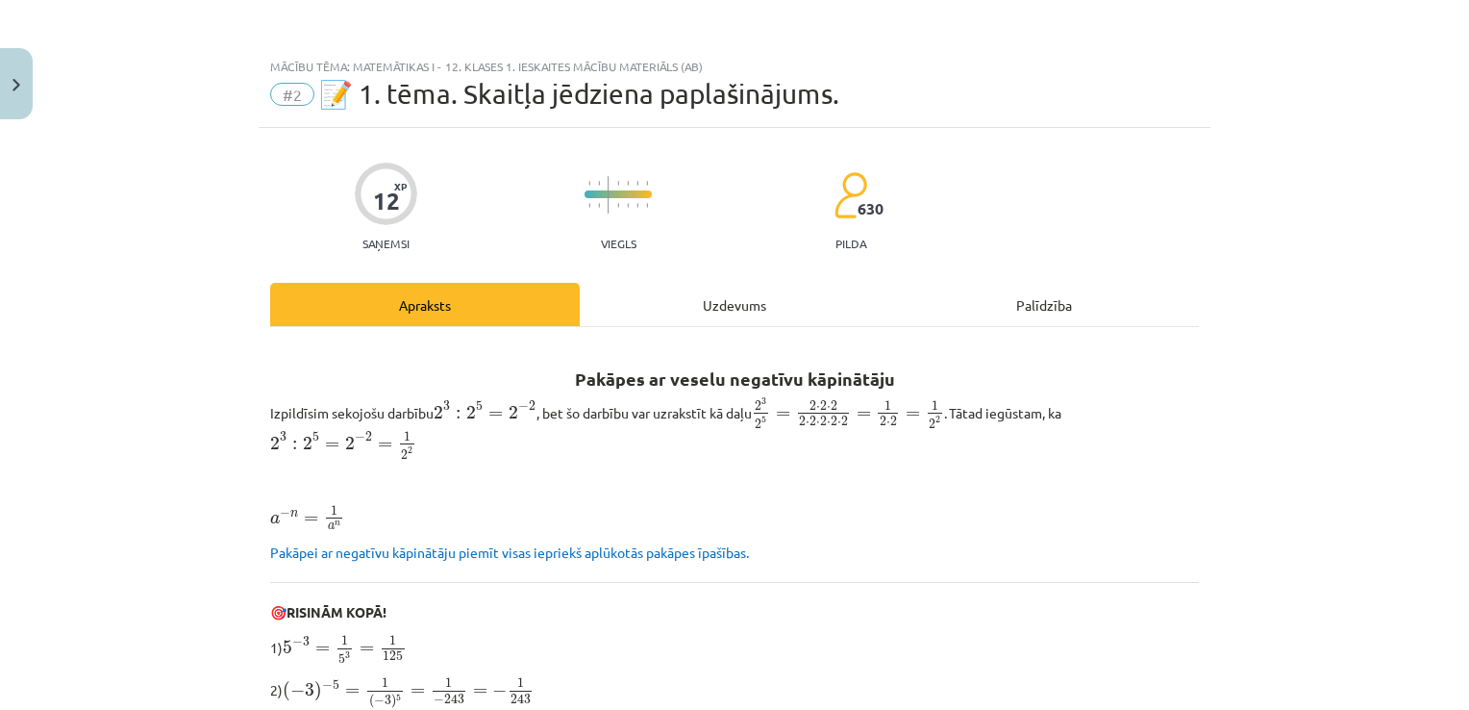
click at [739, 310] on div "Uzdevums" at bounding box center [735, 304] width 310 height 43
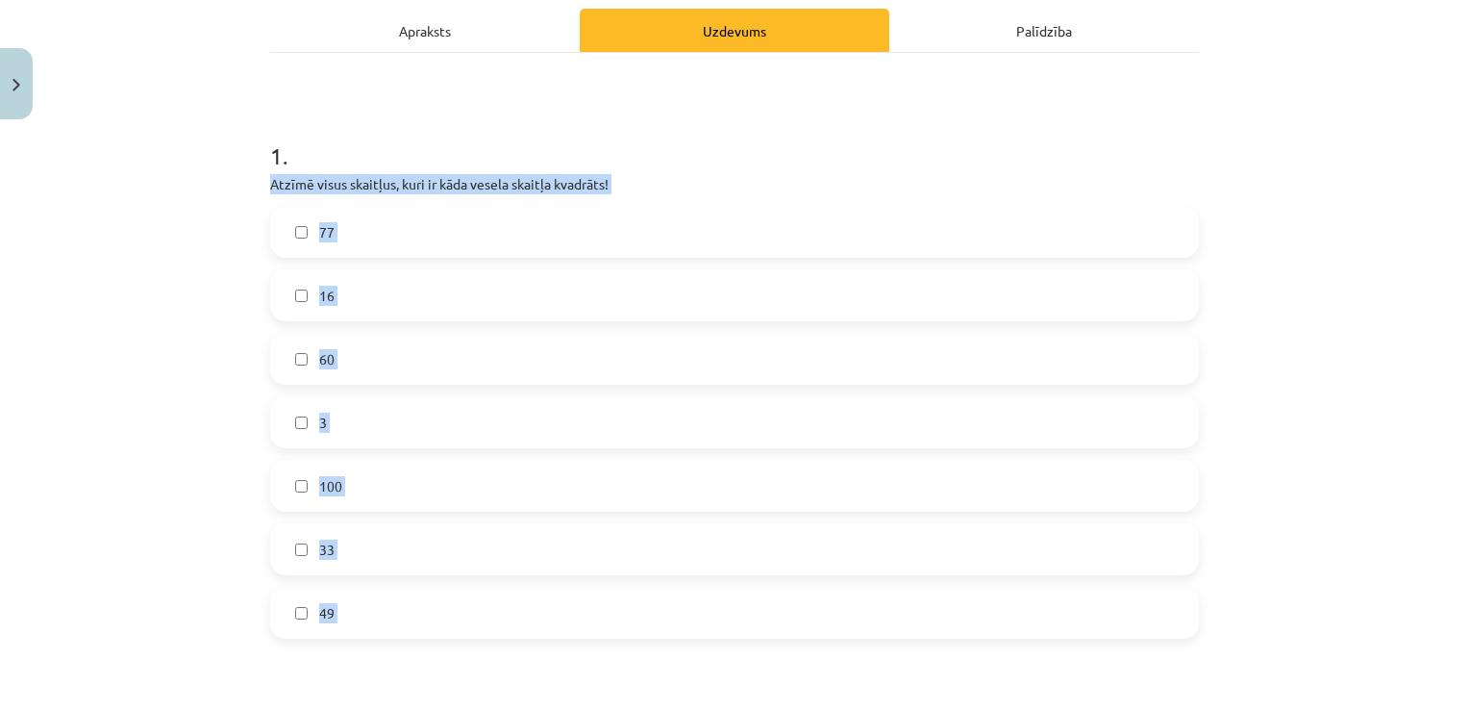
scroll to position [363, 0]
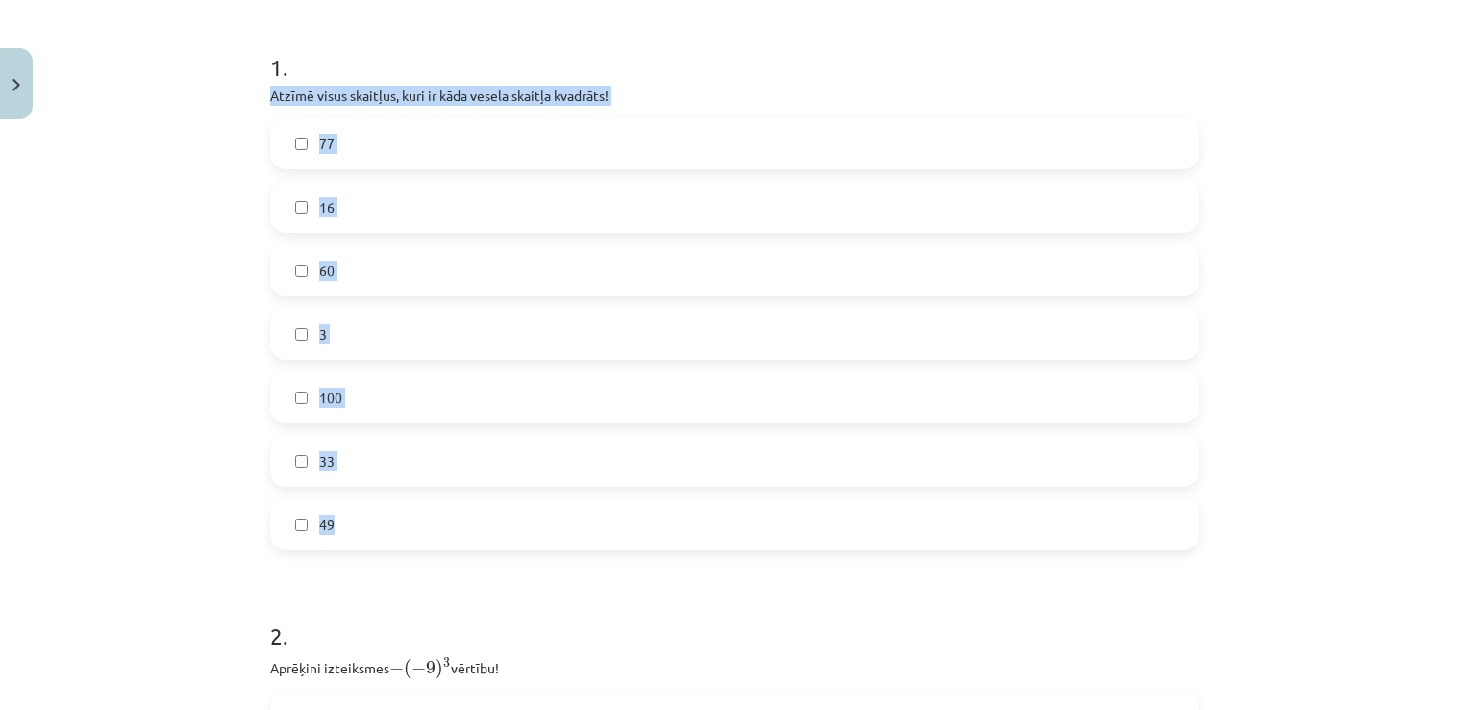
drag, startPoint x: 263, startPoint y: 266, endPoint x: 442, endPoint y: 523, distance: 313.5
click at [442, 523] on div "1 . Atzīmē visus skaitļus, kuri ir kāda vesela skaitļa kvadrāts! 77 16 60 3 100…" at bounding box center [734, 285] width 929 height 530
copy div "Atzīmē visus skaitļus, kuri ir kāda vesela skaitļa kvadrāts! 77 16 60 3 100 33 …"
click at [395, 208] on label "16" at bounding box center [734, 207] width 925 height 48
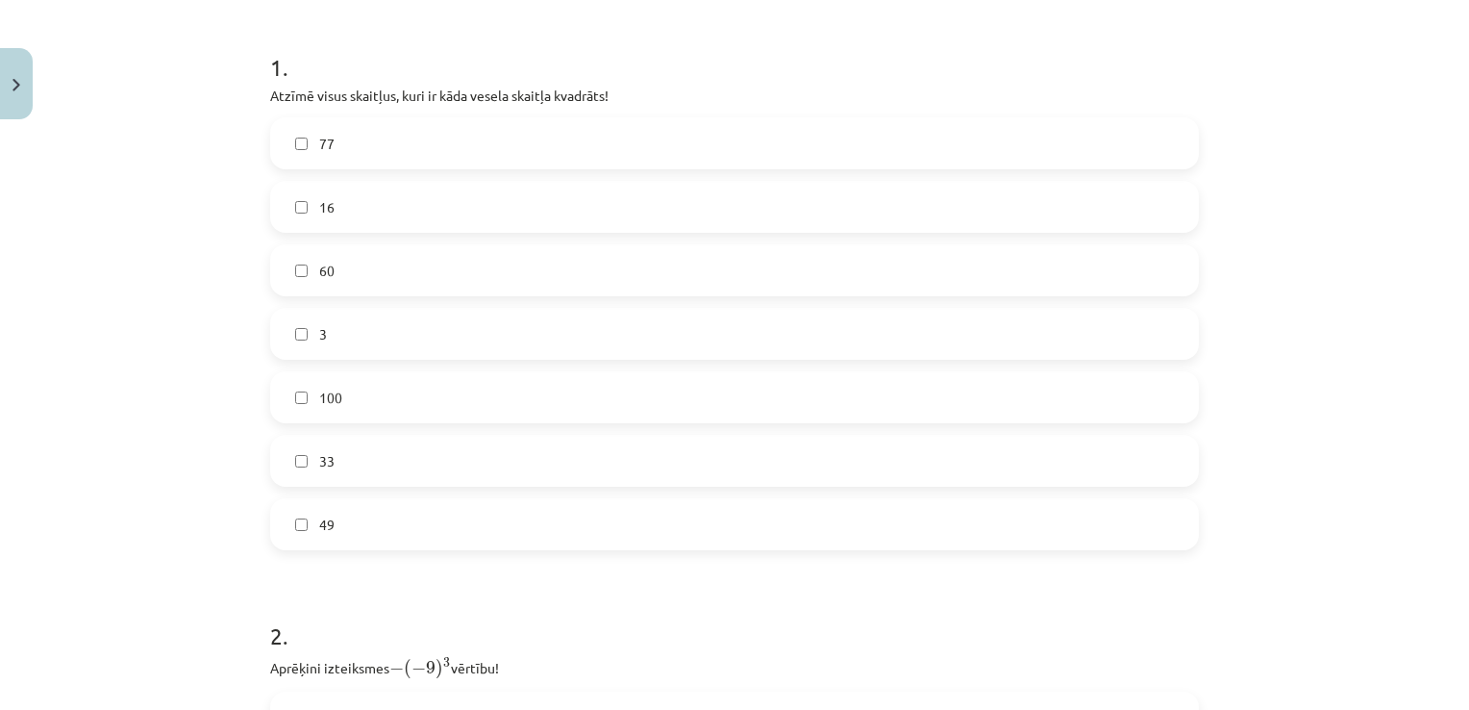
click at [405, 400] on label "100" at bounding box center [734, 397] width 925 height 48
click at [427, 521] on label "49" at bounding box center [734, 524] width 925 height 48
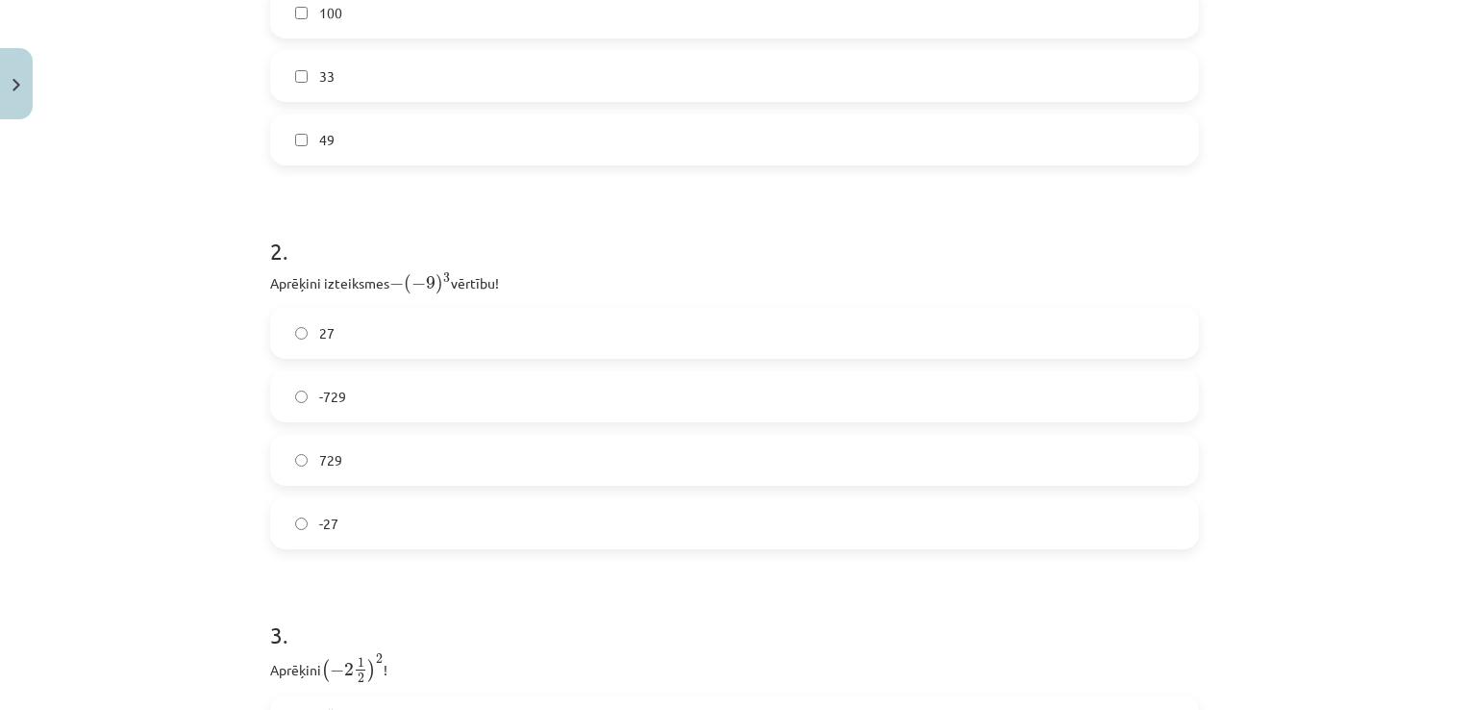
scroll to position [843, 0]
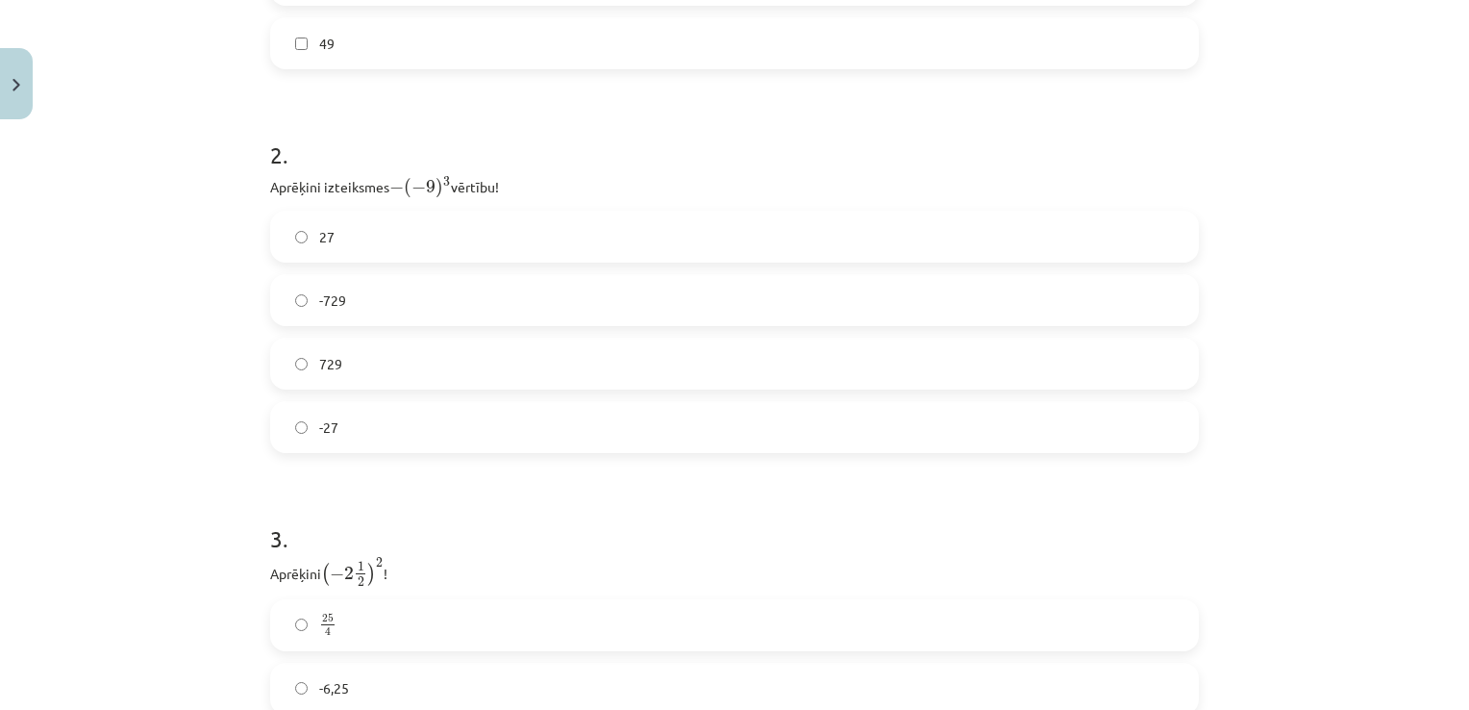
click at [718, 294] on label "-729" at bounding box center [734, 300] width 925 height 48
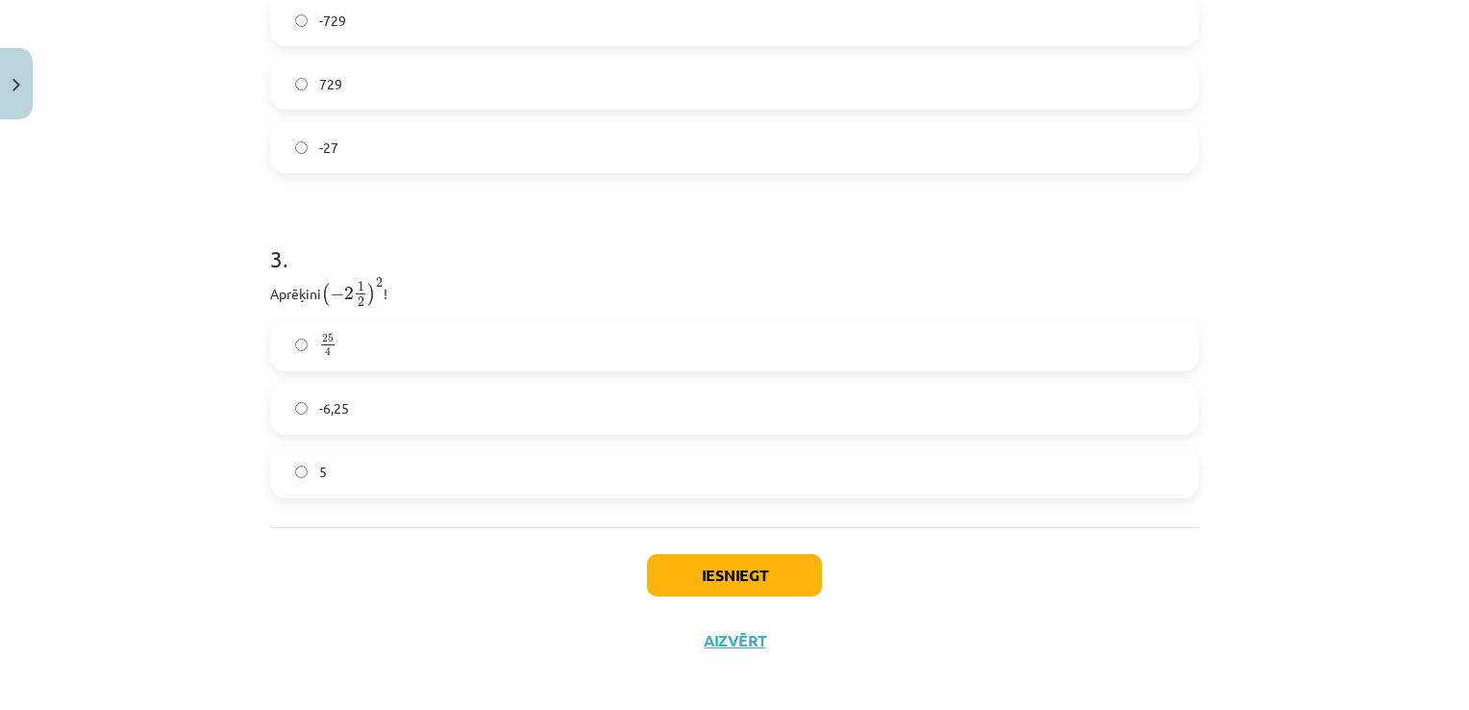
scroll to position [1132, 0]
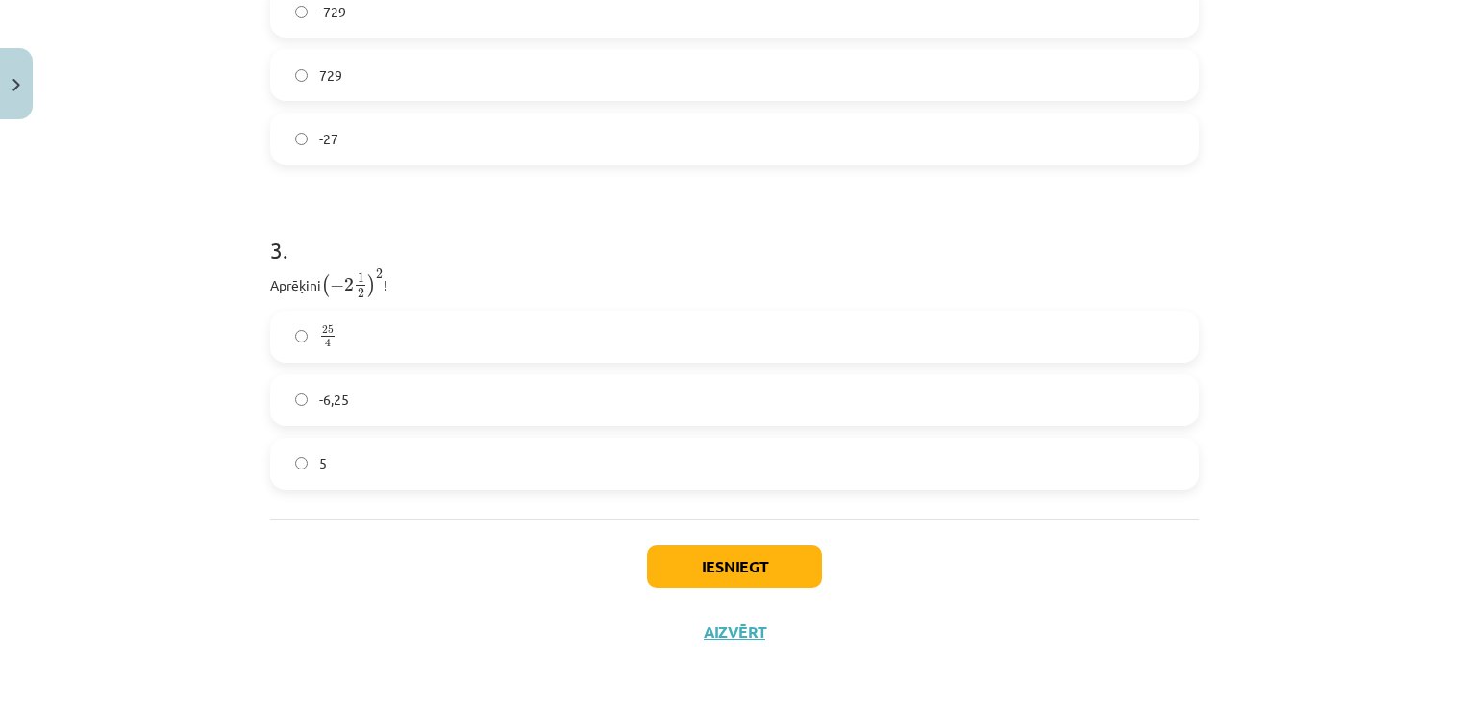
drag, startPoint x: 259, startPoint y: 280, endPoint x: 388, endPoint y: 276, distance: 129.9
copy p "Aprēķini ( − 2 1 2 ) 2 ( − 2 1 2 ) 2 !"
click at [381, 338] on label "25 4 25 4" at bounding box center [734, 337] width 925 height 48
click at [694, 566] on button "Iesniegt" at bounding box center [734, 566] width 175 height 42
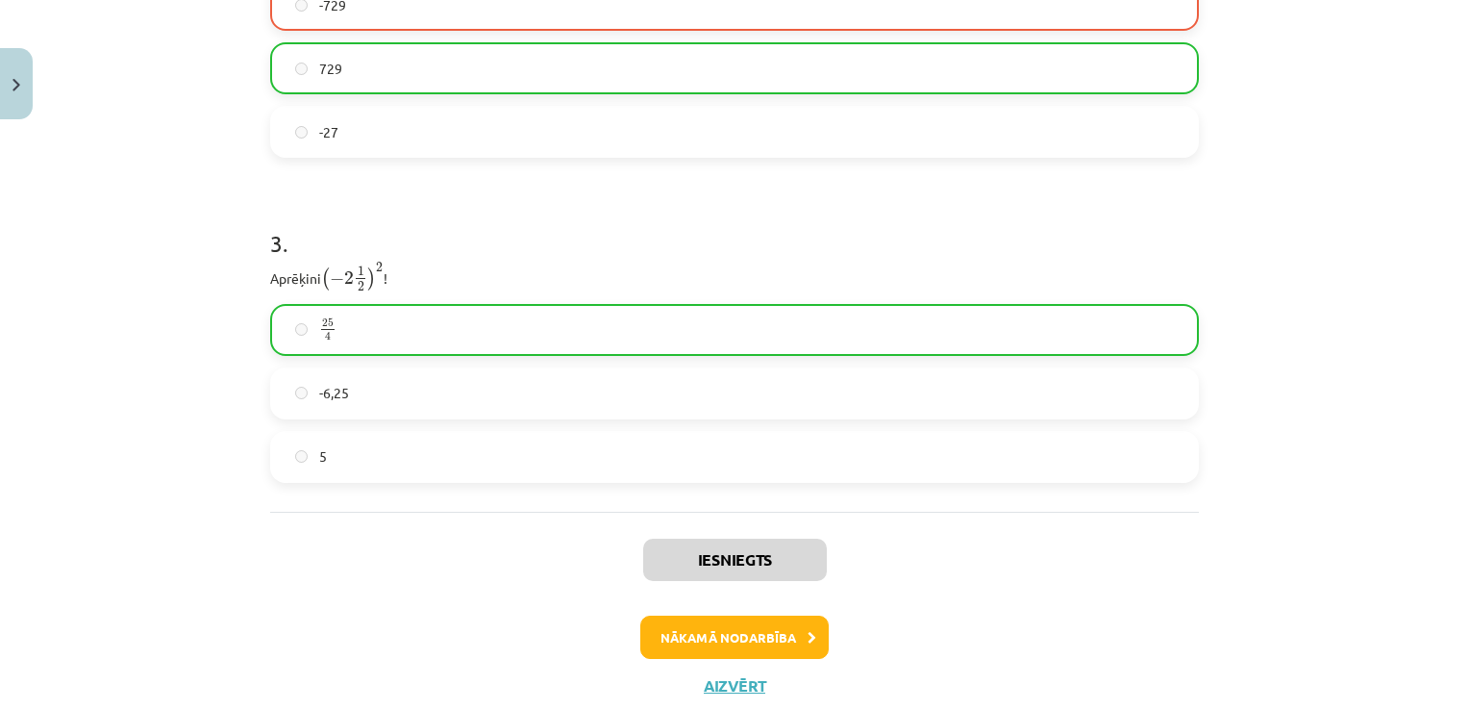
scroll to position [1192, 0]
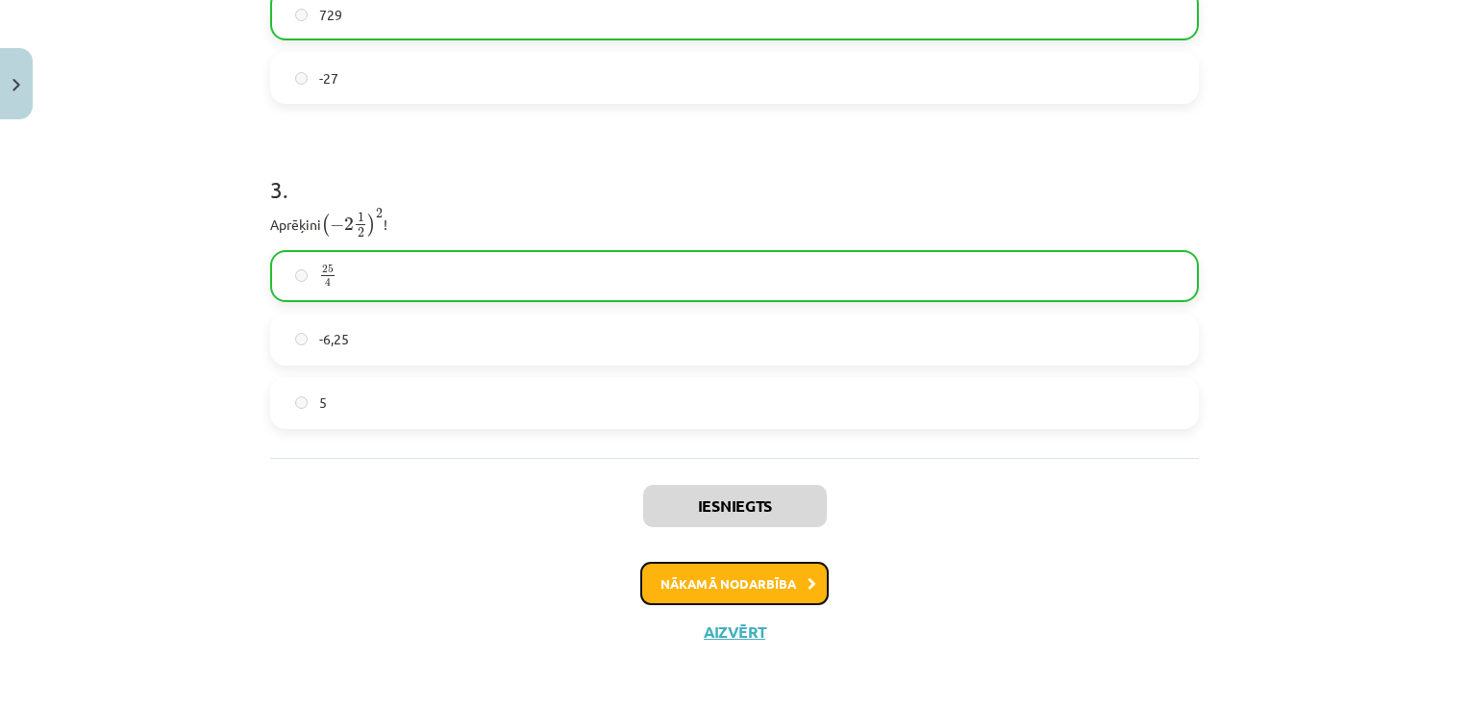
click at [736, 578] on button "Nākamā nodarbība" at bounding box center [734, 584] width 188 height 44
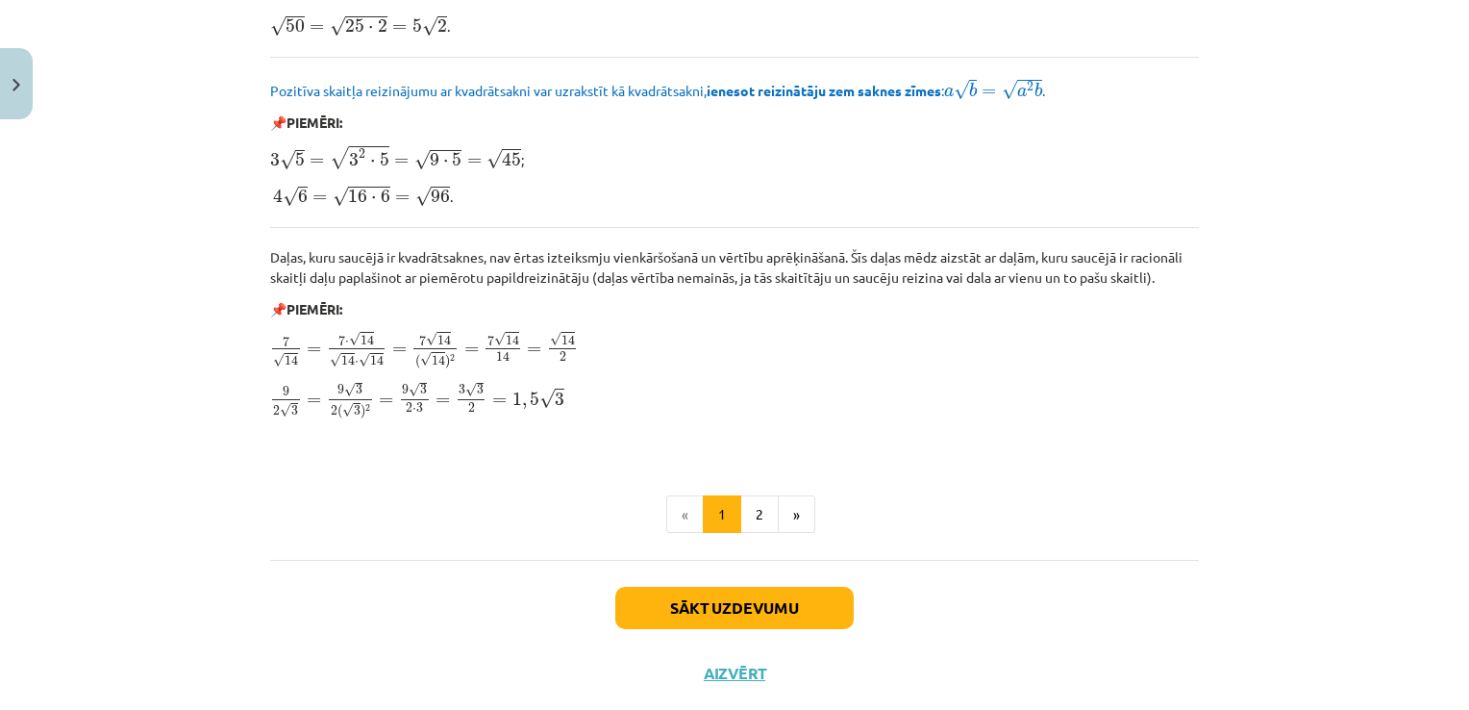
scroll to position [2300, 0]
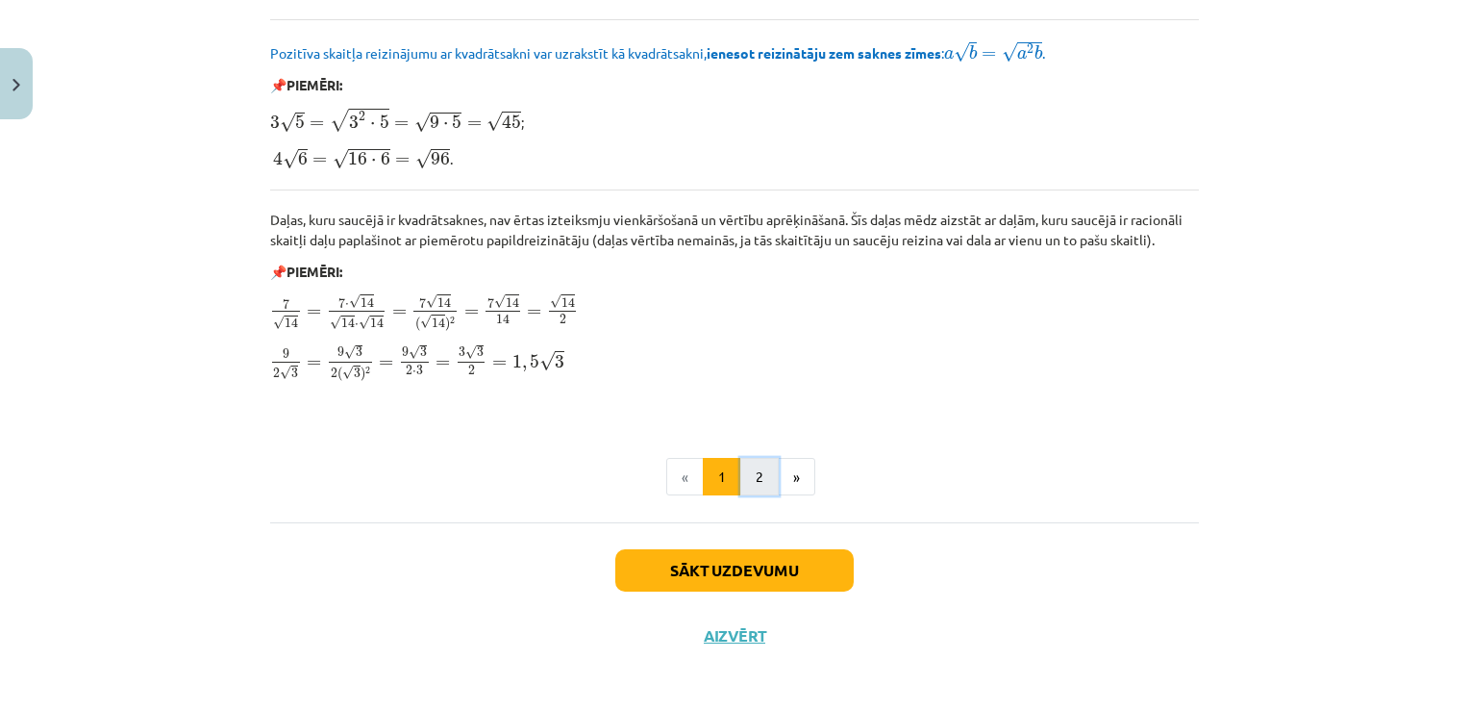
click at [754, 480] on button "2" at bounding box center [759, 477] width 38 height 38
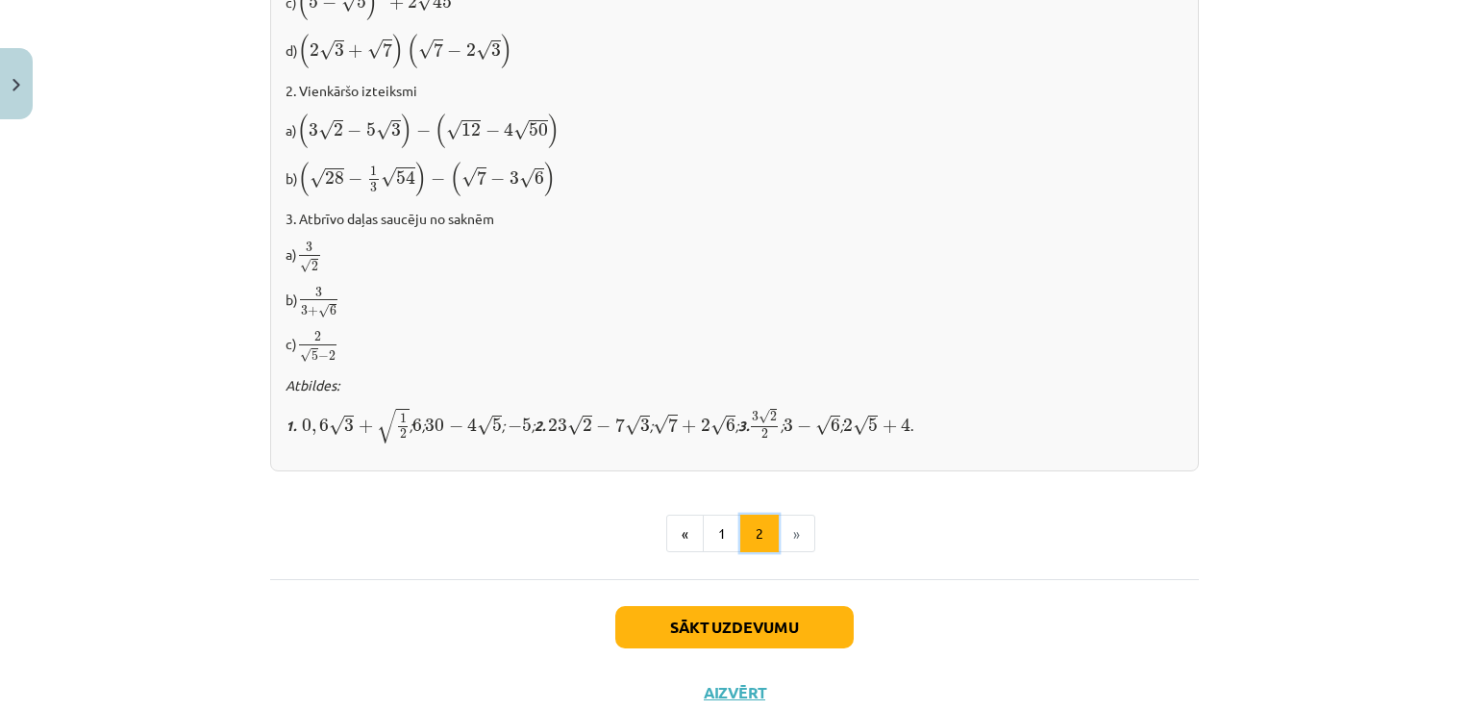
scroll to position [1254, 0]
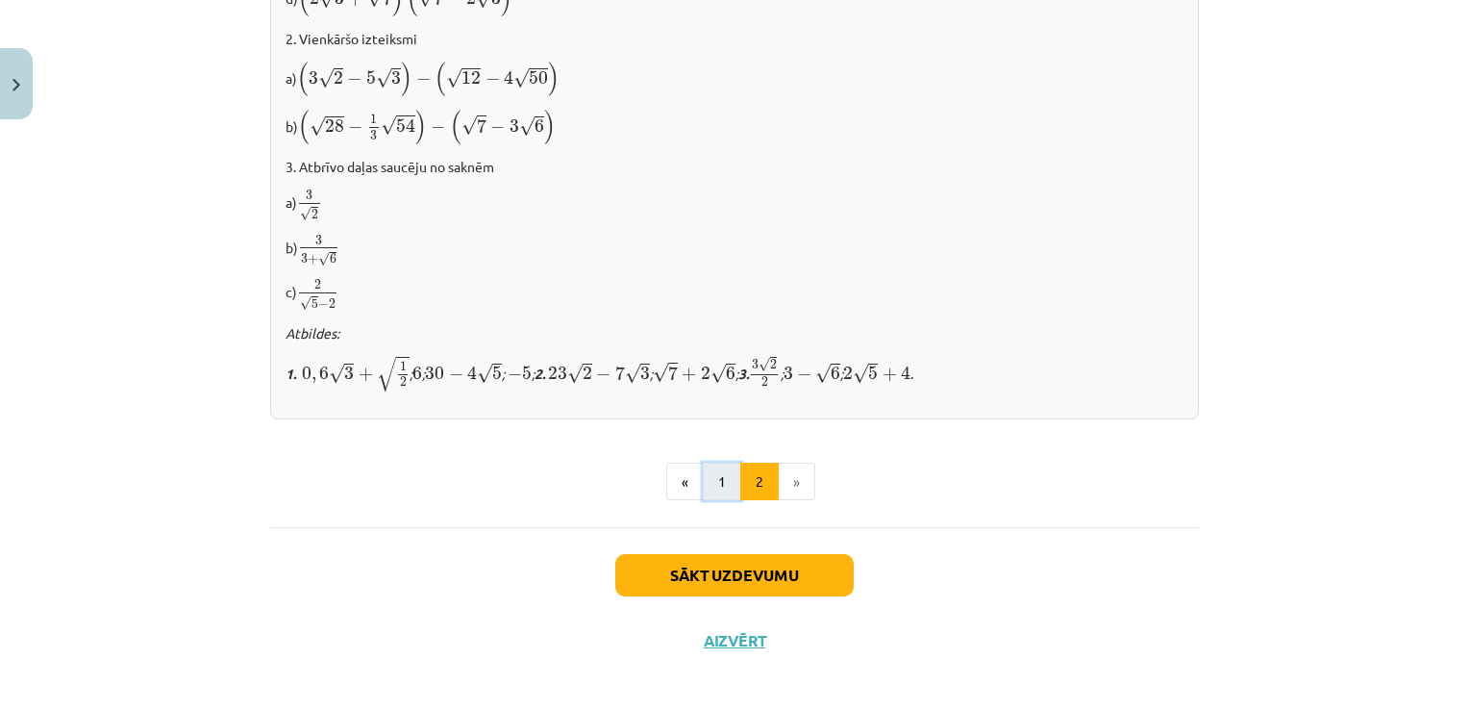
click at [710, 467] on button "1" at bounding box center [722, 482] width 38 height 38
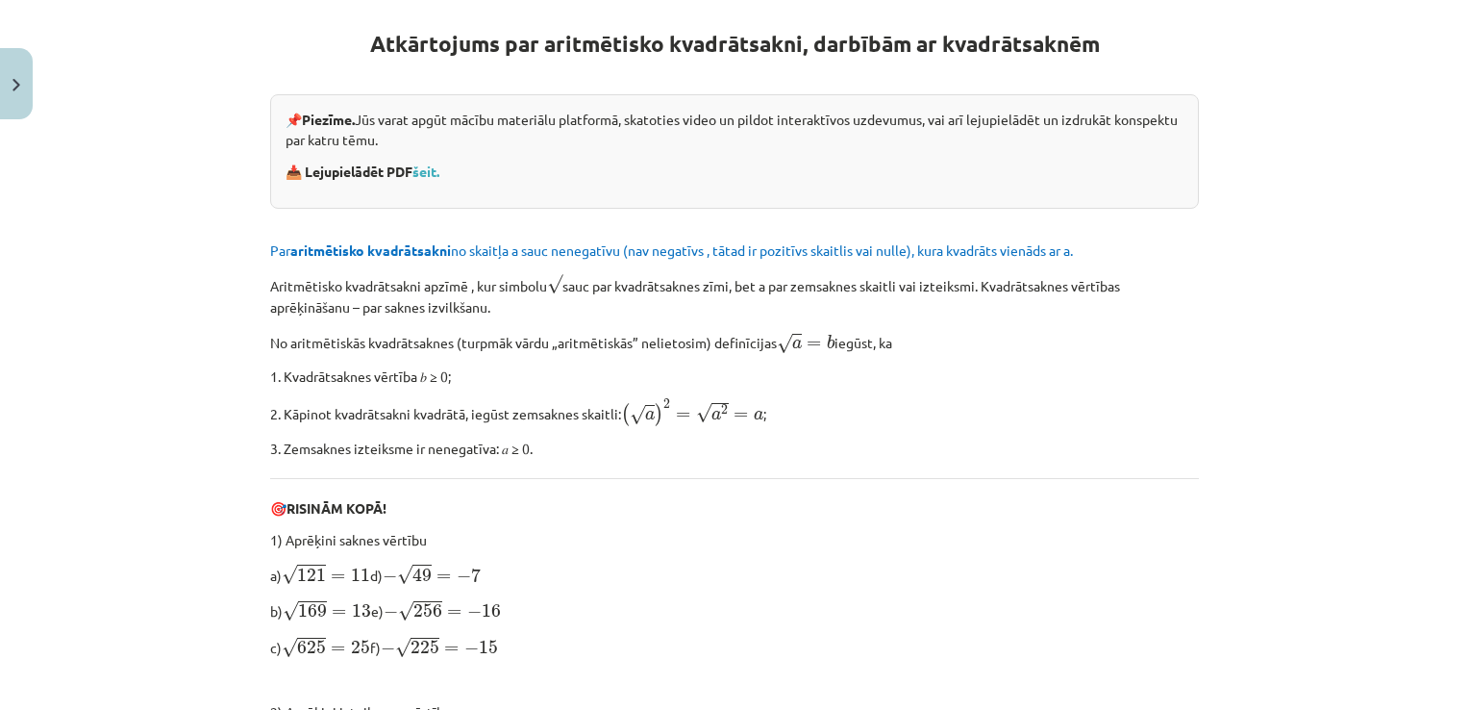
scroll to position [374, 0]
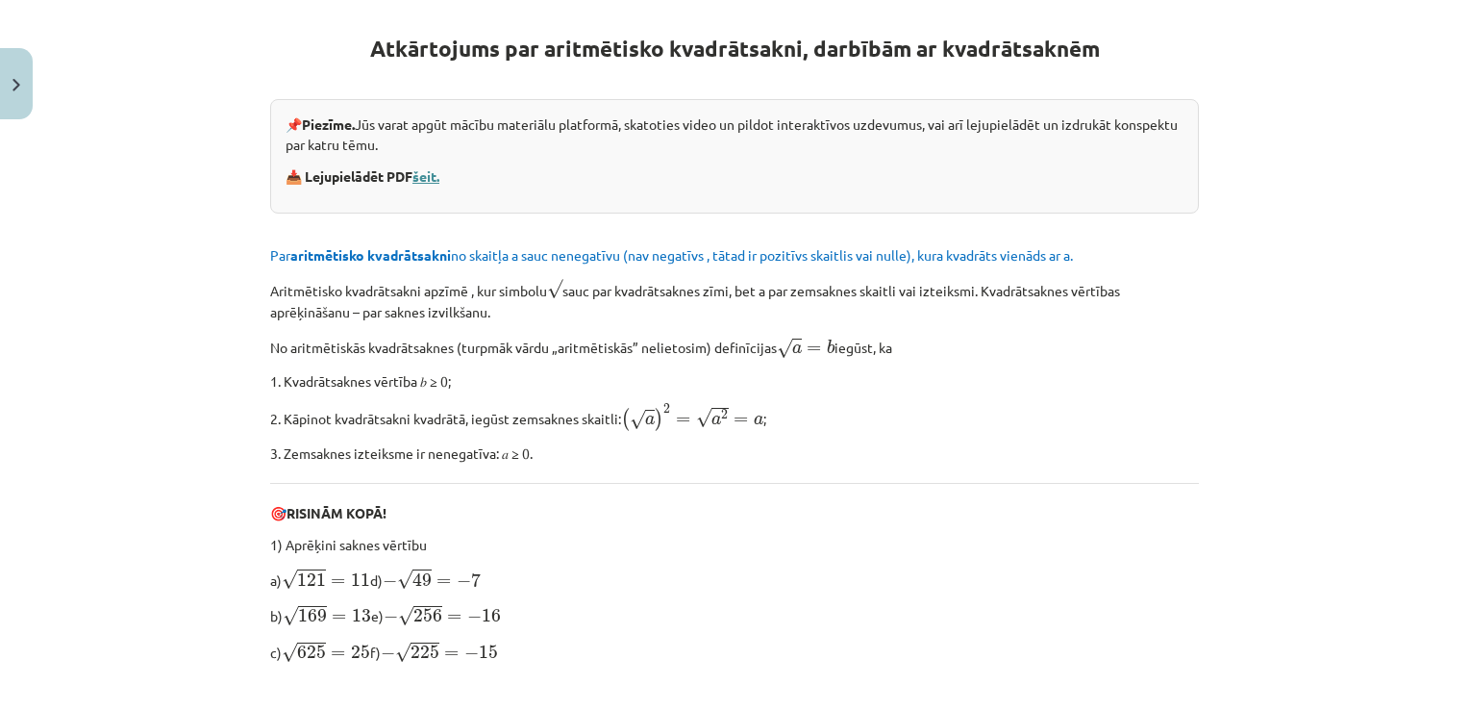
click at [421, 178] on link "šeit." at bounding box center [426, 175] width 27 height 17
